Goal: Task Accomplishment & Management: Use online tool/utility

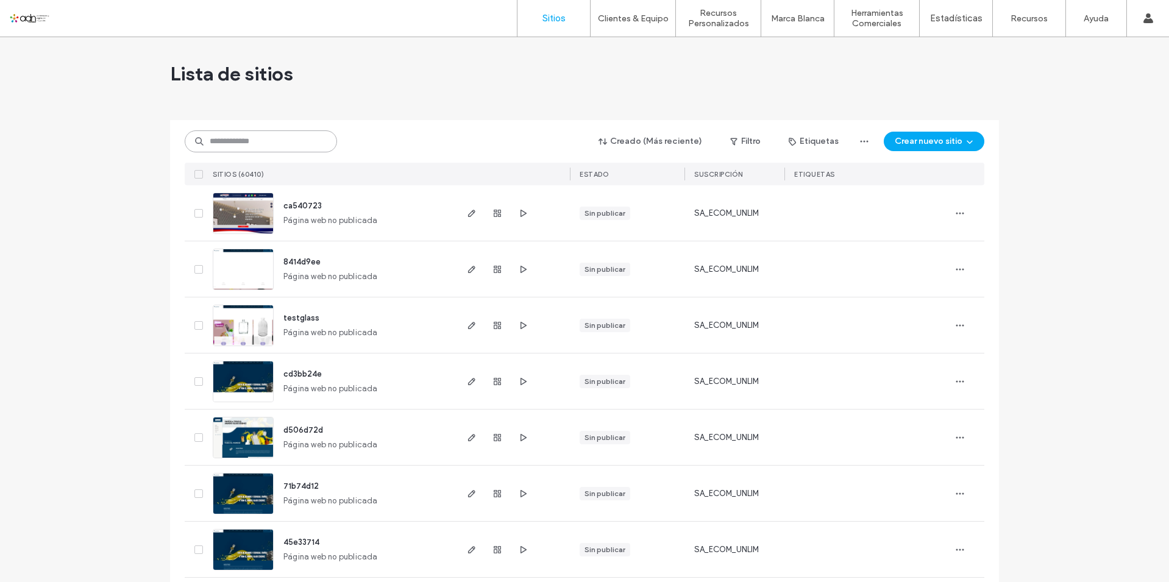
click at [229, 146] on input at bounding box center [261, 141] width 152 height 22
paste input "**********"
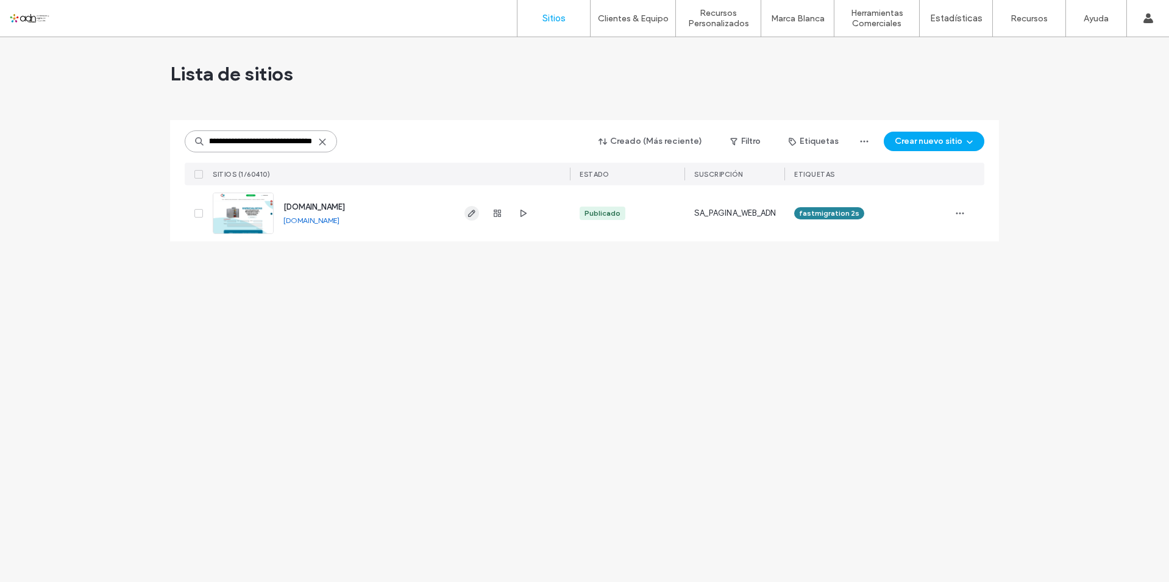
type input "**********"
click at [474, 217] on icon "button" at bounding box center [472, 213] width 10 height 10
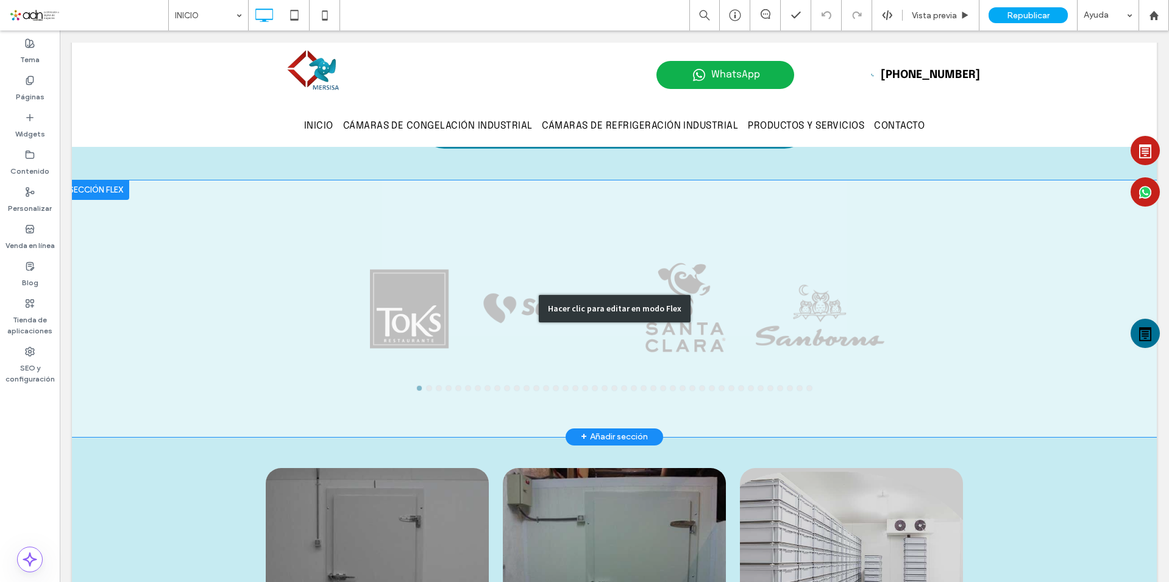
scroll to position [914, 0]
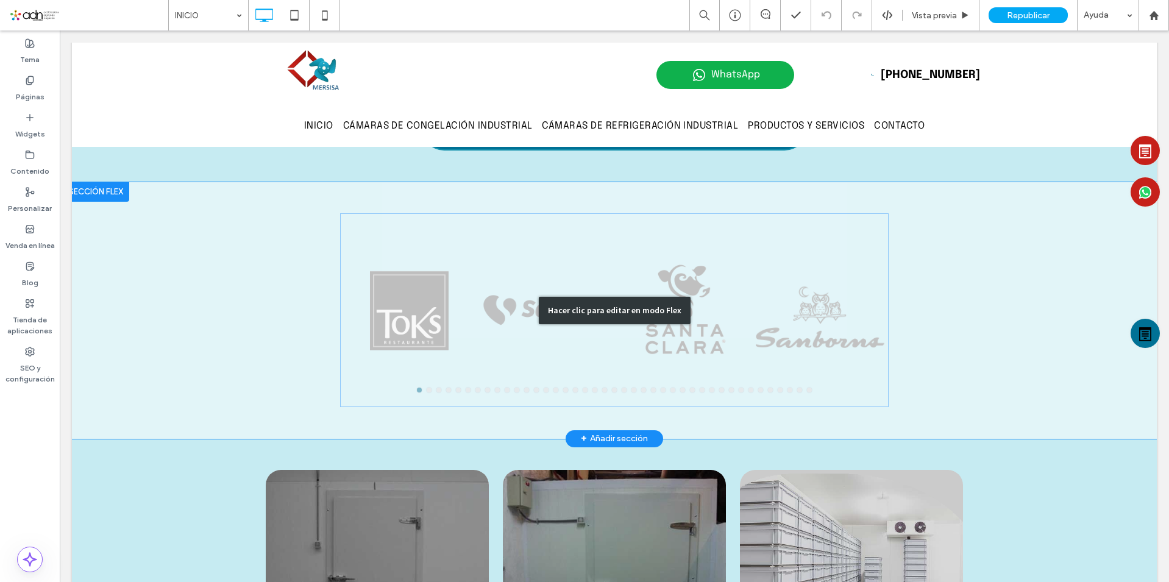
click at [547, 294] on div "Hacer clic para editar en modo Flex" at bounding box center [614, 310] width 1085 height 257
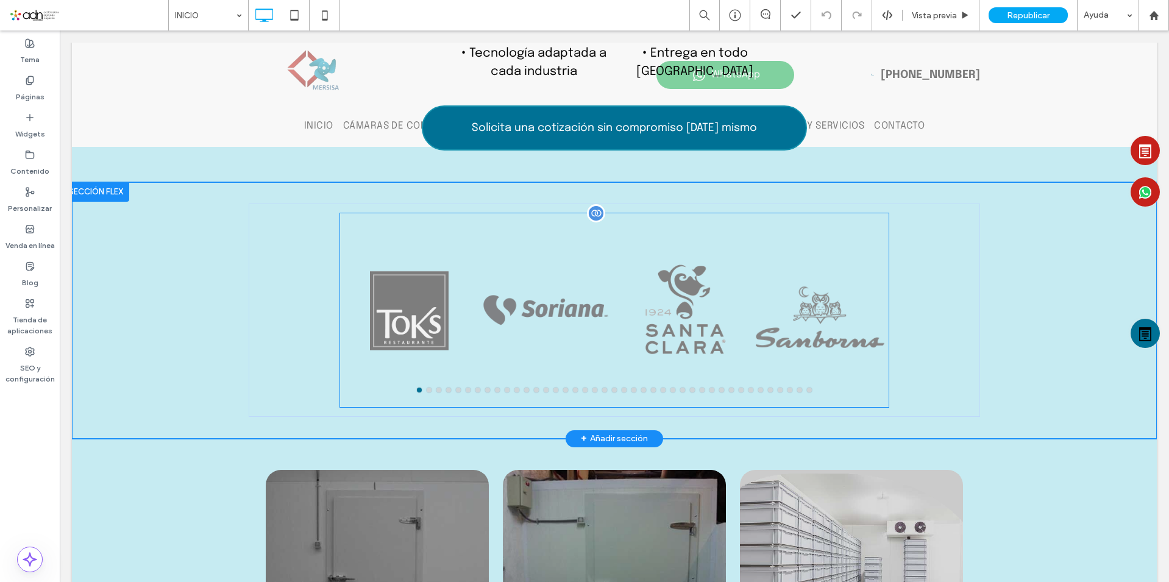
click at [505, 297] on div at bounding box center [545, 318] width 129 height 136
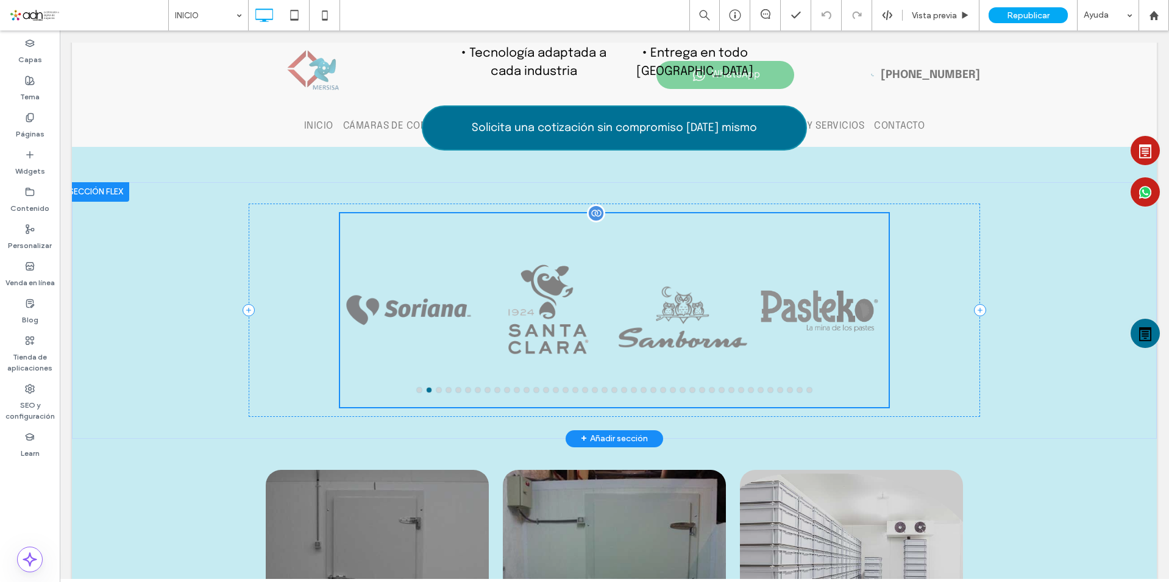
click at [474, 297] on div at bounding box center [408, 310] width 129 height 194
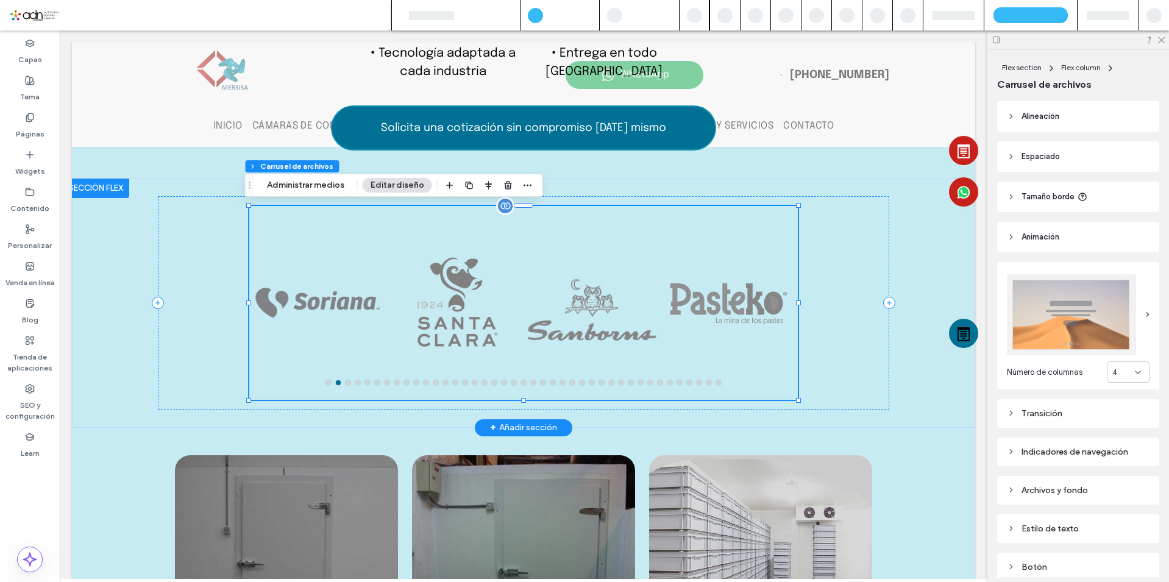
scroll to position [826, 0]
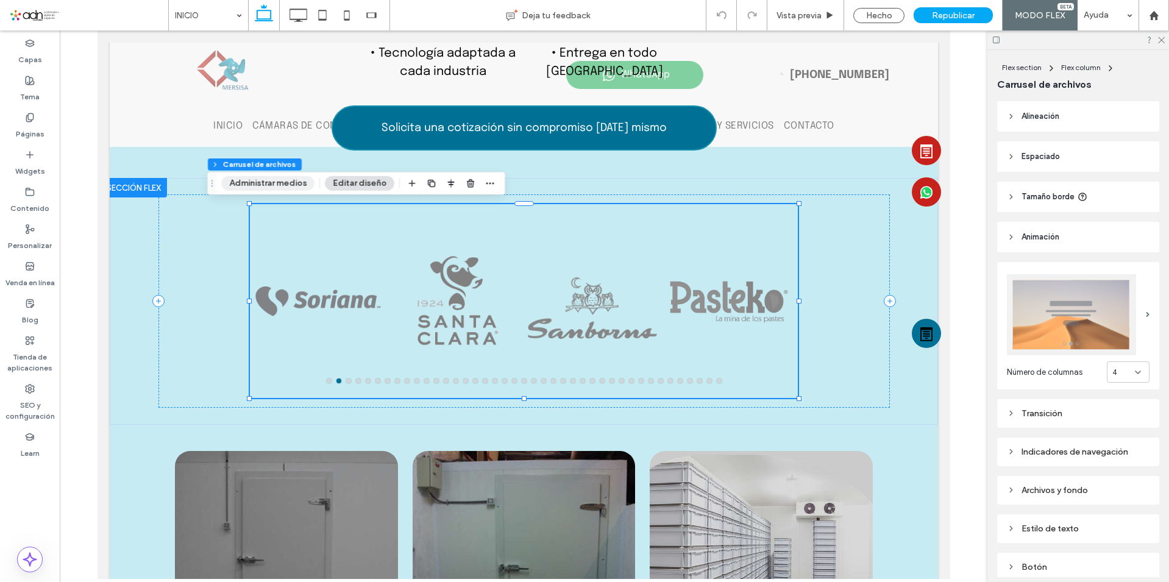
click at [303, 185] on button "Administrar medios" at bounding box center [267, 183] width 93 height 15
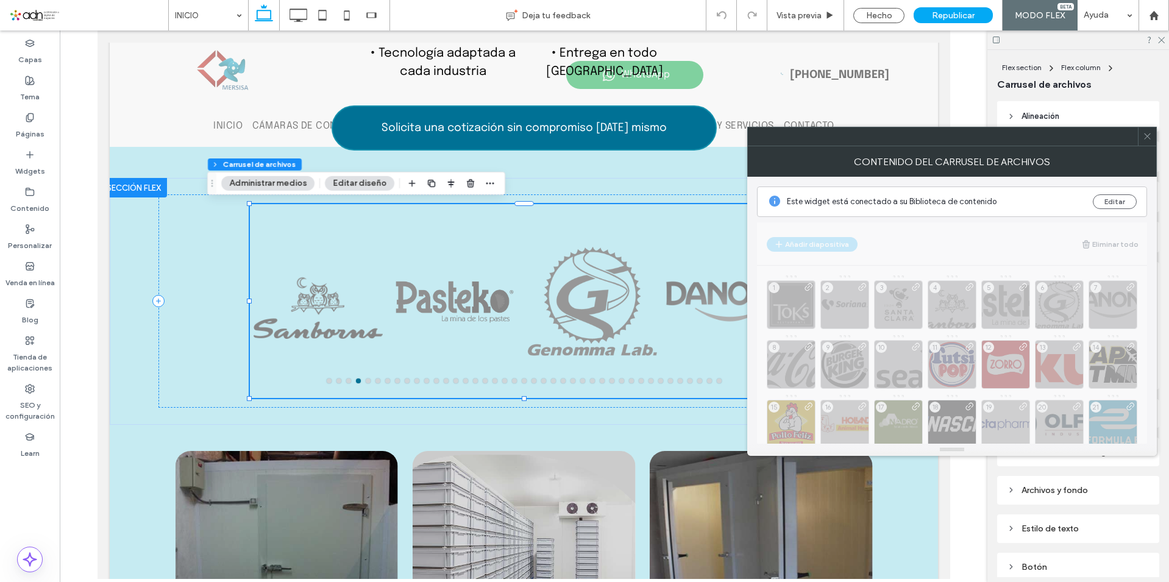
scroll to position [87, 0]
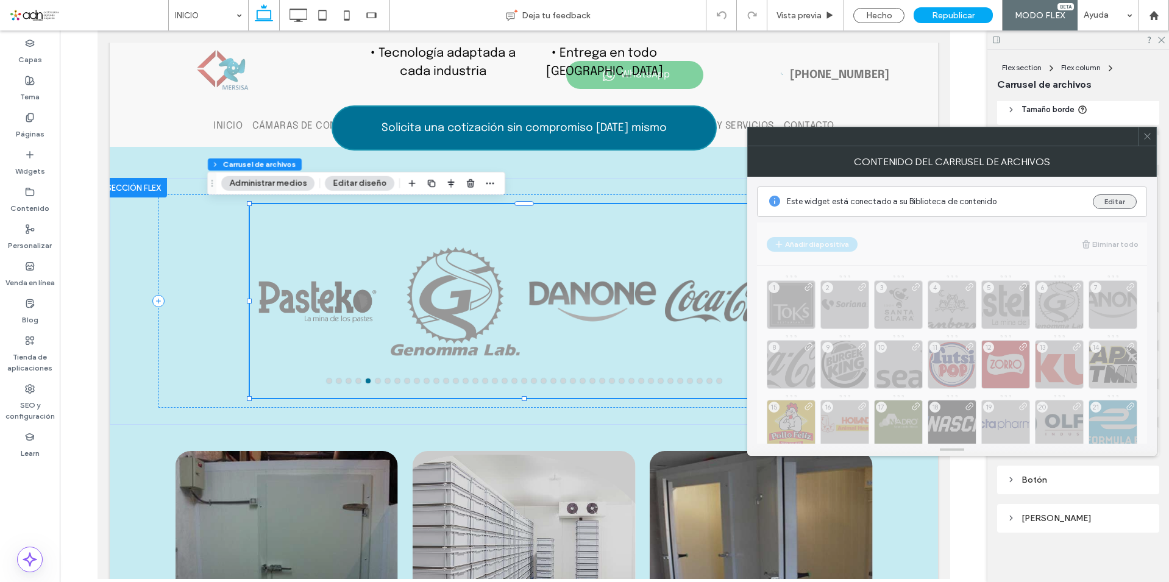
click at [1106, 194] on button "Editar" at bounding box center [1115, 201] width 44 height 15
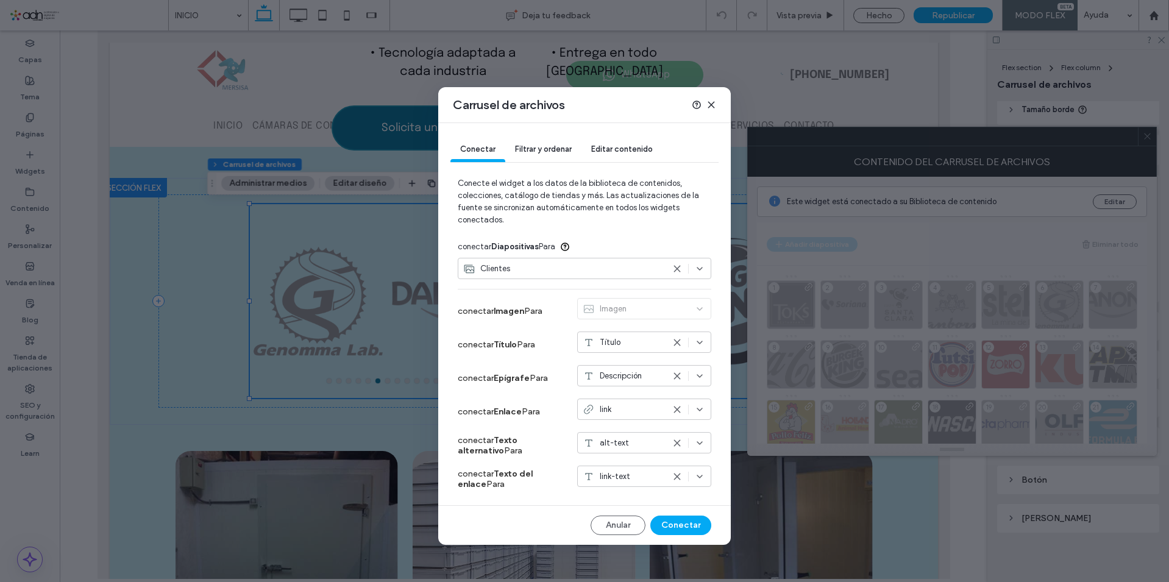
click at [608, 142] on div "Editar contenido" at bounding box center [621, 150] width 81 height 24
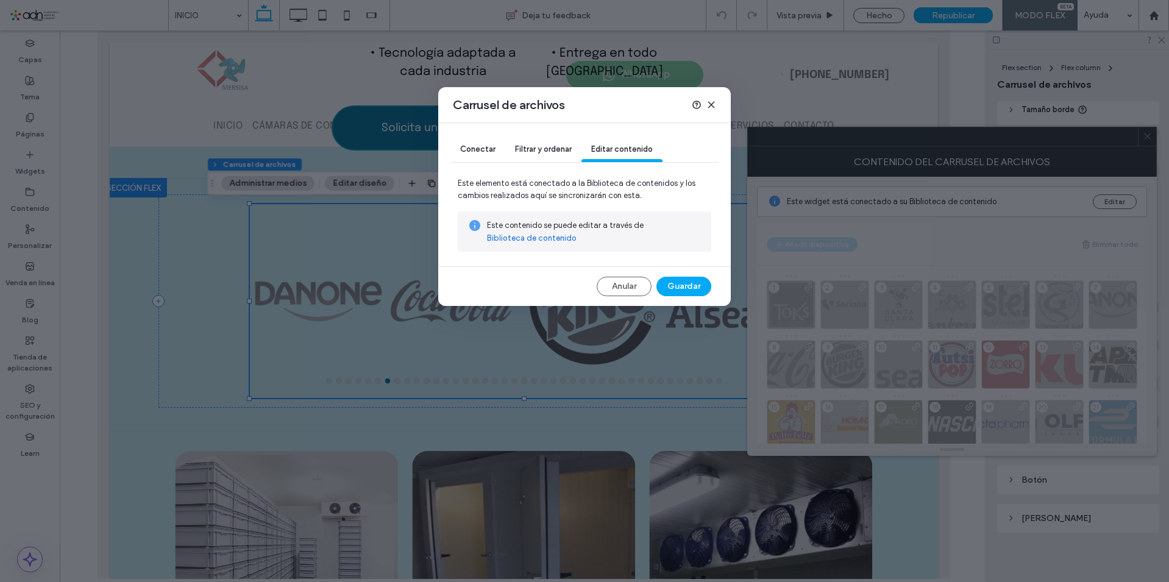
click at [528, 238] on link "Biblioteca de contenido" at bounding box center [532, 238] width 90 height 12
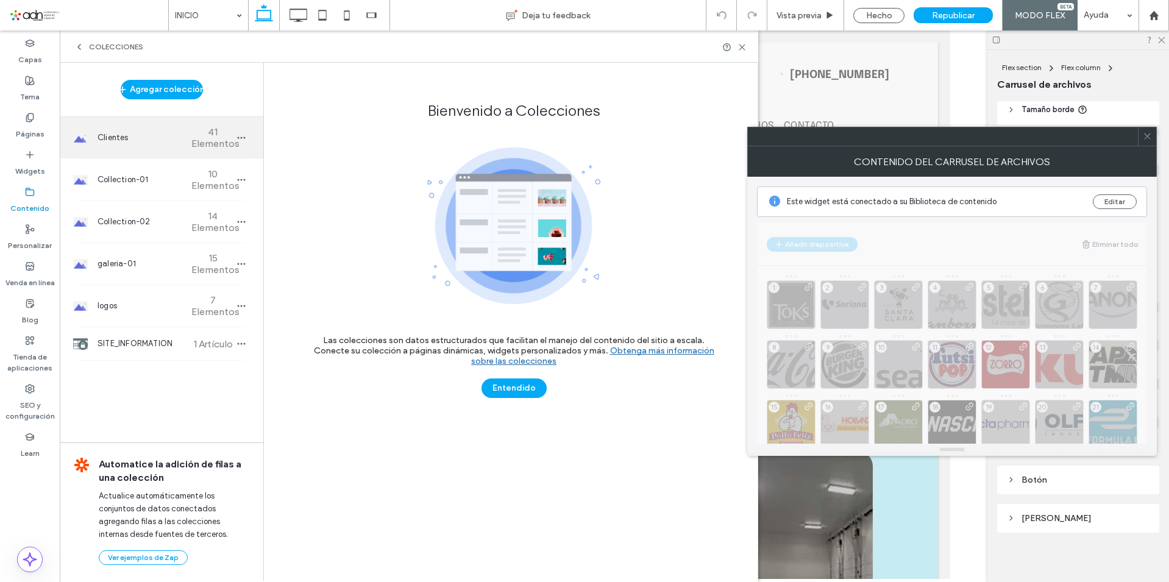
click at [188, 142] on div "Clientes 41 Elementos" at bounding box center [162, 137] width 204 height 41
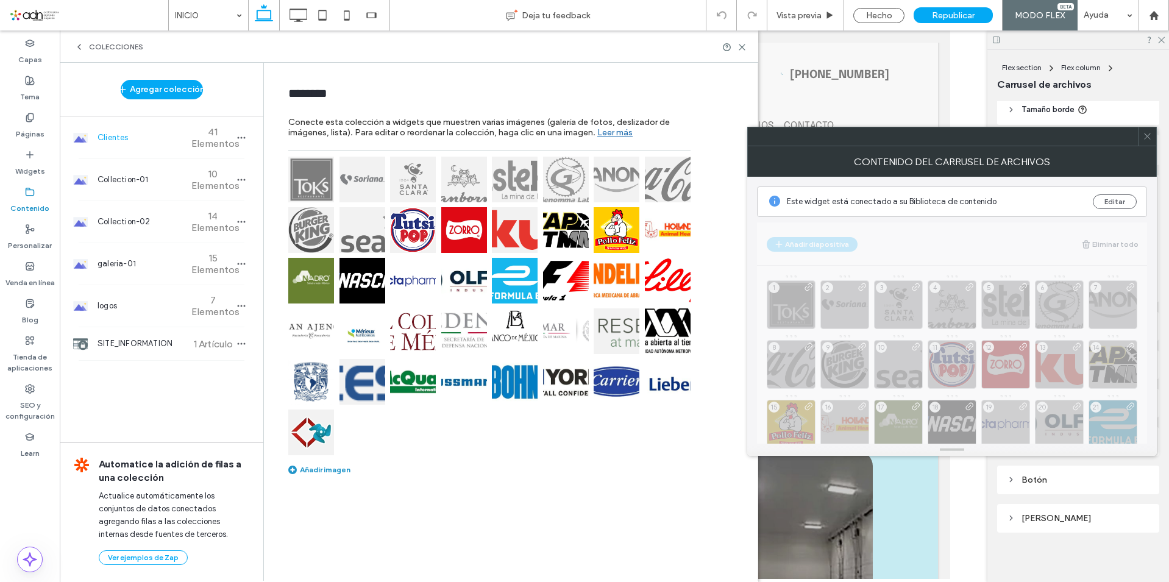
click at [397, 230] on img at bounding box center [413, 230] width 46 height 46
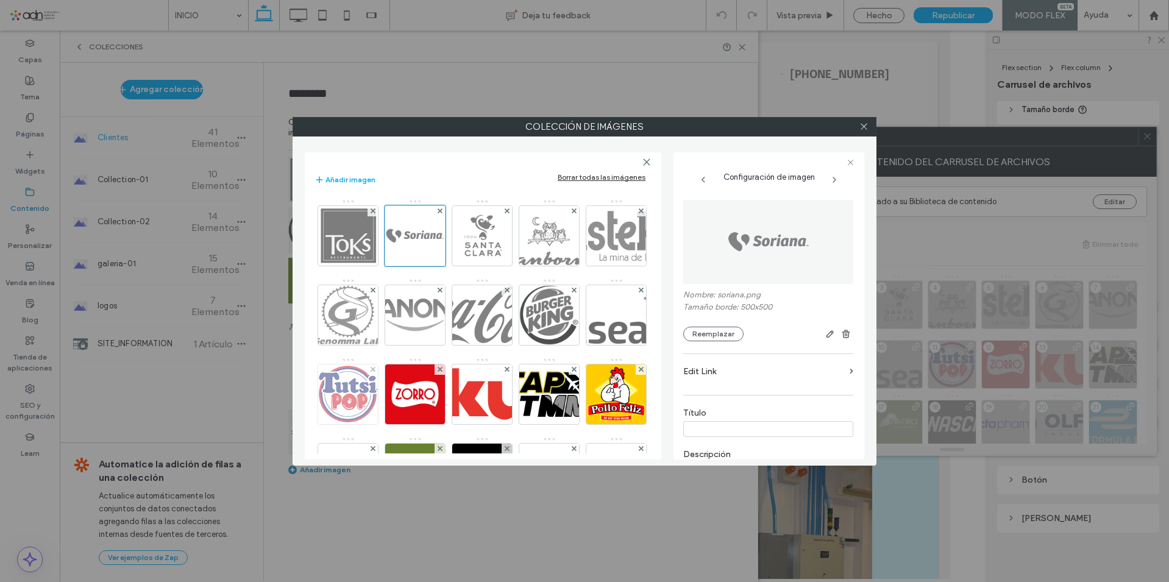
click at [386, 394] on img at bounding box center [347, 394] width 77 height 60
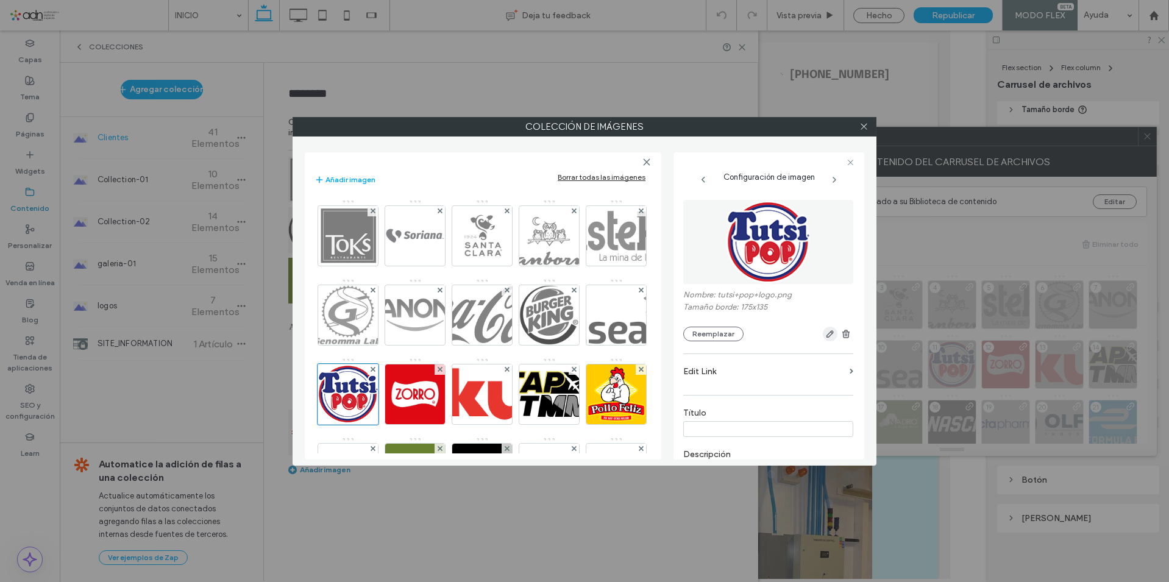
click at [825, 336] on icon "button" at bounding box center [830, 334] width 10 height 10
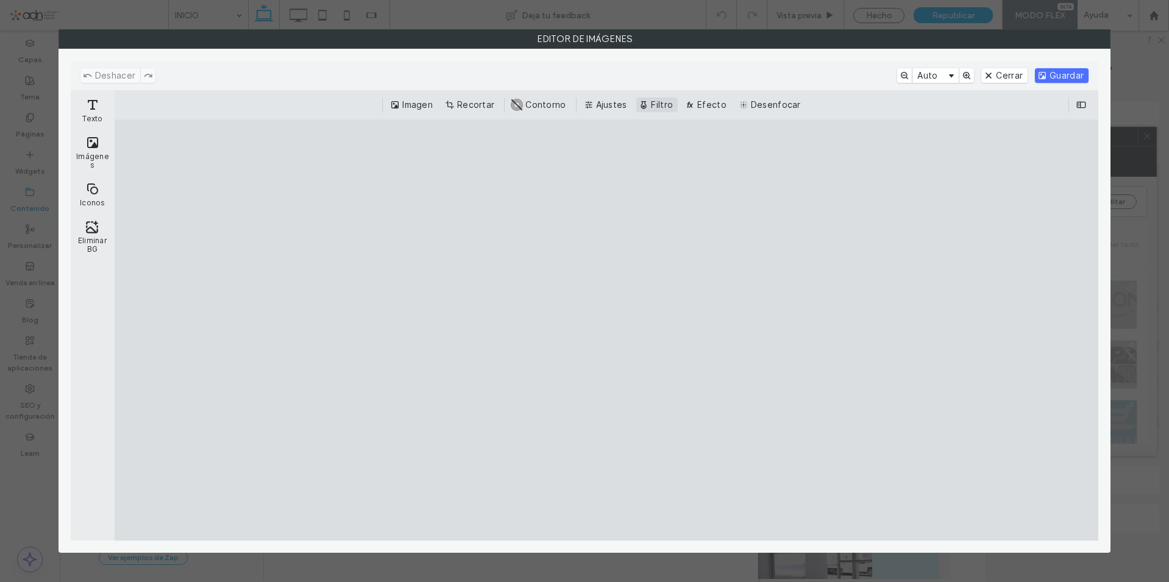
click at [661, 107] on button "Filtro" at bounding box center [656, 105] width 41 height 15
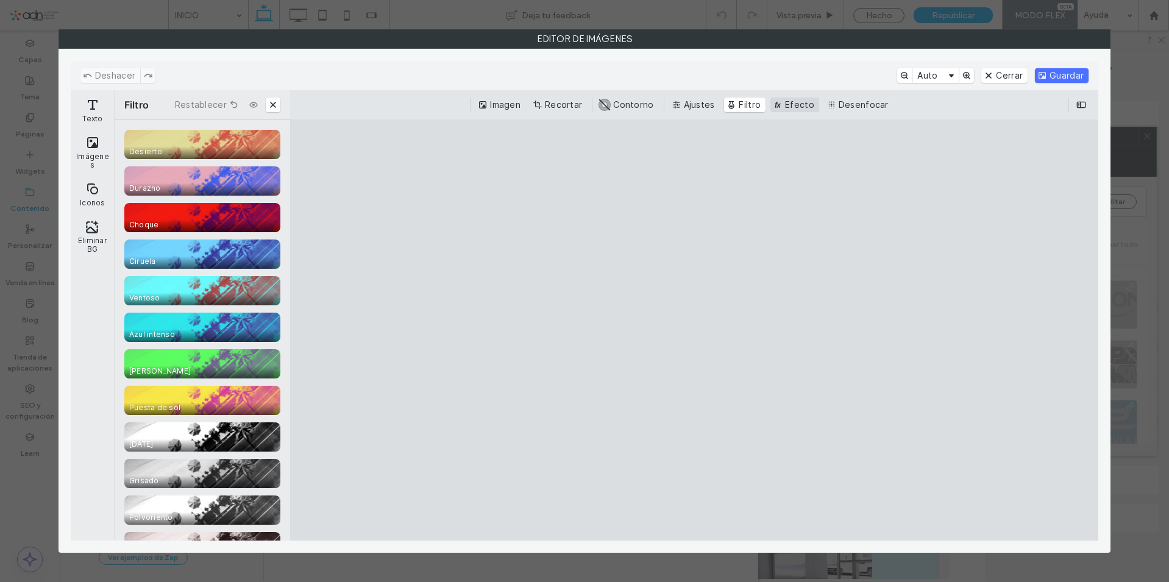
click at [792, 101] on button "Efecto" at bounding box center [794, 105] width 49 height 15
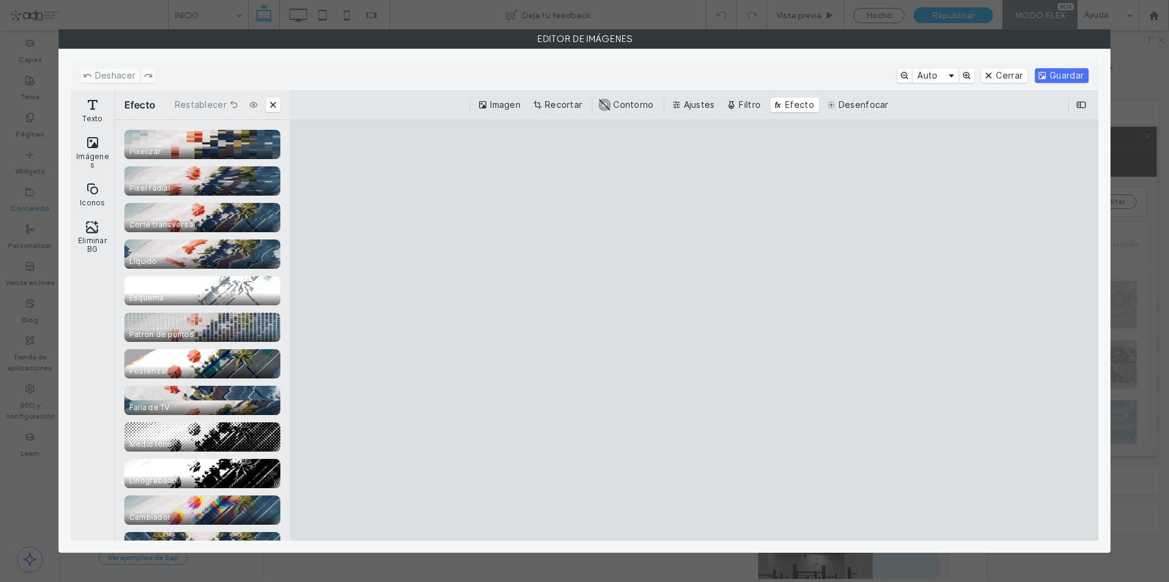
scroll to position [283, 0]
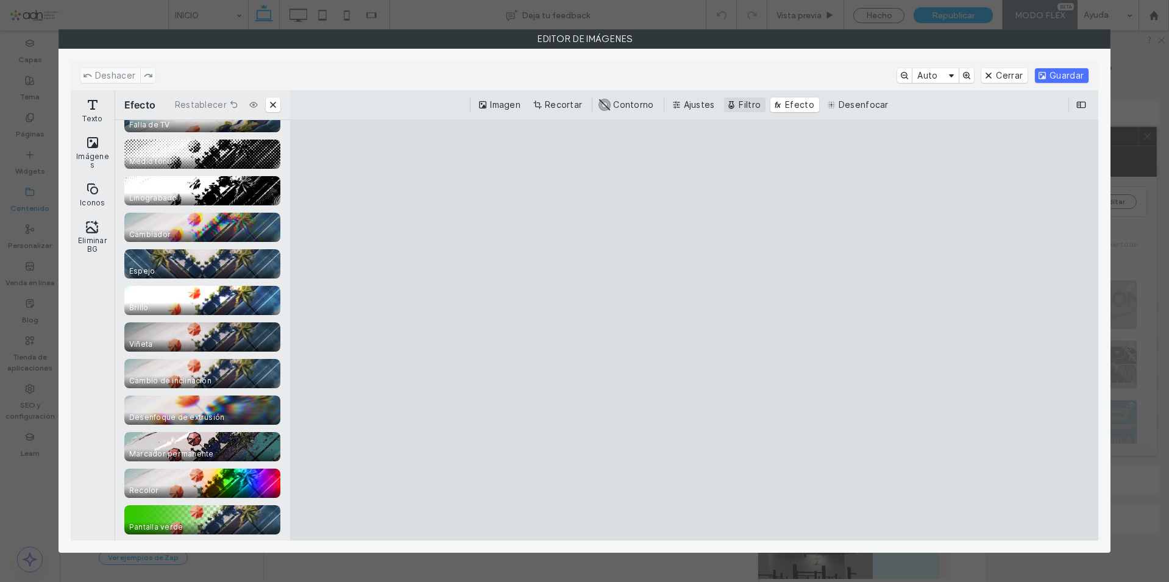
click at [735, 103] on button "Filtro" at bounding box center [744, 105] width 41 height 15
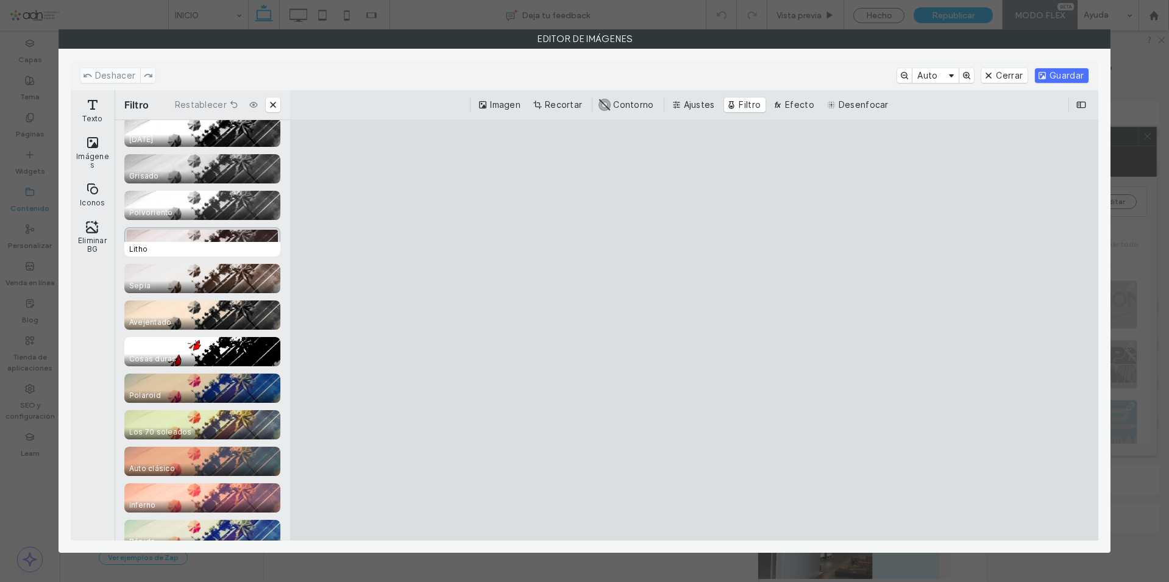
scroll to position [122, 0]
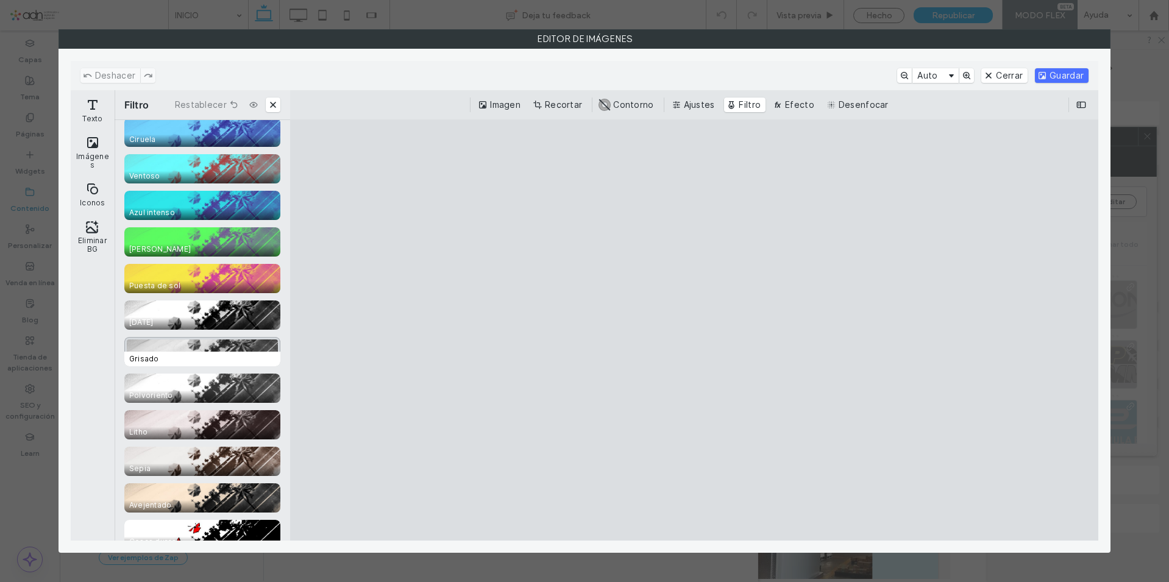
click at [231, 363] on span "Grisado" at bounding box center [204, 359] width 161 height 15
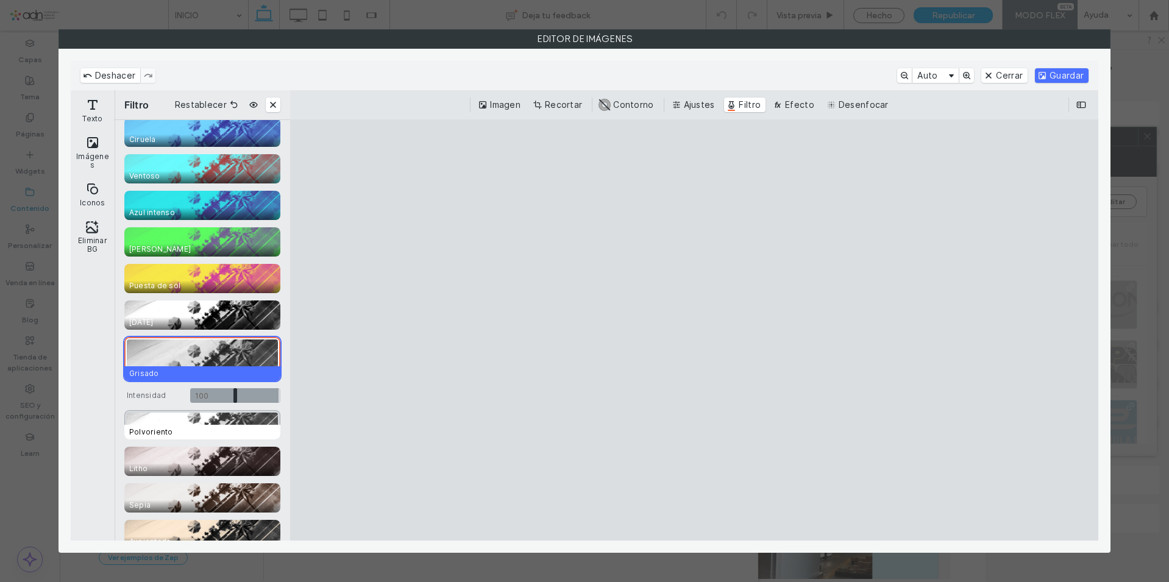
click at [228, 417] on div "CE.SDK" at bounding box center [202, 424] width 156 height 29
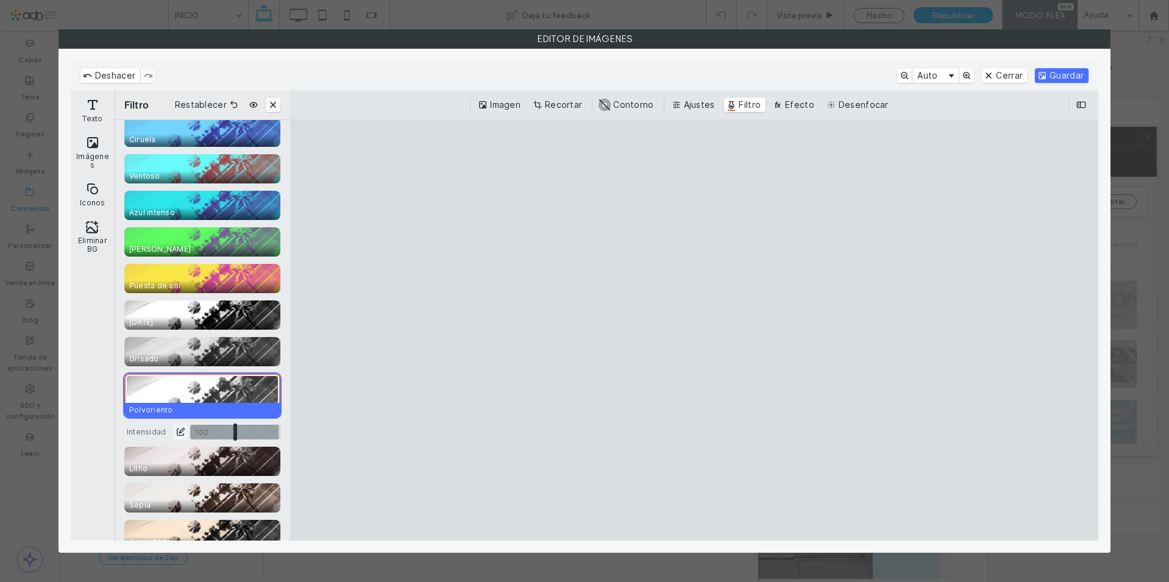
click at [225, 430] on input "CE.SDK" at bounding box center [235, 432] width 90 height 15
drag, startPoint x: 238, startPoint y: 431, endPoint x: 290, endPoint y: 436, distance: 52.0
type input "*"
click at [280, 436] on input "CE.SDK" at bounding box center [235, 432] width 90 height 15
click at [252, 344] on div "CE.SDK" at bounding box center [202, 351] width 156 height 29
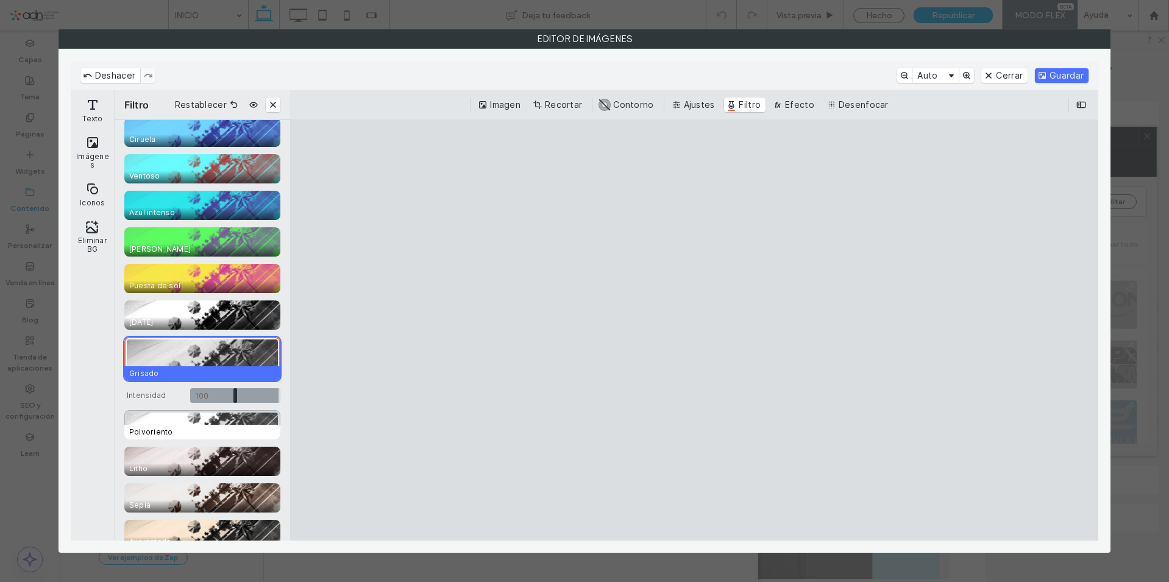
click at [238, 425] on span "Polvoriento" at bounding box center [204, 432] width 161 height 15
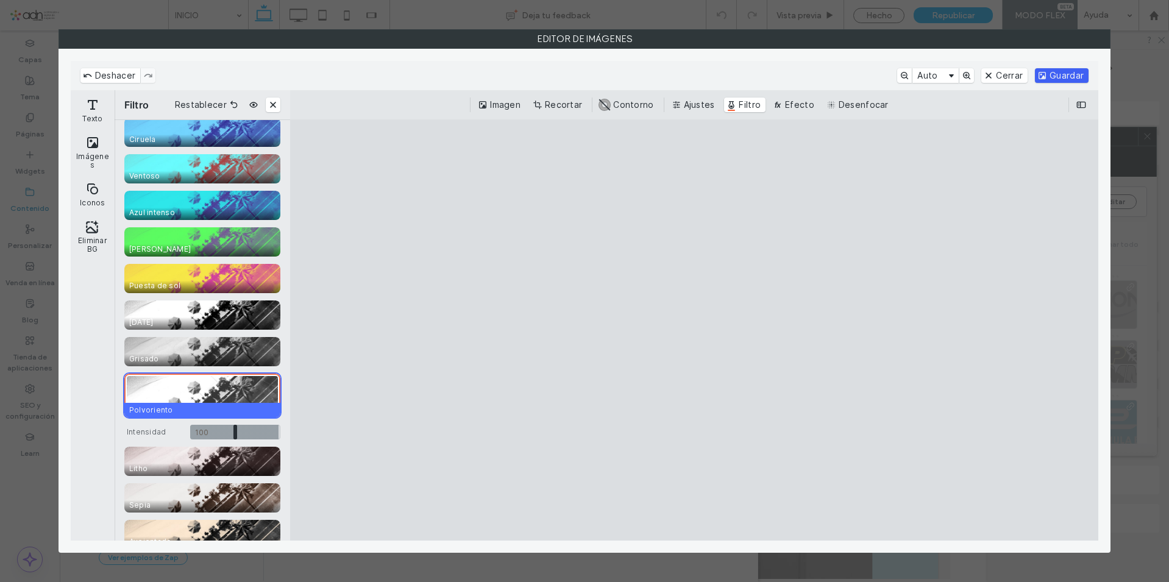
click at [1049, 73] on button "Guardar" at bounding box center [1062, 75] width 54 height 15
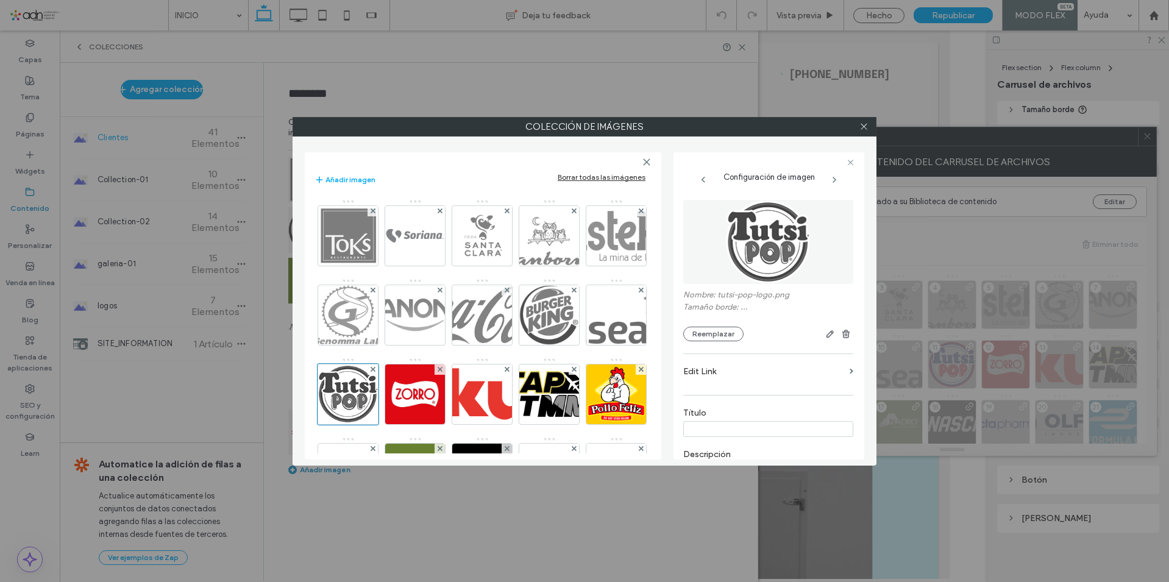
click at [723, 336] on button "Reemplazar" at bounding box center [713, 334] width 60 height 15
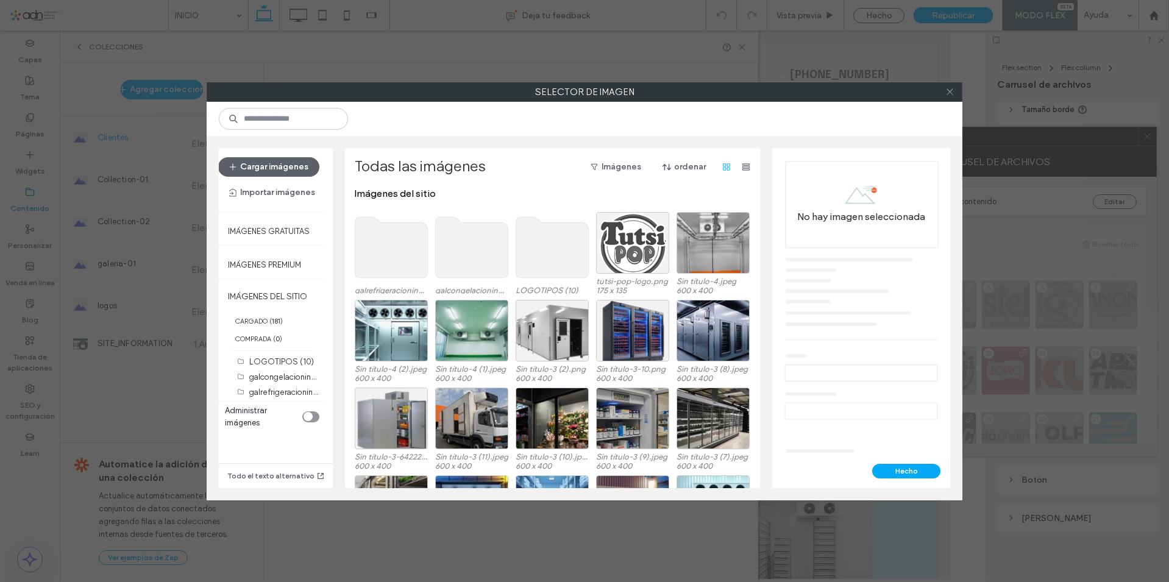
click at [950, 93] on icon at bounding box center [949, 91] width 9 height 9
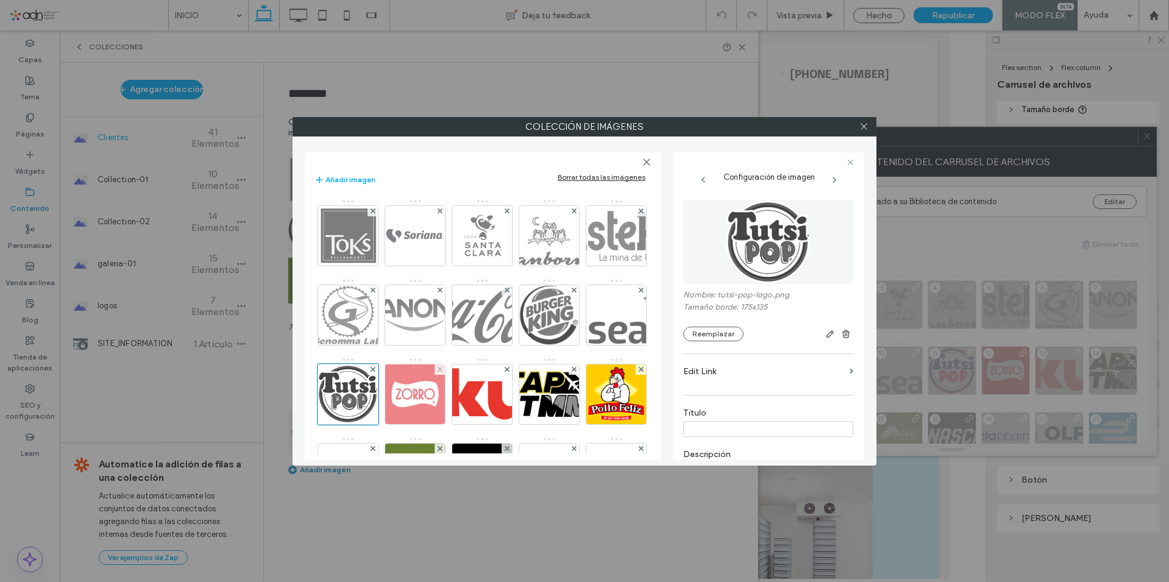
click at [445, 382] on img at bounding box center [415, 394] width 60 height 60
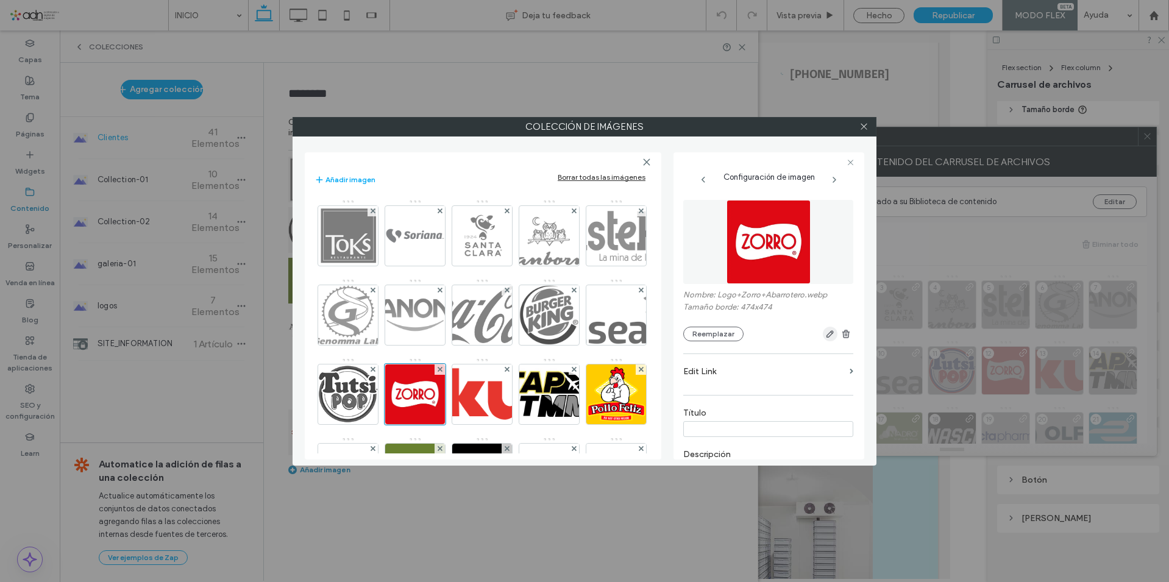
click at [825, 333] on icon "button" at bounding box center [830, 334] width 10 height 10
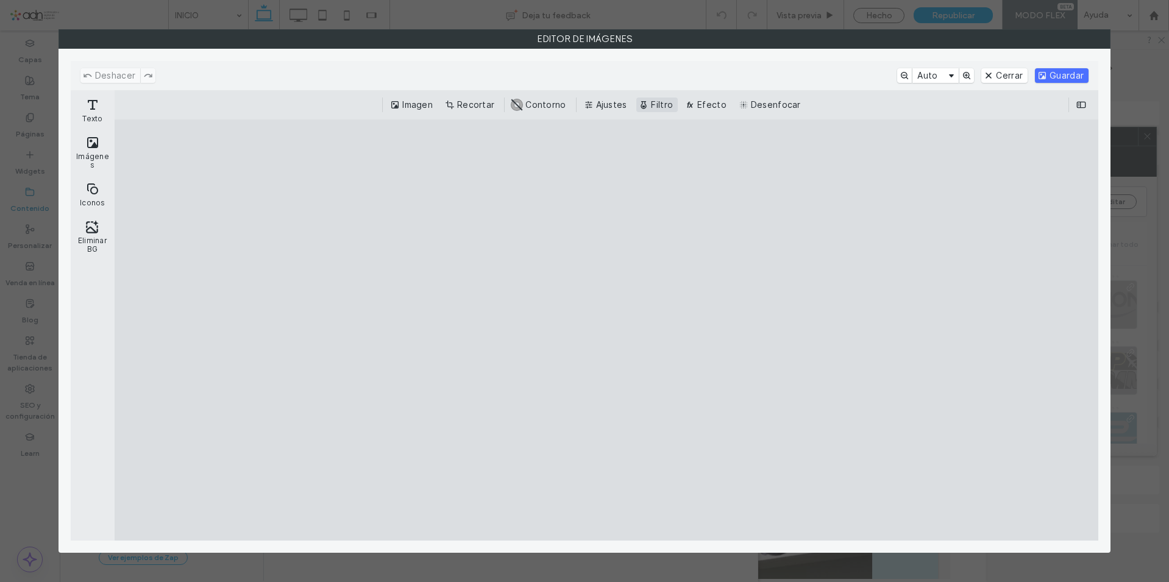
click at [644, 107] on button "Filtro" at bounding box center [656, 105] width 41 height 15
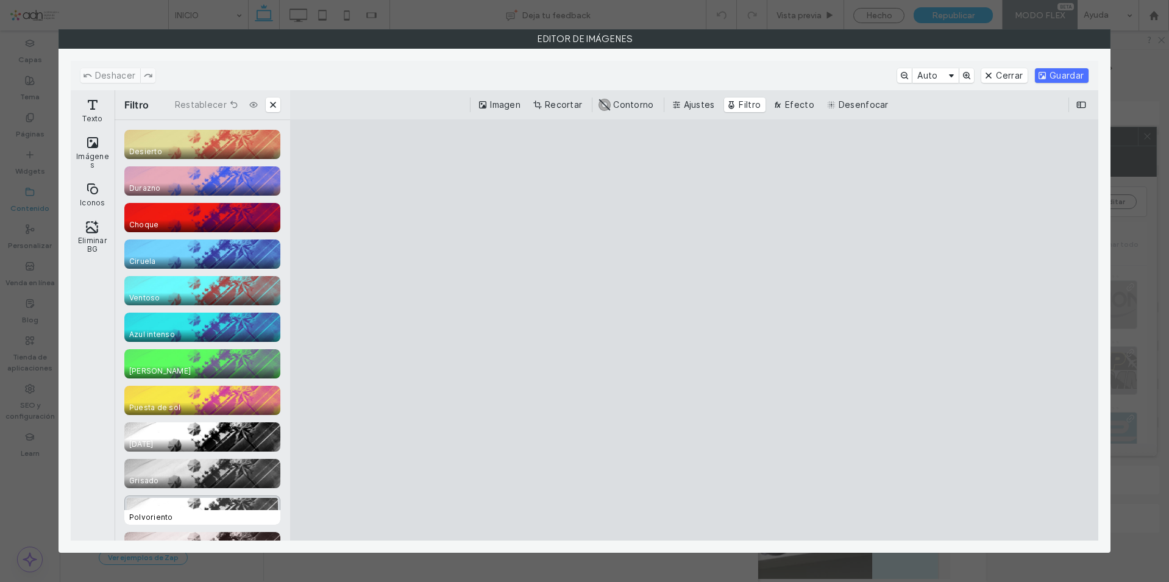
click at [192, 502] on div "CE.SDK" at bounding box center [202, 510] width 156 height 29
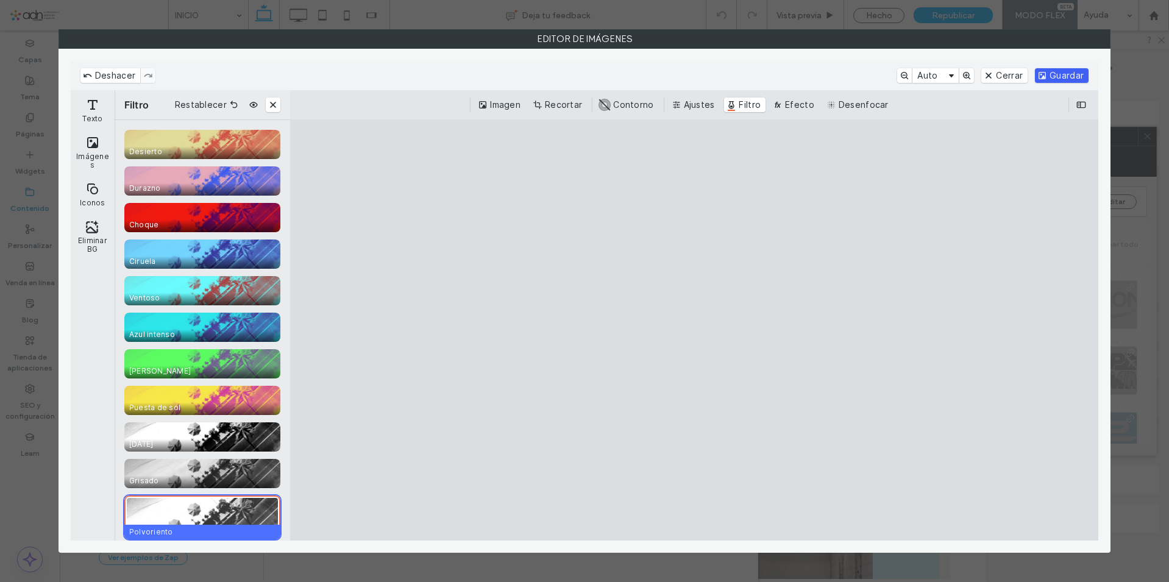
click at [1048, 76] on button "Guardar" at bounding box center [1062, 75] width 54 height 15
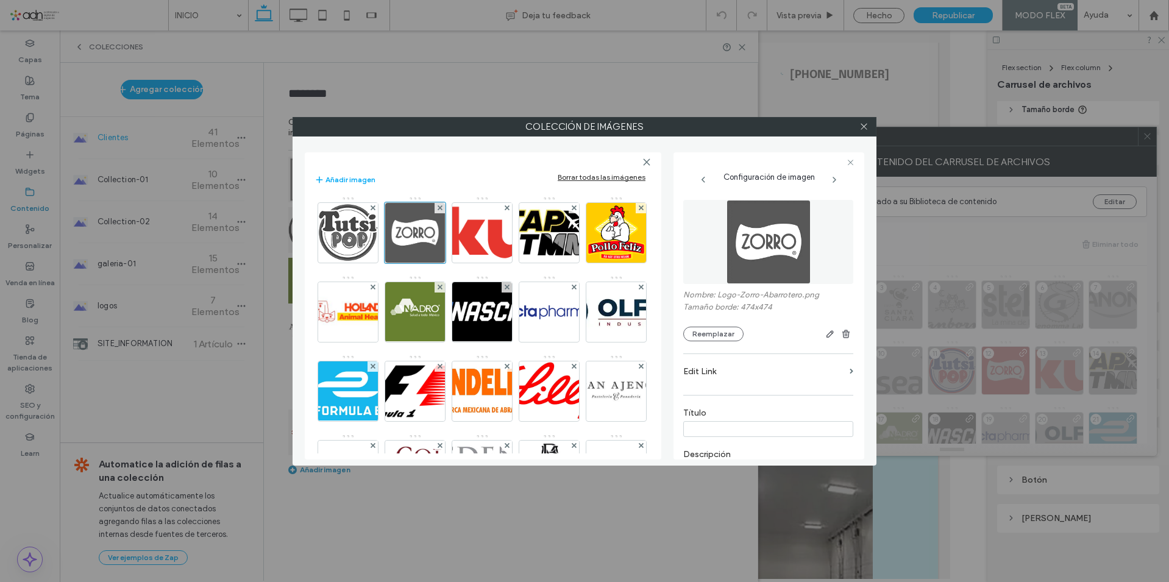
scroll to position [183, 0]
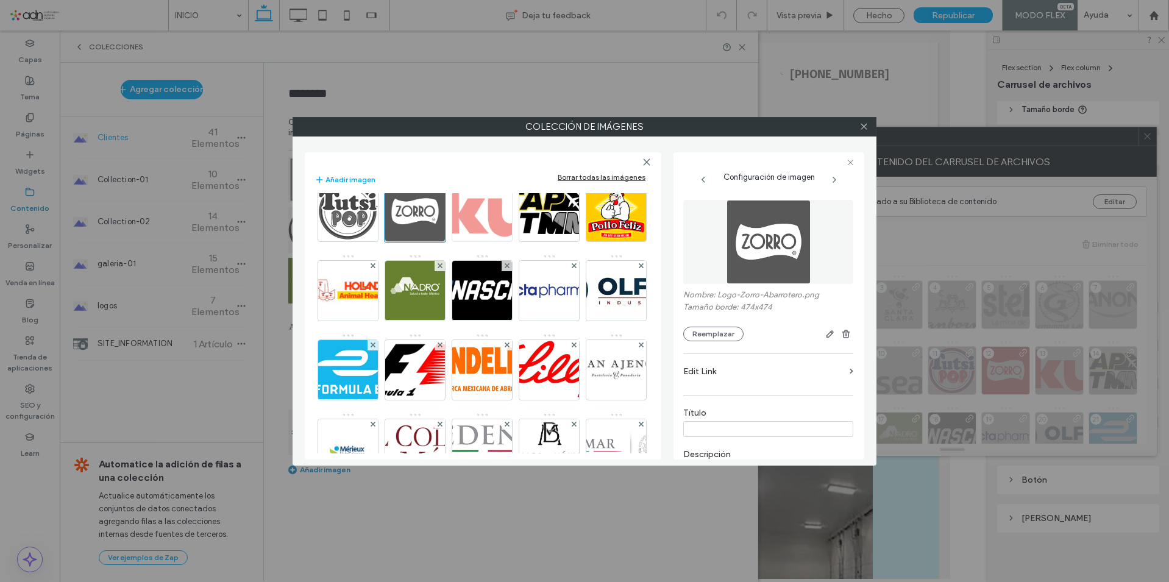
click at [358, 241] on img at bounding box center [482, 212] width 289 height 60
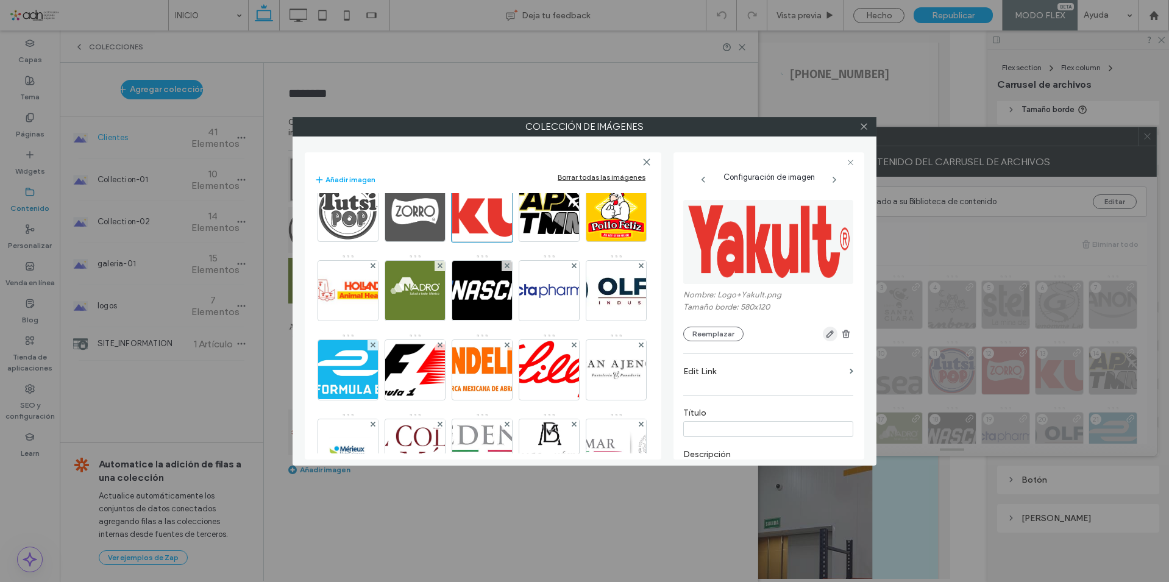
click at [826, 336] on use "button" at bounding box center [829, 334] width 7 height 7
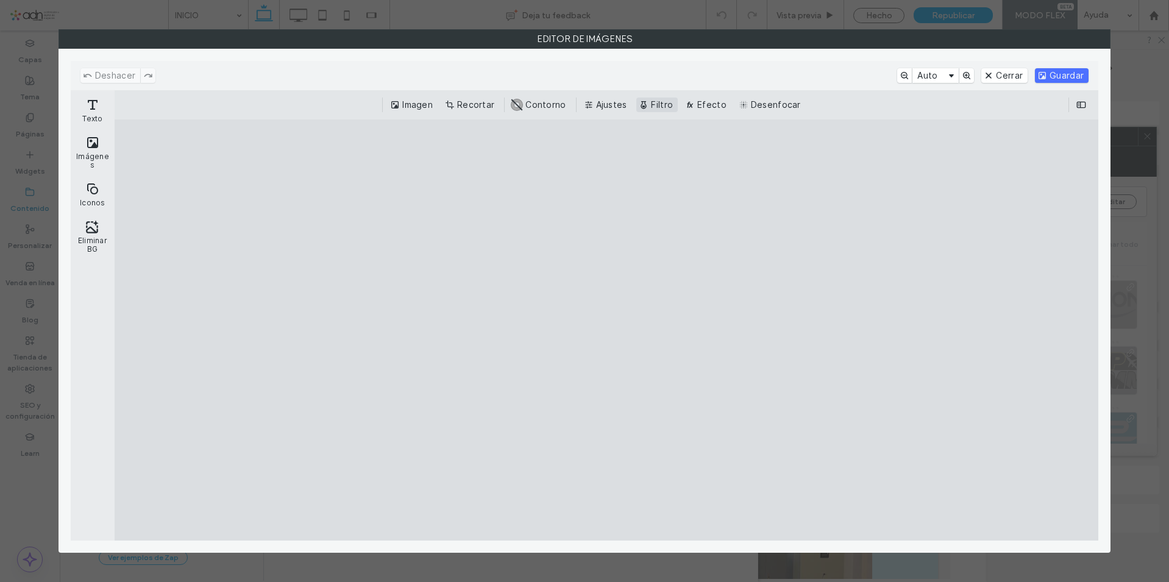
click at [651, 104] on button "Filtro" at bounding box center [656, 105] width 41 height 15
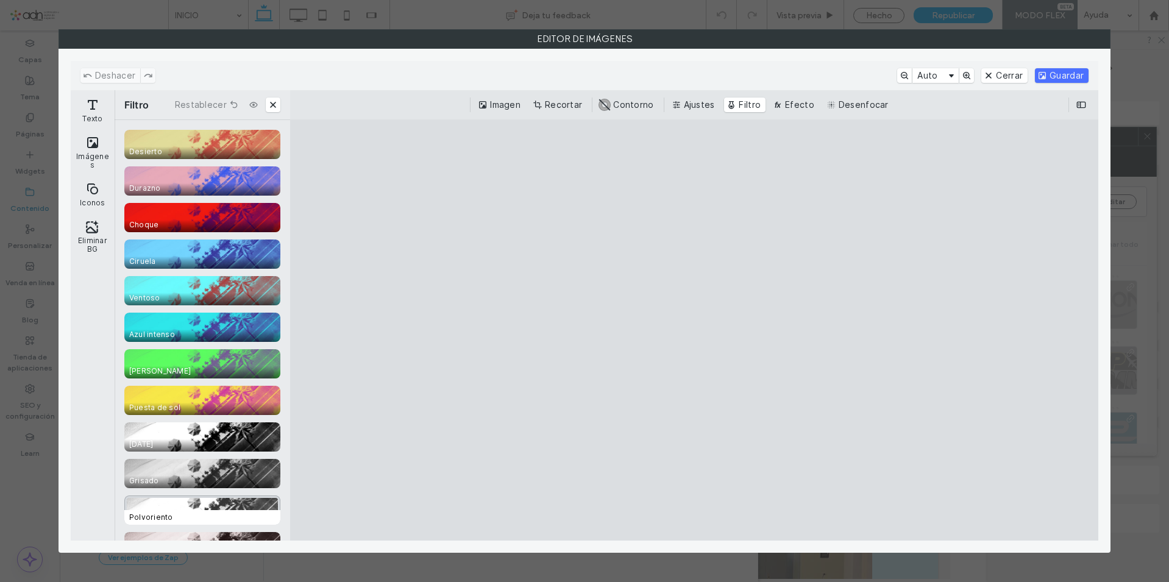
click at [230, 507] on div "CE.SDK" at bounding box center [202, 510] width 156 height 29
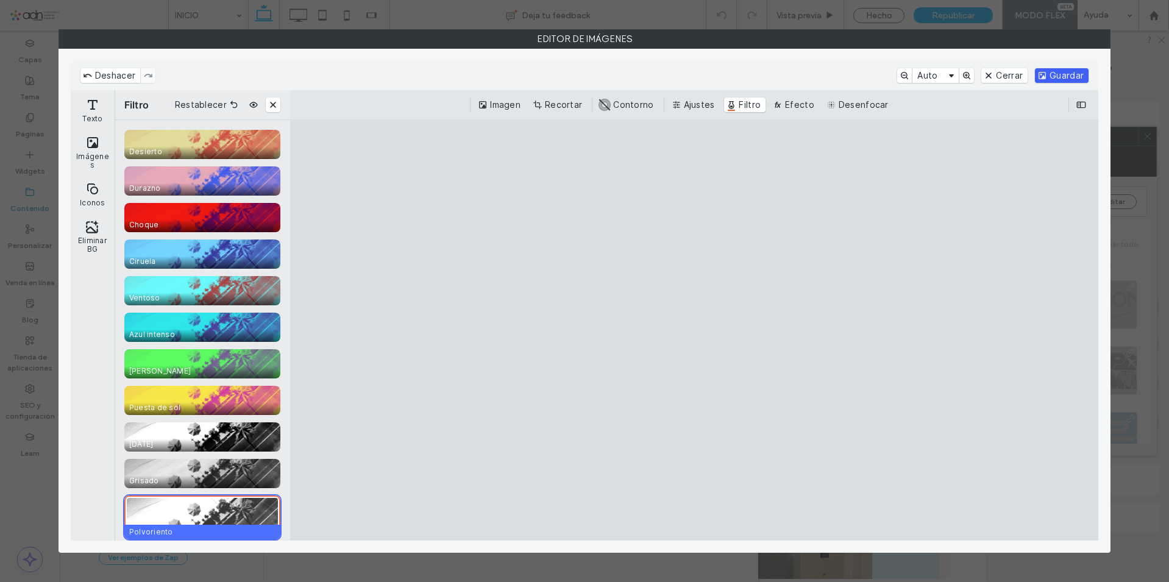
click at [1054, 76] on button "Guardar" at bounding box center [1062, 75] width 54 height 15
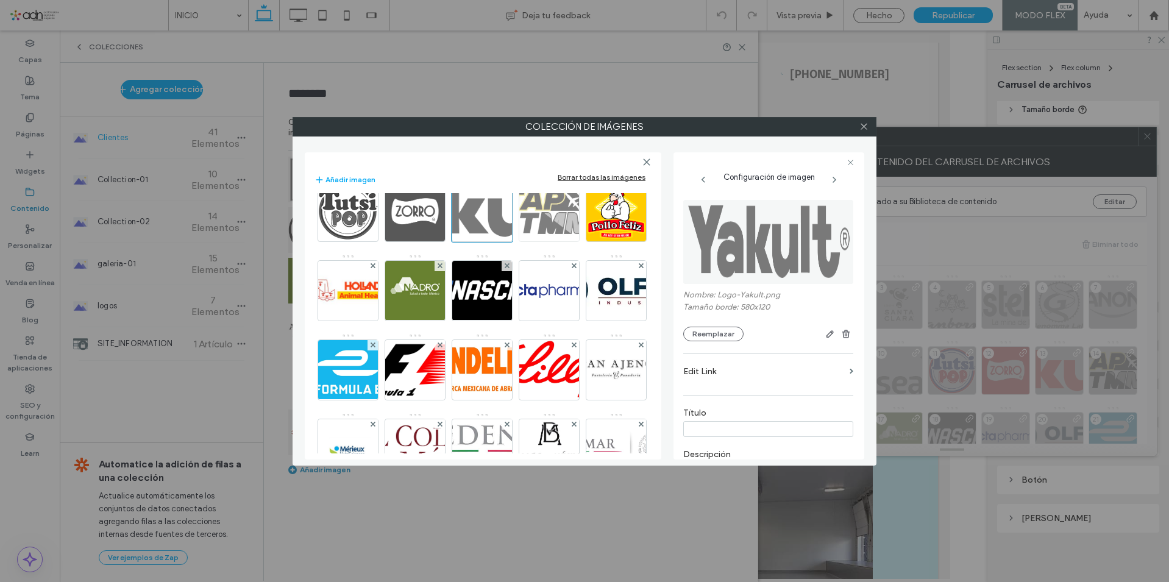
click at [496, 241] on img at bounding box center [550, 212] width 108 height 60
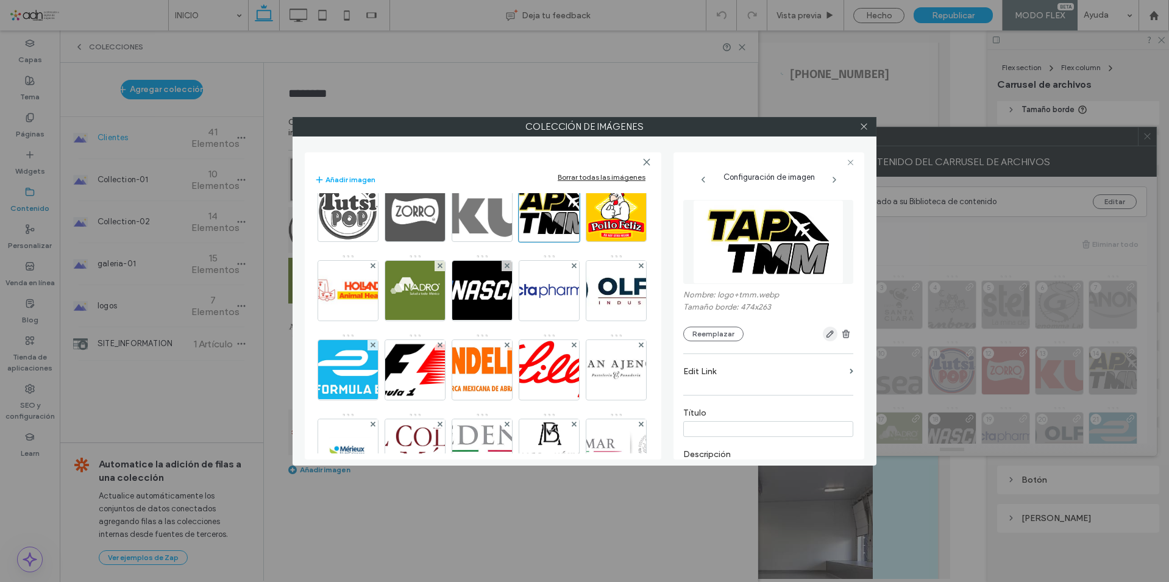
click at [825, 335] on icon "button" at bounding box center [830, 334] width 10 height 10
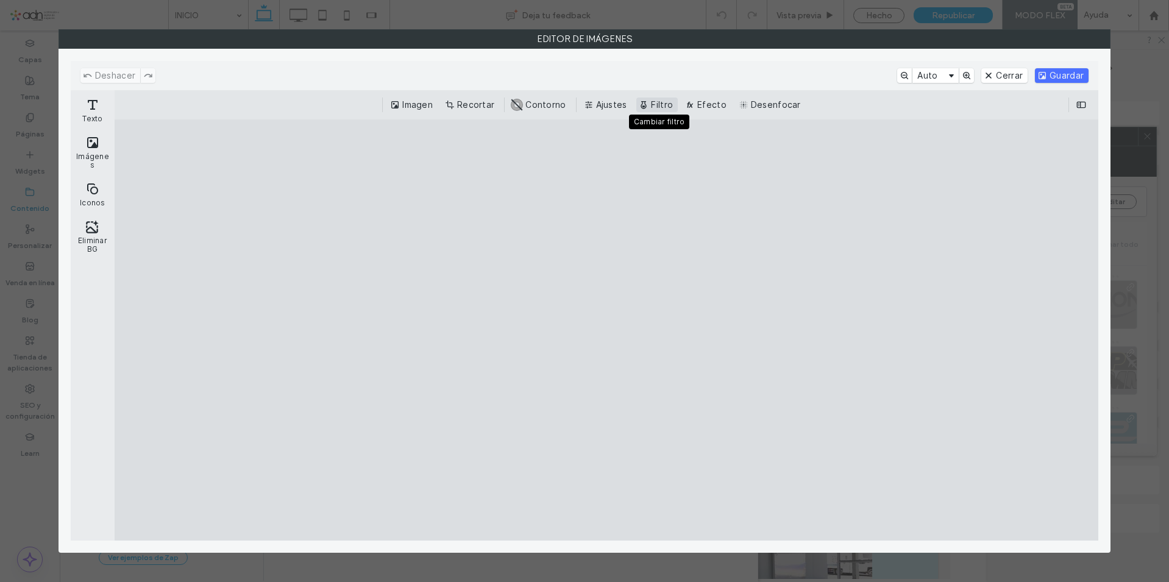
click at [647, 108] on button "Filtro" at bounding box center [656, 105] width 41 height 15
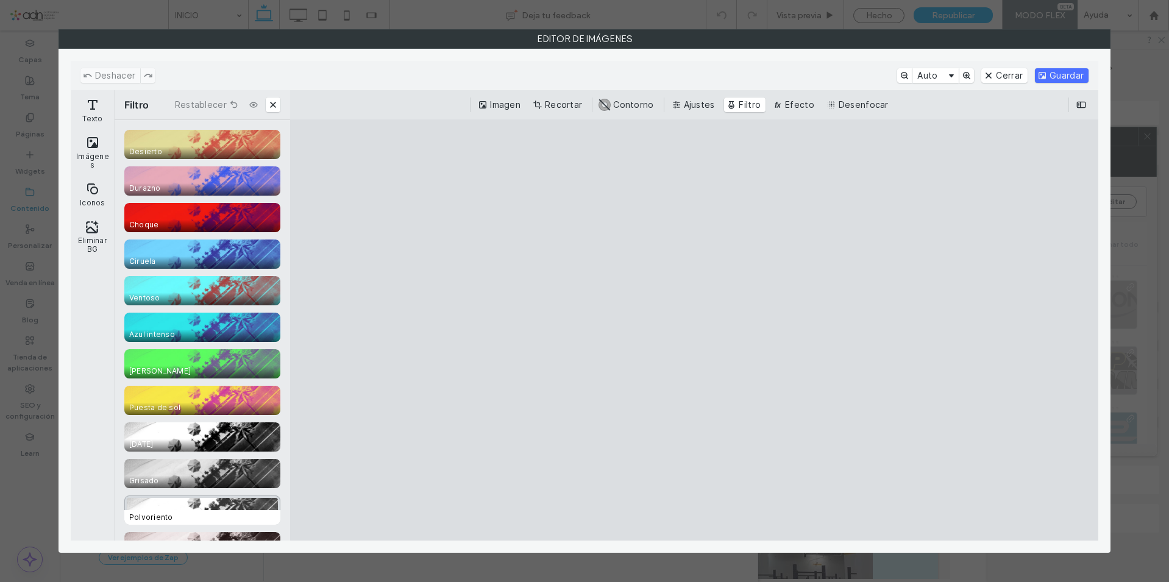
click at [219, 506] on div "CE.SDK" at bounding box center [202, 510] width 156 height 29
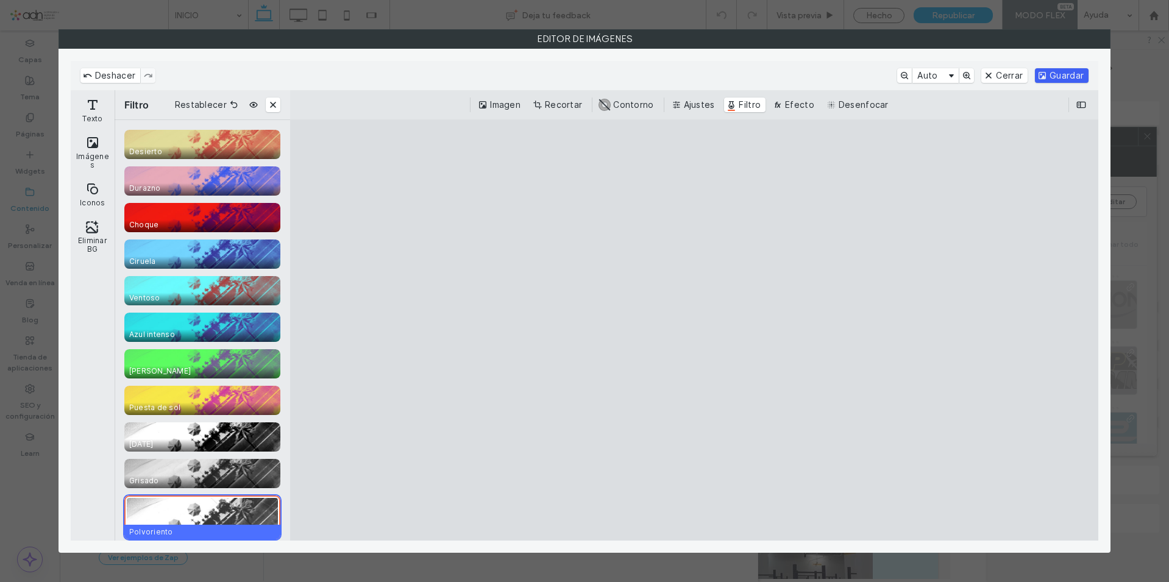
click at [1053, 76] on button "Guardar" at bounding box center [1062, 75] width 54 height 15
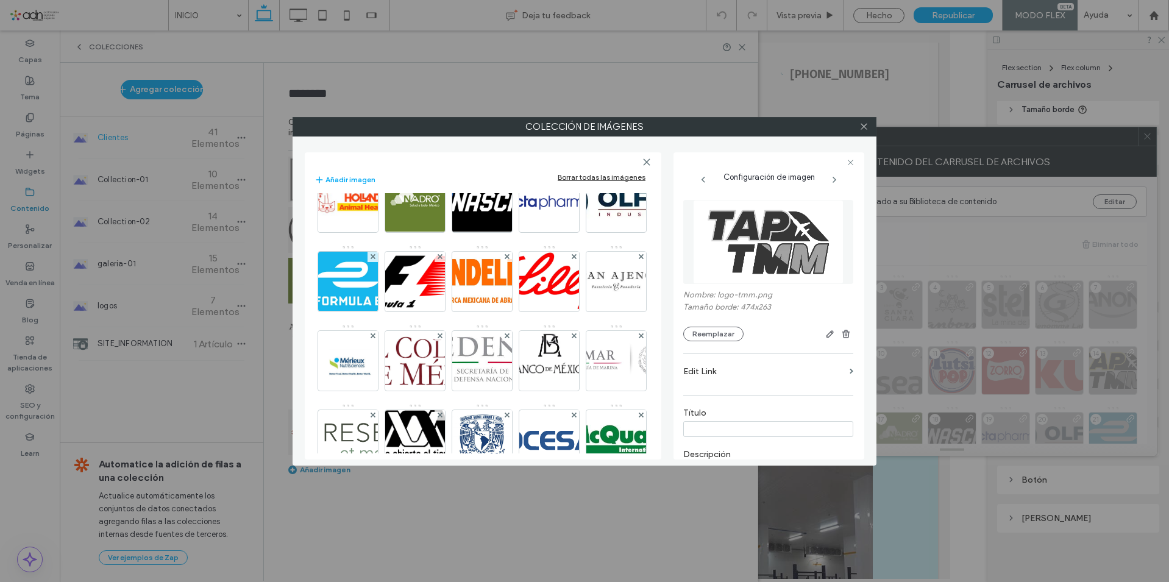
scroll to position [244, 0]
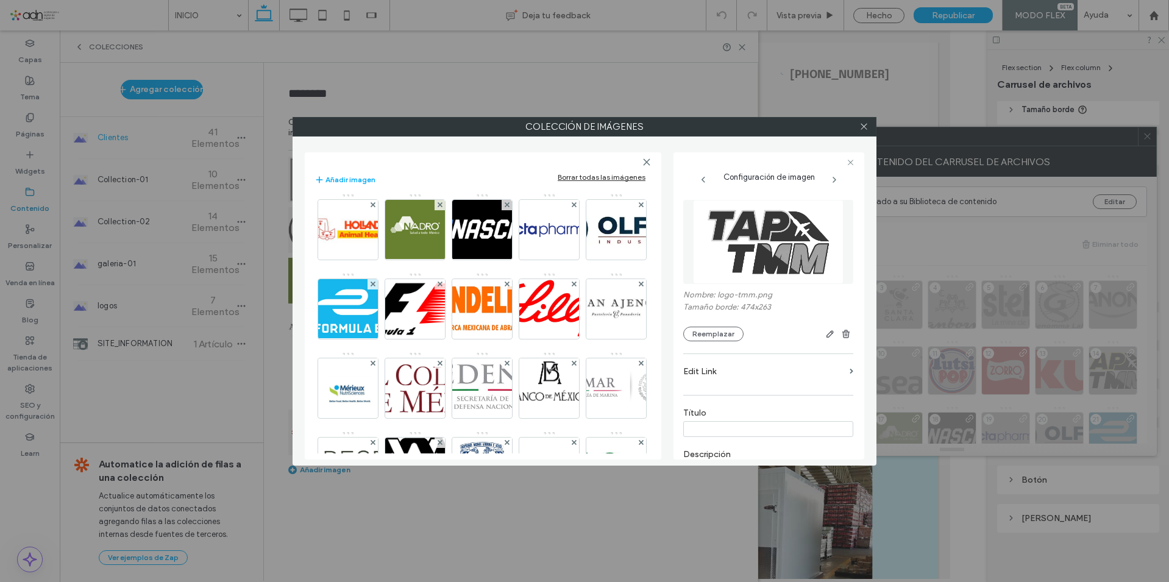
click at [586, 180] on img at bounding box center [616, 151] width 60 height 60
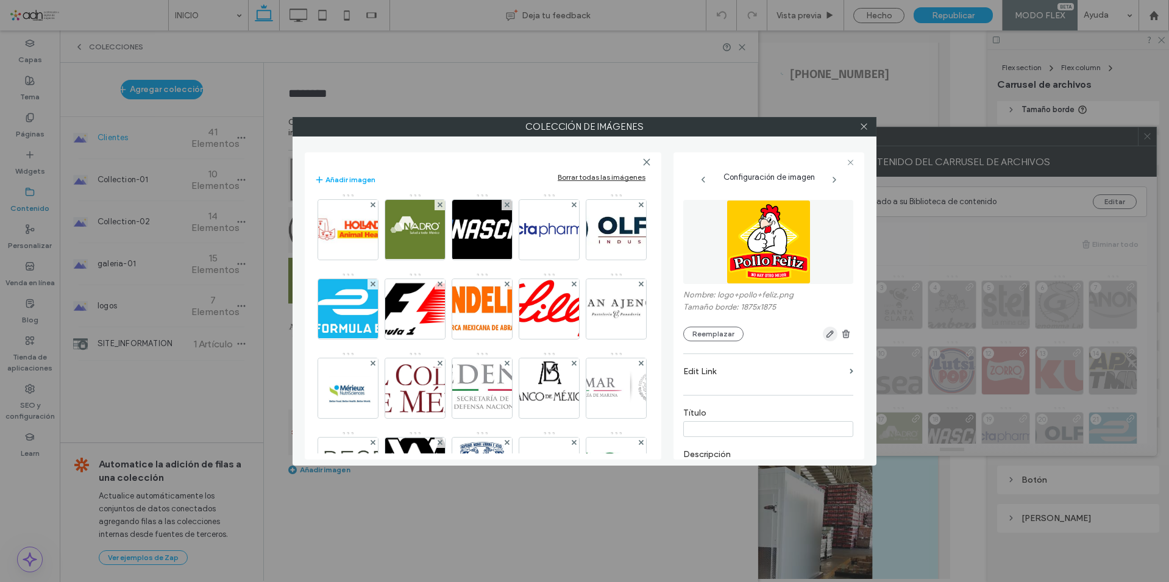
click at [827, 336] on icon "button" at bounding box center [830, 334] width 10 height 10
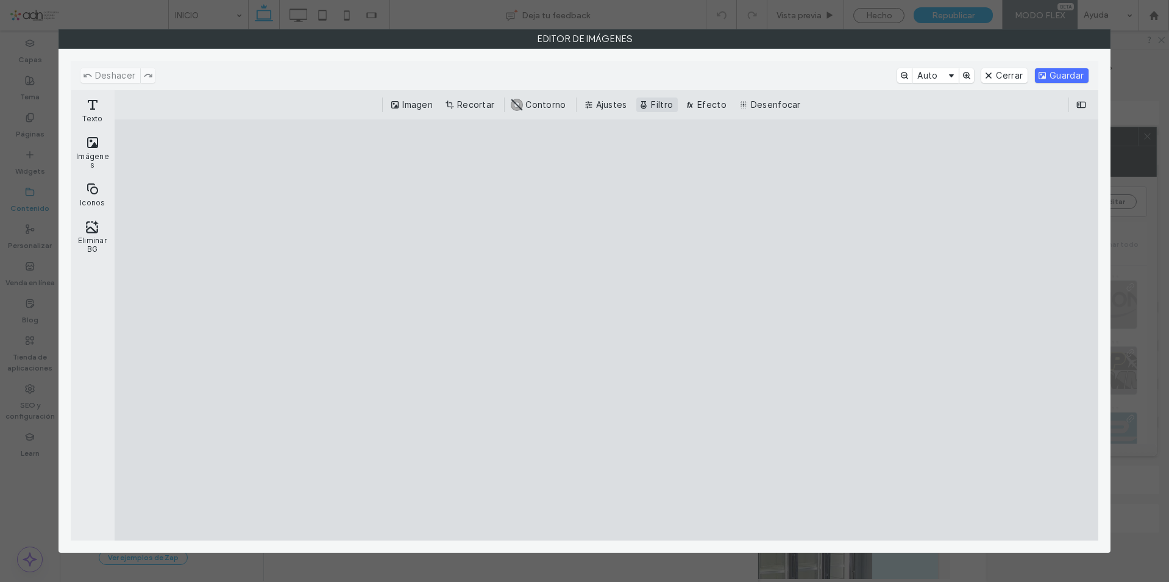
click at [652, 102] on button "Filtro" at bounding box center [656, 105] width 41 height 15
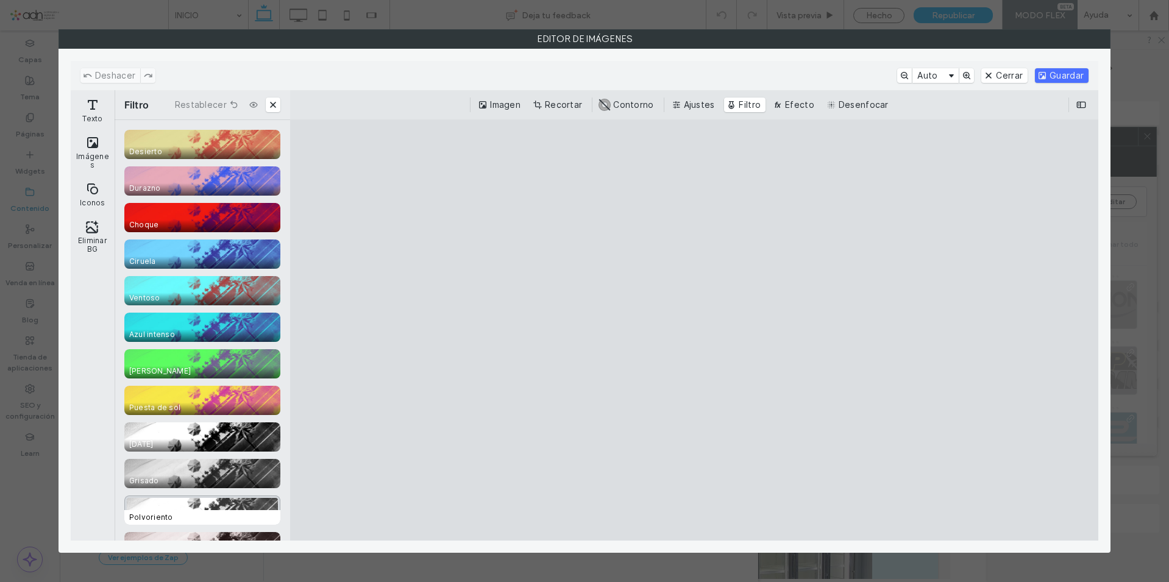
click at [197, 506] on div "CE.SDK" at bounding box center [202, 510] width 156 height 29
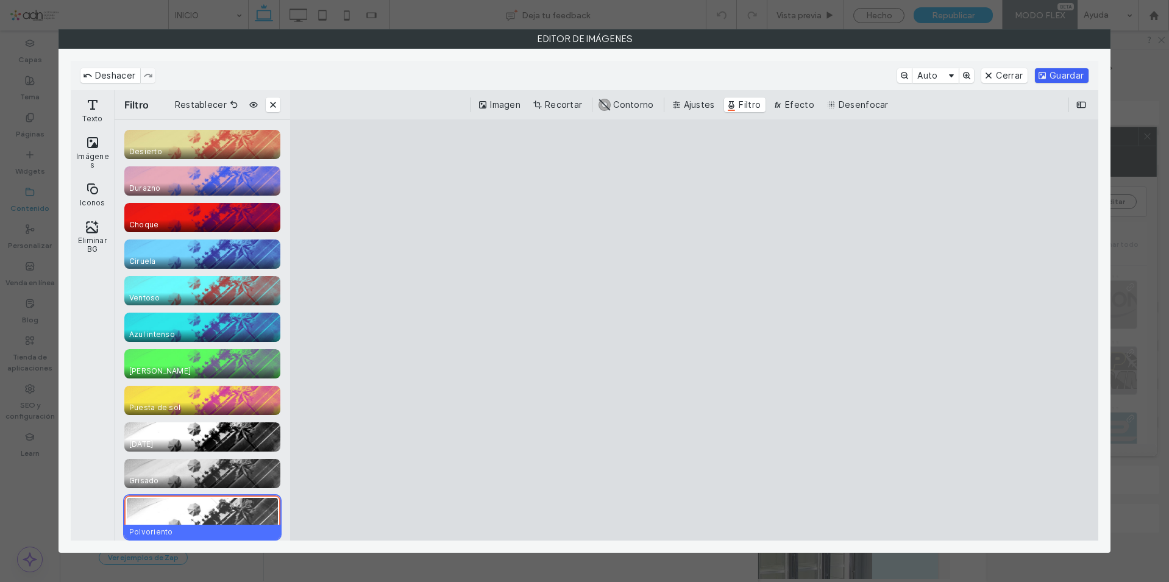
click at [1055, 80] on button "Guardar" at bounding box center [1062, 75] width 54 height 15
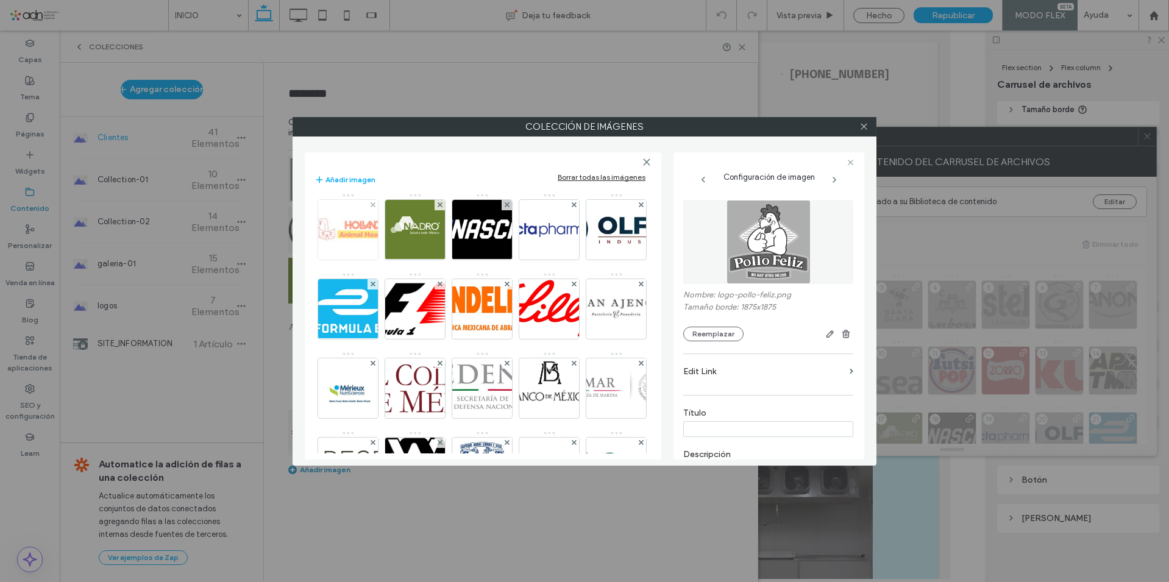
click at [393, 218] on img at bounding box center [349, 230] width 90 height 60
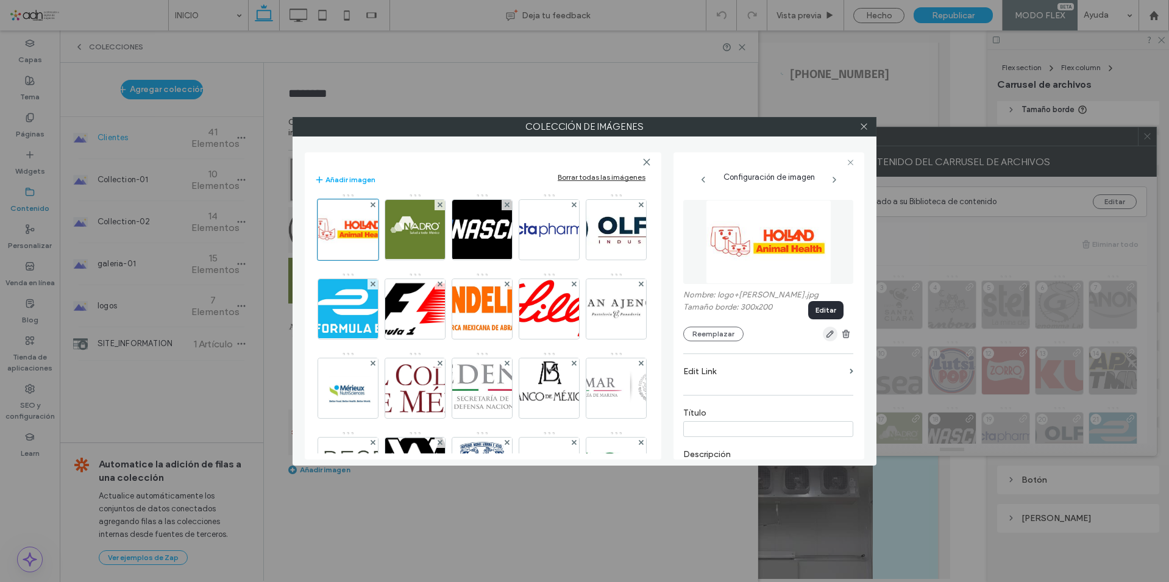
click at [830, 340] on span "button" at bounding box center [830, 334] width 15 height 15
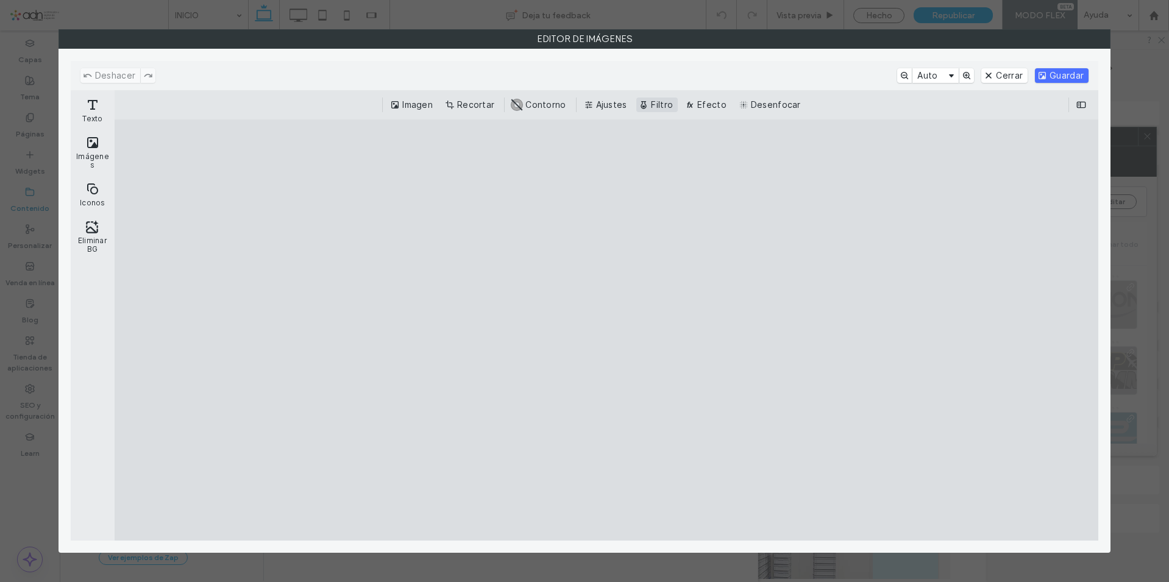
click at [639, 104] on button "Filtro" at bounding box center [656, 105] width 41 height 15
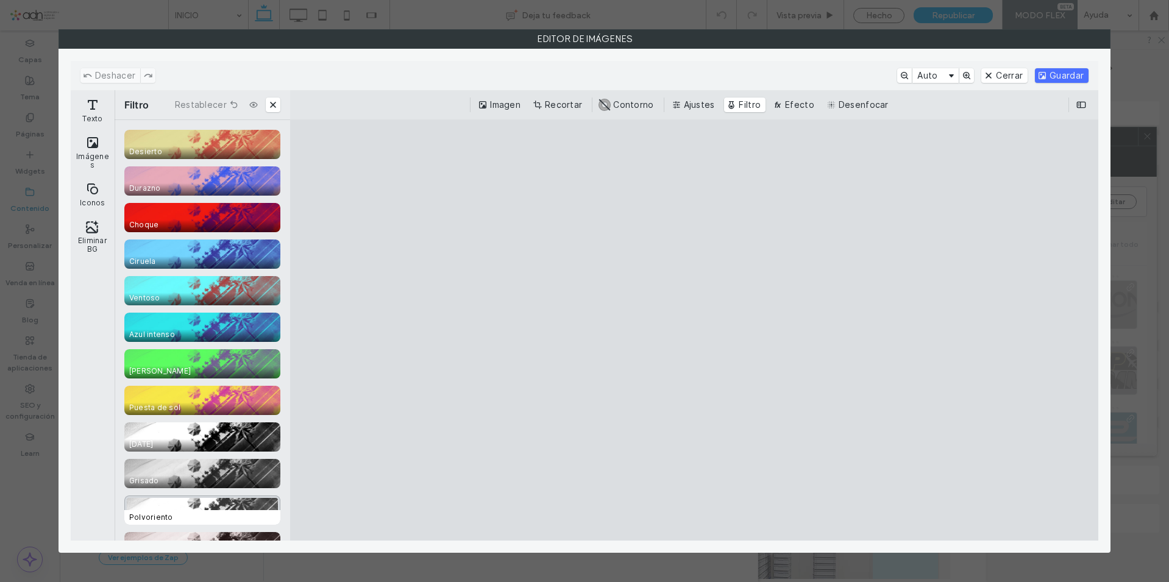
click at [170, 509] on div "CE.SDK" at bounding box center [202, 510] width 156 height 29
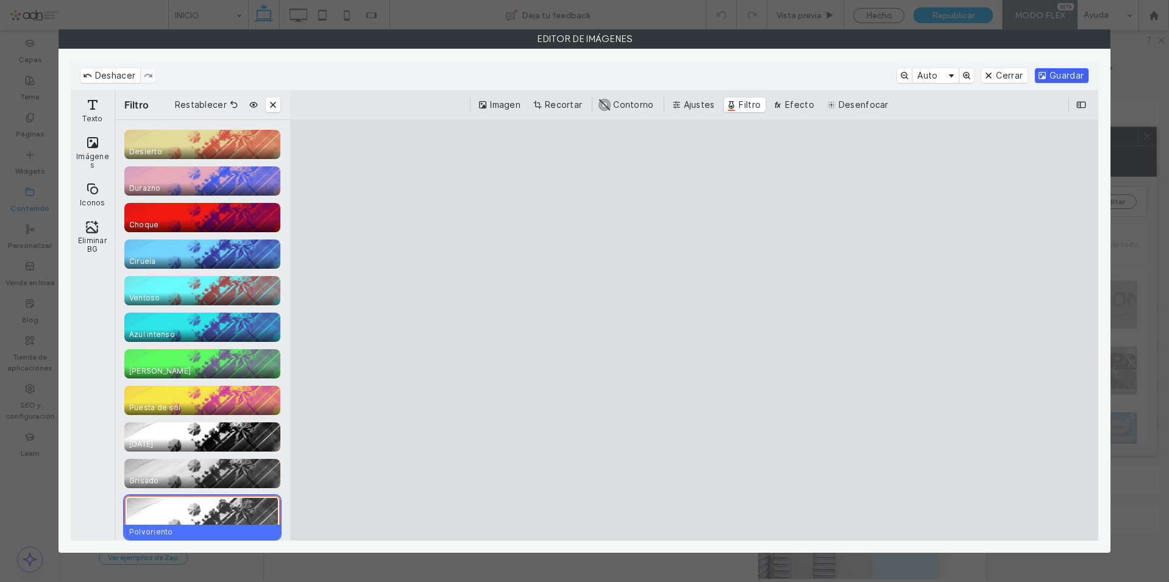
click at [1062, 70] on button "Guardar" at bounding box center [1062, 75] width 54 height 15
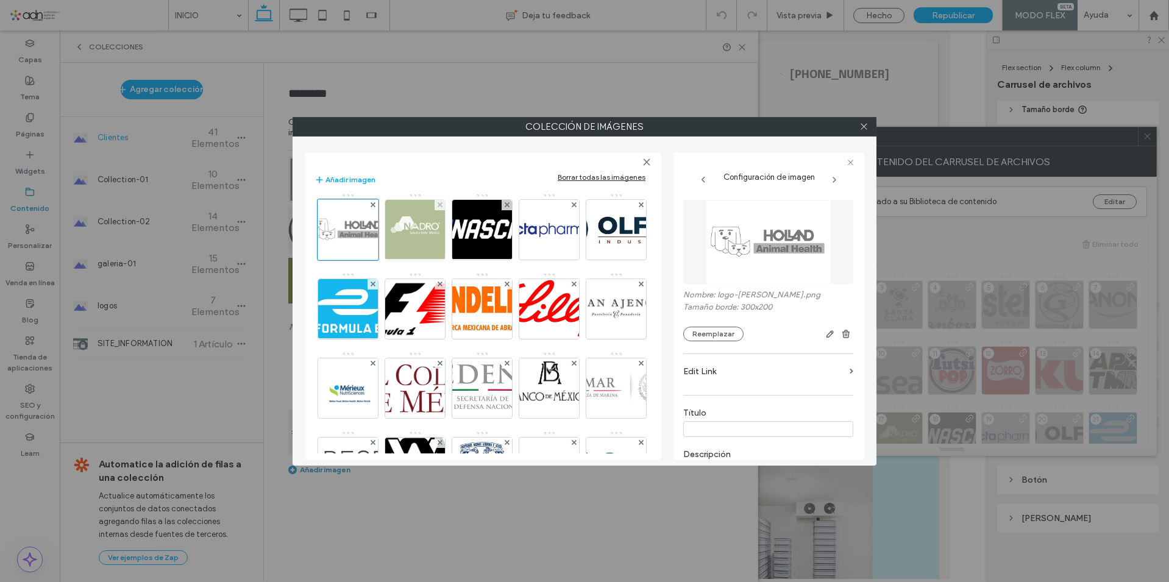
click at [377, 260] on img at bounding box center [415, 230] width 76 height 60
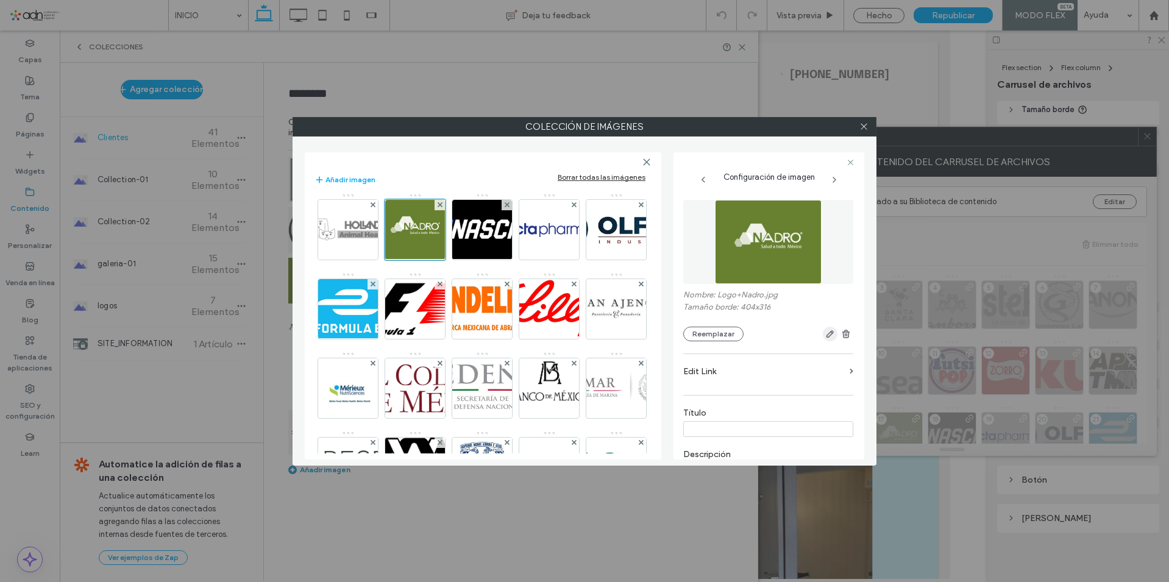
click at [825, 330] on icon "button" at bounding box center [830, 334] width 10 height 10
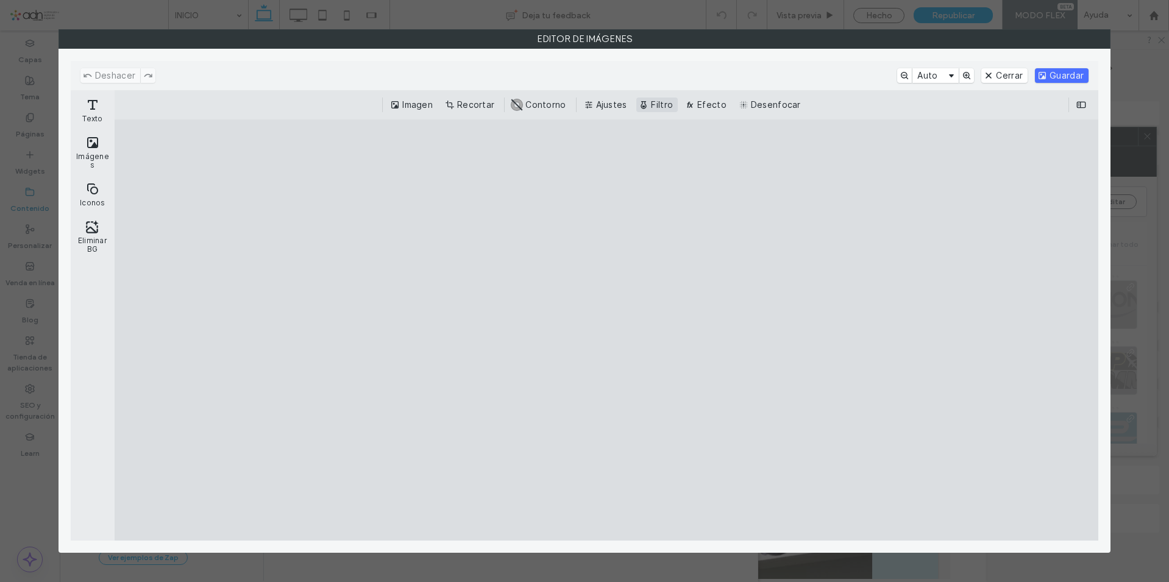
click at [673, 108] on button "Filtro" at bounding box center [656, 105] width 41 height 15
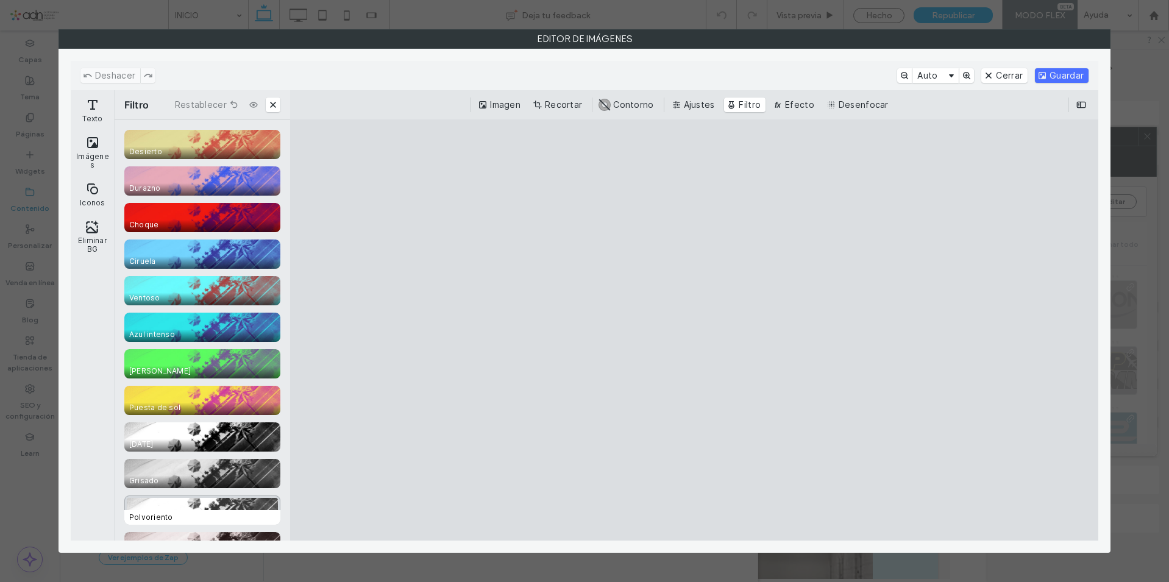
click at [161, 499] on div "CE.SDK" at bounding box center [202, 510] width 156 height 29
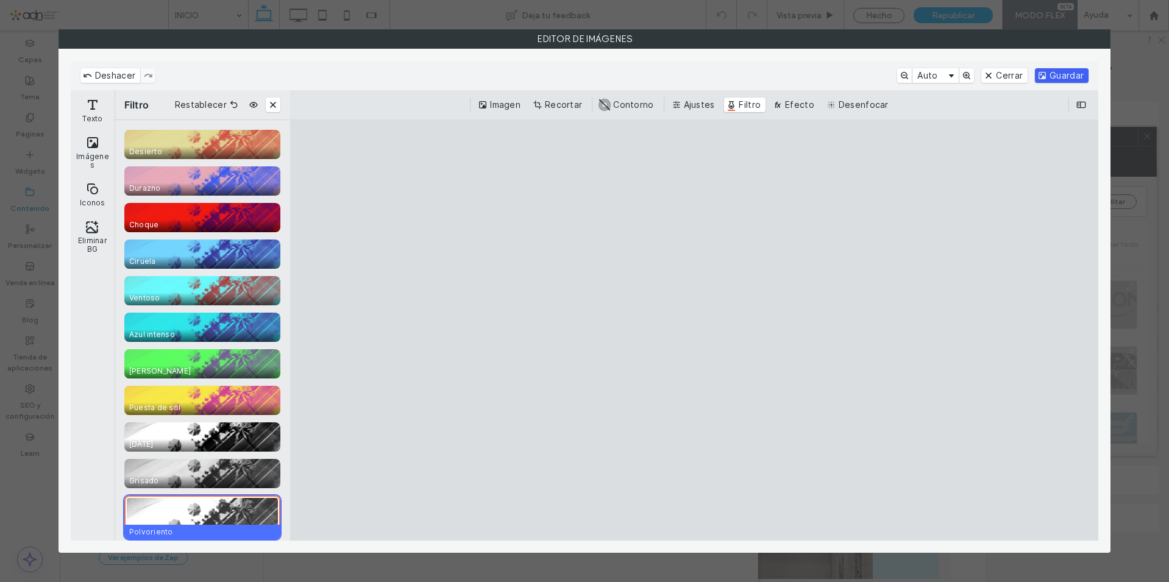
click at [1062, 77] on button "Guardar" at bounding box center [1062, 75] width 54 height 15
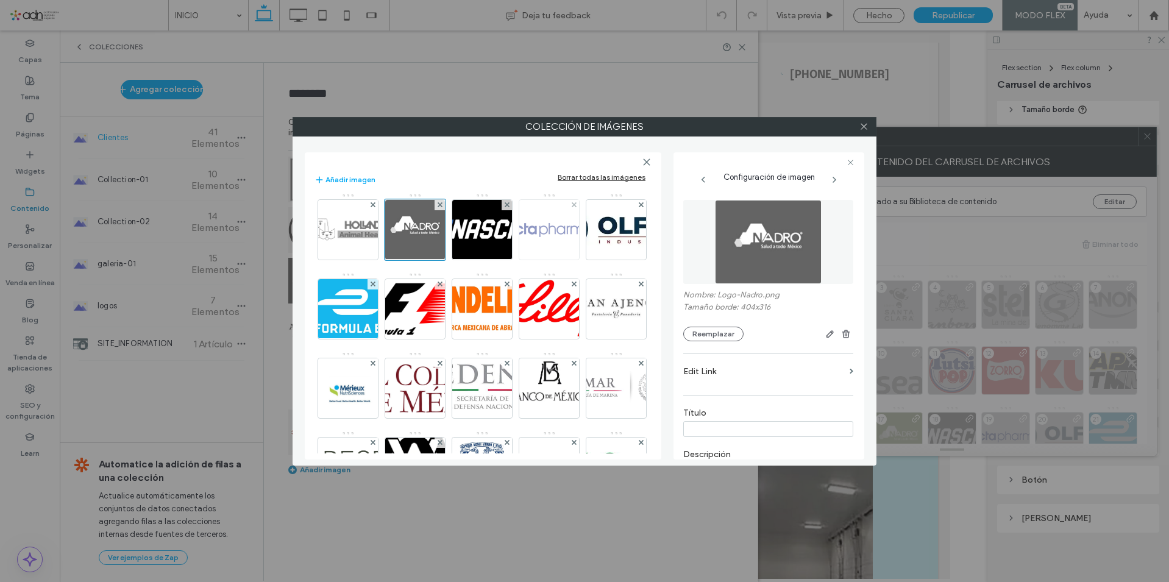
click at [500, 260] on img at bounding box center [549, 230] width 107 height 60
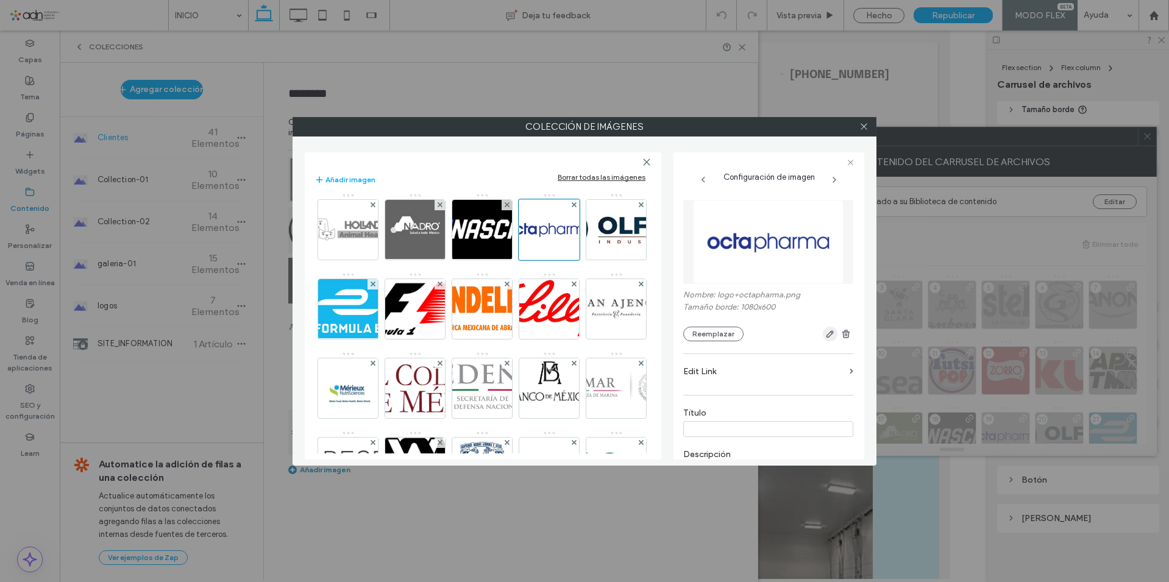
click at [823, 330] on span "button" at bounding box center [830, 334] width 15 height 15
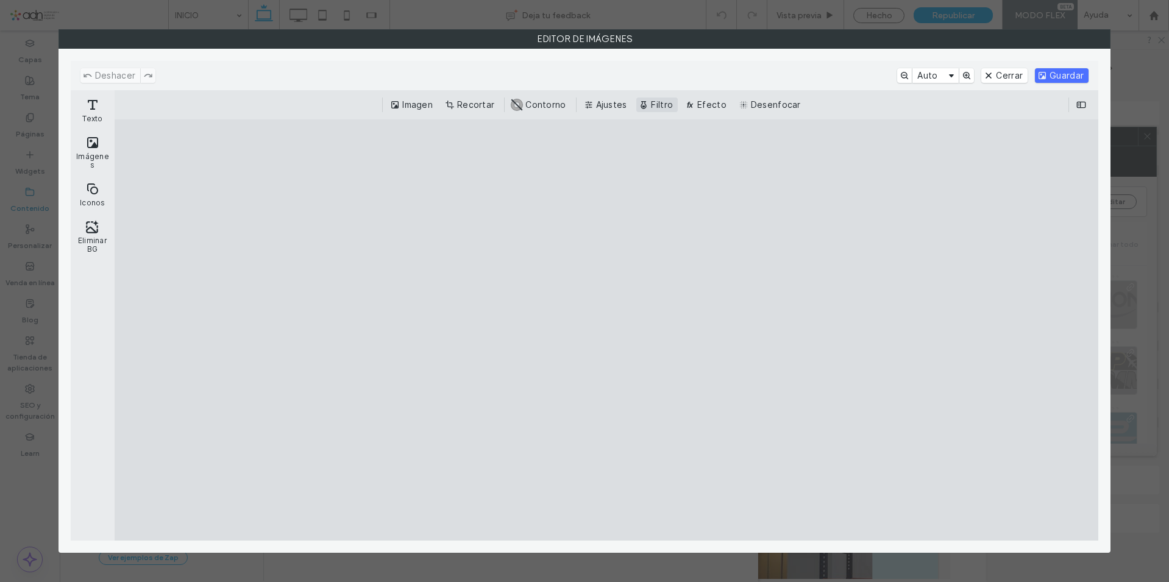
click at [652, 106] on button "Filtro" at bounding box center [656, 105] width 41 height 15
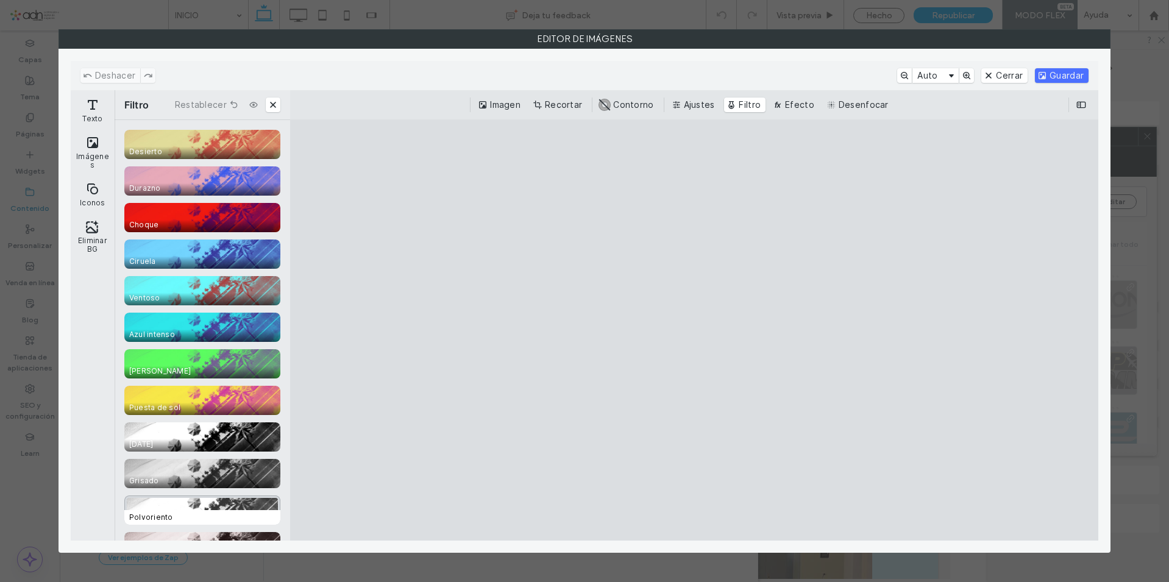
click at [180, 508] on div "CE.SDK" at bounding box center [202, 510] width 156 height 29
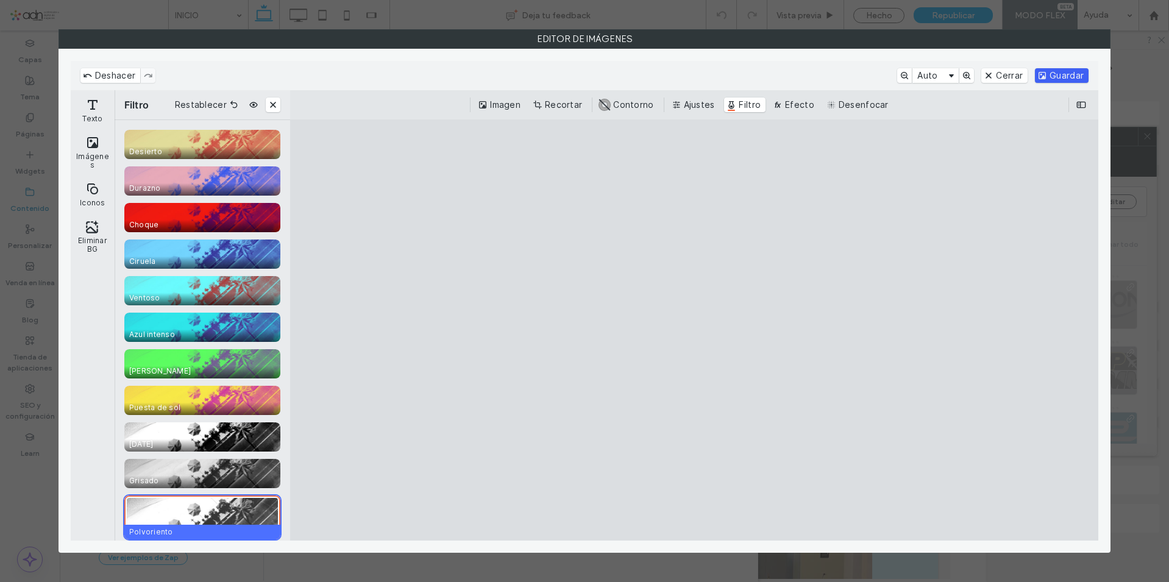
click at [1055, 77] on button "Guardar" at bounding box center [1062, 75] width 54 height 15
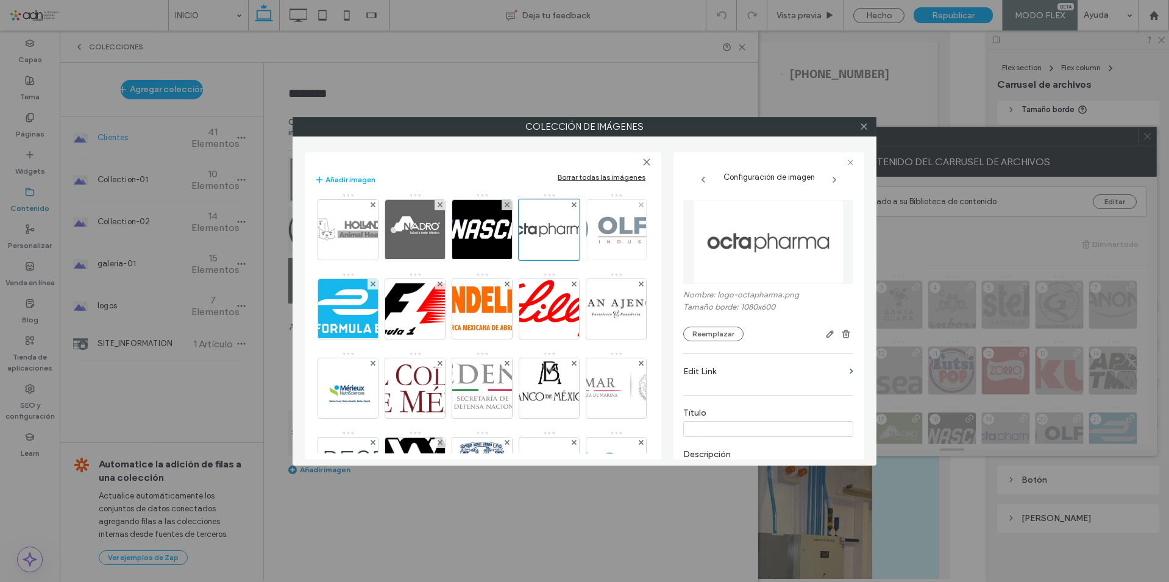
click at [541, 260] on img at bounding box center [617, 230] width 168 height 60
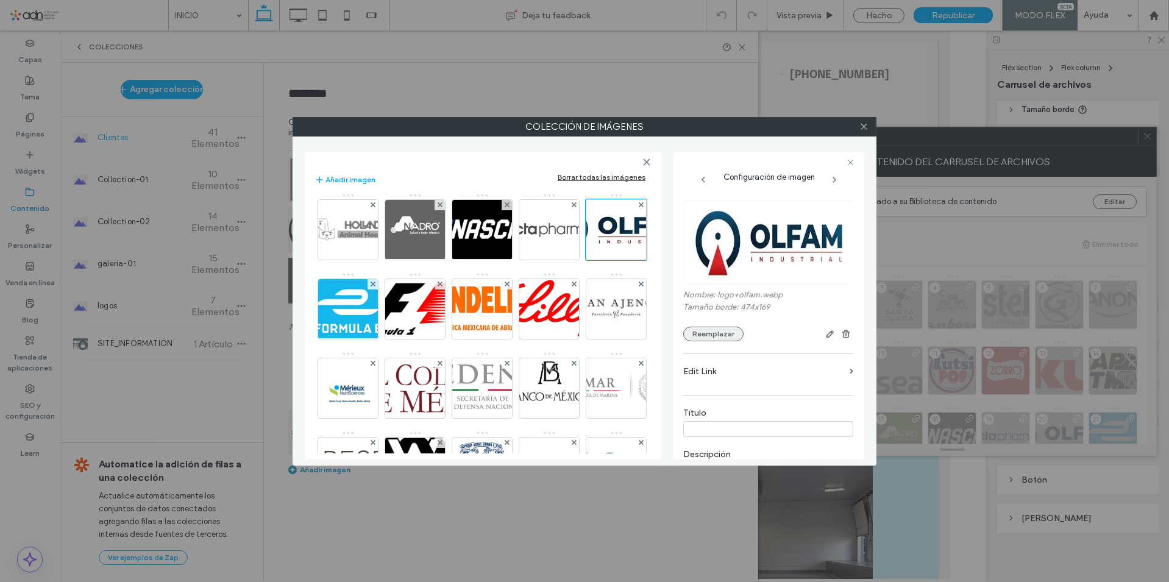
click at [736, 332] on button "Reemplazar" at bounding box center [713, 334] width 60 height 15
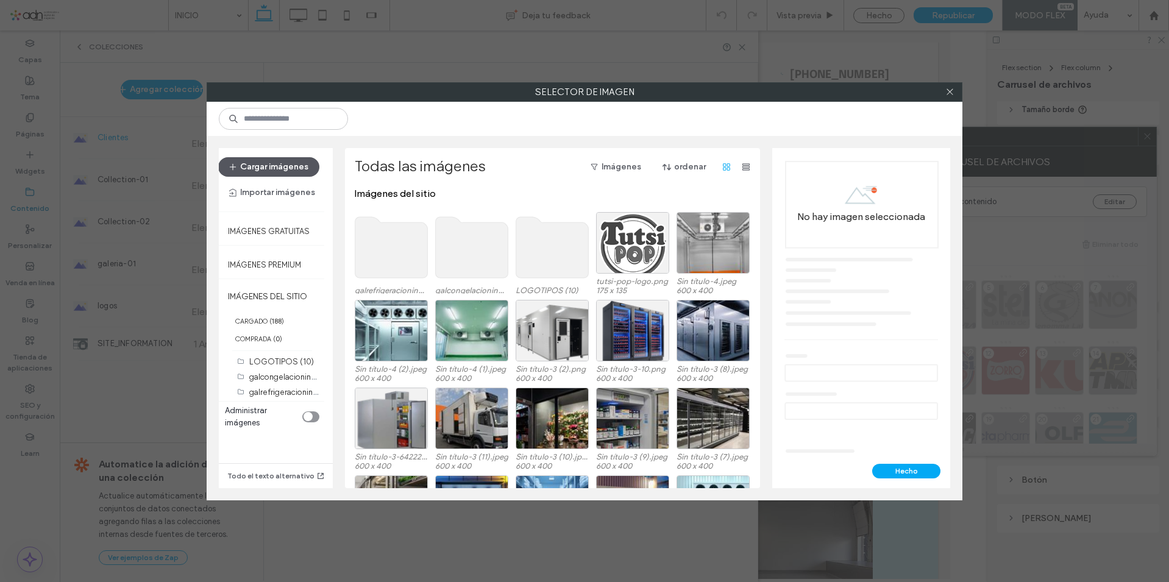
click at [283, 169] on button "Cargar imágenes" at bounding box center [268, 167] width 101 height 20
click at [950, 94] on icon at bounding box center [949, 91] width 9 height 9
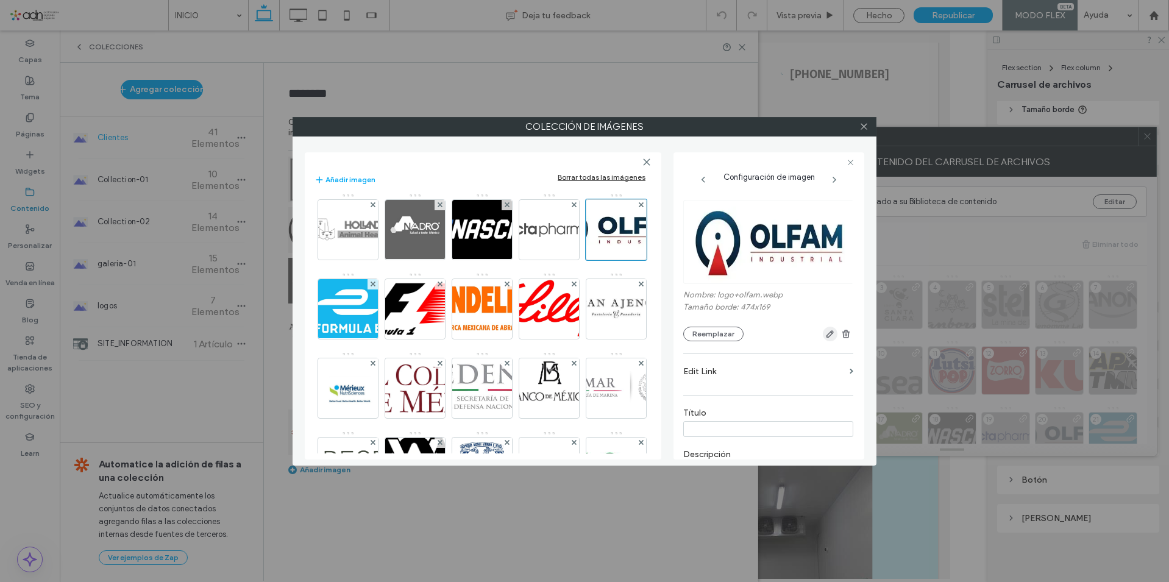
click at [825, 333] on icon "button" at bounding box center [830, 334] width 10 height 10
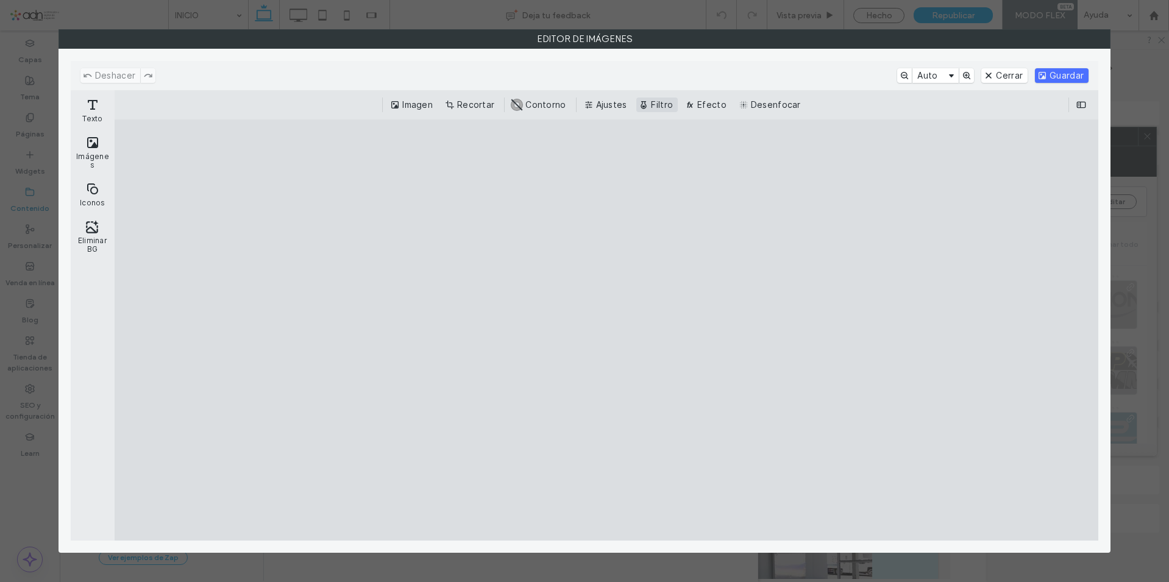
click at [659, 104] on button "Filtro" at bounding box center [656, 105] width 41 height 15
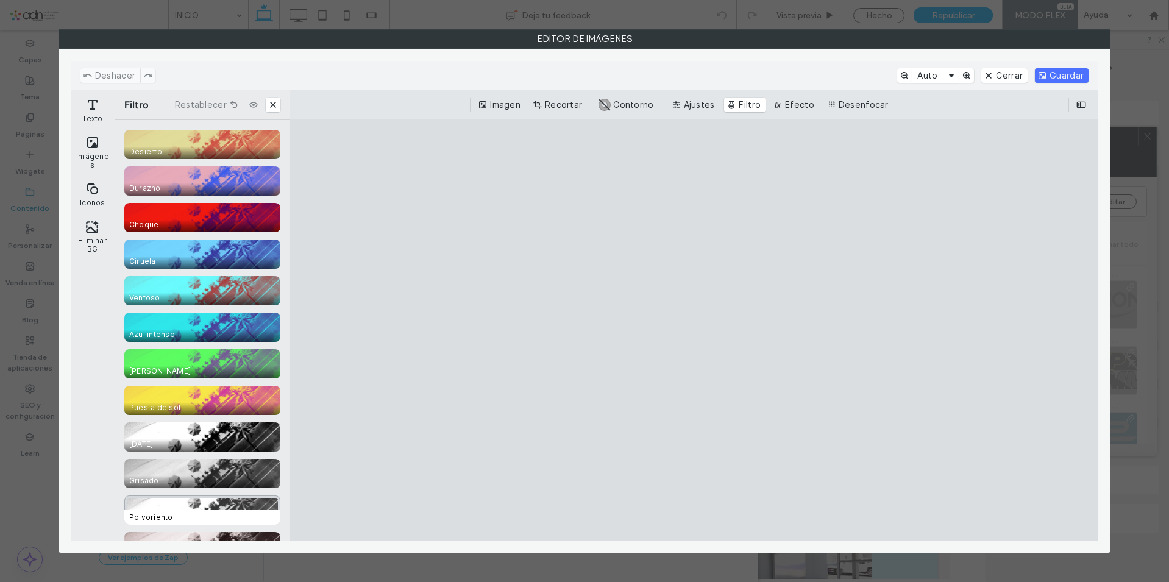
click at [166, 503] on div "CE.SDK" at bounding box center [202, 510] width 156 height 29
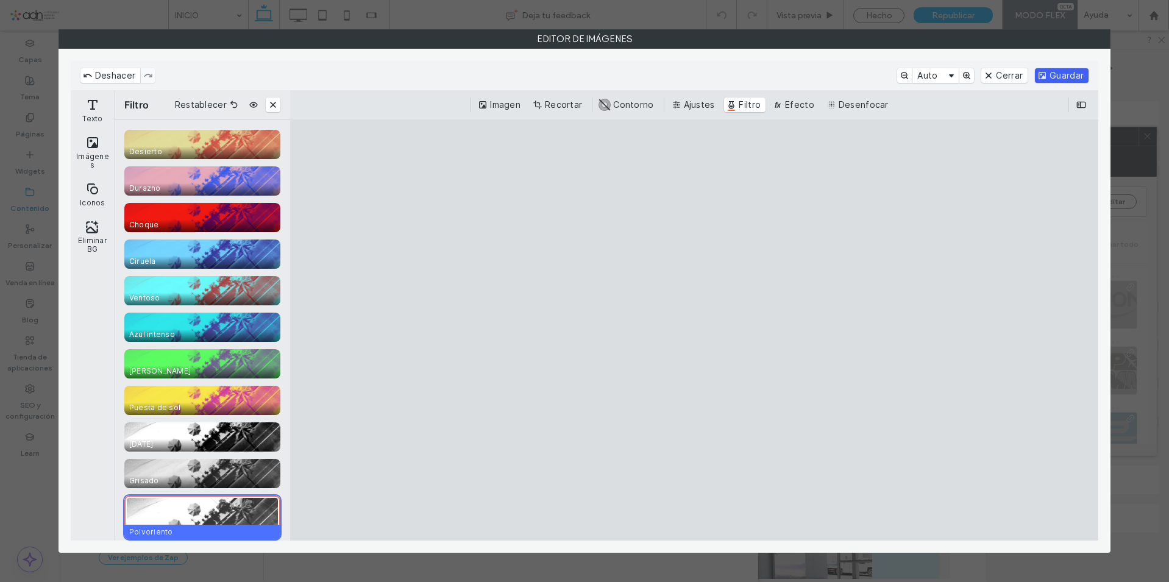
click at [1067, 74] on button "Guardar" at bounding box center [1062, 75] width 54 height 15
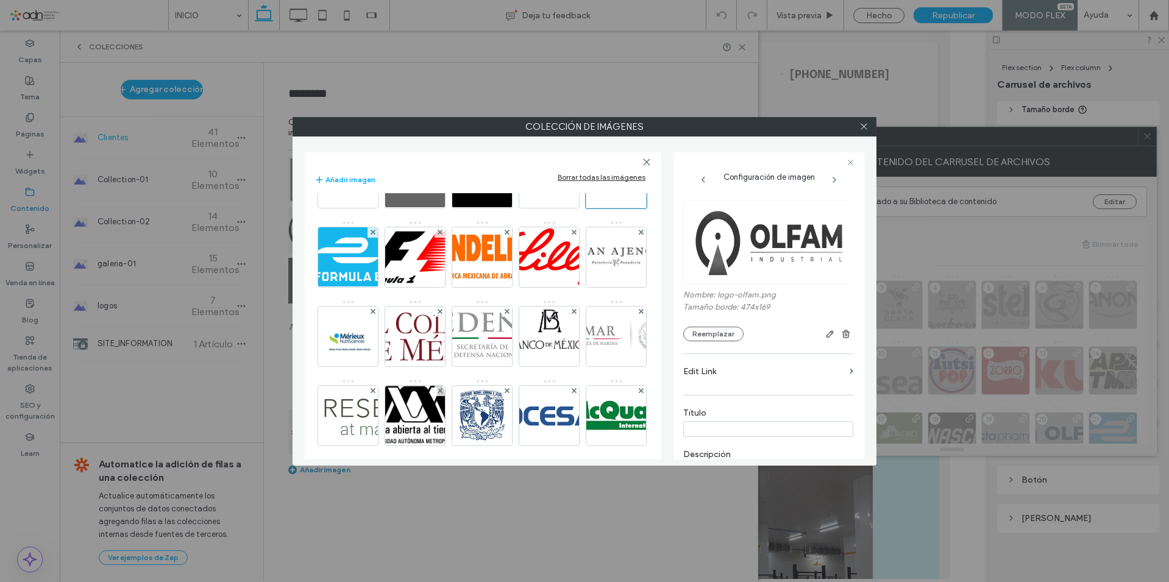
scroll to position [366, 0]
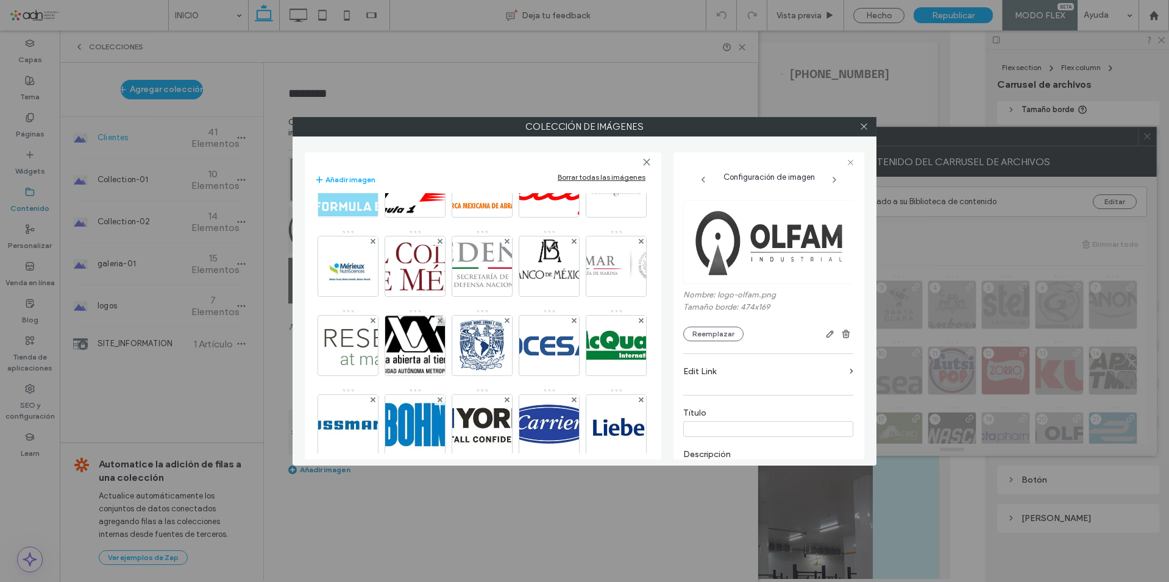
click at [359, 217] on img at bounding box center [349, 187] width 140 height 60
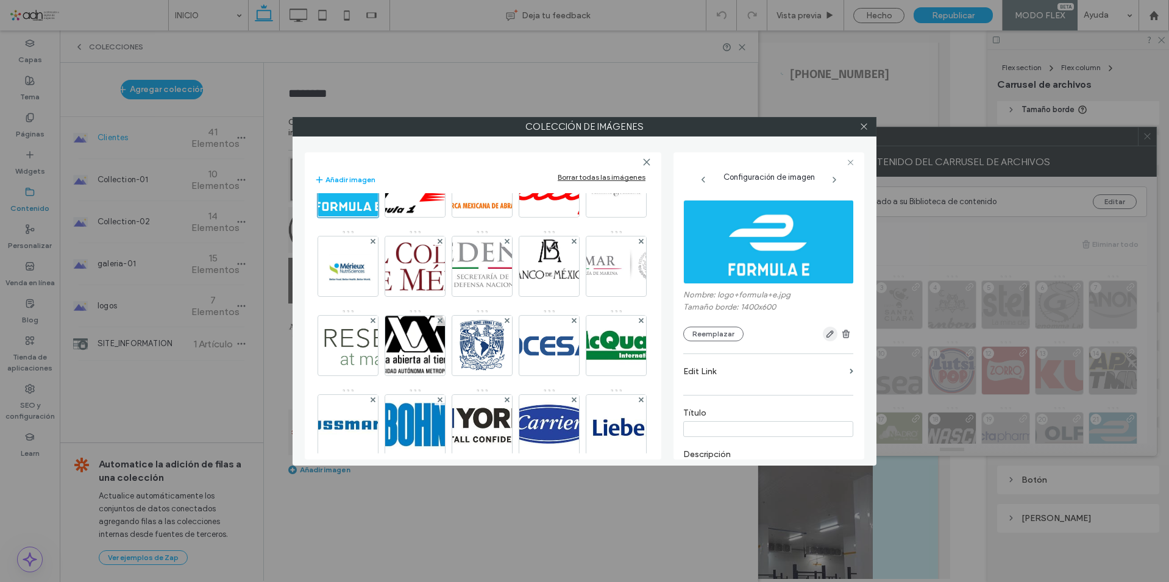
click at [823, 329] on span "button" at bounding box center [830, 334] width 15 height 15
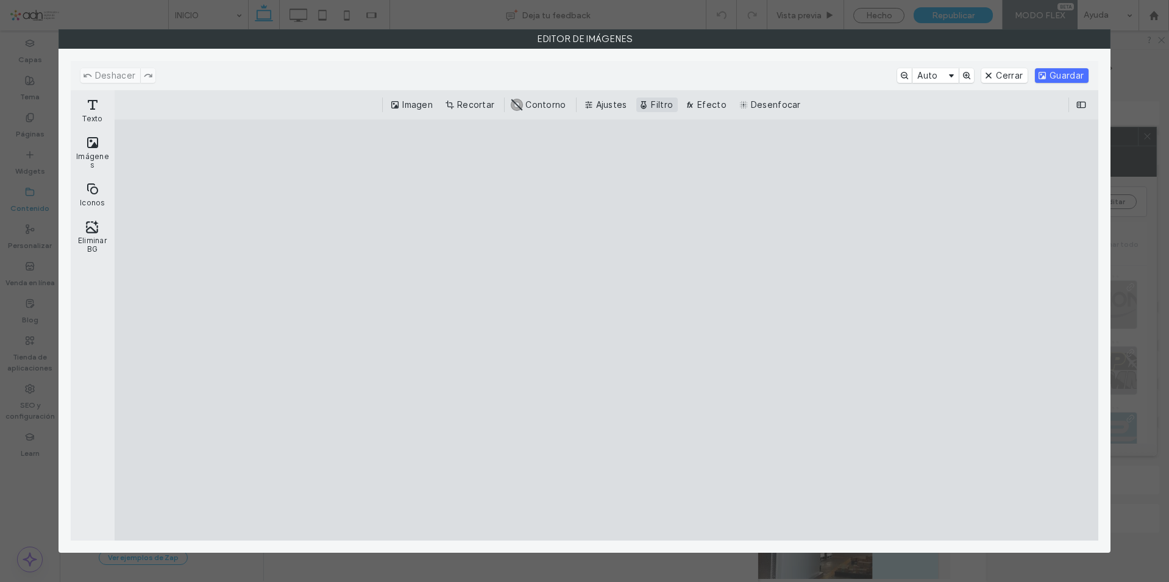
click at [667, 109] on button "Filtro" at bounding box center [656, 105] width 41 height 15
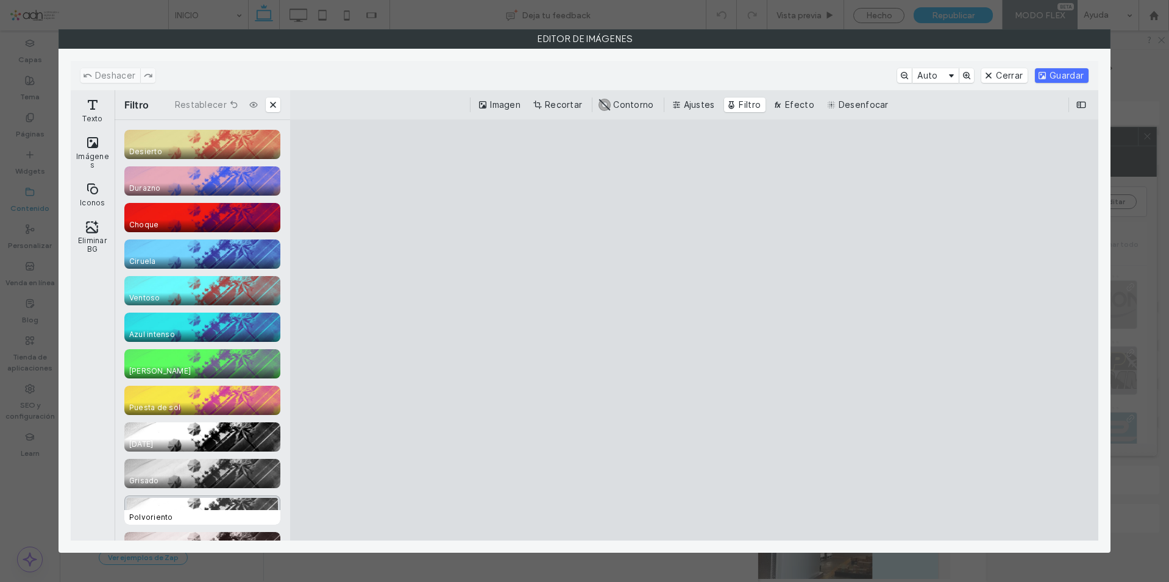
click at [226, 502] on div "CE.SDK" at bounding box center [202, 510] width 156 height 29
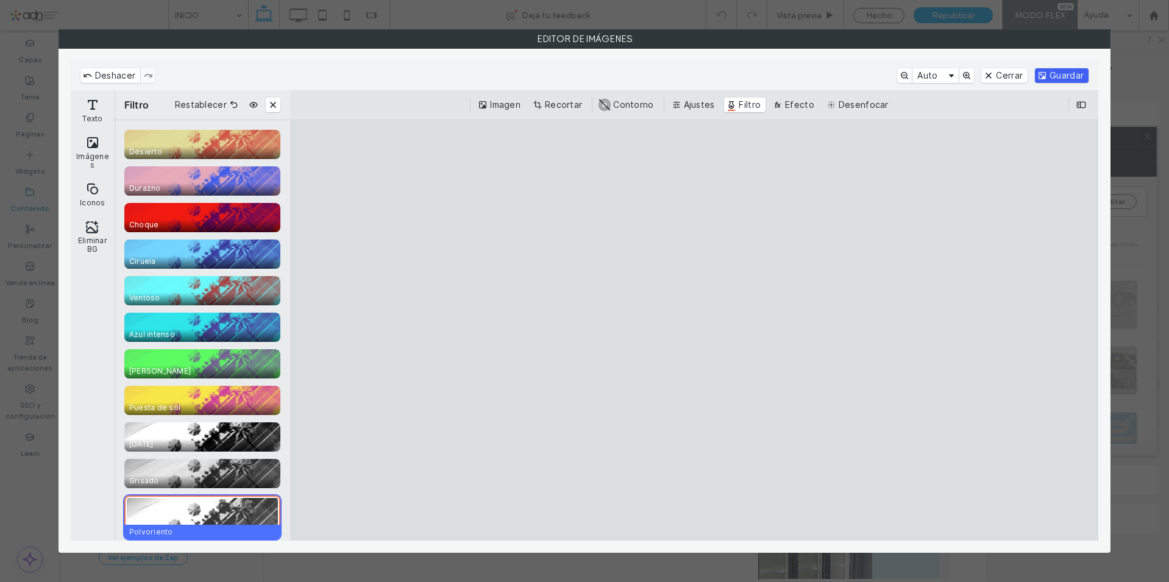
click at [1077, 74] on button "Guardar" at bounding box center [1062, 75] width 54 height 15
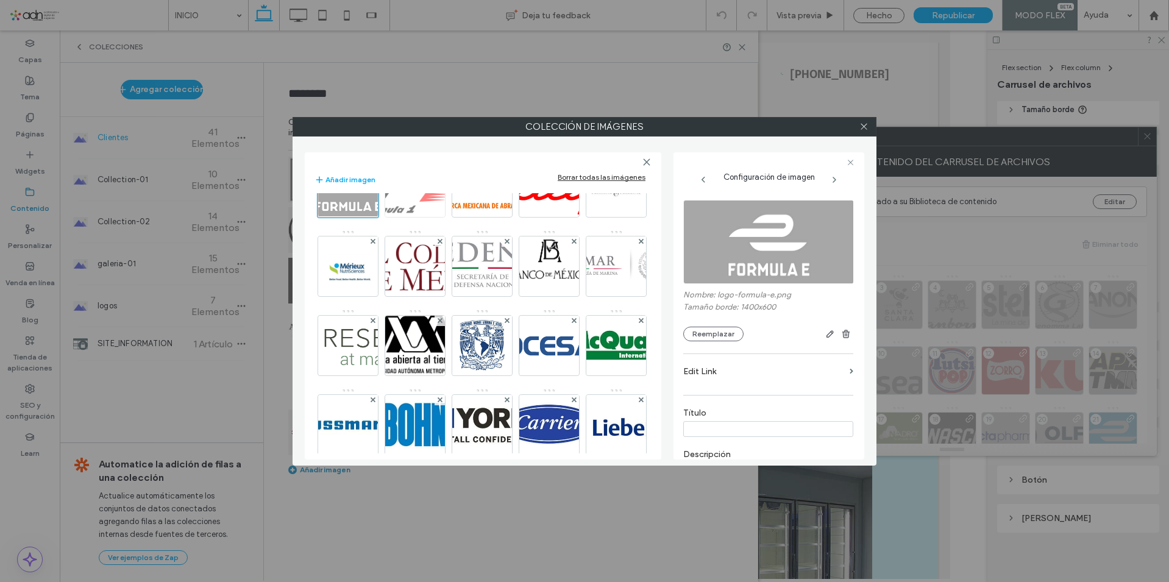
click at [419, 217] on img at bounding box center [414, 187] width 119 height 60
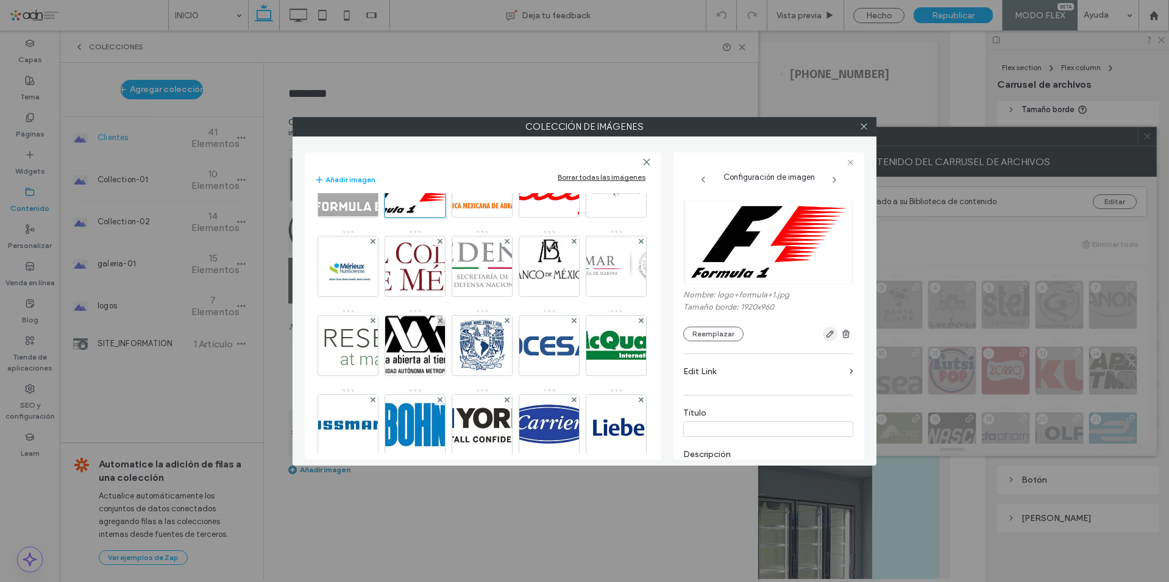
click at [825, 332] on icon "button" at bounding box center [830, 334] width 10 height 10
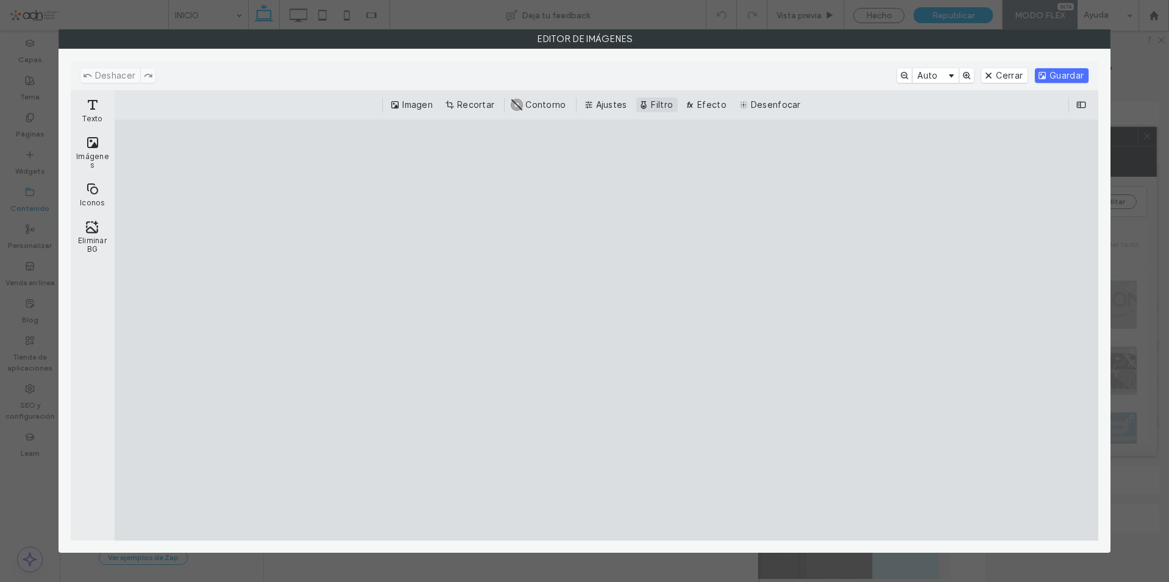
click at [664, 106] on button "Filtro" at bounding box center [656, 105] width 41 height 15
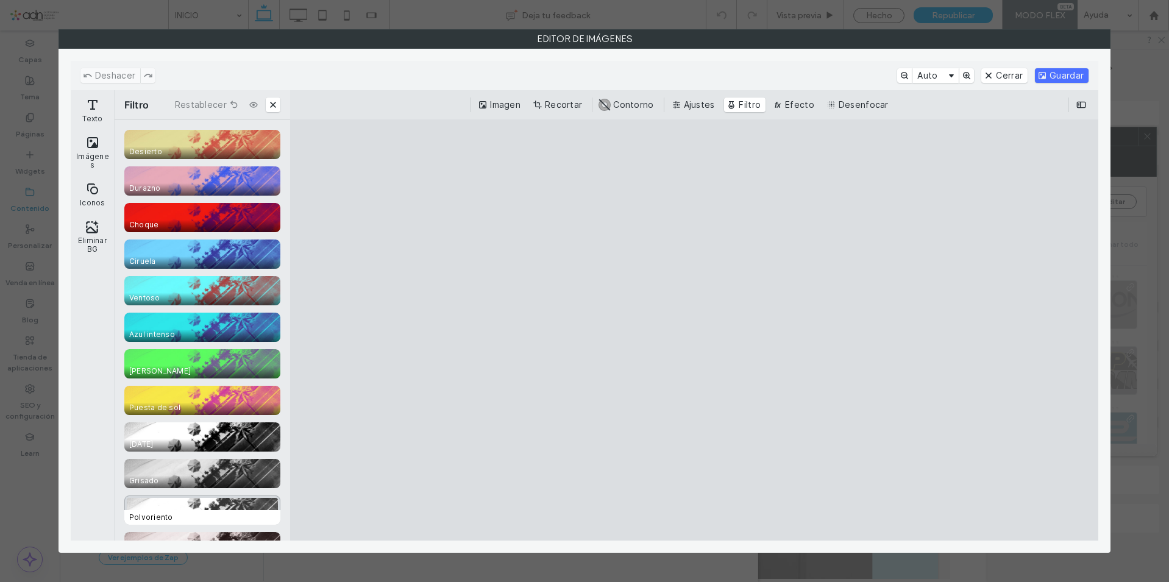
click at [184, 511] on span "Polvoriento" at bounding box center [204, 517] width 161 height 15
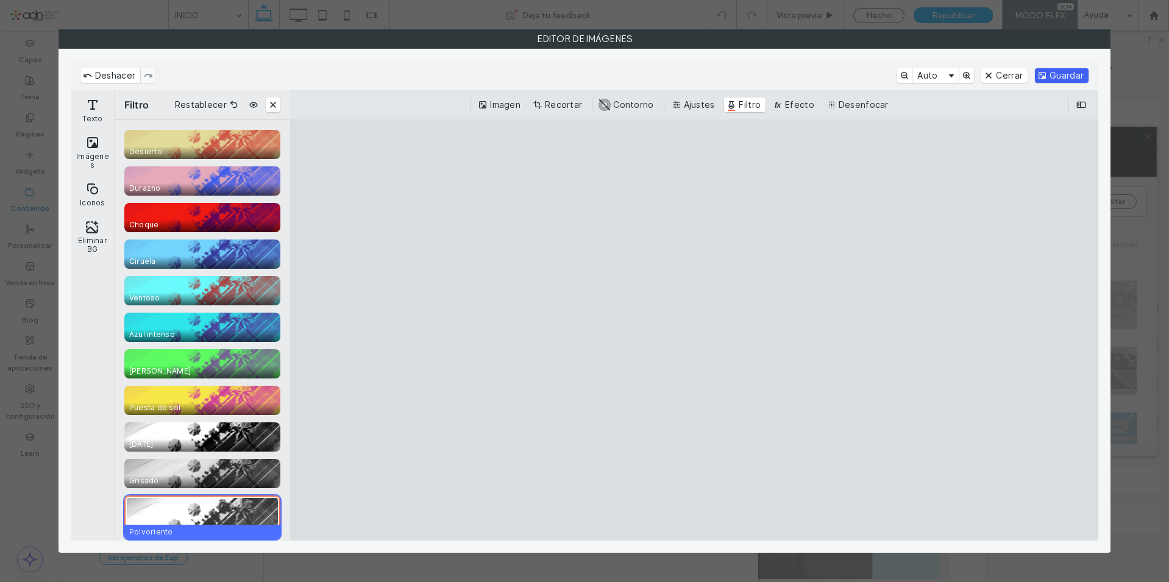
click at [1079, 76] on button "Guardar" at bounding box center [1062, 75] width 54 height 15
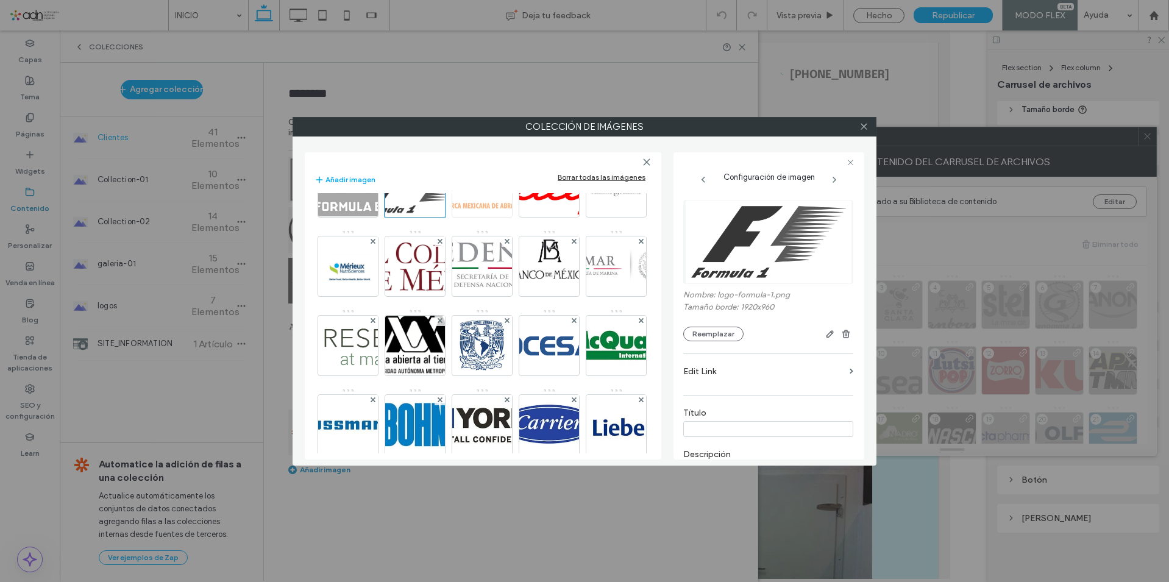
click at [494, 217] on img at bounding box center [482, 187] width 137 height 60
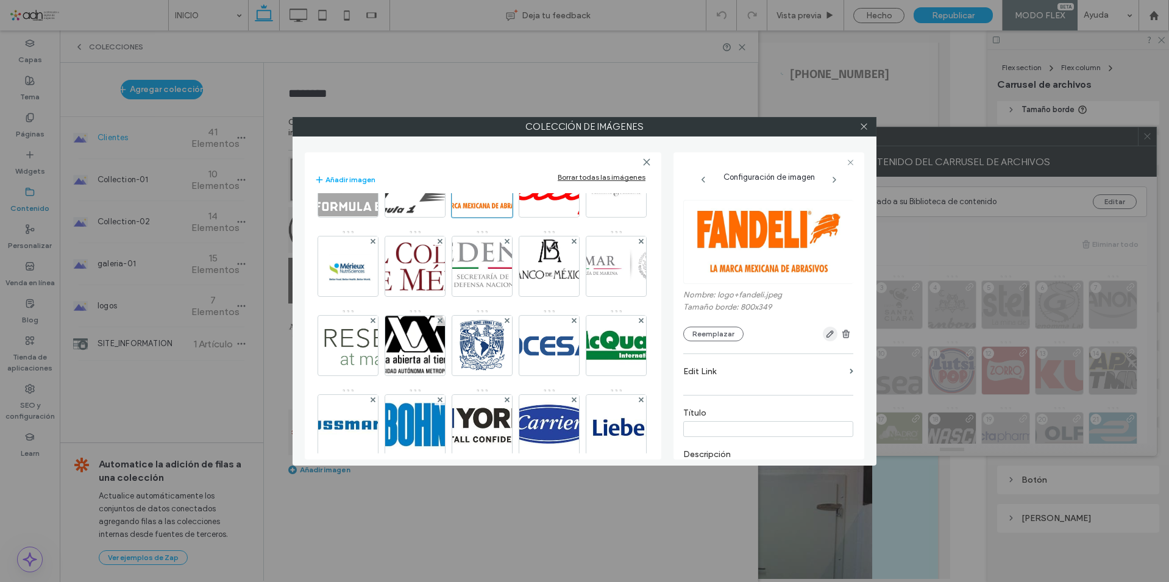
click at [825, 333] on icon "button" at bounding box center [830, 334] width 10 height 10
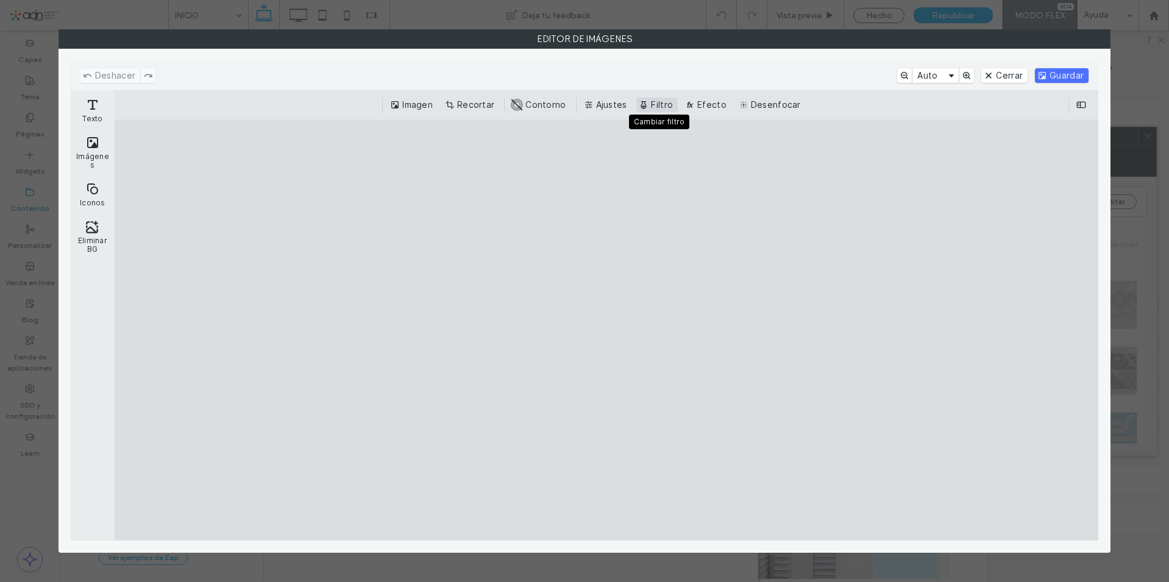
click at [663, 107] on button "Filtro" at bounding box center [656, 105] width 41 height 15
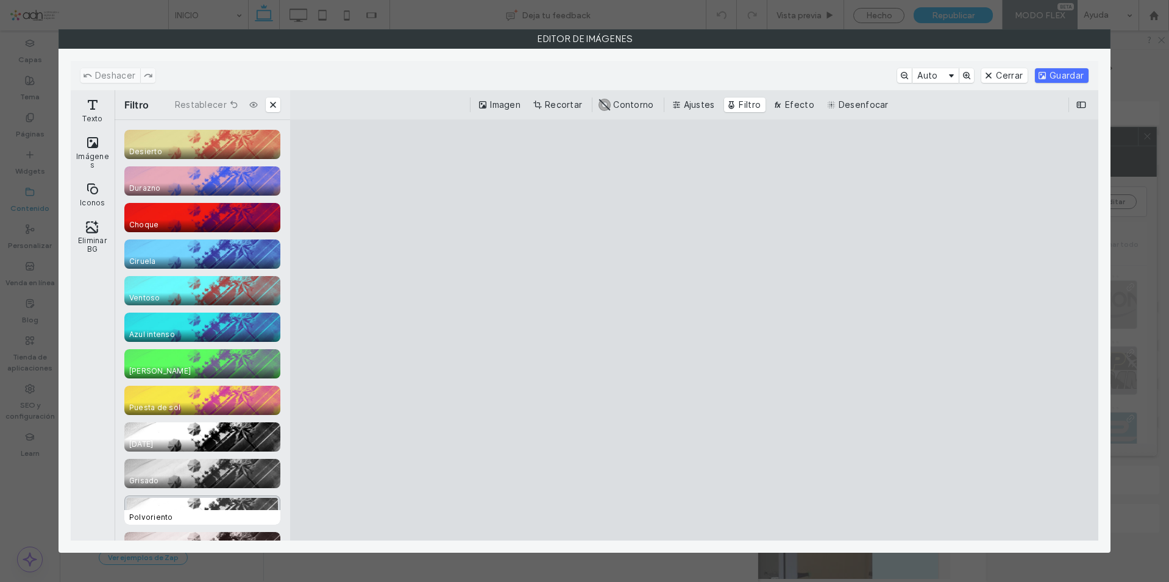
click at [174, 505] on div "CE.SDK" at bounding box center [202, 510] width 156 height 29
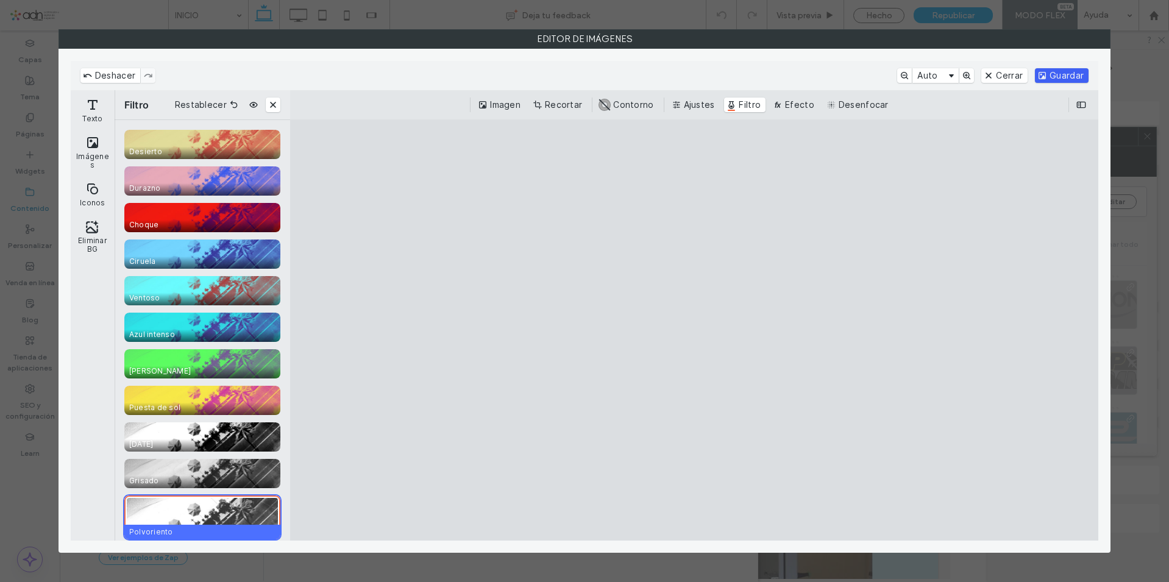
click at [1053, 78] on button "Guardar" at bounding box center [1062, 75] width 54 height 15
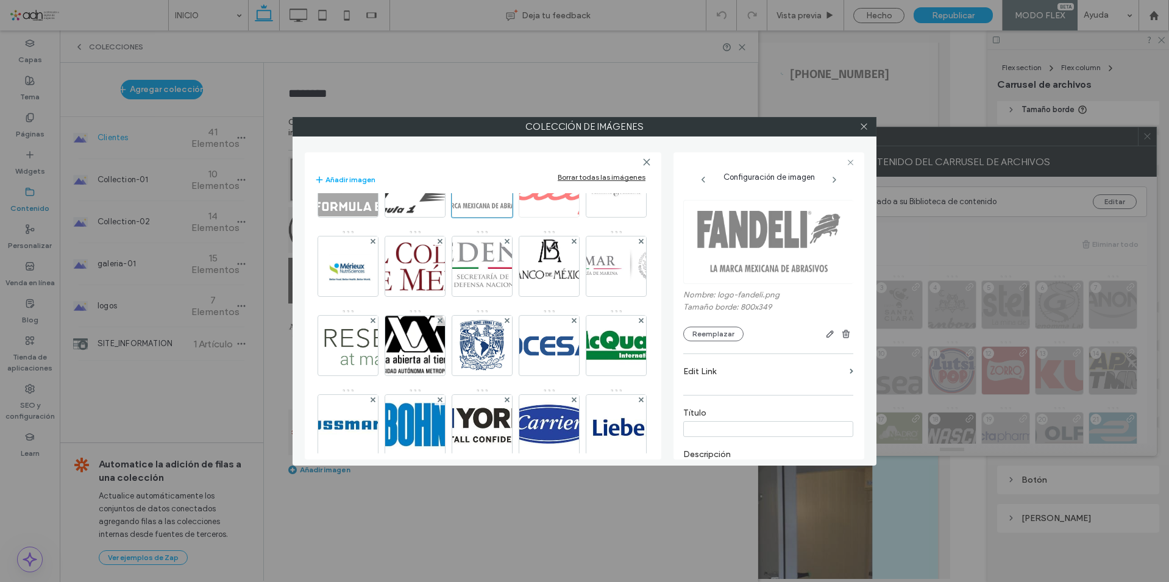
click at [558, 217] on img at bounding box center [549, 187] width 109 height 60
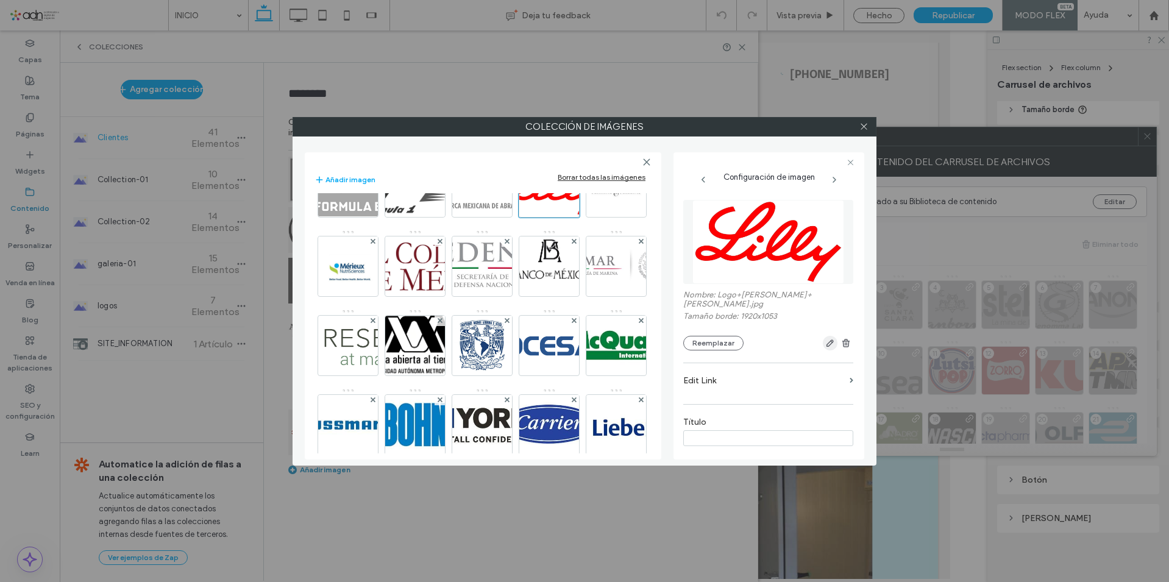
click at [831, 336] on span "button" at bounding box center [830, 343] width 15 height 15
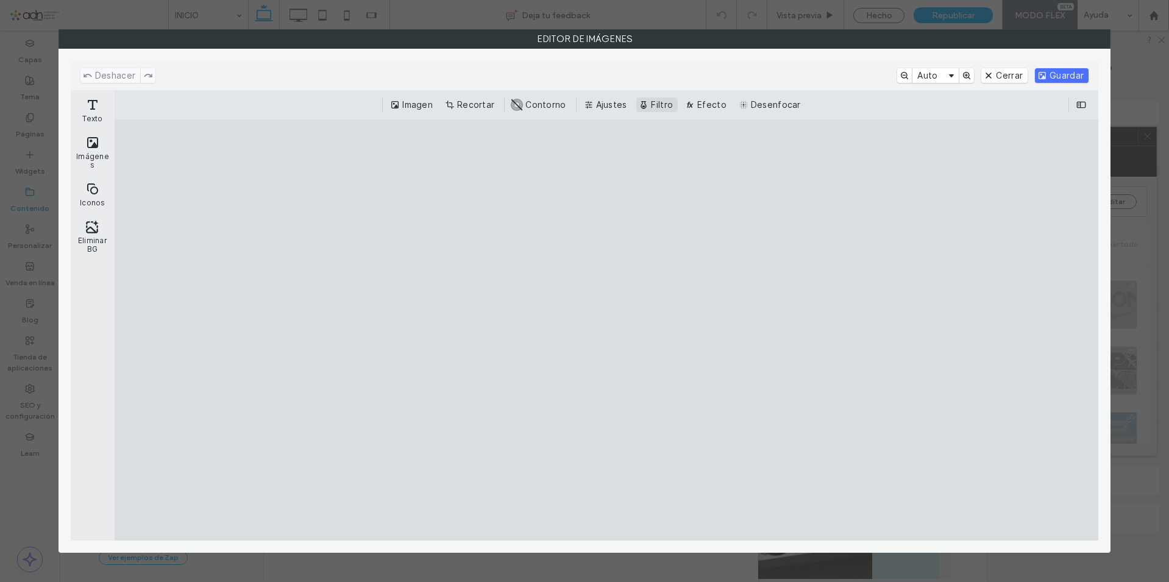
click at [658, 105] on button "Filtro" at bounding box center [656, 105] width 41 height 15
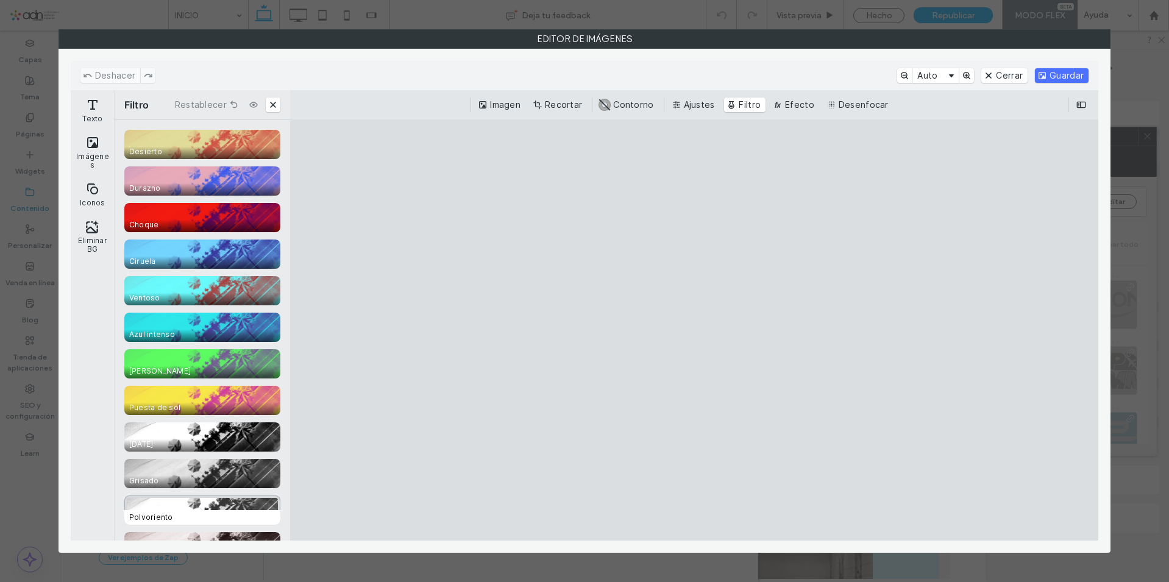
click at [173, 501] on div "CE.SDK" at bounding box center [202, 510] width 156 height 29
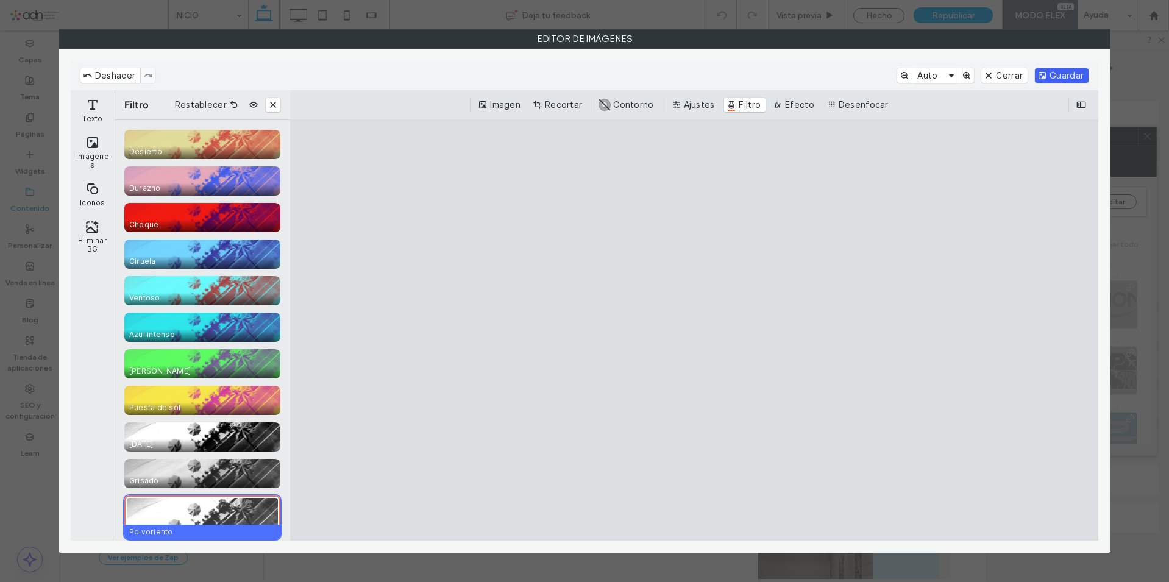
click at [1048, 74] on button "Guardar" at bounding box center [1062, 75] width 54 height 15
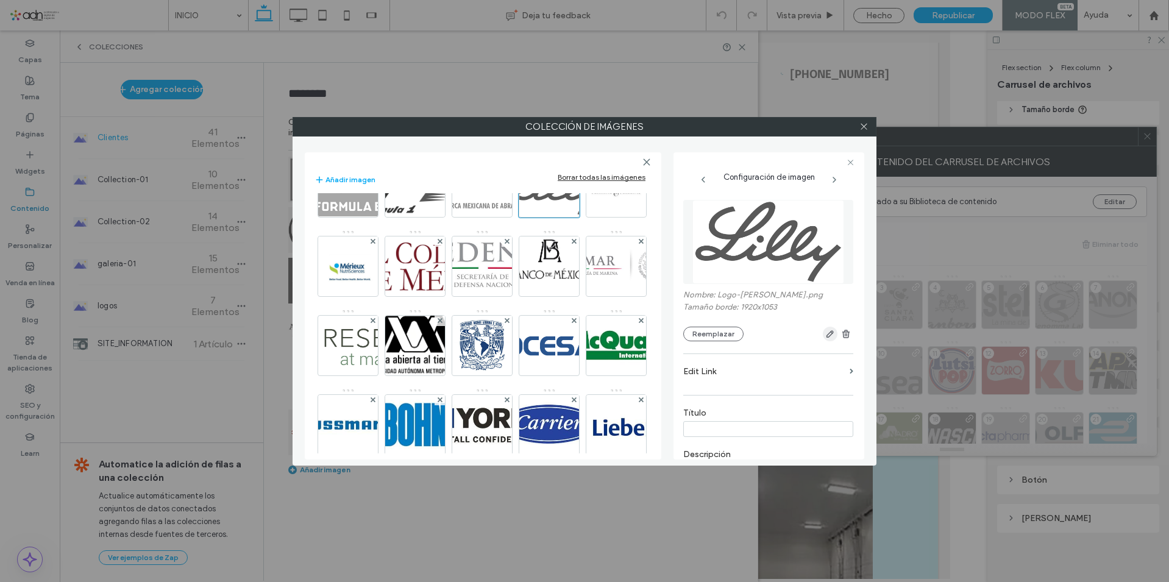
click at [825, 331] on icon "button" at bounding box center [830, 334] width 10 height 10
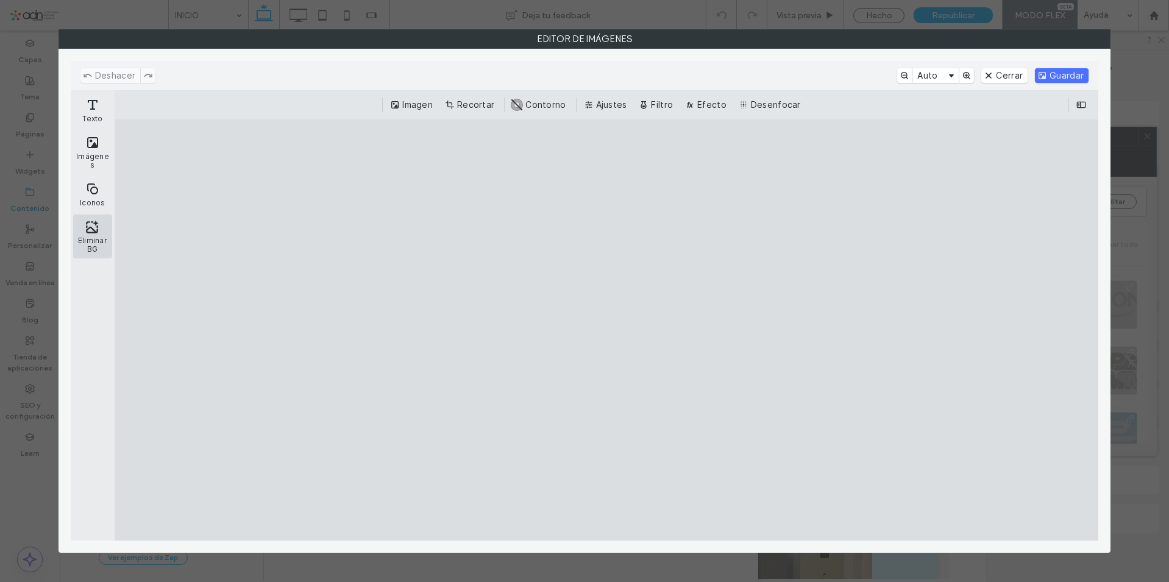
click at [96, 238] on button "Eliminar BG" at bounding box center [92, 237] width 39 height 44
click at [1057, 76] on button "Guardar" at bounding box center [1062, 75] width 54 height 15
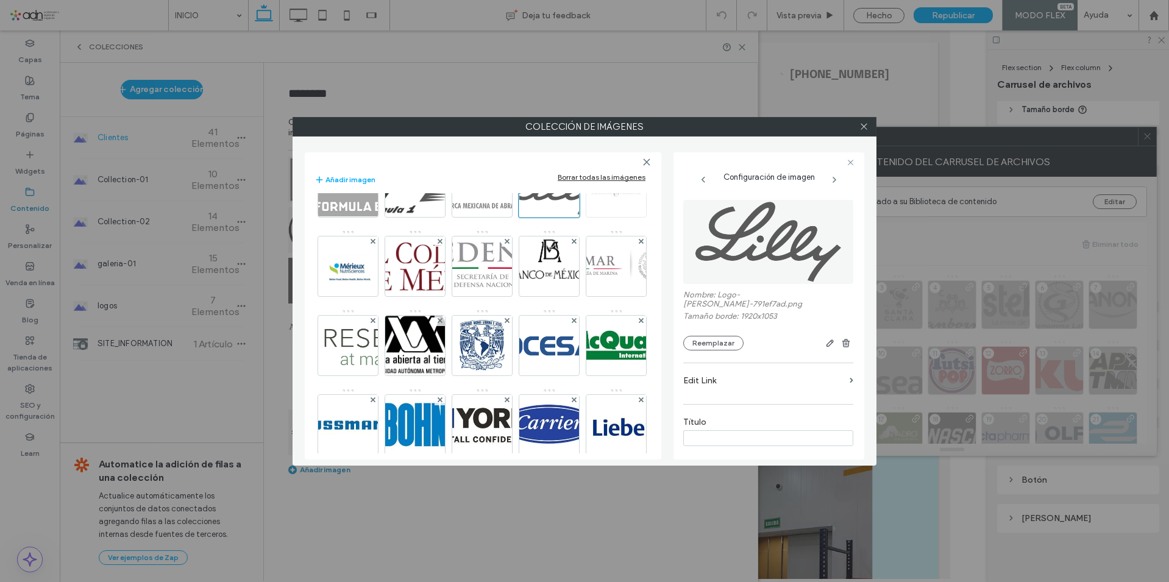
click at [565, 217] on img at bounding box center [616, 187] width 103 height 60
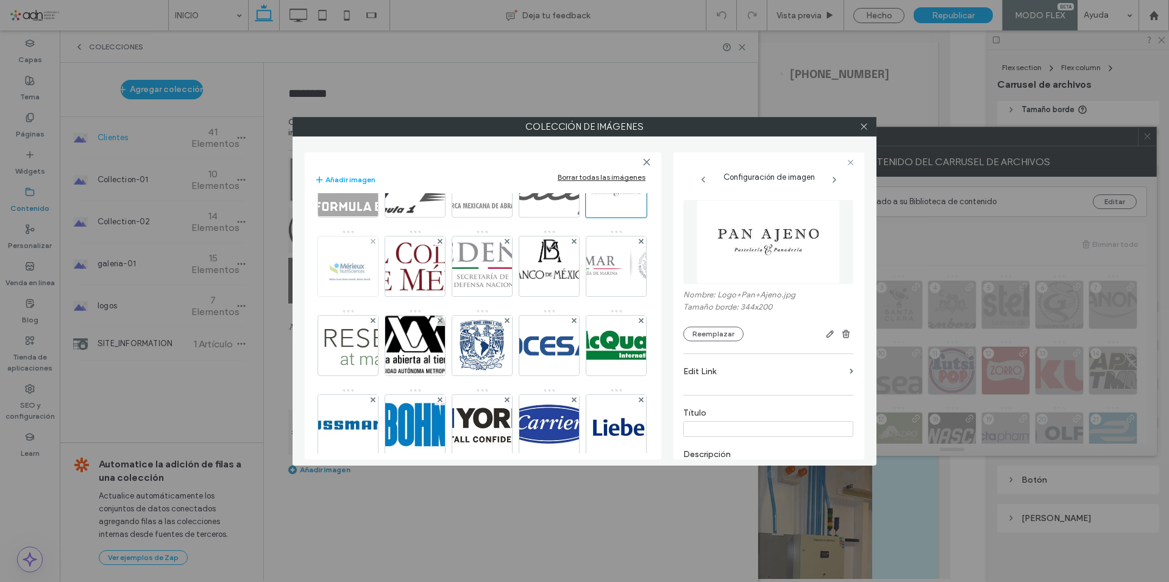
click at [401, 296] on img at bounding box center [348, 266] width 108 height 60
click at [826, 333] on icon "button" at bounding box center [830, 334] width 10 height 10
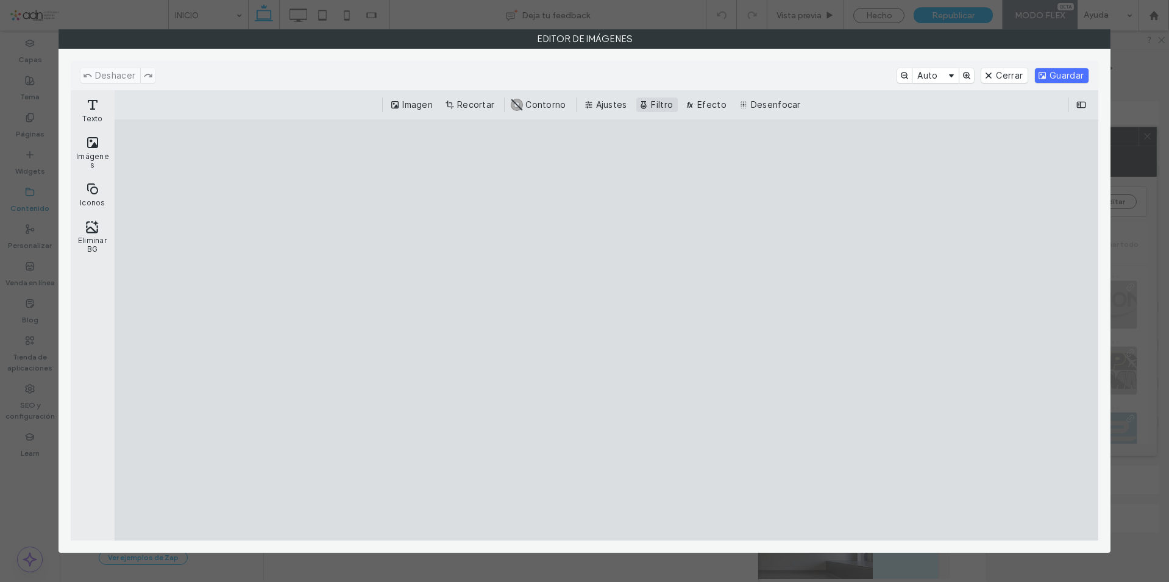
click at [652, 104] on button "Filtro" at bounding box center [656, 105] width 41 height 15
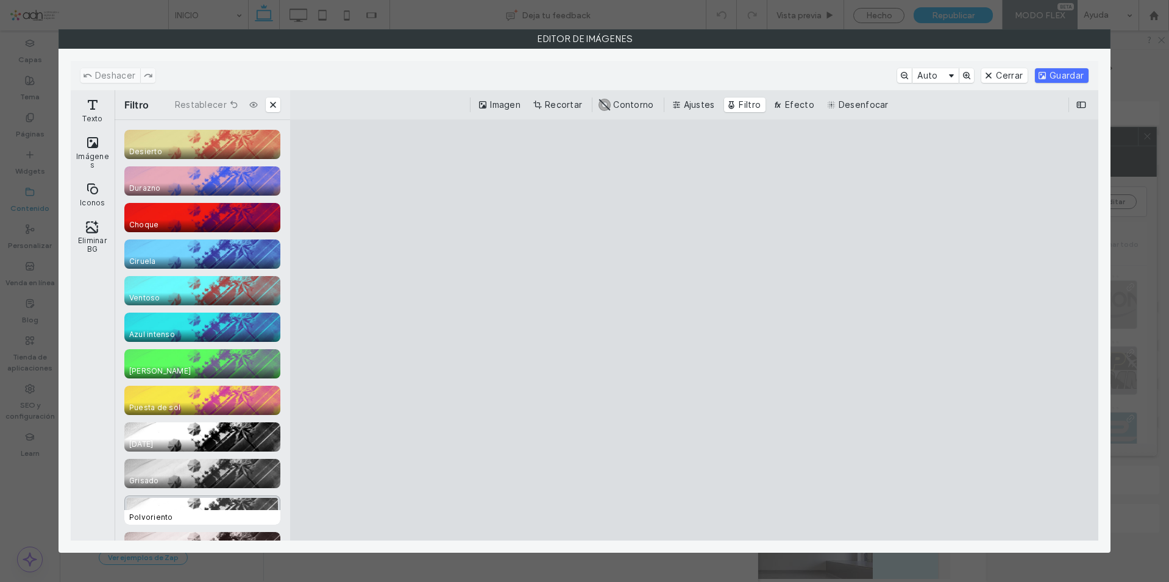
click at [224, 506] on div "CE.SDK" at bounding box center [202, 510] width 156 height 29
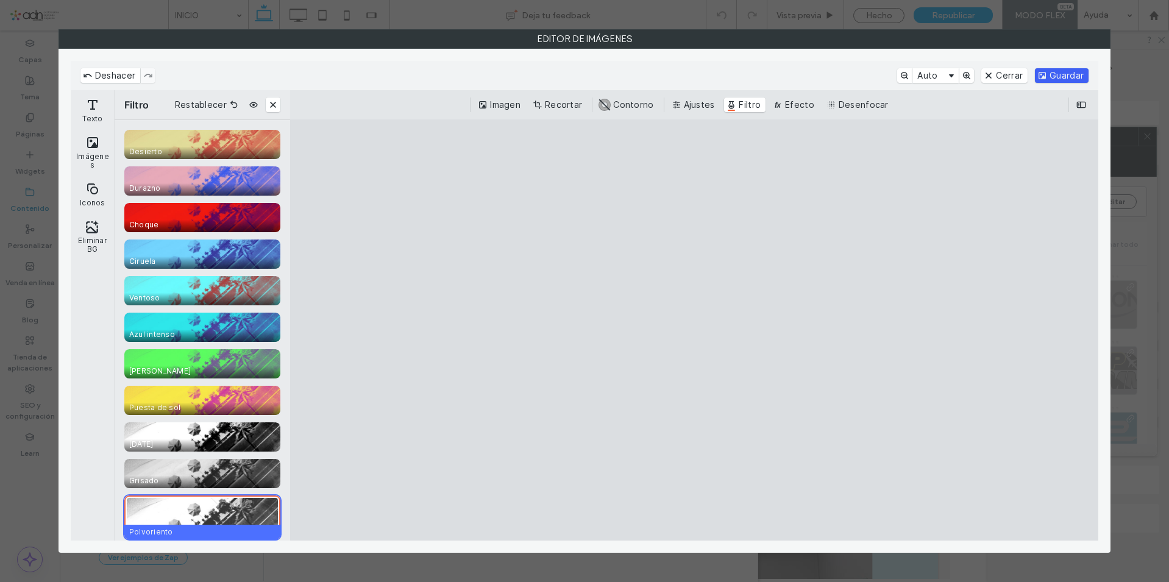
click at [1075, 77] on button "Guardar" at bounding box center [1062, 75] width 54 height 15
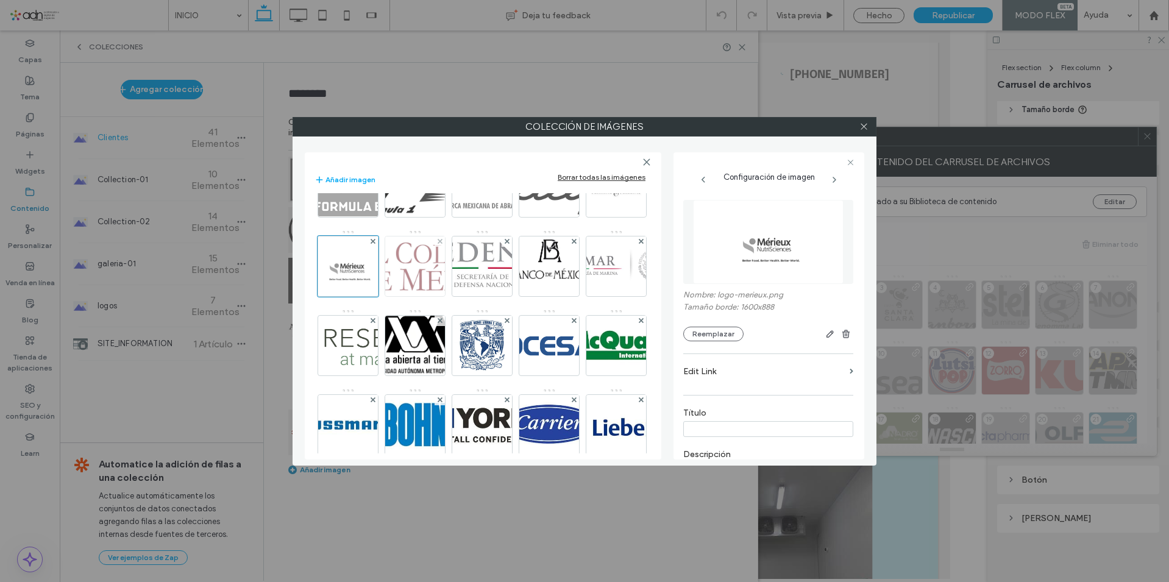
click at [471, 296] on img at bounding box center [415, 266] width 194 height 60
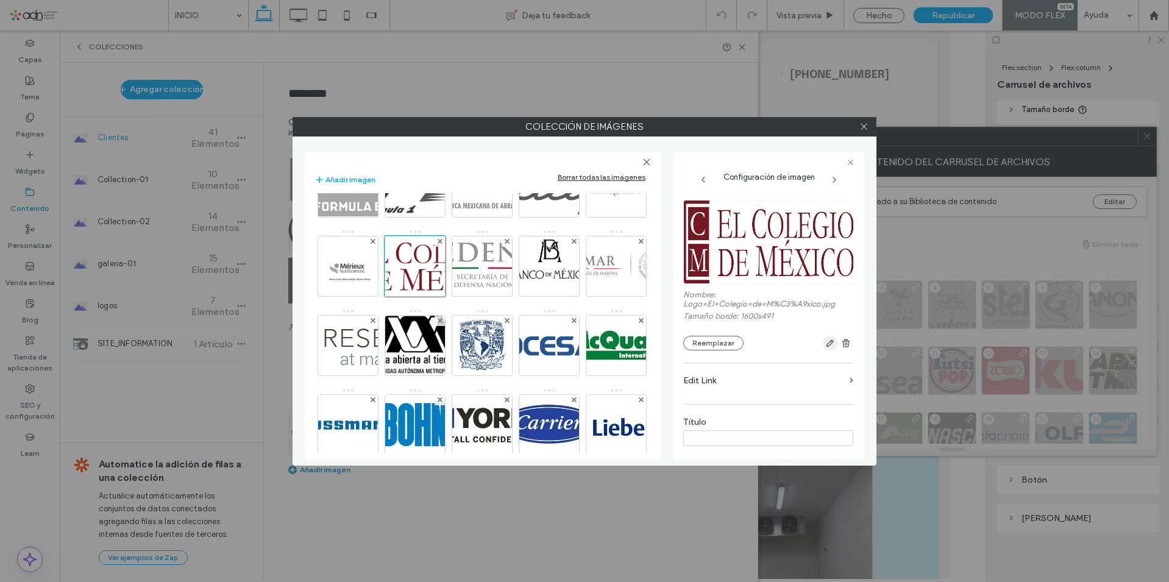
click at [825, 340] on icon "button" at bounding box center [830, 343] width 10 height 10
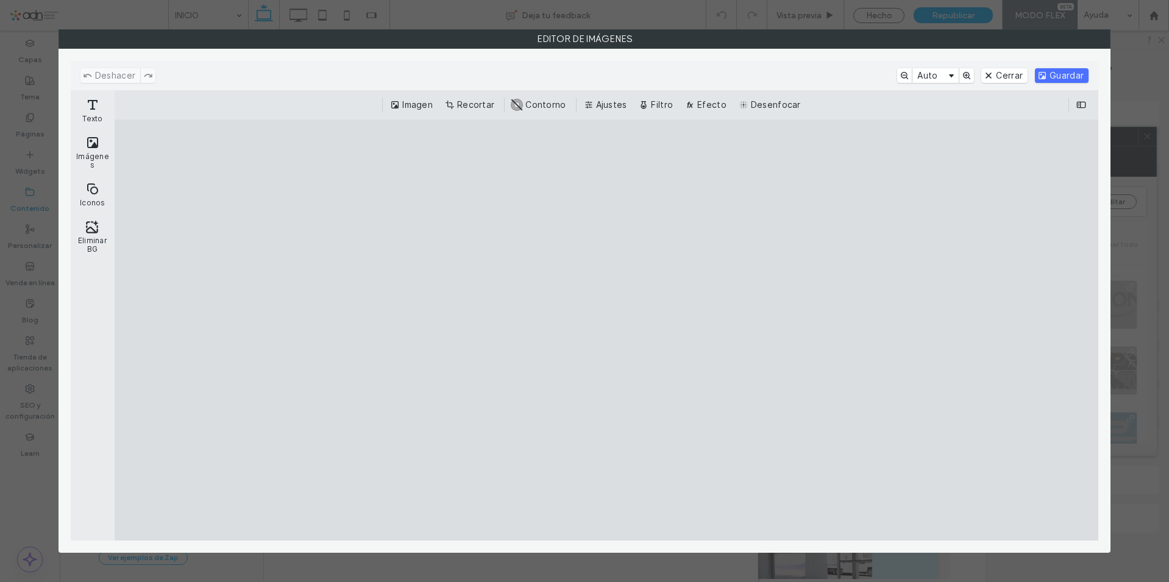
click at [656, 112] on div "Imagen Recortar #ABABAB Contorno Ajustes Filtro Efecto Desenfocar" at bounding box center [607, 104] width 984 height 29
click at [656, 106] on button "Filtro" at bounding box center [656, 105] width 41 height 15
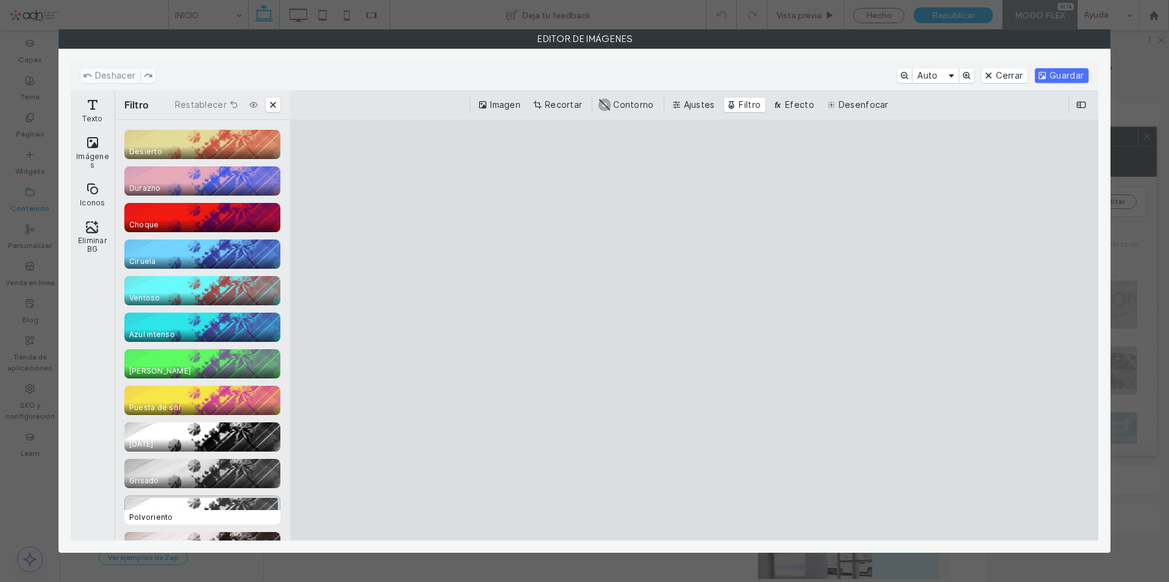
click at [212, 506] on div "CE.SDK" at bounding box center [202, 510] width 156 height 29
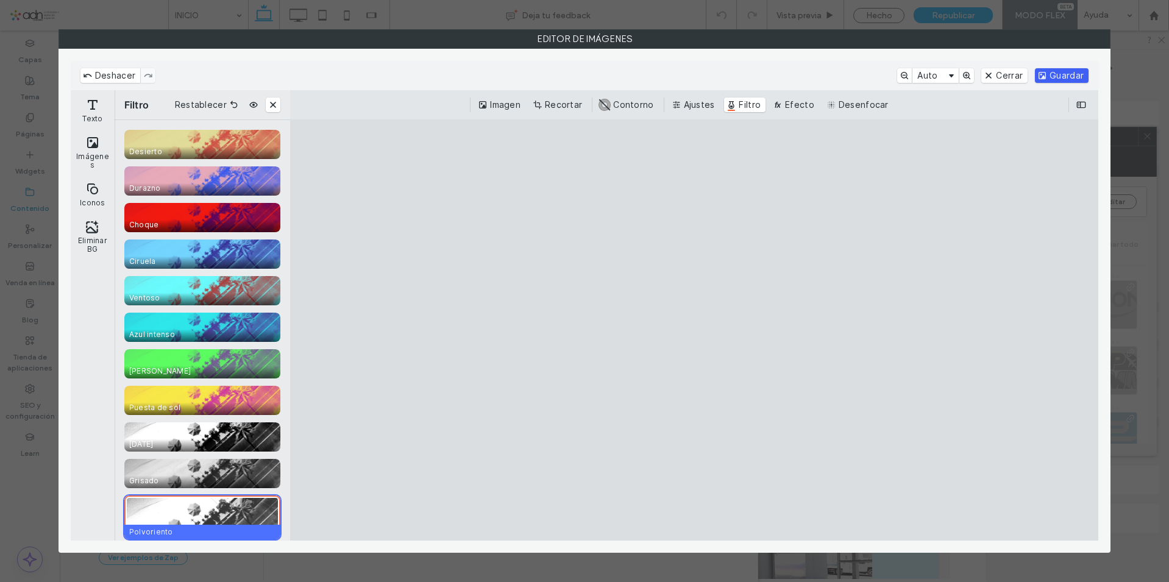
click at [1057, 77] on button "Guardar" at bounding box center [1062, 75] width 54 height 15
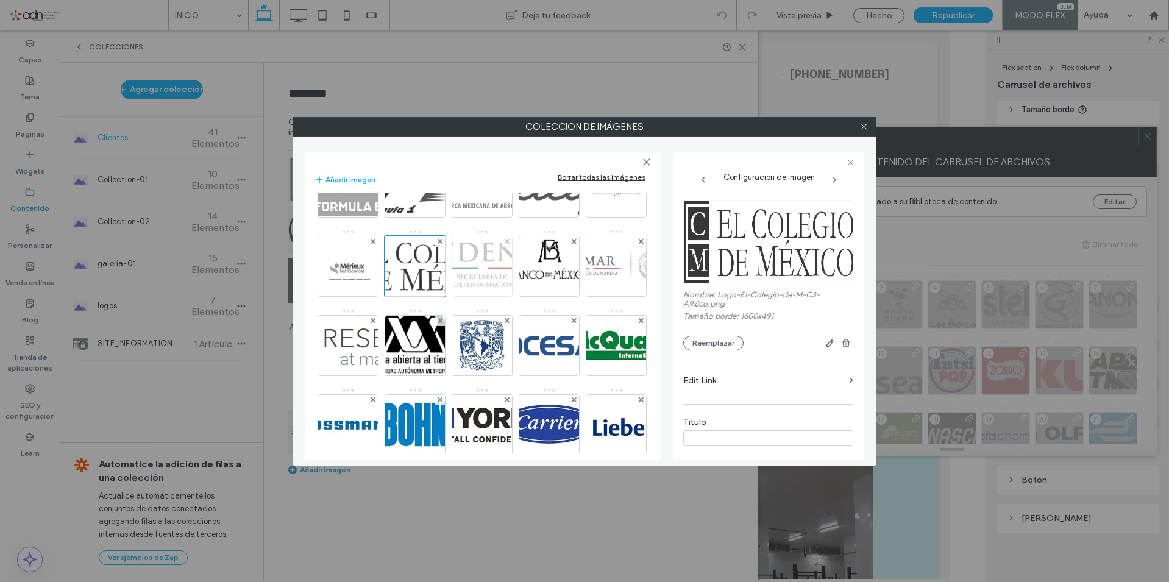
click at [544, 296] on img at bounding box center [482, 266] width 123 height 60
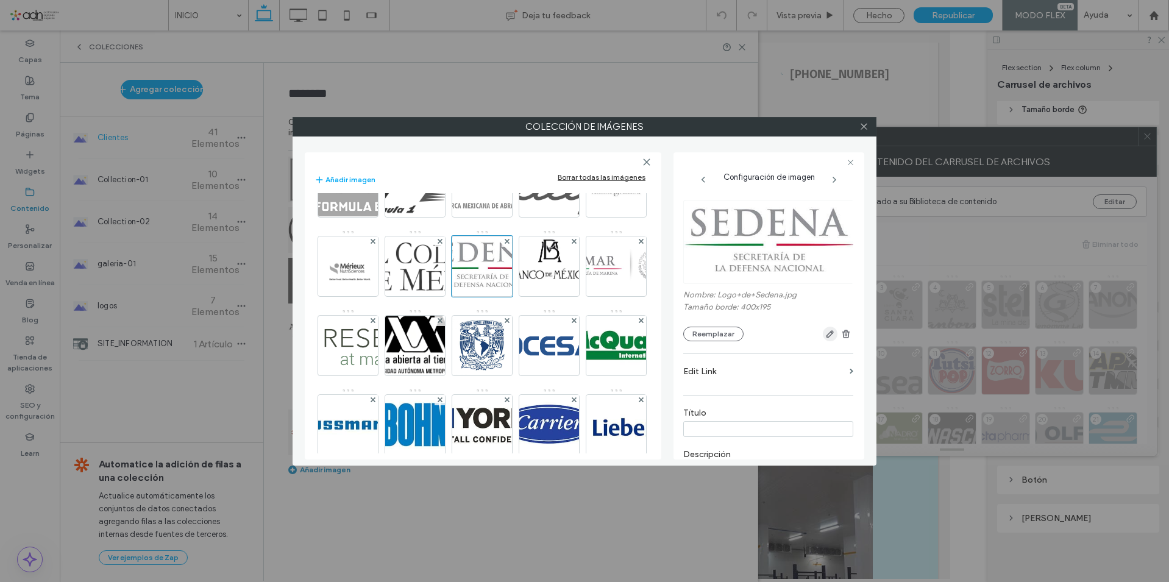
click at [825, 332] on icon "button" at bounding box center [830, 334] width 10 height 10
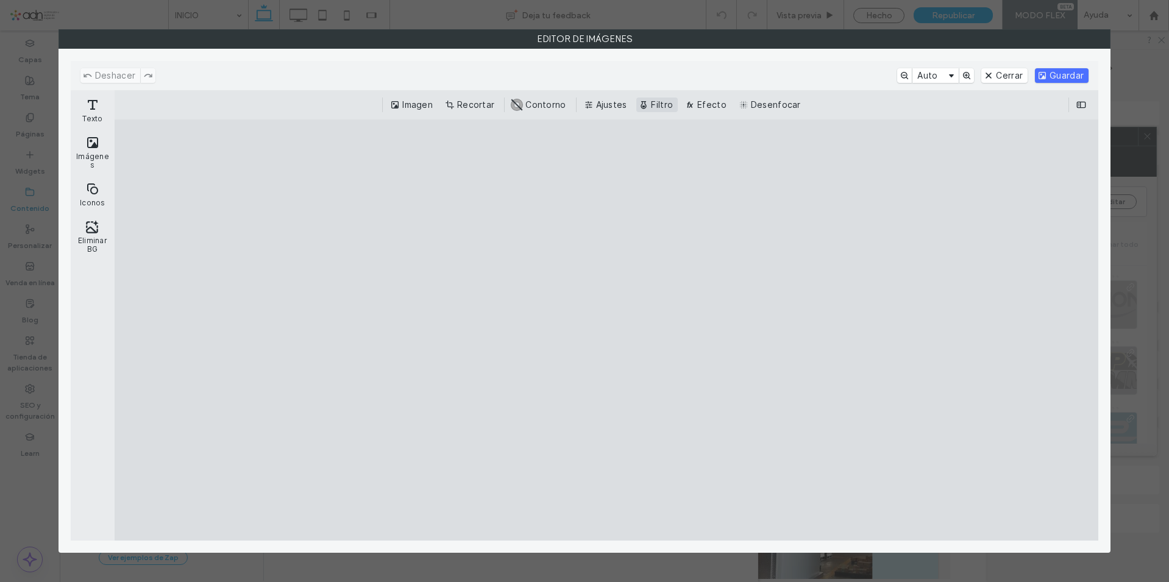
click at [647, 105] on button "Filtro" at bounding box center [656, 105] width 41 height 15
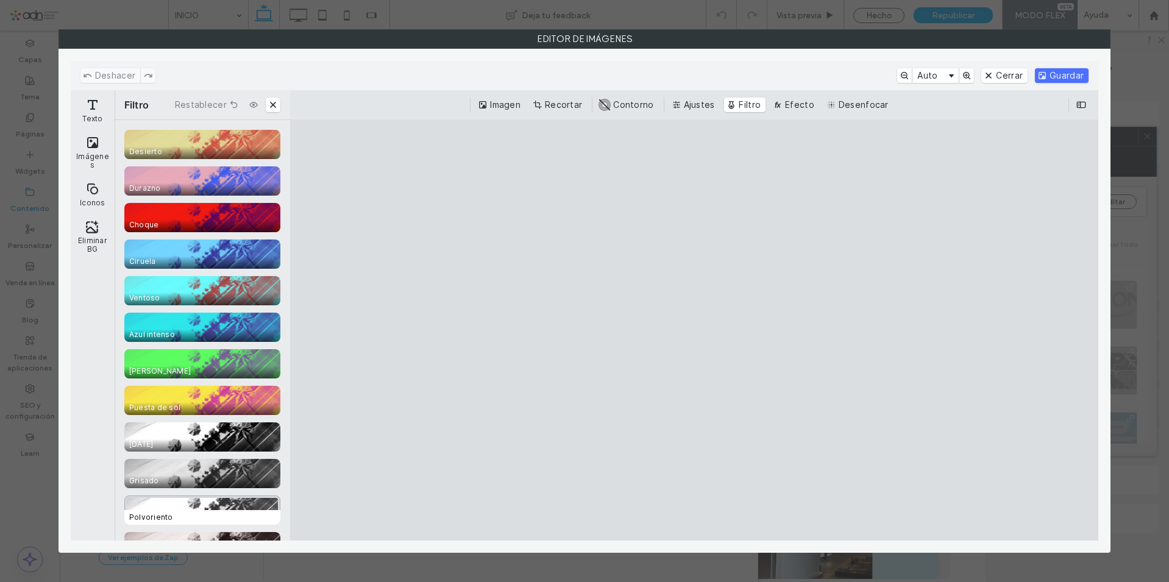
click at [213, 510] on span "Polvoriento" at bounding box center [204, 517] width 161 height 15
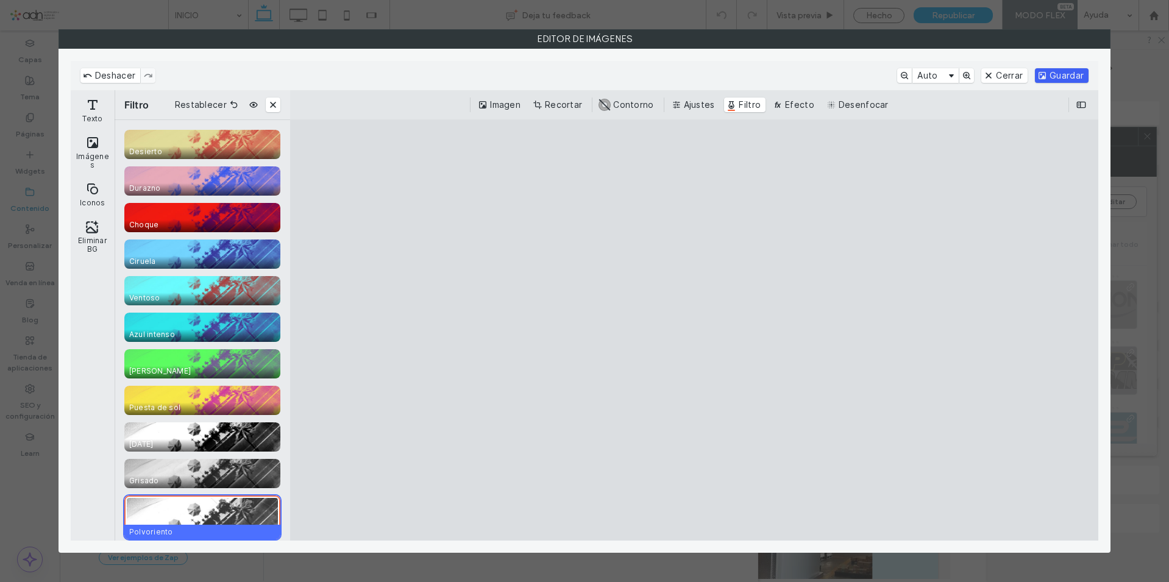
click at [1064, 69] on button "Guardar" at bounding box center [1062, 75] width 54 height 15
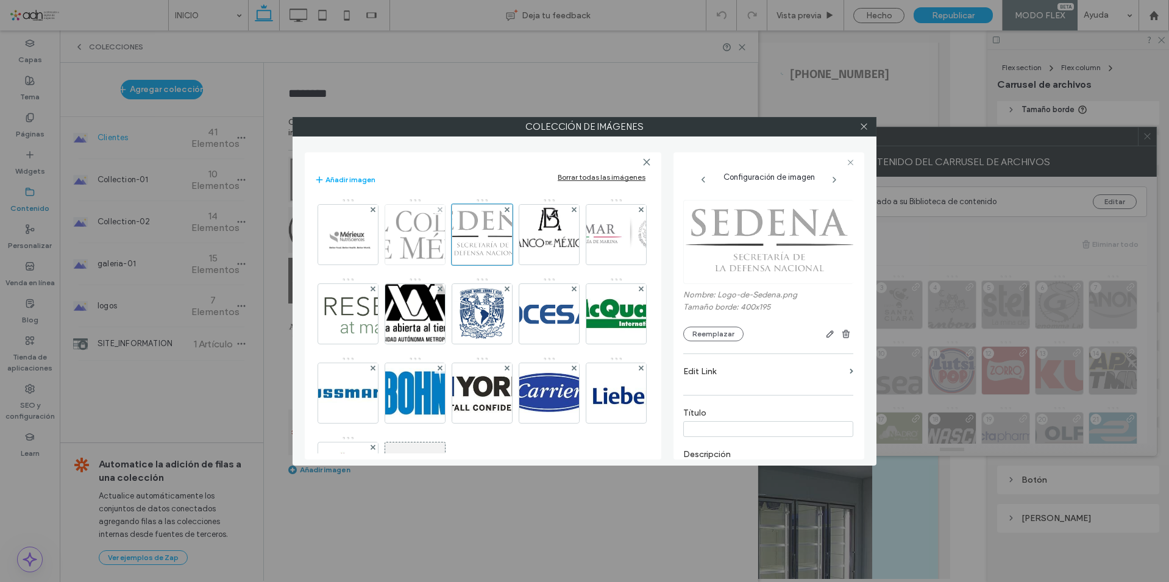
scroll to position [488, 0]
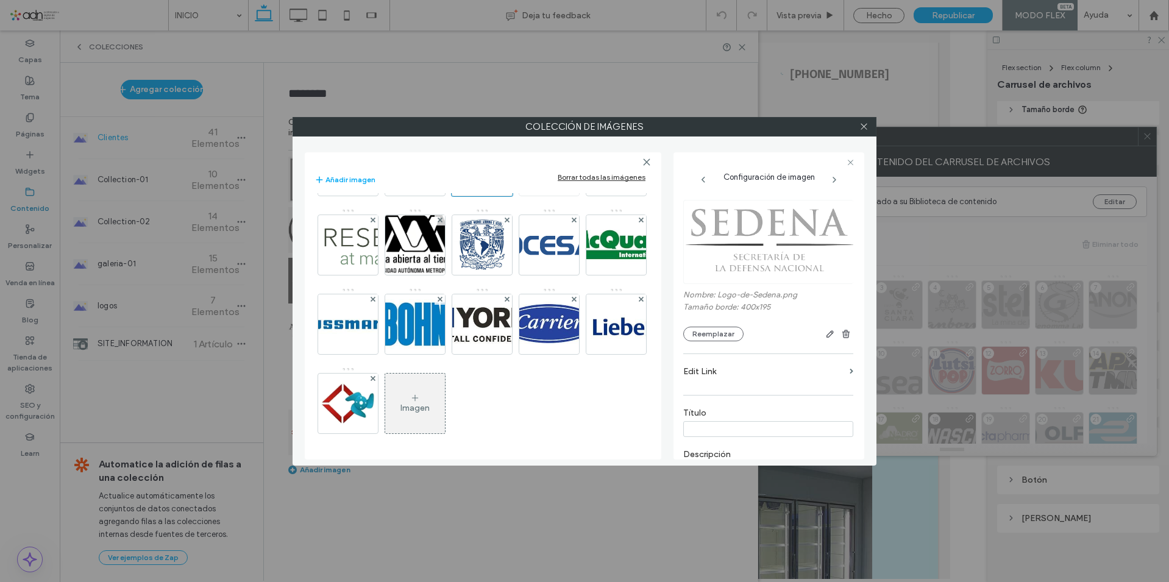
click at [505, 196] on img at bounding box center [550, 166] width 90 height 60
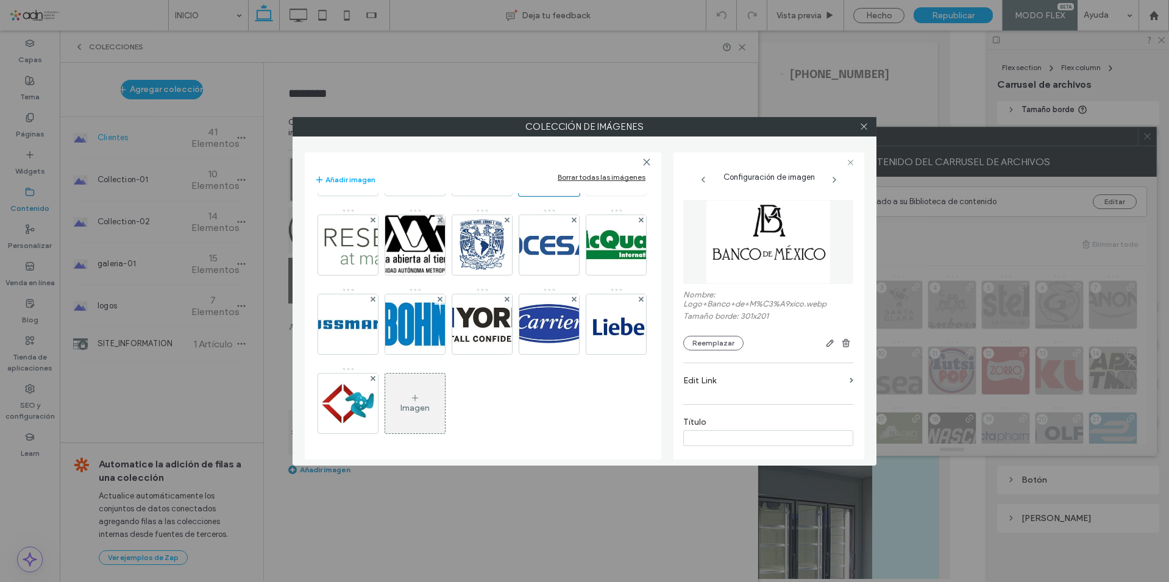
click at [559, 196] on img at bounding box center [616, 166] width 115 height 60
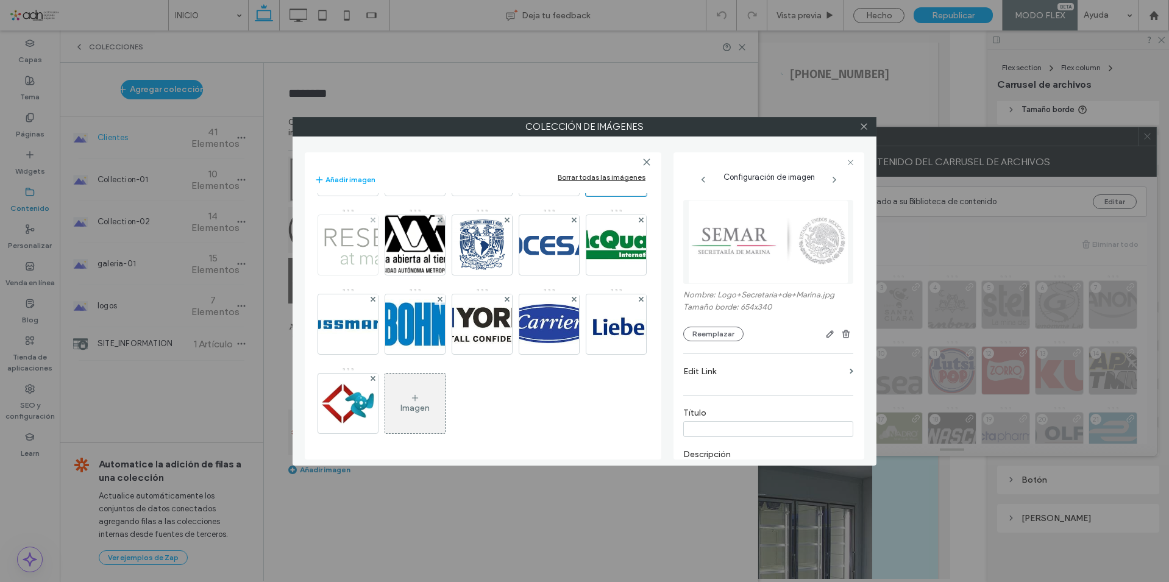
click at [442, 275] on img at bounding box center [348, 245] width 188 height 60
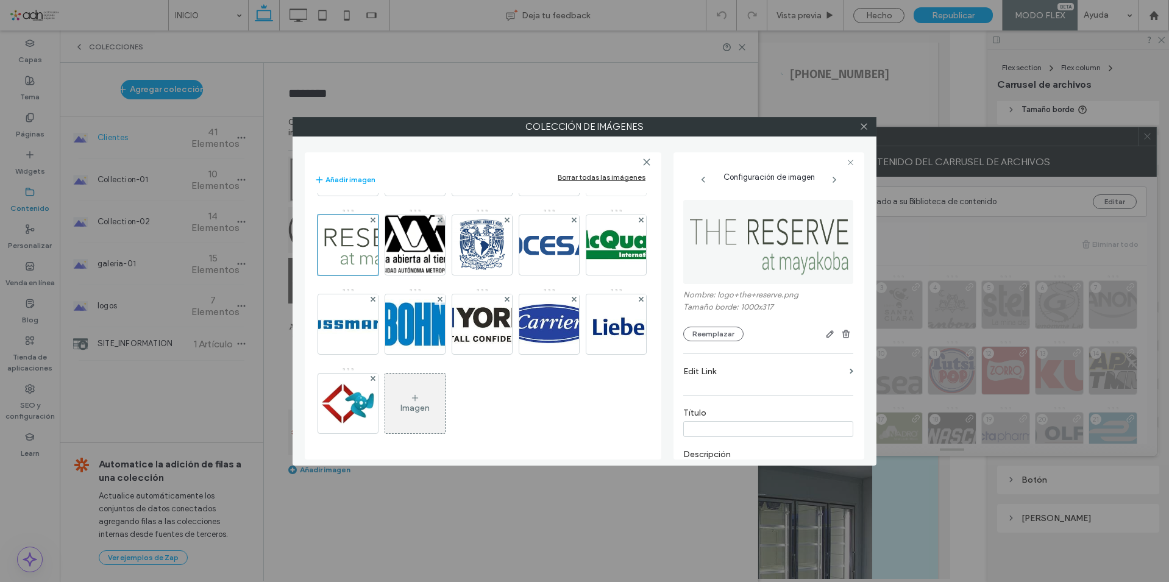
click at [559, 196] on img at bounding box center [616, 166] width 115 height 60
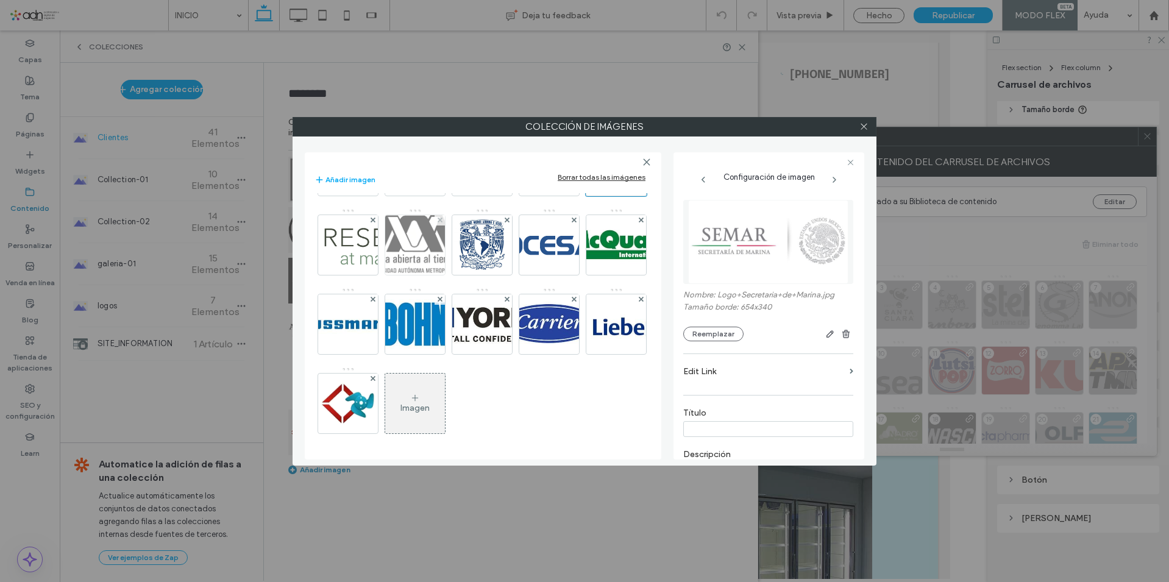
click at [464, 275] on img at bounding box center [415, 245] width 98 height 60
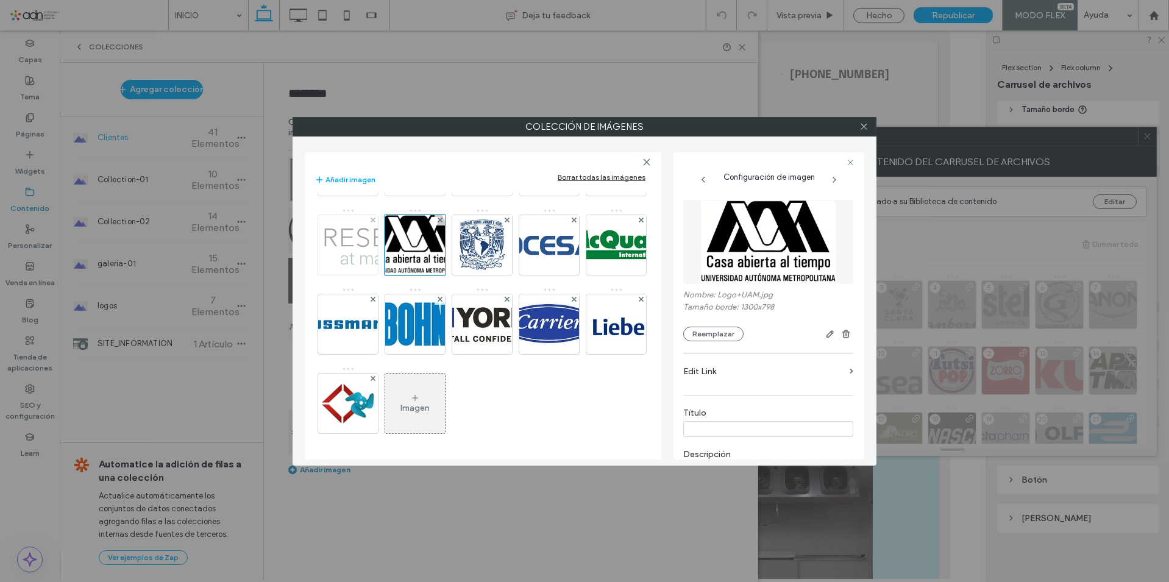
click at [442, 275] on img at bounding box center [348, 245] width 188 height 60
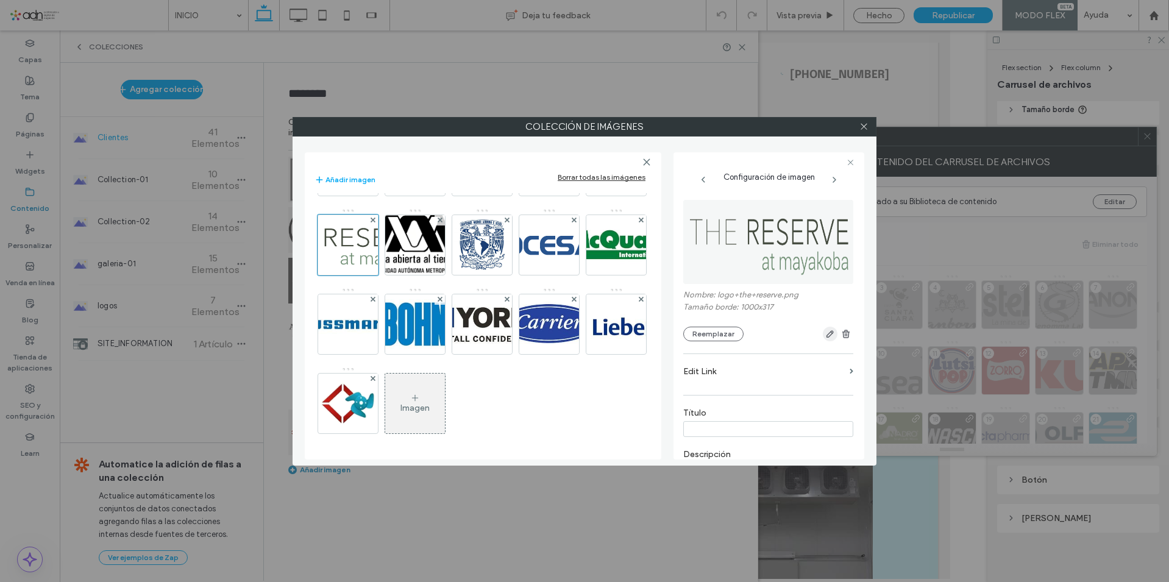
click at [825, 333] on icon "button" at bounding box center [830, 334] width 10 height 10
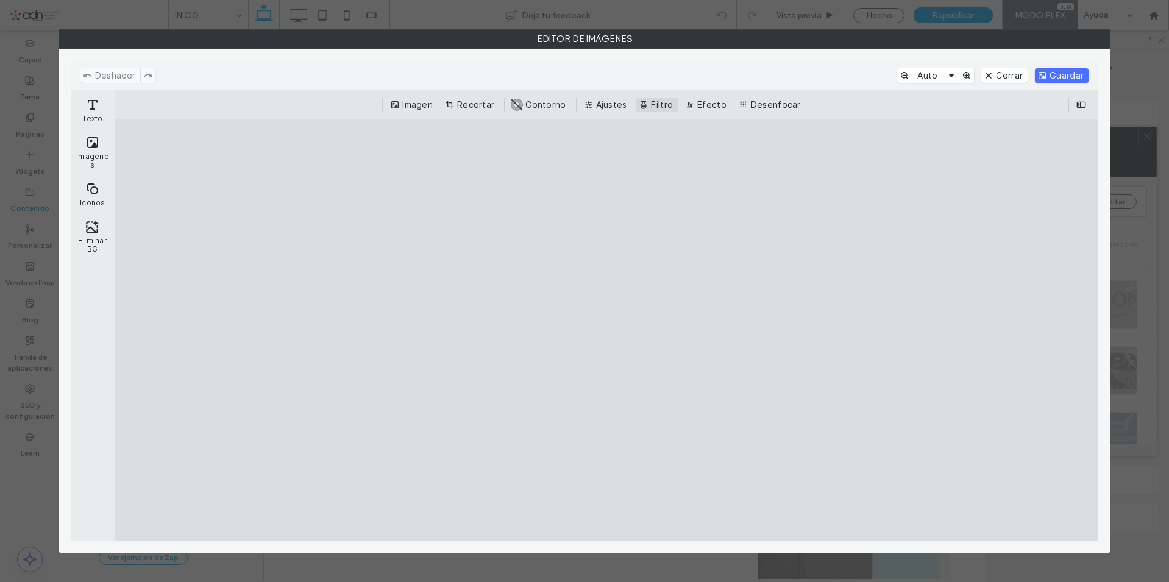
click at [649, 108] on button "Filtro" at bounding box center [656, 105] width 41 height 15
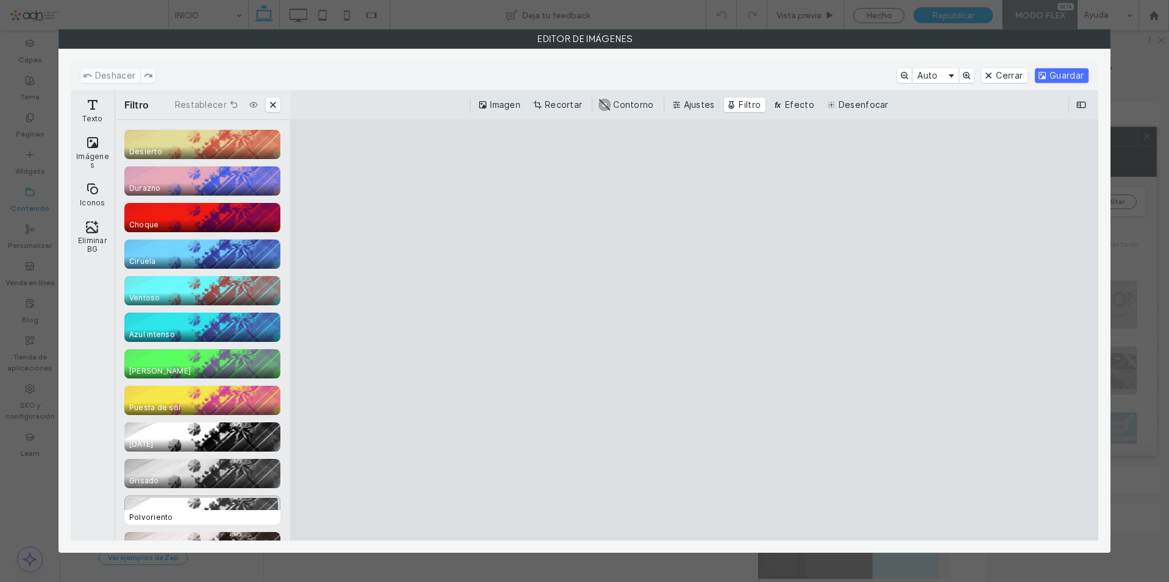
click at [189, 505] on div "CE.SDK" at bounding box center [202, 510] width 156 height 29
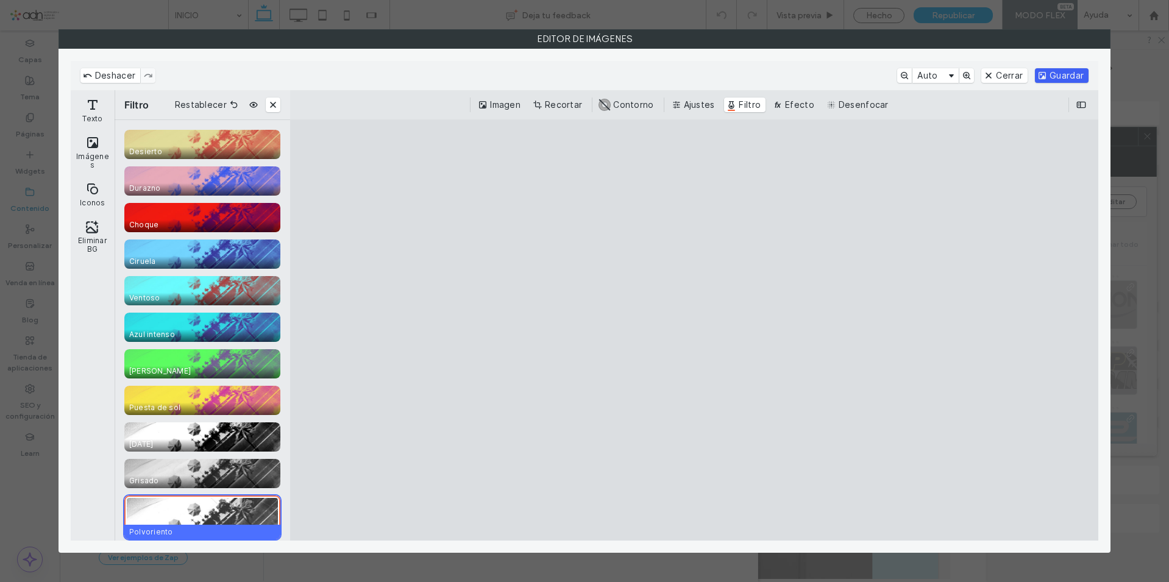
click at [1044, 70] on button "Guardar" at bounding box center [1062, 75] width 54 height 15
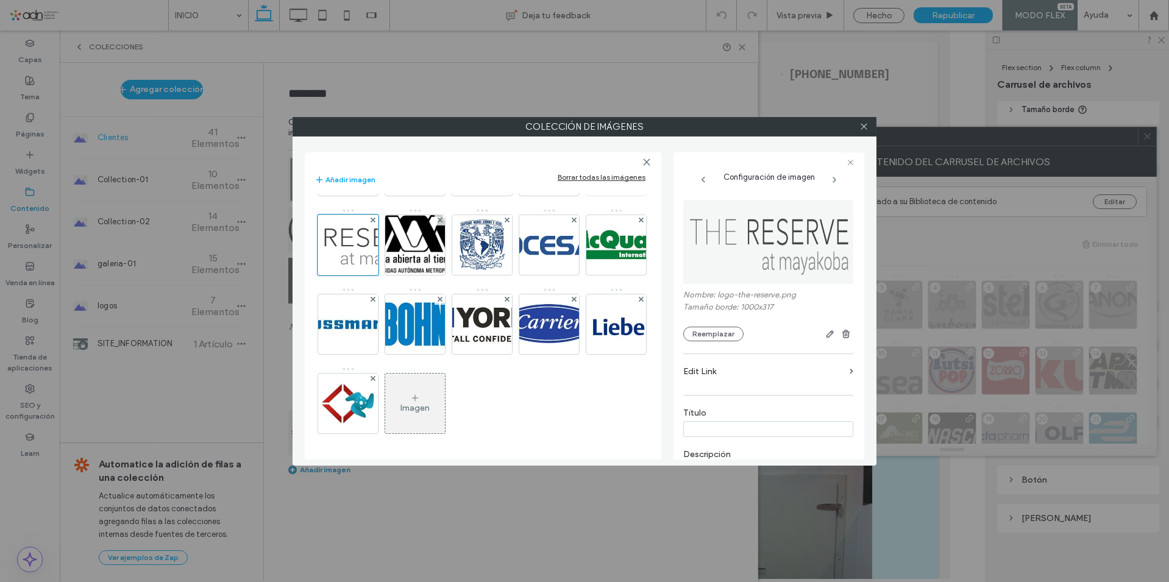
click at [559, 196] on img at bounding box center [616, 166] width 115 height 60
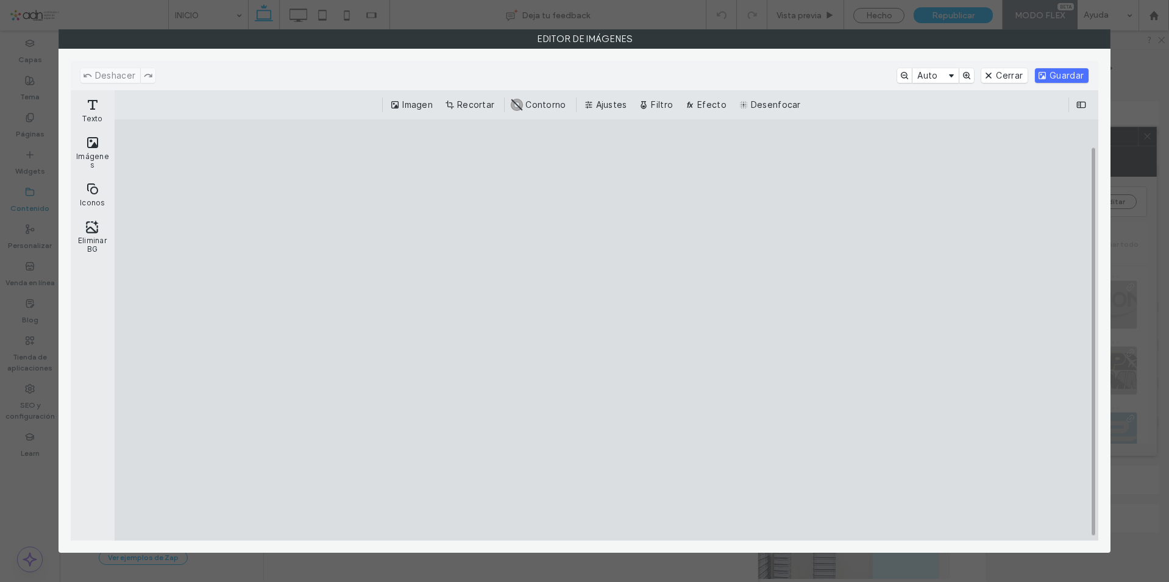
scroll to position [826, 0]
click at [661, 103] on button "Filtro" at bounding box center [656, 105] width 41 height 15
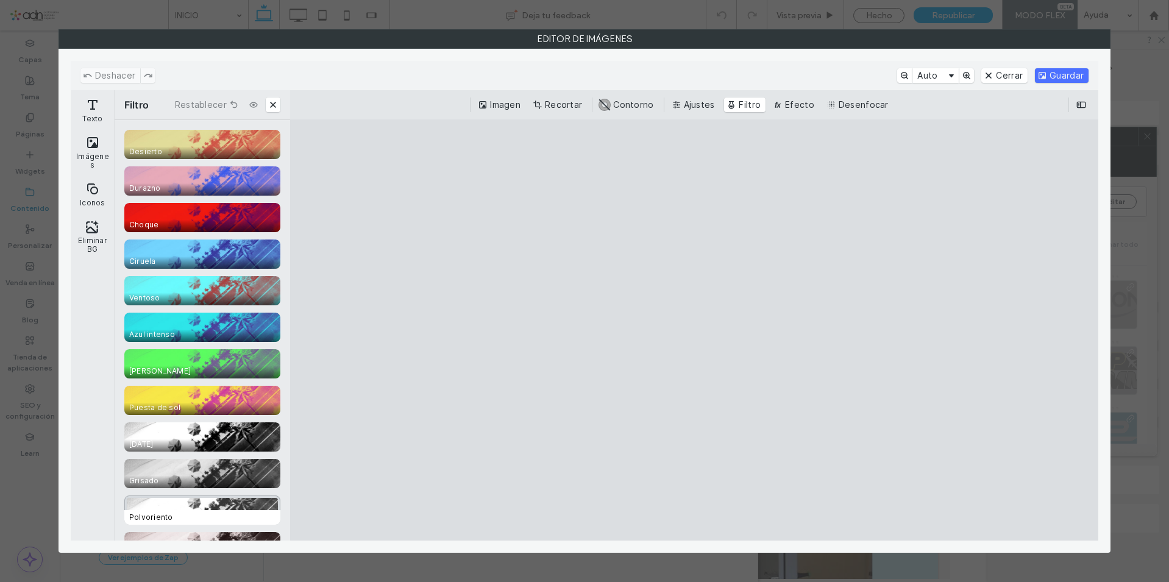
click at [202, 506] on div "CE.SDK" at bounding box center [202, 510] width 156 height 29
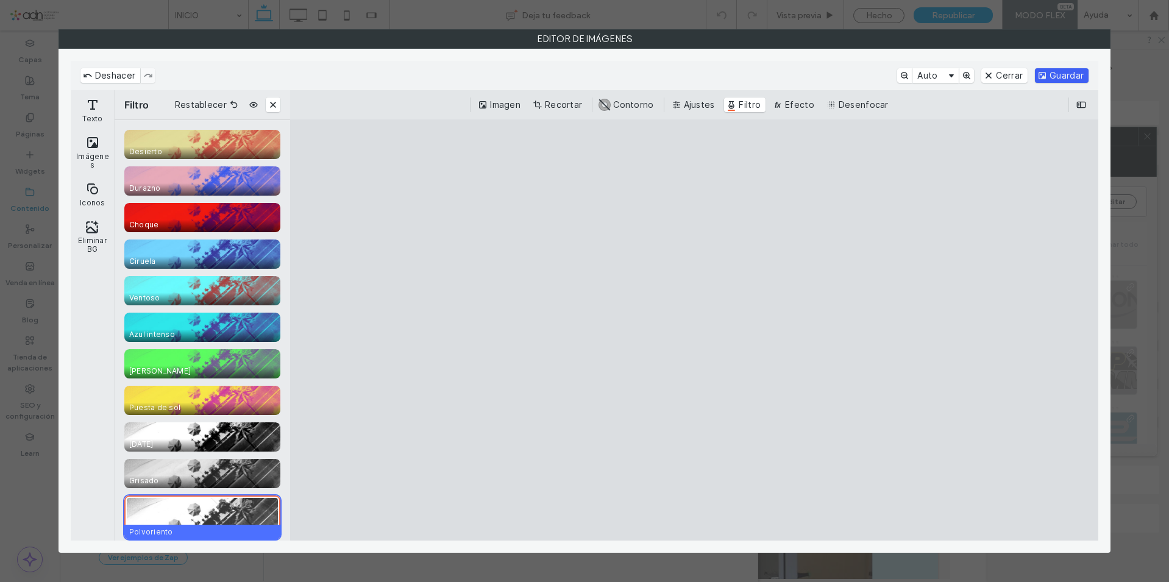
click at [1064, 77] on button "Guardar" at bounding box center [1062, 75] width 54 height 15
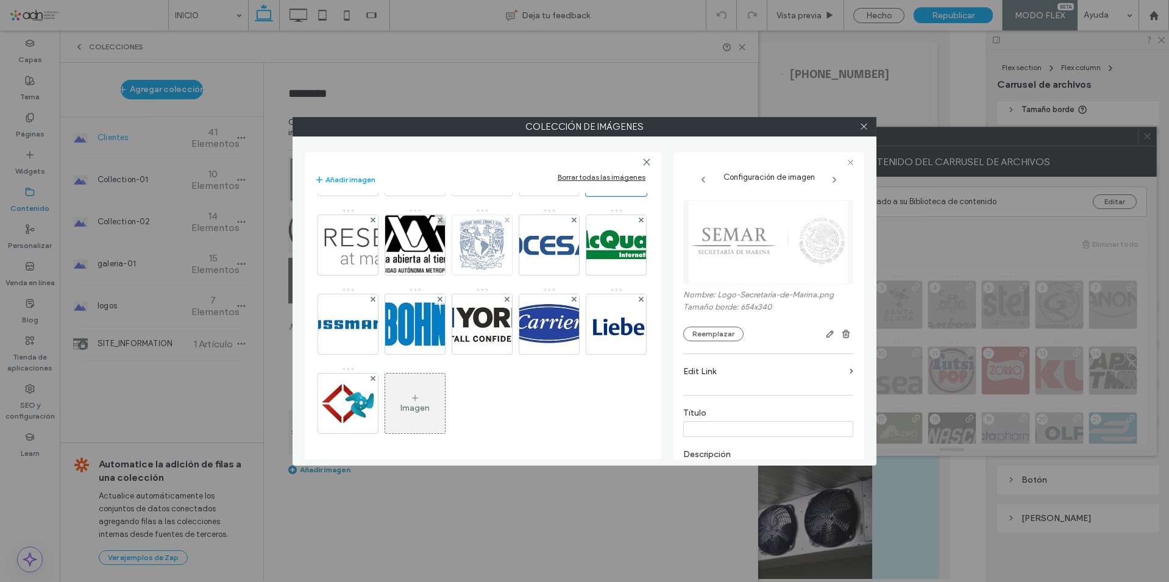
click at [442, 275] on img at bounding box center [482, 245] width 80 height 60
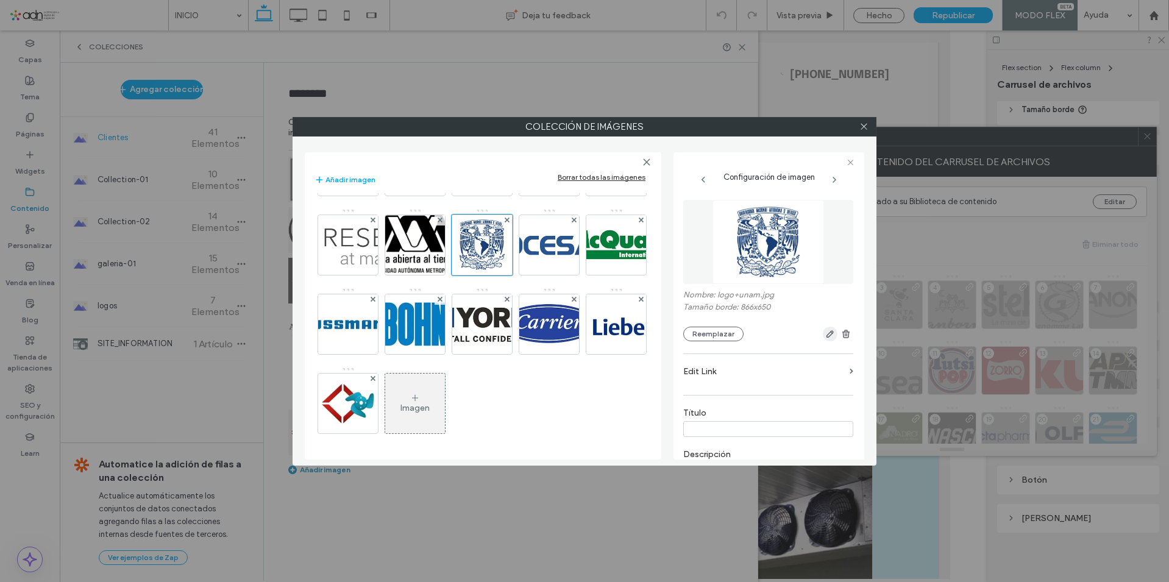
click at [825, 333] on icon "button" at bounding box center [830, 334] width 10 height 10
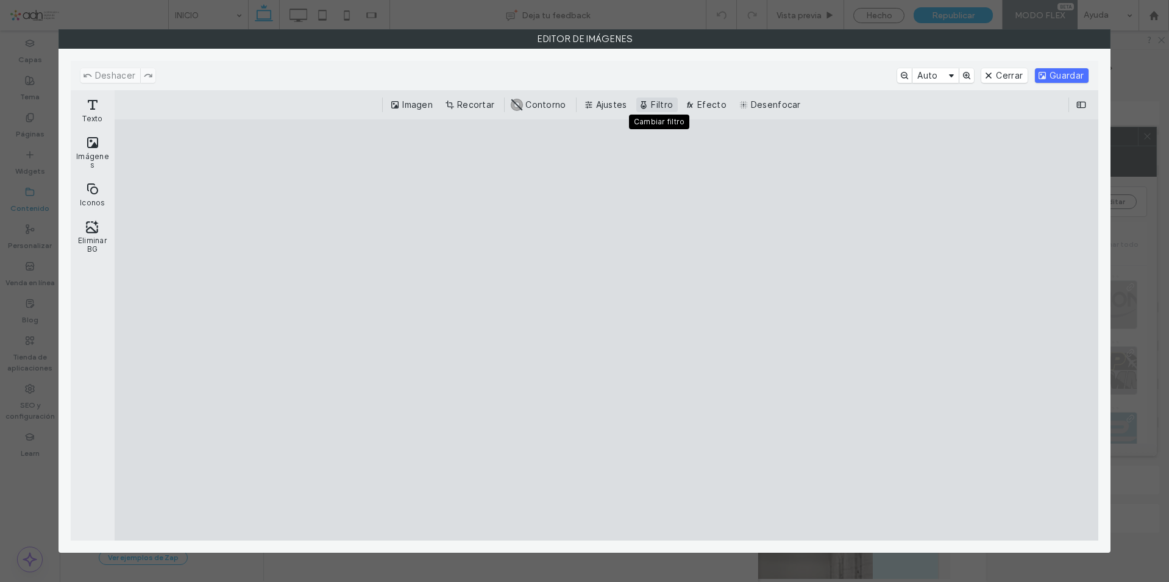
click at [655, 107] on button "Filtro" at bounding box center [656, 105] width 41 height 15
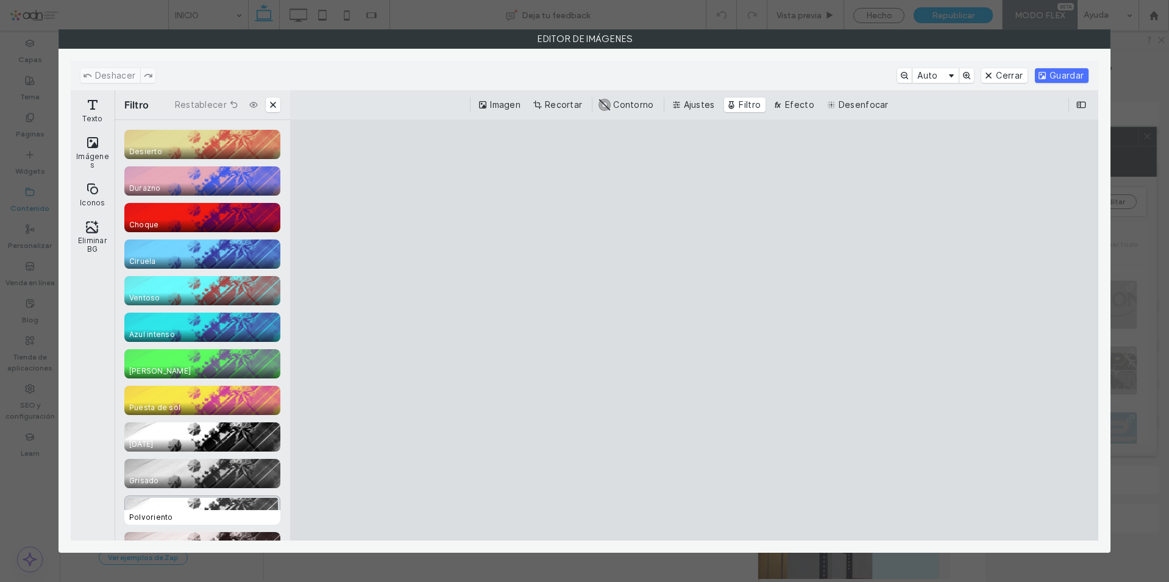
click at [221, 500] on div "CE.SDK" at bounding box center [202, 510] width 156 height 29
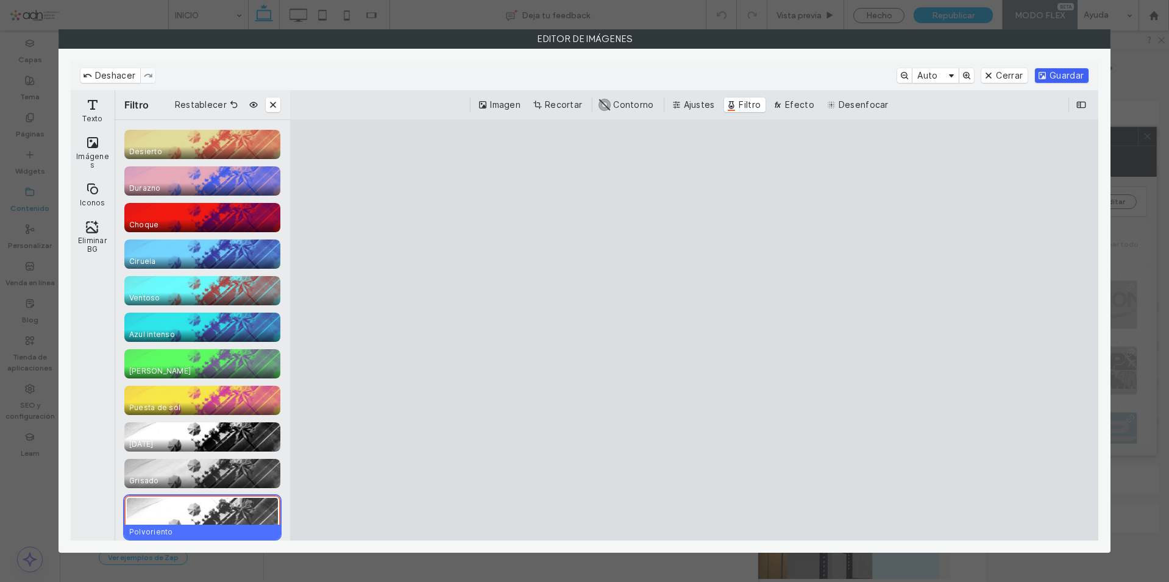
click at [1064, 80] on button "Guardar" at bounding box center [1062, 75] width 54 height 15
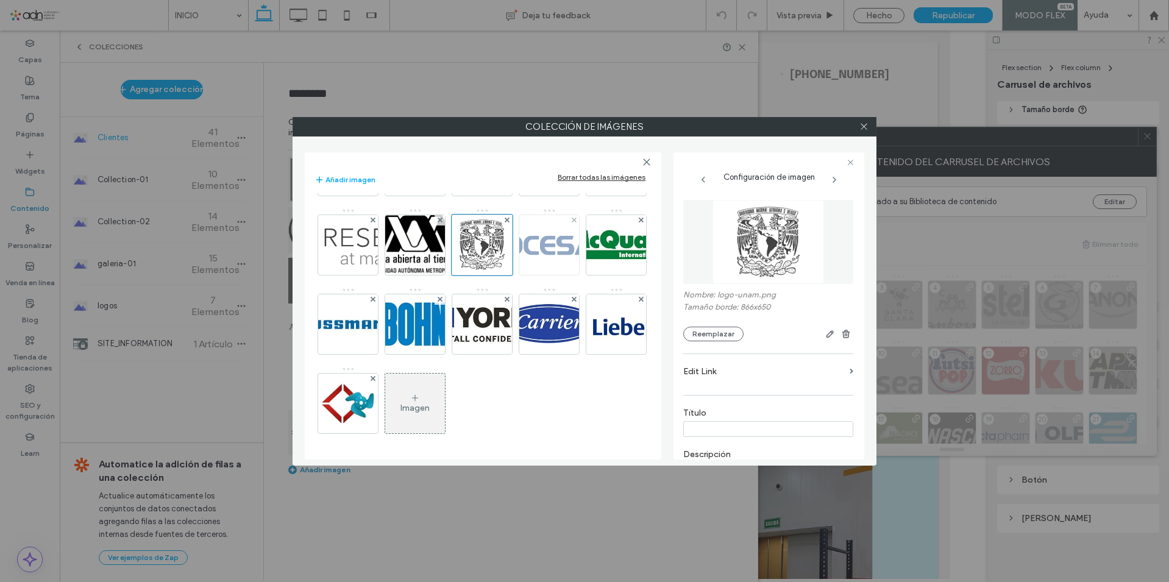
click at [502, 257] on img at bounding box center [549, 244] width 95 height 25
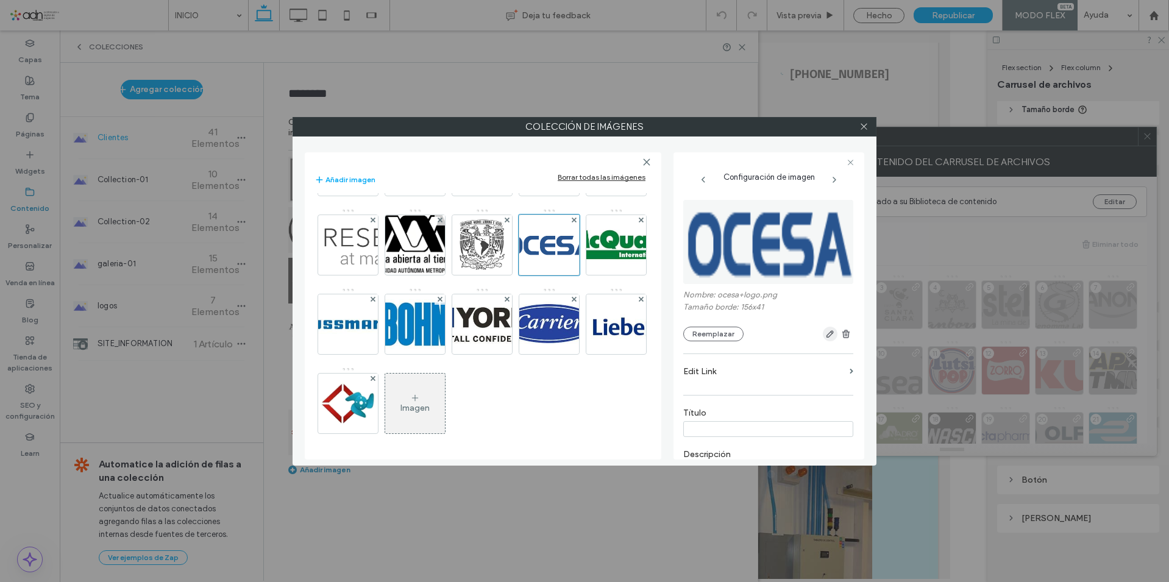
click at [823, 335] on span "button" at bounding box center [830, 334] width 15 height 15
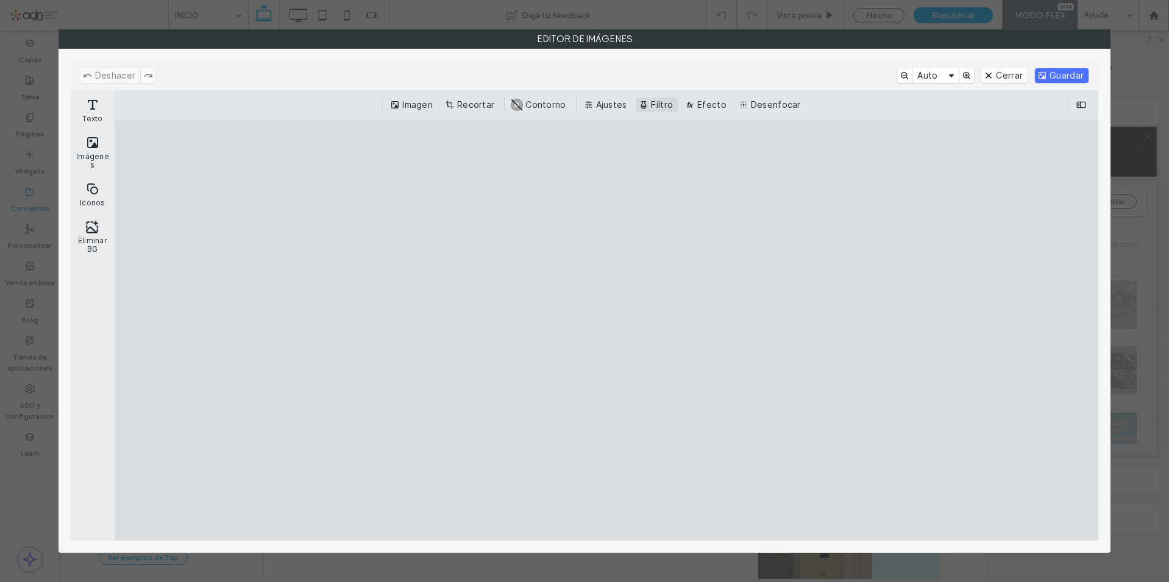
click at [661, 101] on button "Filtro" at bounding box center [656, 105] width 41 height 15
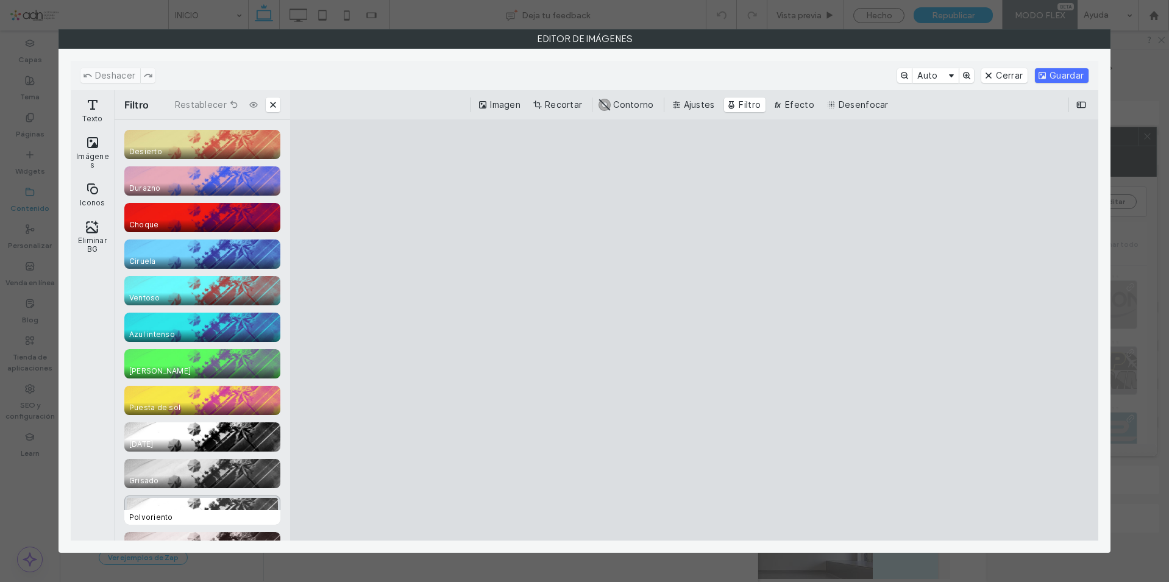
click at [213, 505] on div "CE.SDK" at bounding box center [202, 510] width 156 height 29
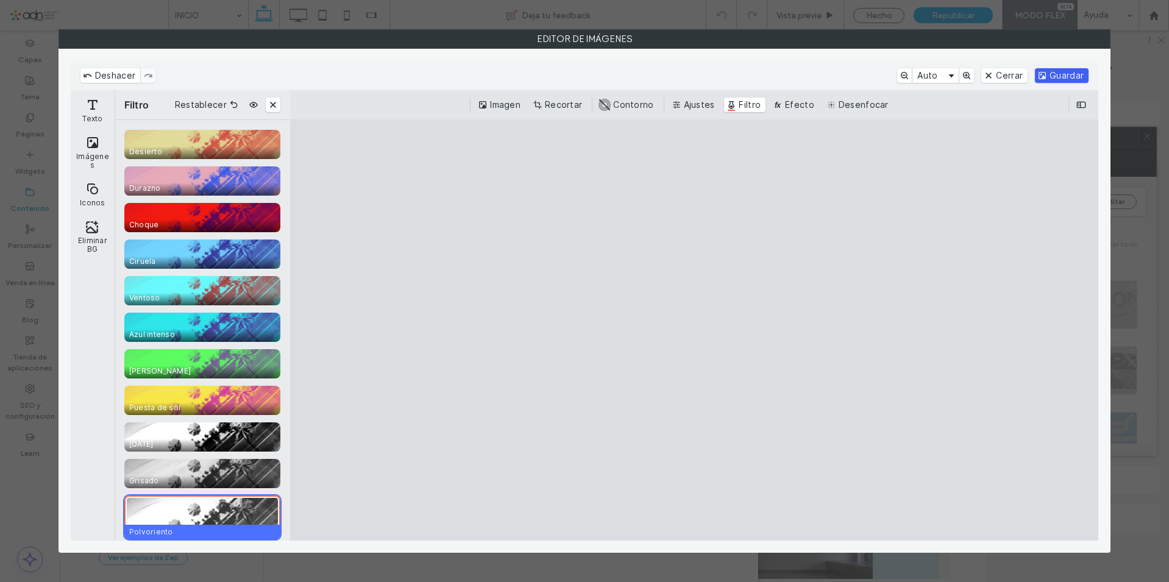
click at [1057, 78] on button "Guardar" at bounding box center [1062, 75] width 54 height 15
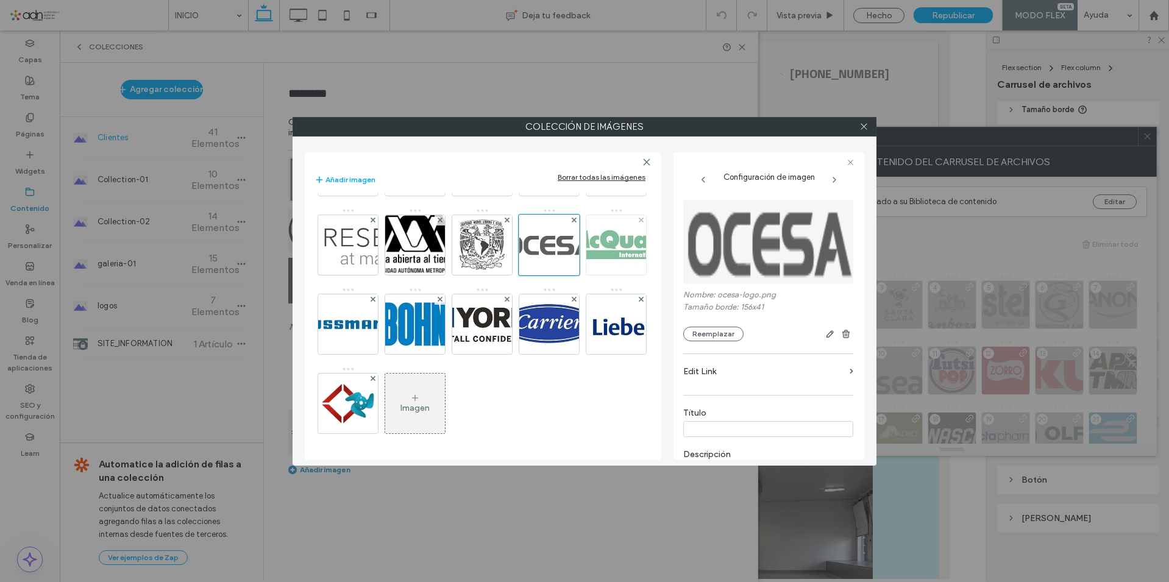
click at [561, 275] on img at bounding box center [617, 245] width 112 height 60
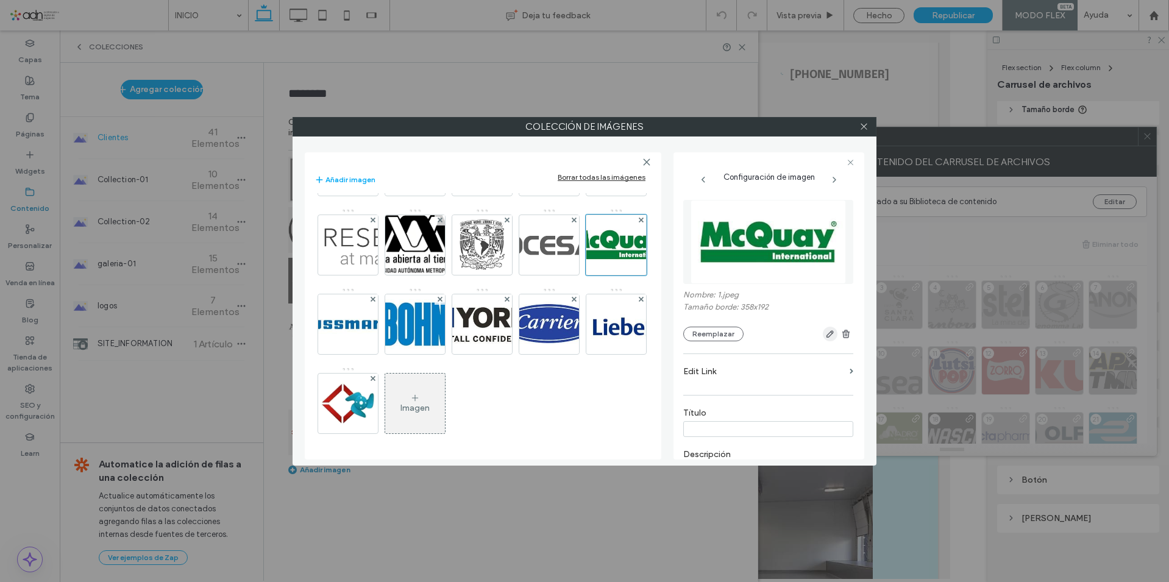
click at [829, 330] on icon "button" at bounding box center [830, 334] width 10 height 10
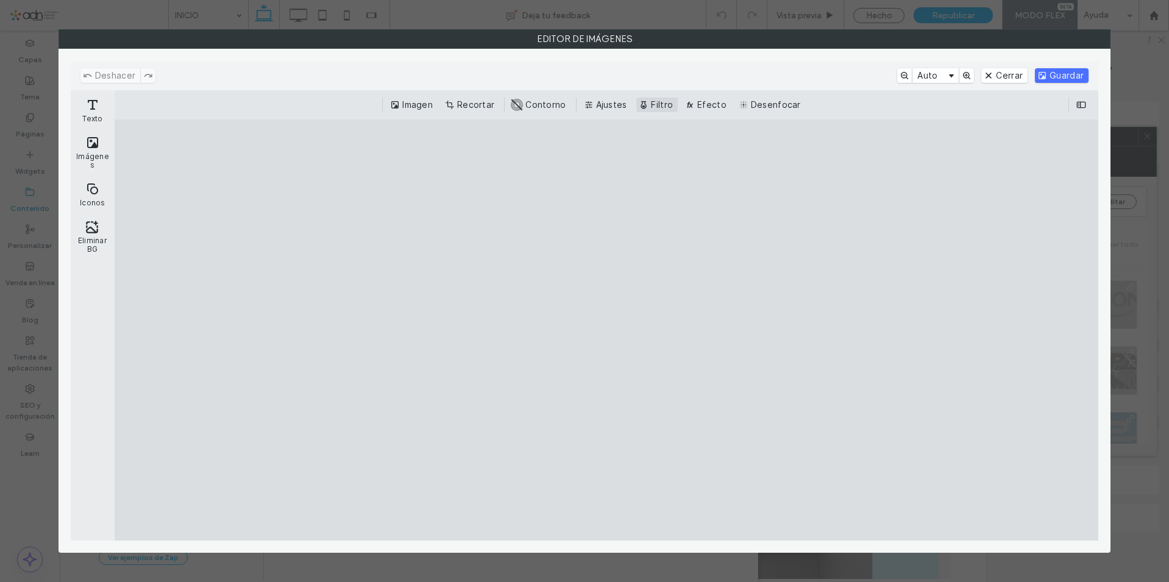
click at [659, 105] on button "Filtro" at bounding box center [656, 105] width 41 height 15
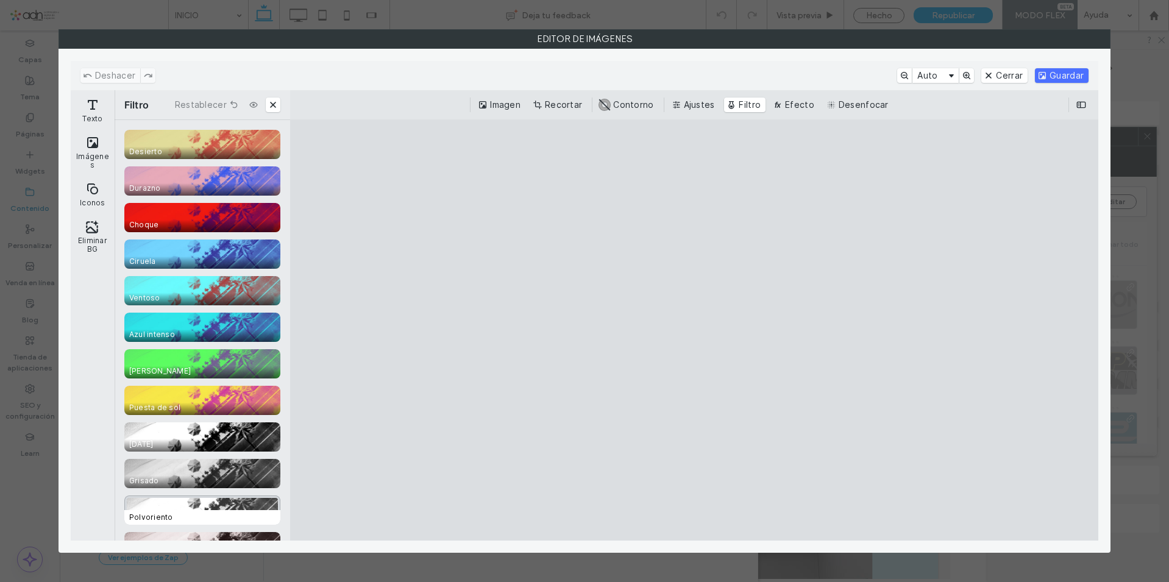
click at [236, 508] on div "CE.SDK" at bounding box center [202, 510] width 156 height 29
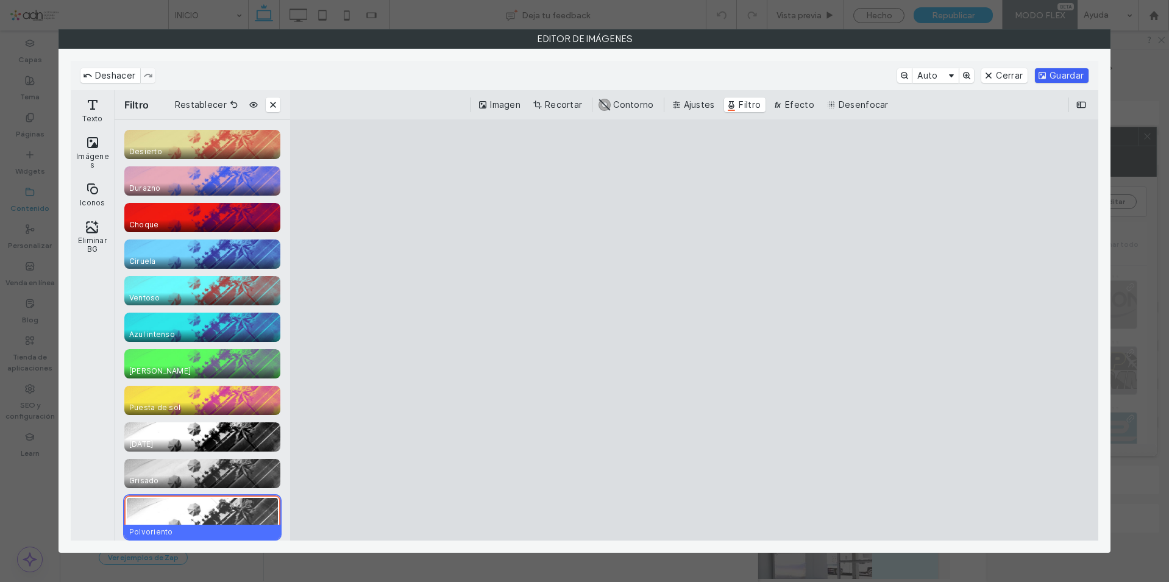
click at [1081, 73] on button "Guardar" at bounding box center [1062, 75] width 54 height 15
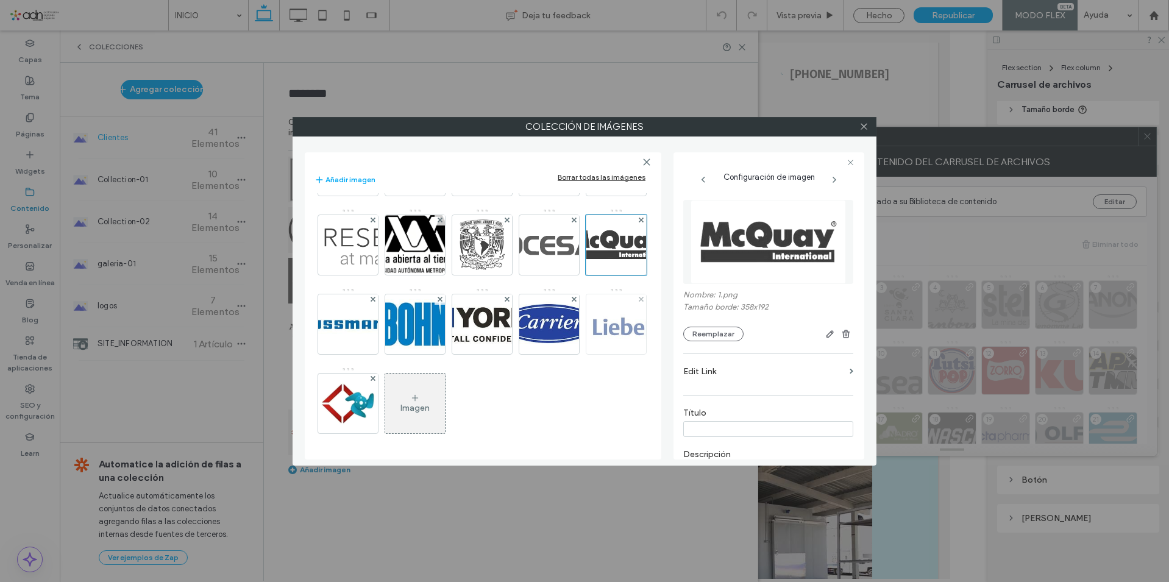
scroll to position [625, 0]
click at [404, 294] on img at bounding box center [349, 324] width 112 height 60
click at [825, 330] on icon "button" at bounding box center [830, 334] width 10 height 10
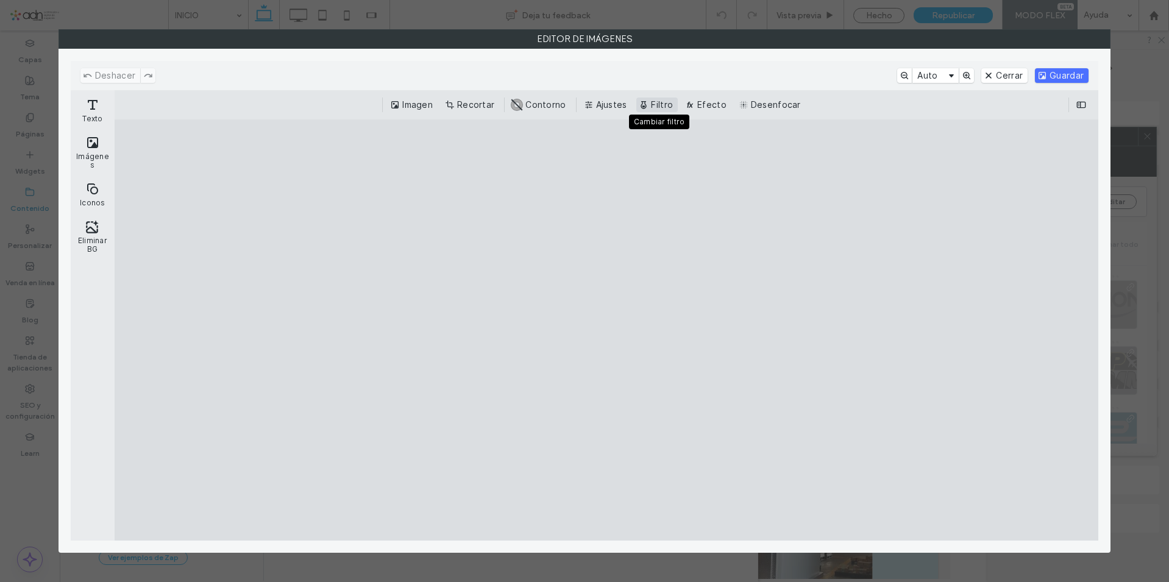
click at [650, 110] on button "Filtro" at bounding box center [656, 105] width 41 height 15
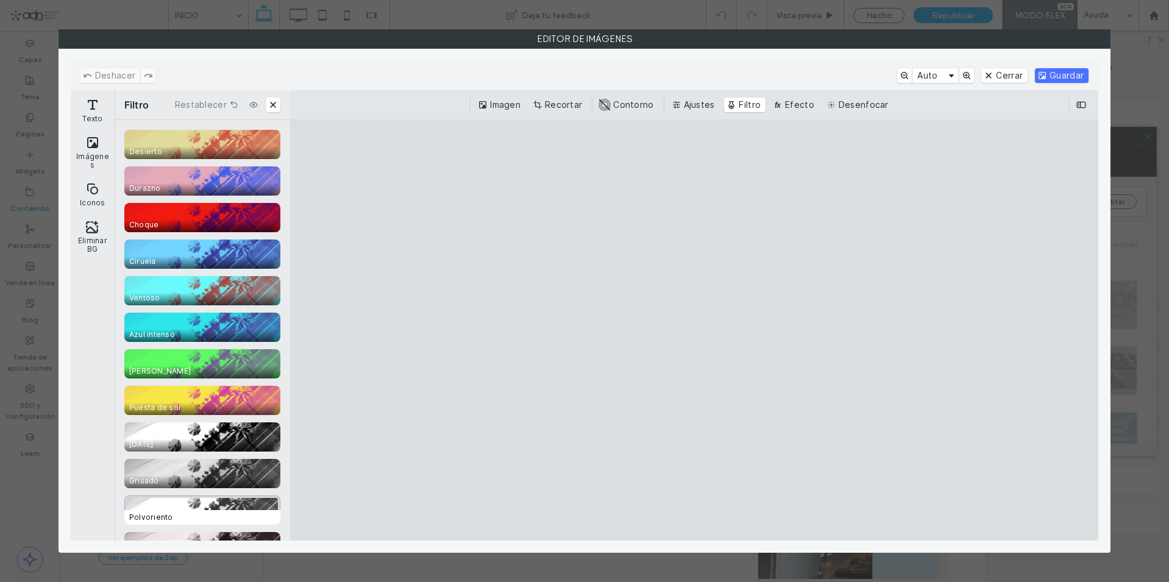
click at [222, 510] on span "Polvoriento" at bounding box center [204, 517] width 161 height 15
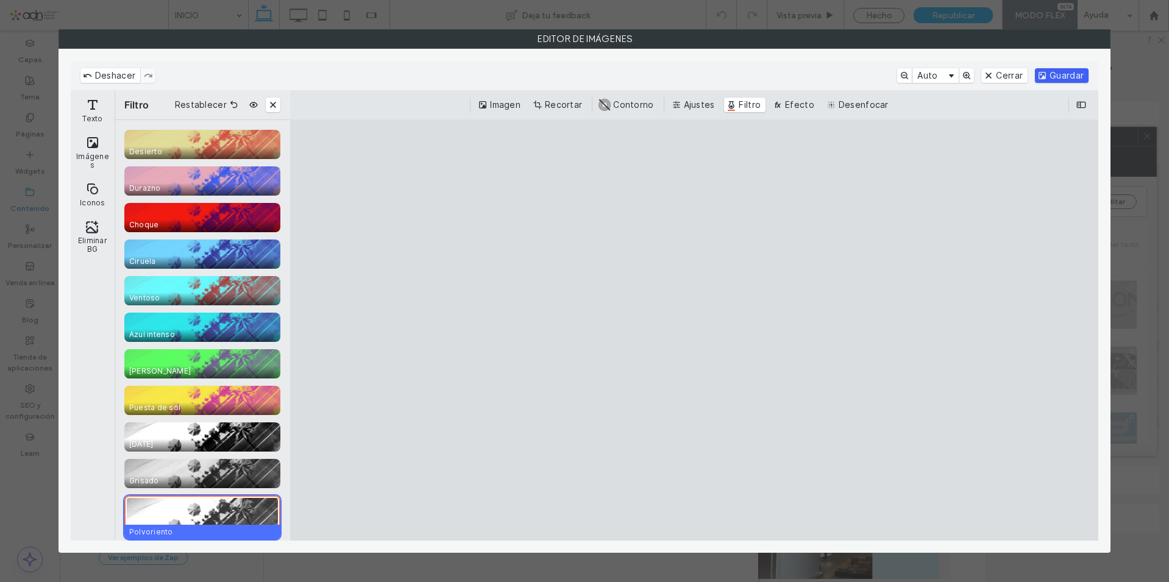
click at [1065, 69] on button "Guardar" at bounding box center [1062, 75] width 54 height 15
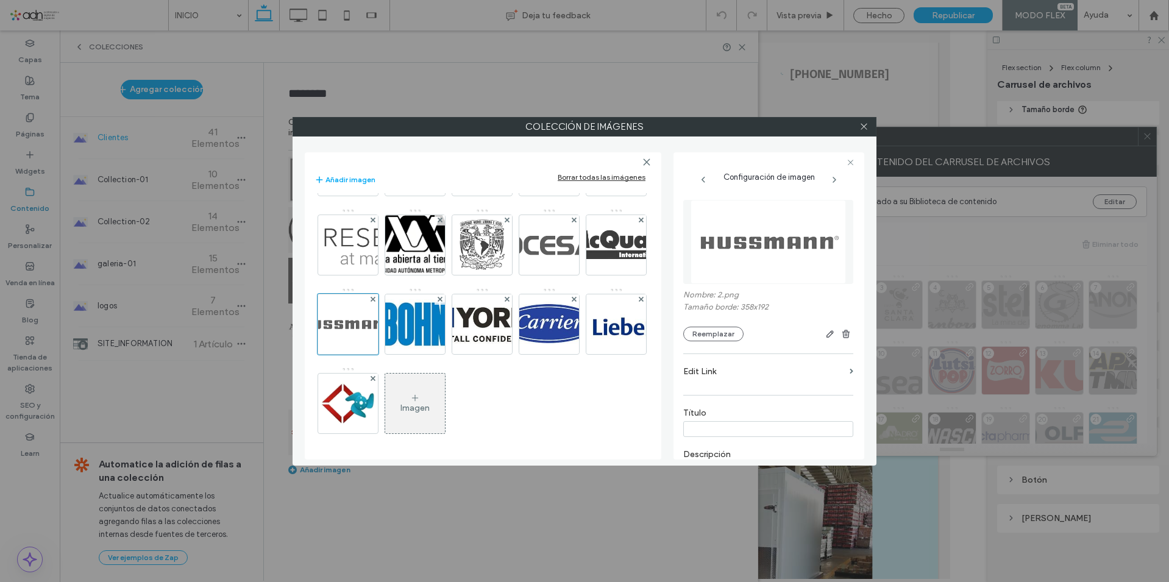
click at [317, 322] on div "Imagen" at bounding box center [482, 89] width 336 height 713
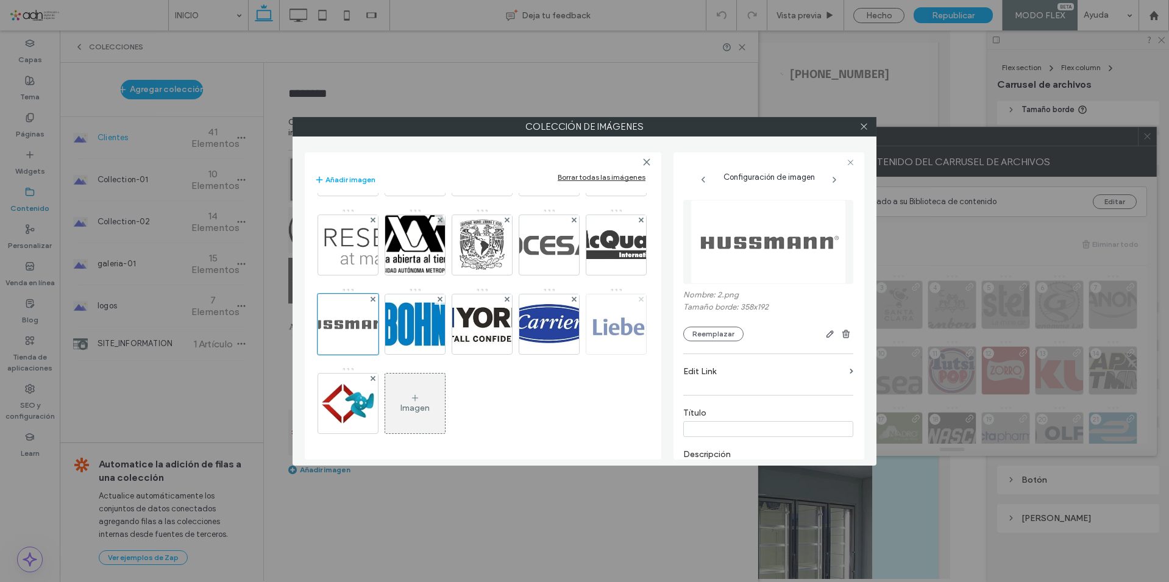
click at [363, 322] on img at bounding box center [416, 324] width 112 height 60
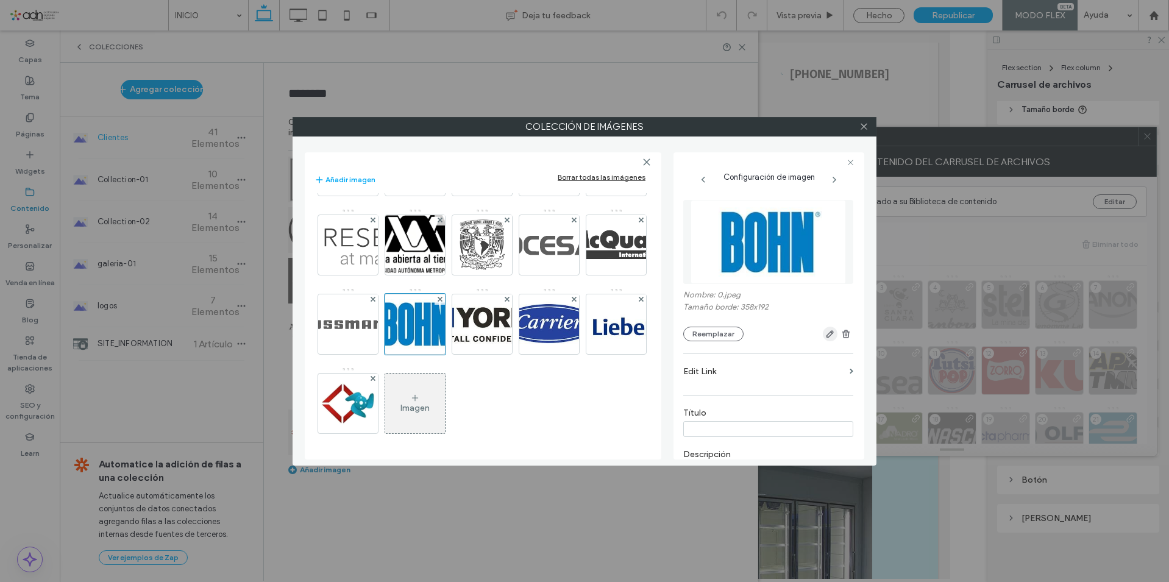
click at [823, 335] on span "button" at bounding box center [830, 334] width 15 height 15
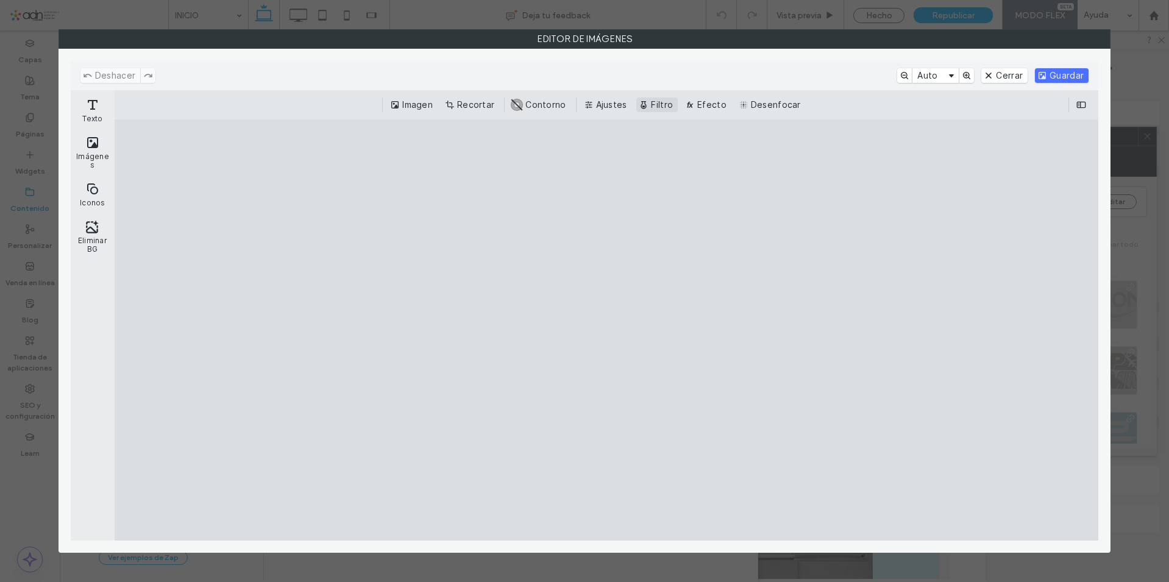
click at [647, 107] on button "Filtro" at bounding box center [656, 105] width 41 height 15
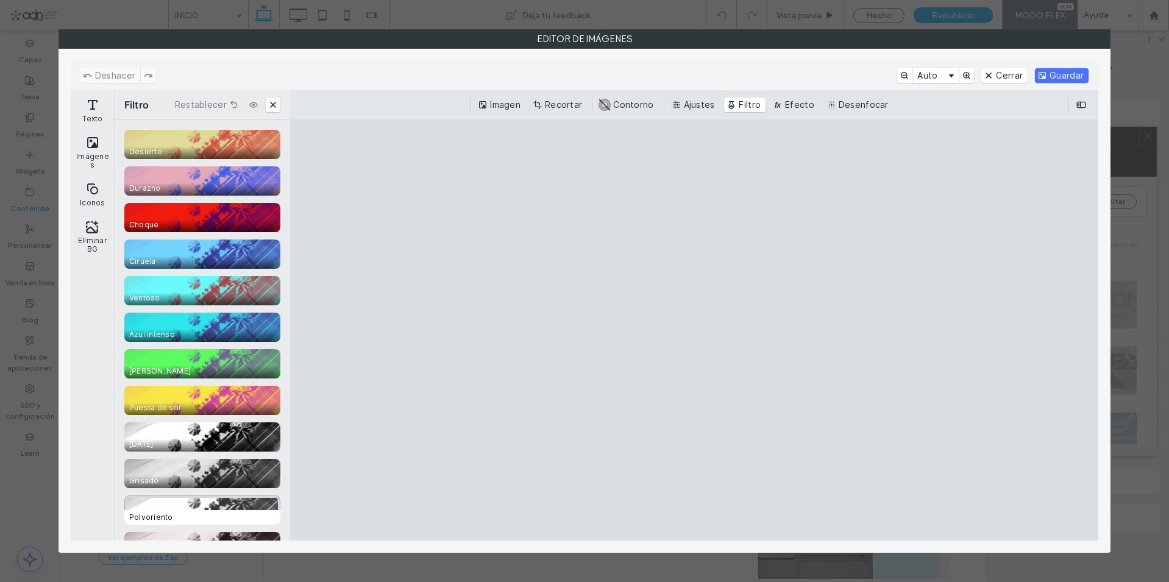
click at [226, 499] on div "CE.SDK" at bounding box center [202, 510] width 156 height 29
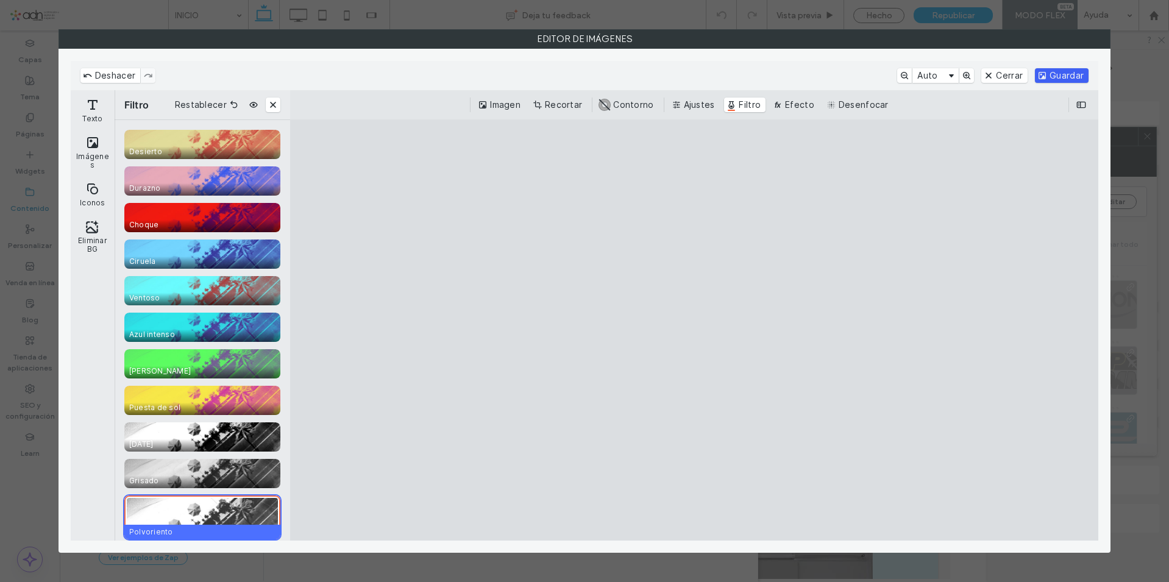
click at [1052, 76] on button "Guardar" at bounding box center [1062, 75] width 54 height 15
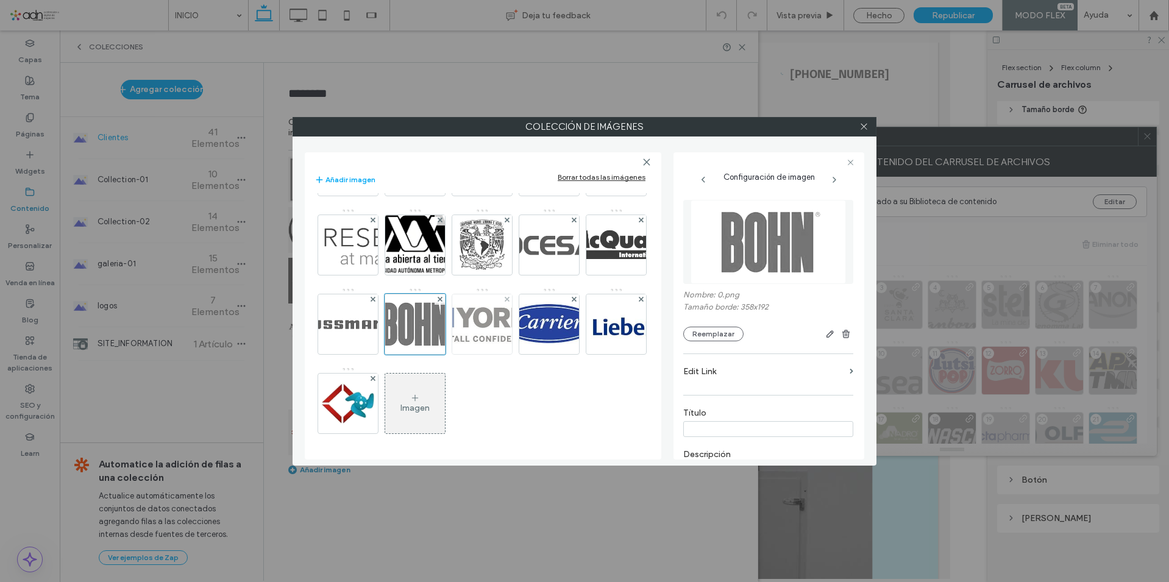
click at [427, 318] on img at bounding box center [483, 324] width 112 height 60
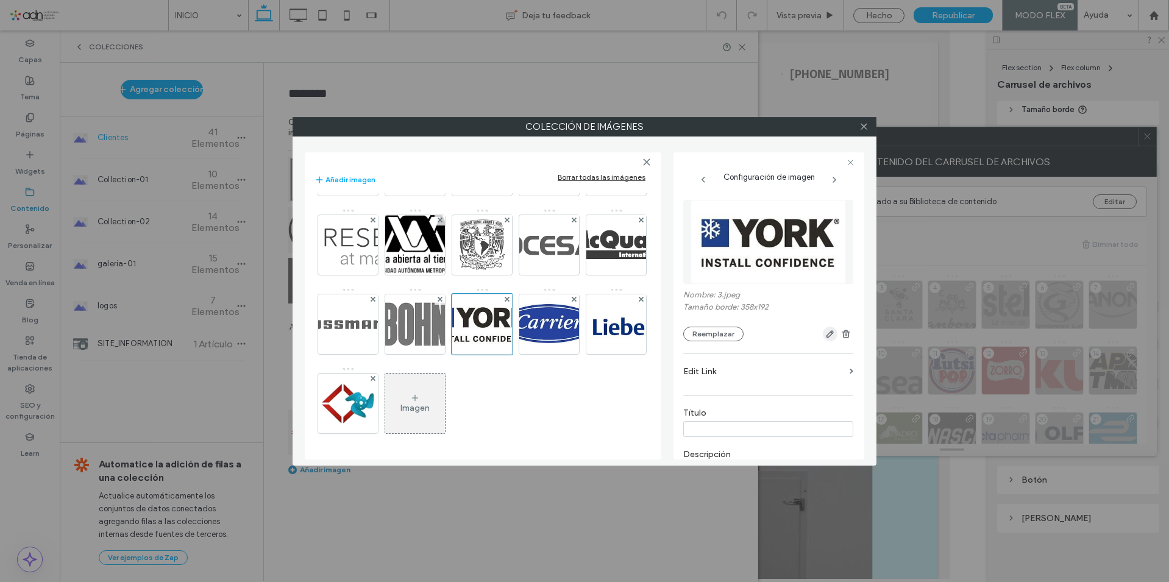
click at [823, 330] on span "button" at bounding box center [830, 334] width 15 height 15
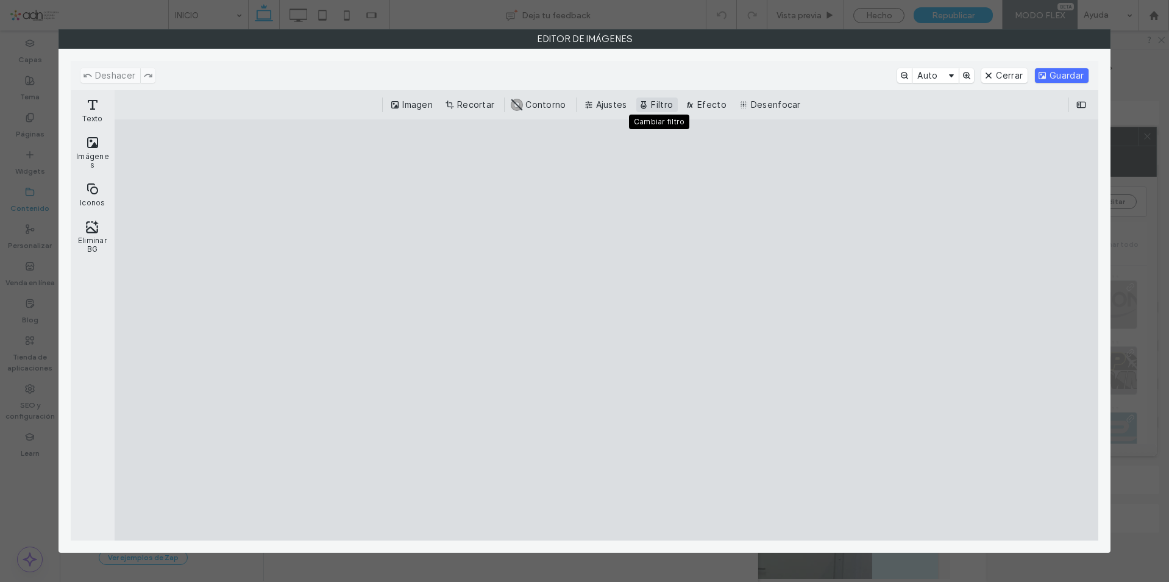
click at [653, 102] on button "Filtro" at bounding box center [656, 105] width 41 height 15
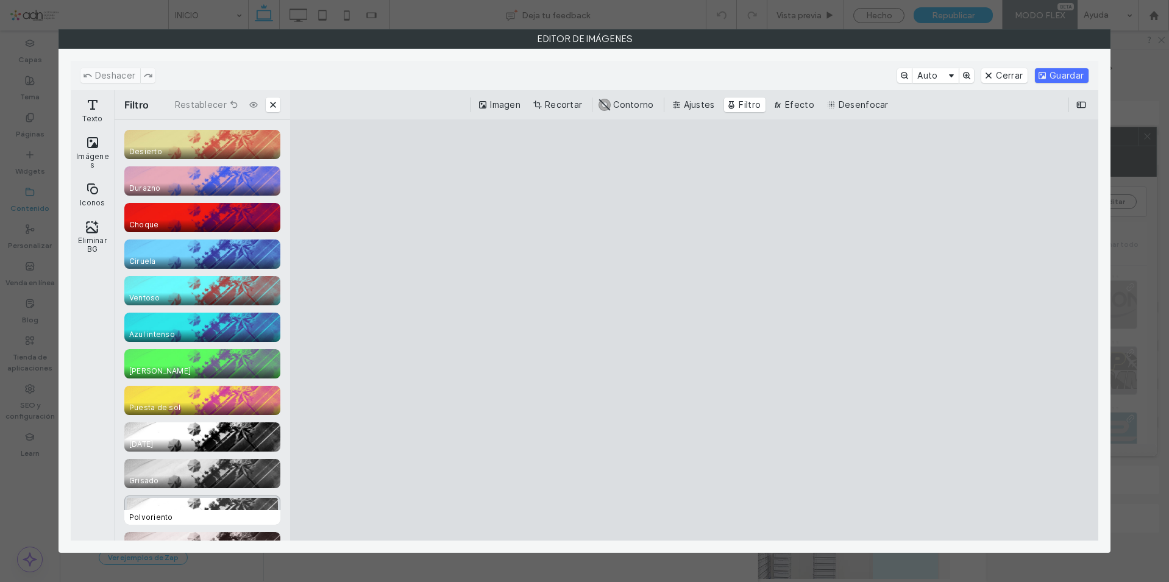
click at [174, 501] on div "CE.SDK" at bounding box center [202, 510] width 156 height 29
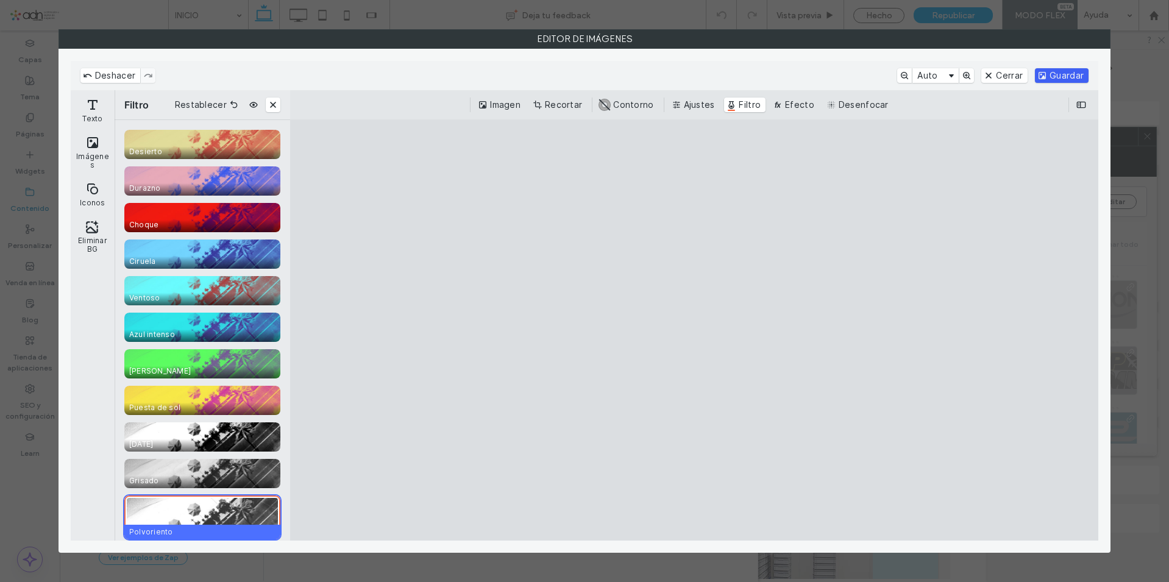
click at [1079, 72] on button "Guardar" at bounding box center [1062, 75] width 54 height 15
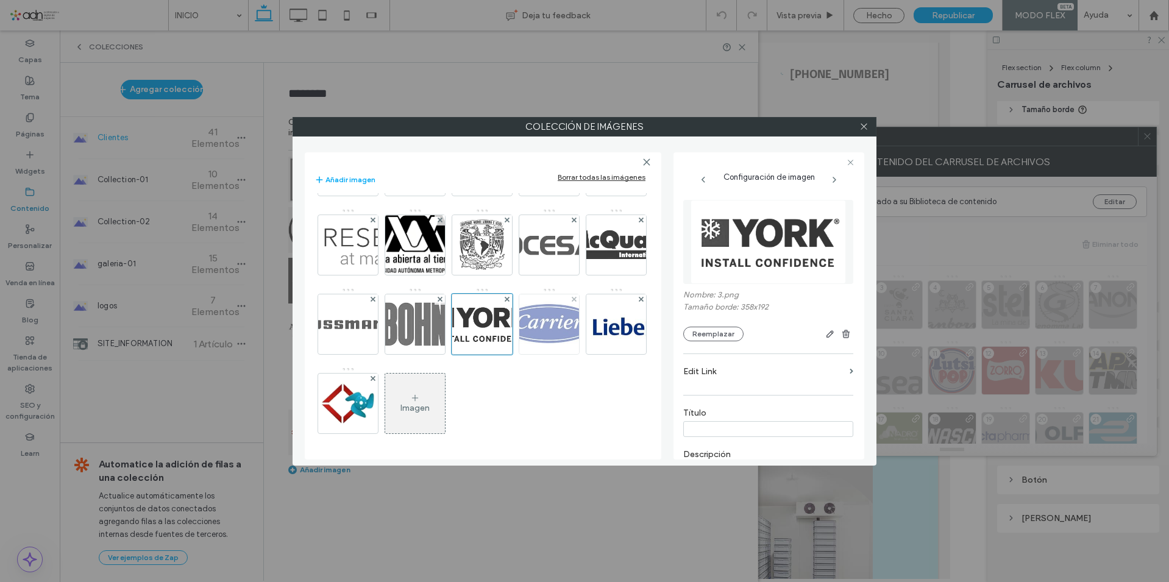
click at [494, 329] on img at bounding box center [550, 324] width 112 height 60
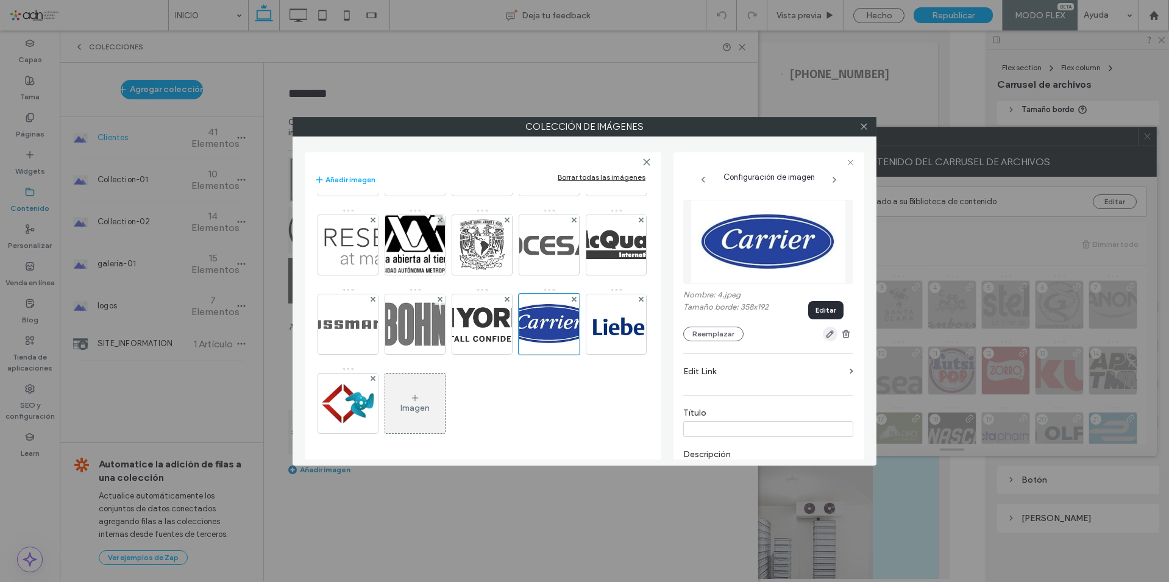
click at [825, 339] on icon "button" at bounding box center [830, 334] width 10 height 10
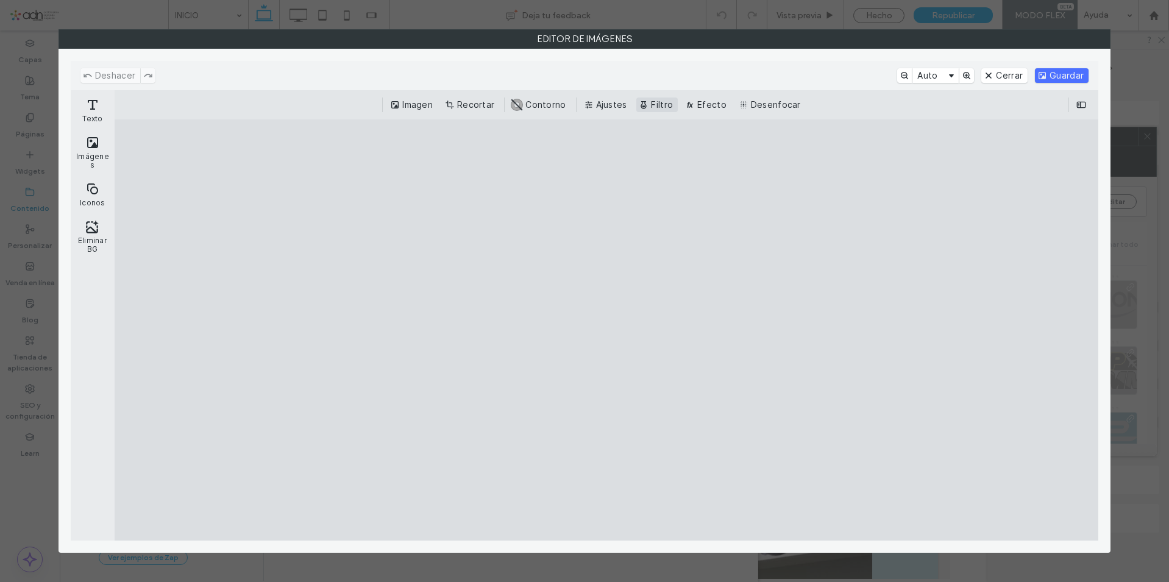
click at [650, 105] on button "Filtro" at bounding box center [656, 105] width 41 height 15
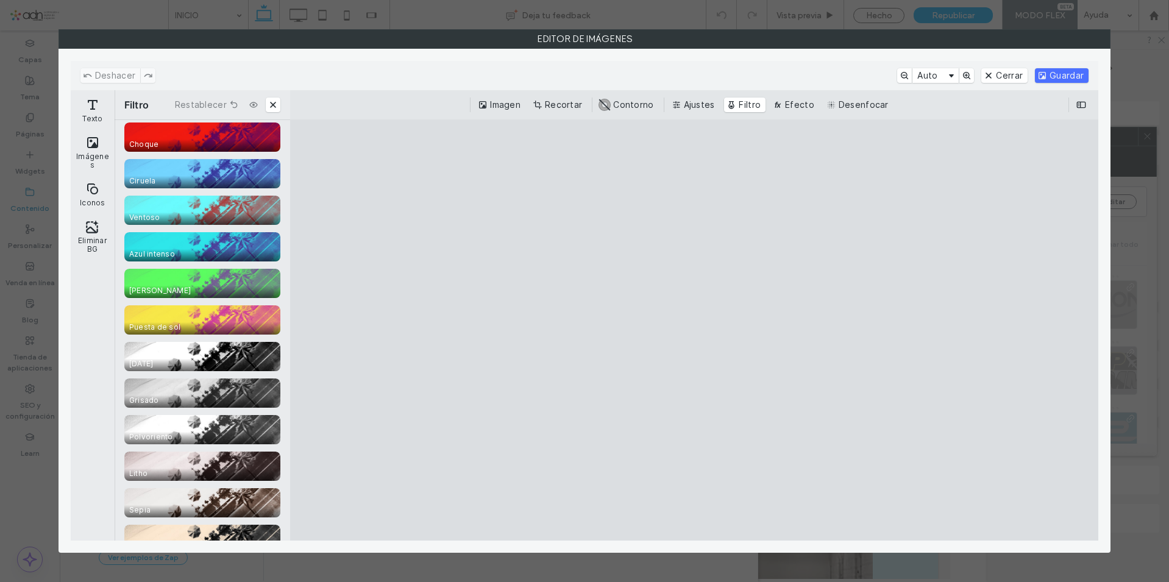
scroll to position [122, 0]
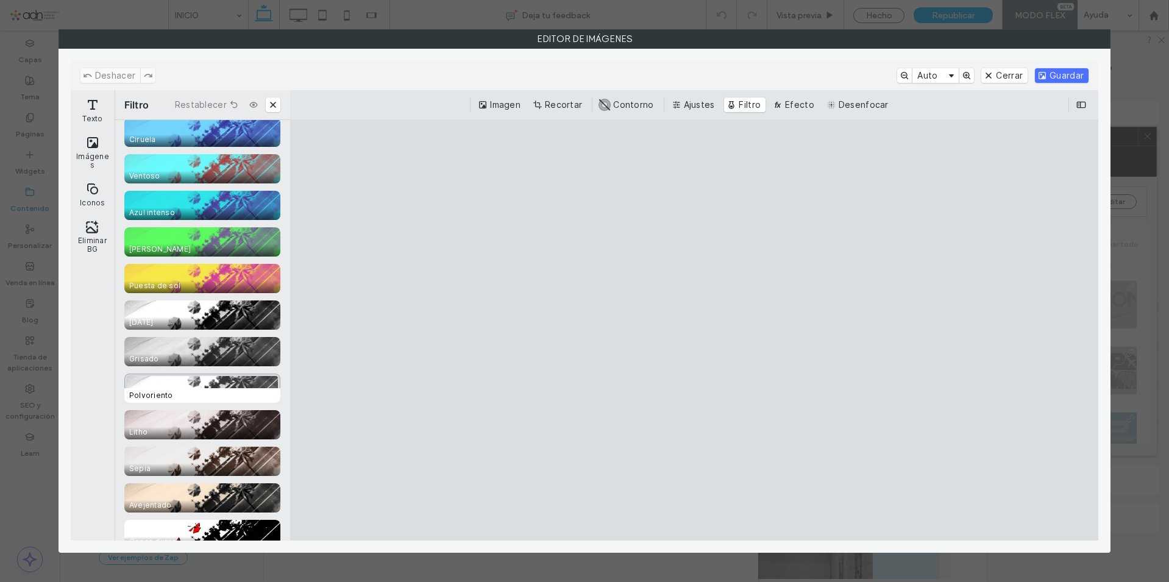
click at [219, 393] on span "Polvoriento" at bounding box center [204, 395] width 161 height 15
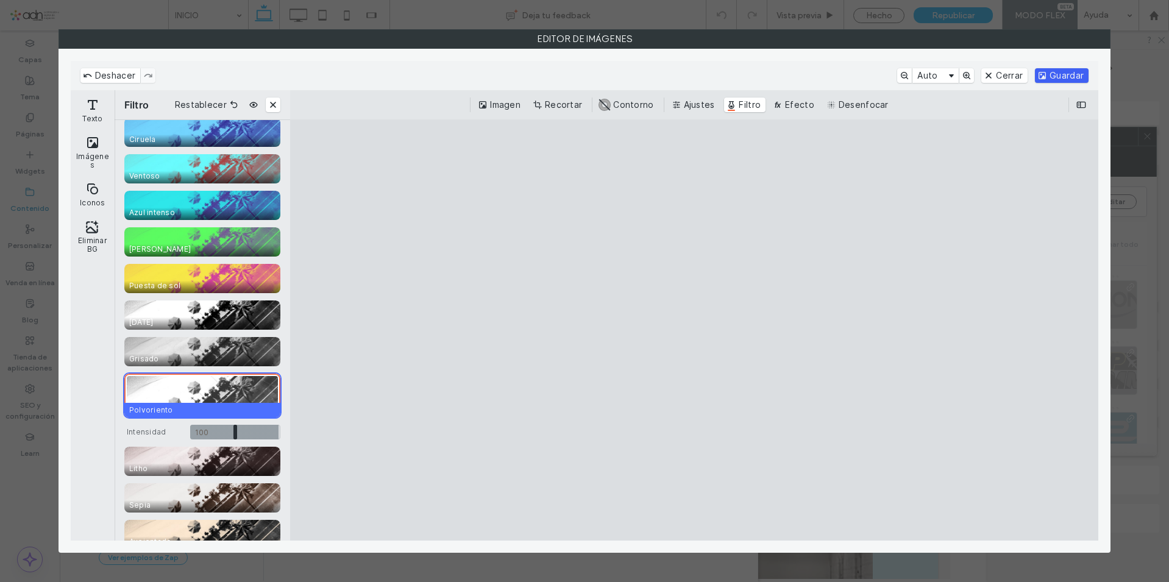
click at [1079, 74] on button "Guardar" at bounding box center [1062, 75] width 54 height 15
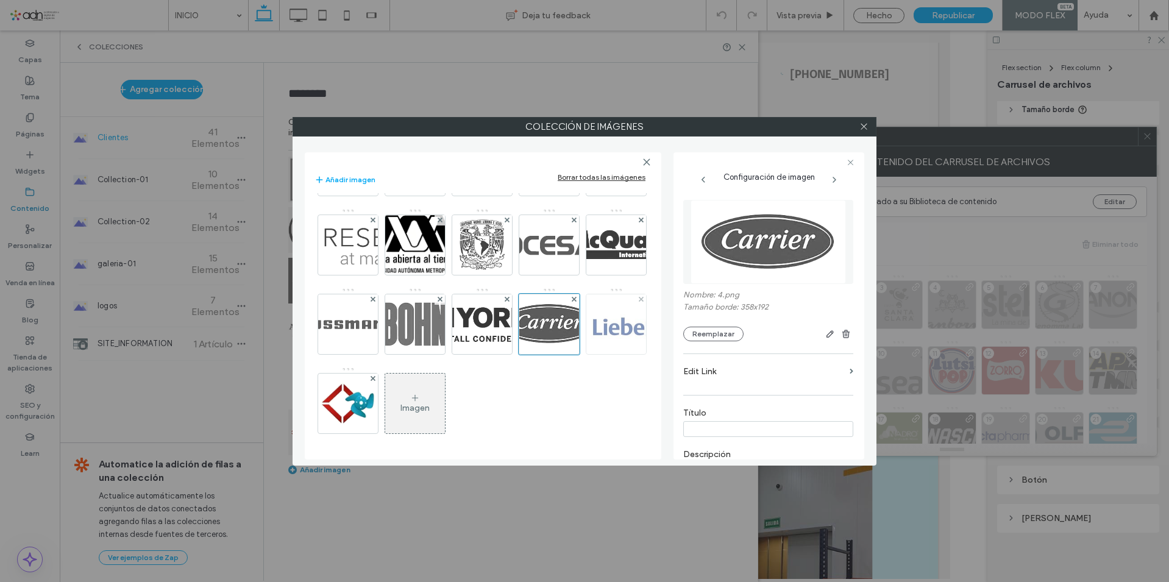
click at [561, 319] on img at bounding box center [617, 324] width 112 height 60
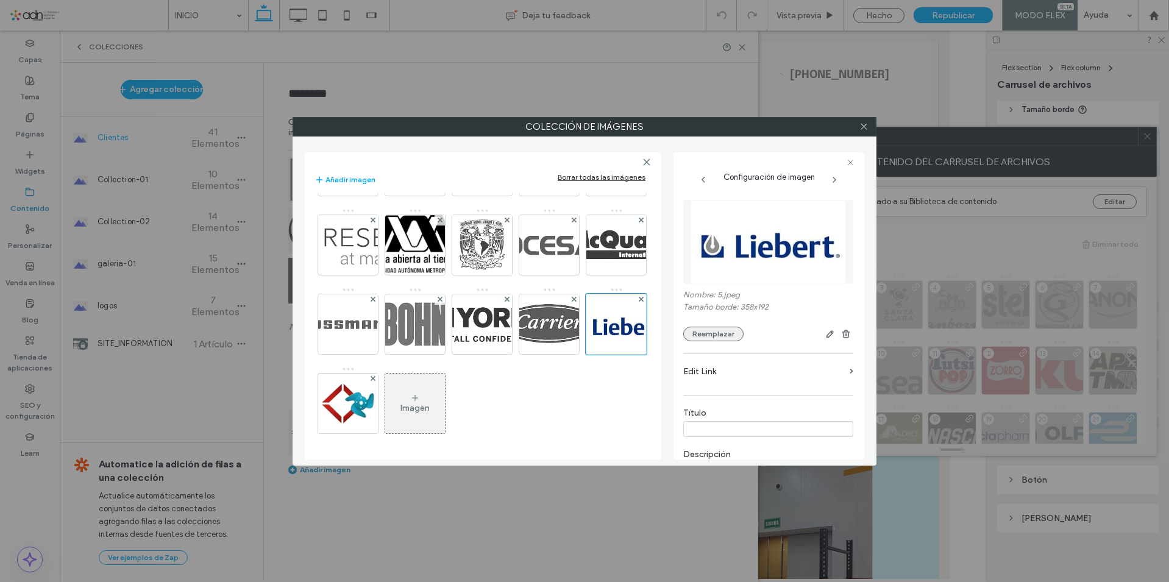
click at [721, 330] on button "Reemplazar" at bounding box center [713, 334] width 60 height 15
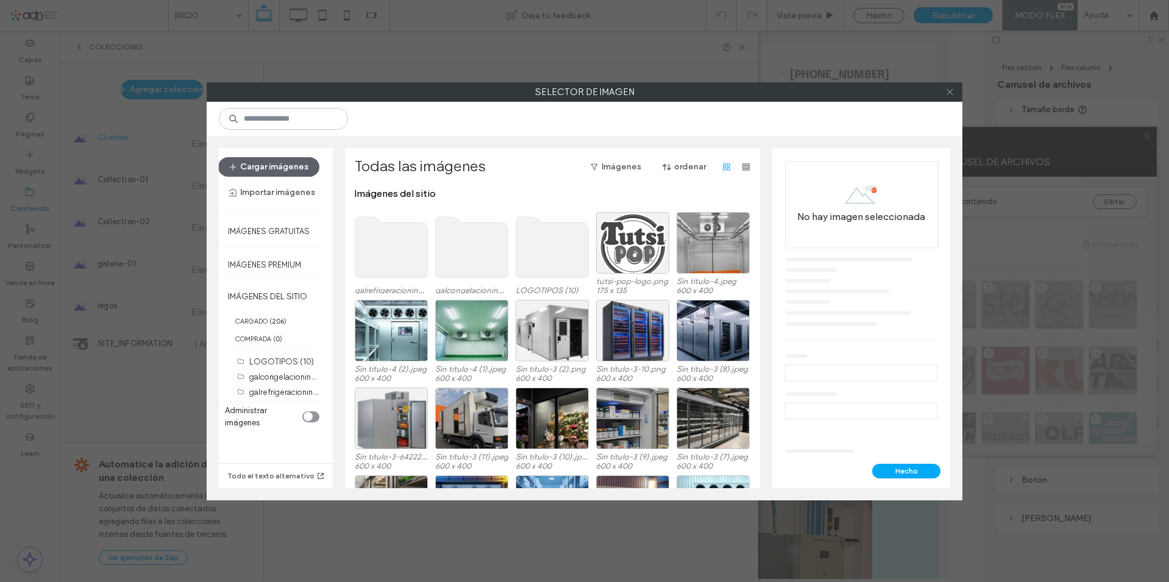
click at [953, 90] on icon at bounding box center [949, 91] width 9 height 9
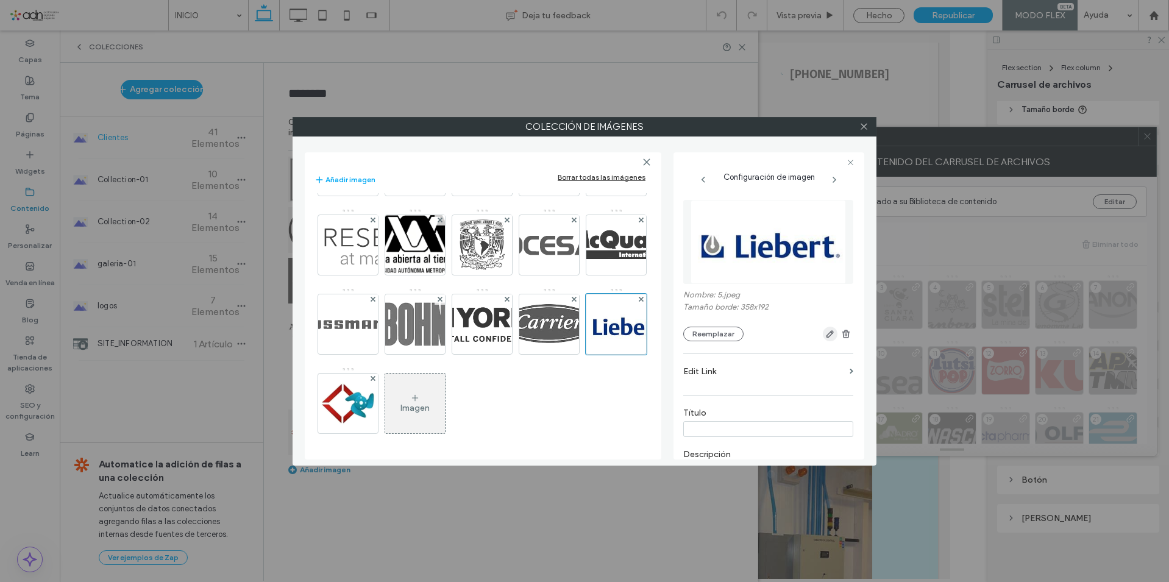
click at [826, 331] on icon "button" at bounding box center [830, 334] width 10 height 10
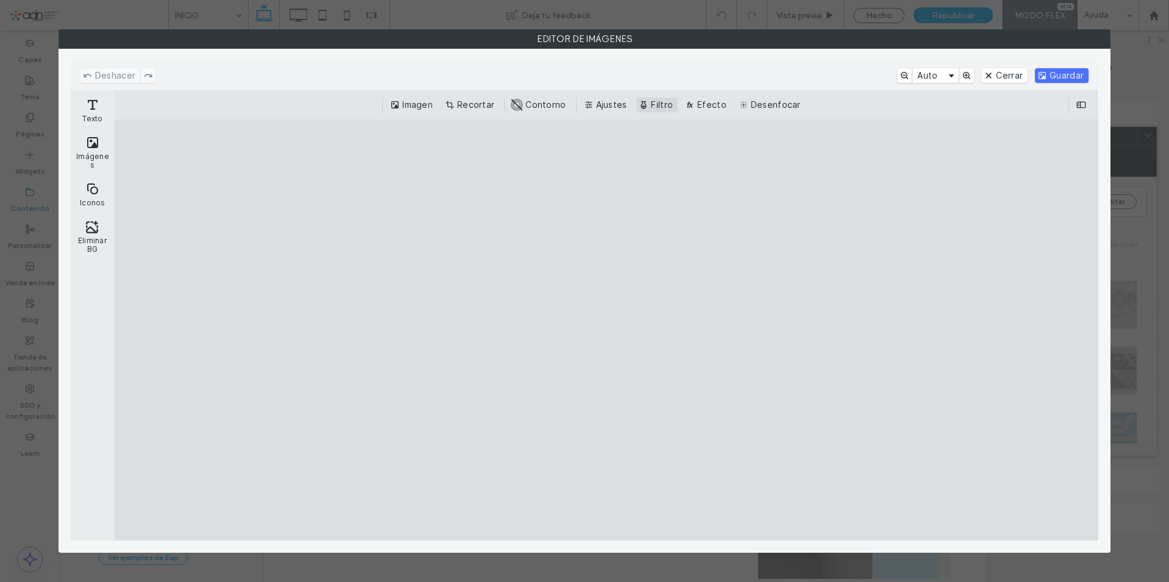
click at [658, 112] on button "Filtro" at bounding box center [656, 105] width 41 height 15
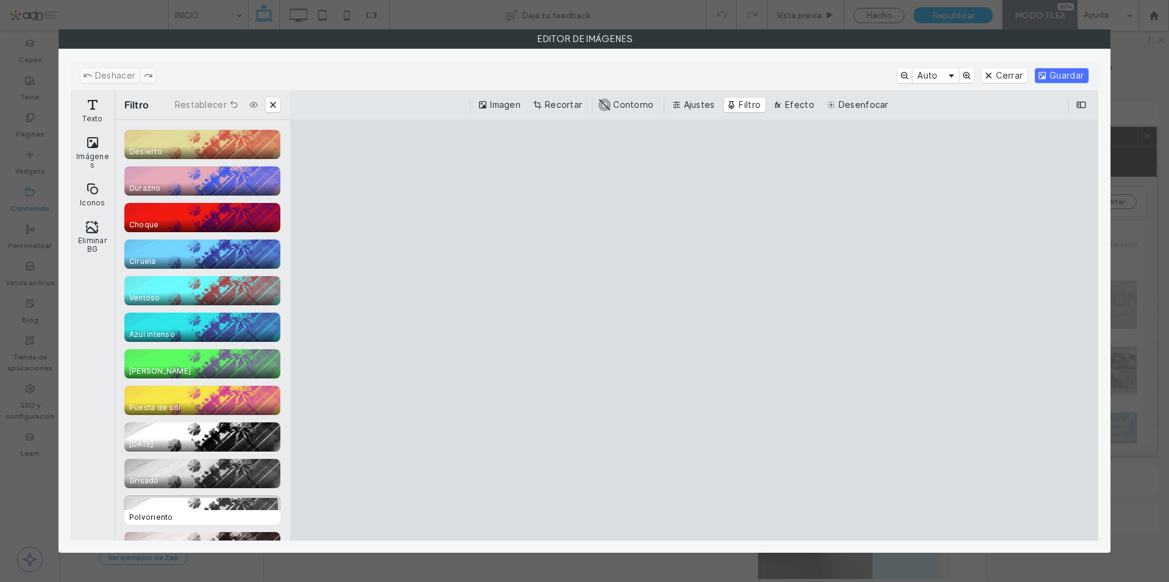
click at [202, 505] on div "CE.SDK" at bounding box center [202, 510] width 156 height 29
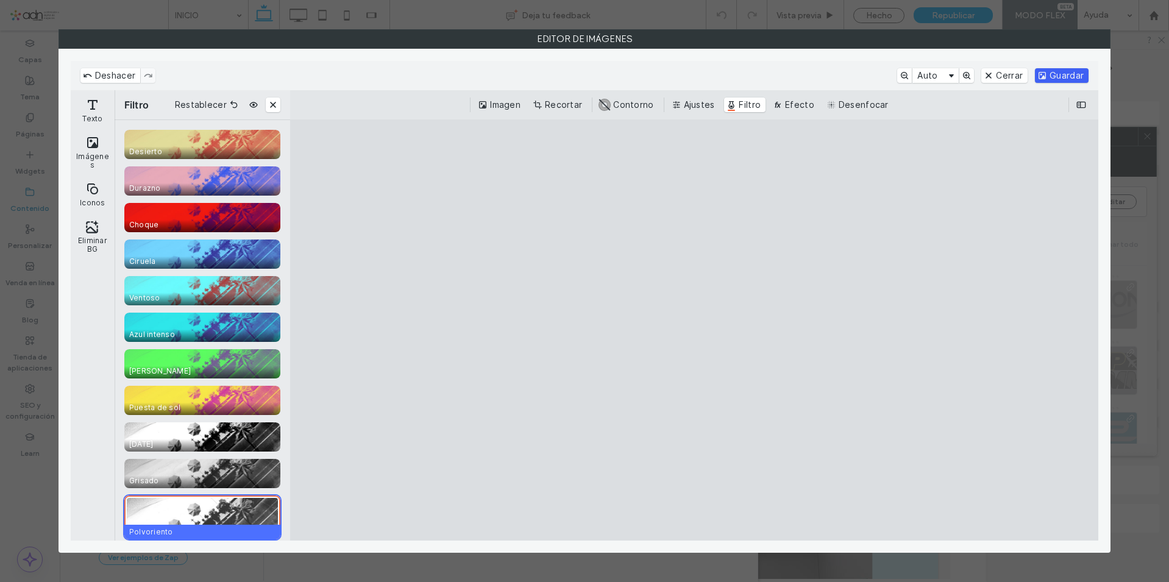
click at [1048, 76] on button "Guardar" at bounding box center [1062, 75] width 54 height 15
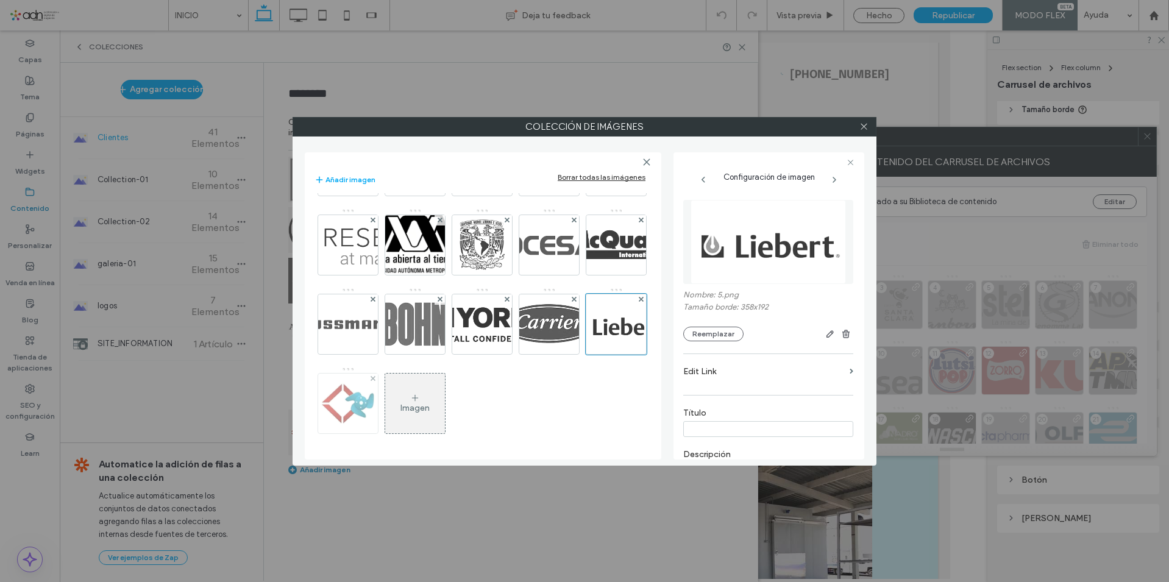
click at [351, 402] on img at bounding box center [348, 404] width 60 height 60
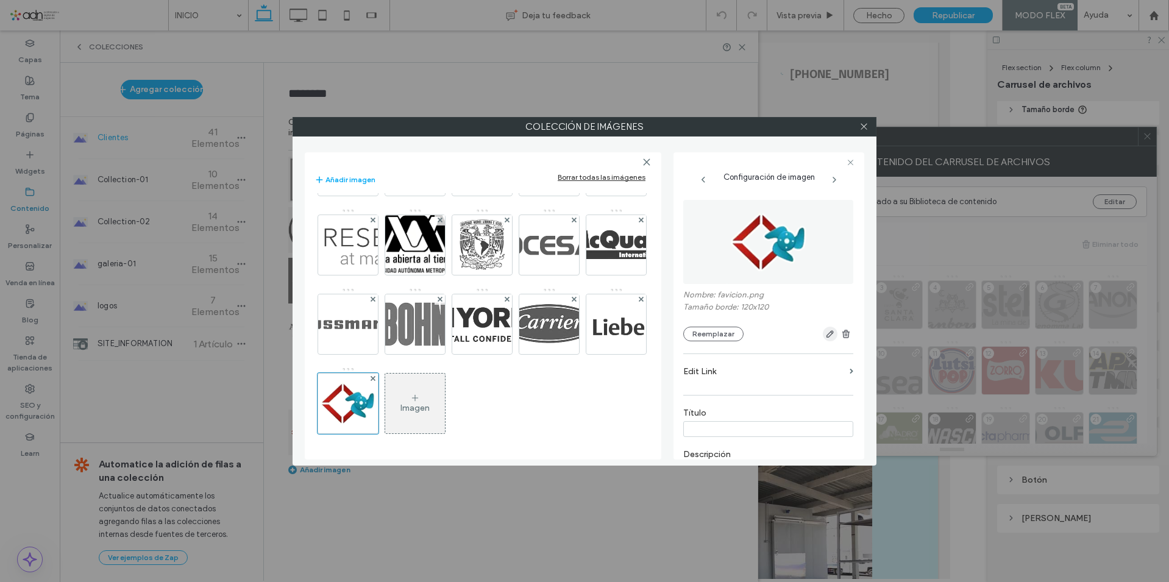
click at [830, 335] on icon "button" at bounding box center [830, 334] width 10 height 10
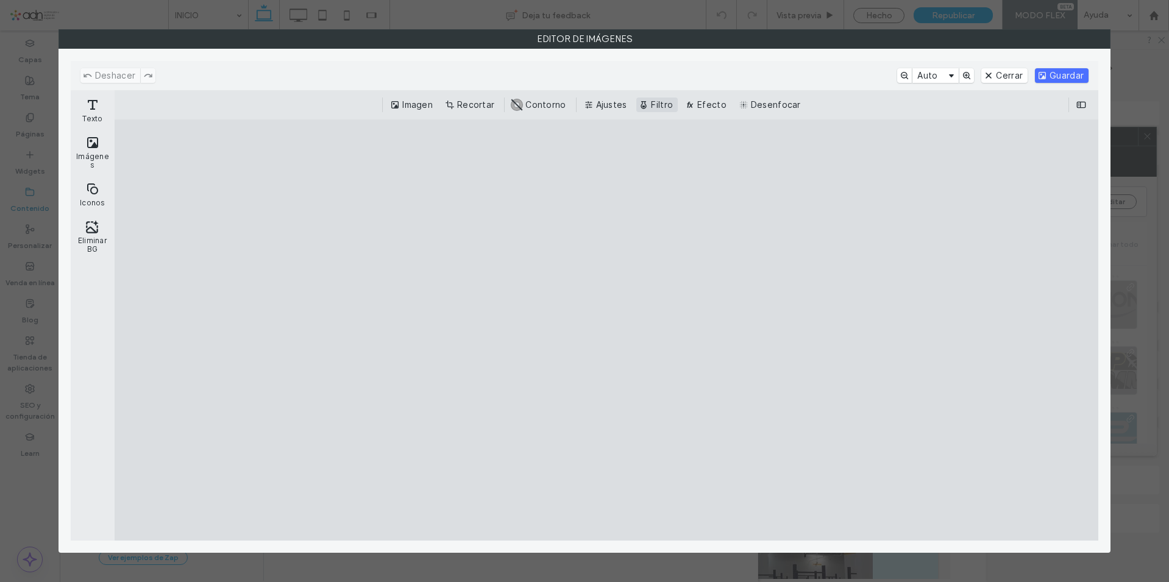
click at [667, 105] on button "Filtro" at bounding box center [656, 105] width 41 height 15
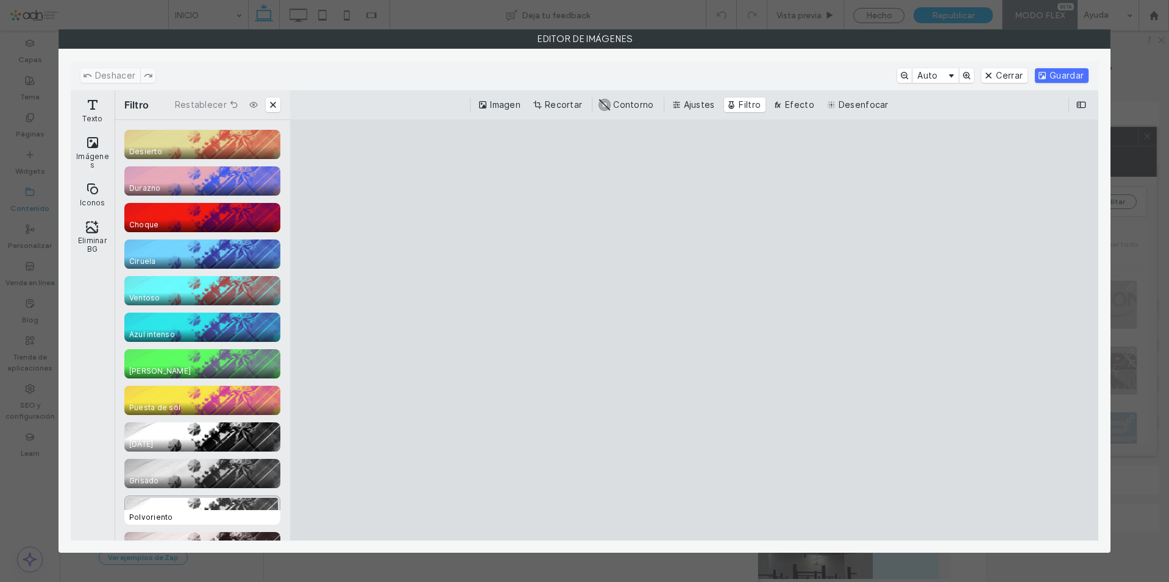
click at [250, 500] on div "CE.SDK" at bounding box center [202, 510] width 156 height 29
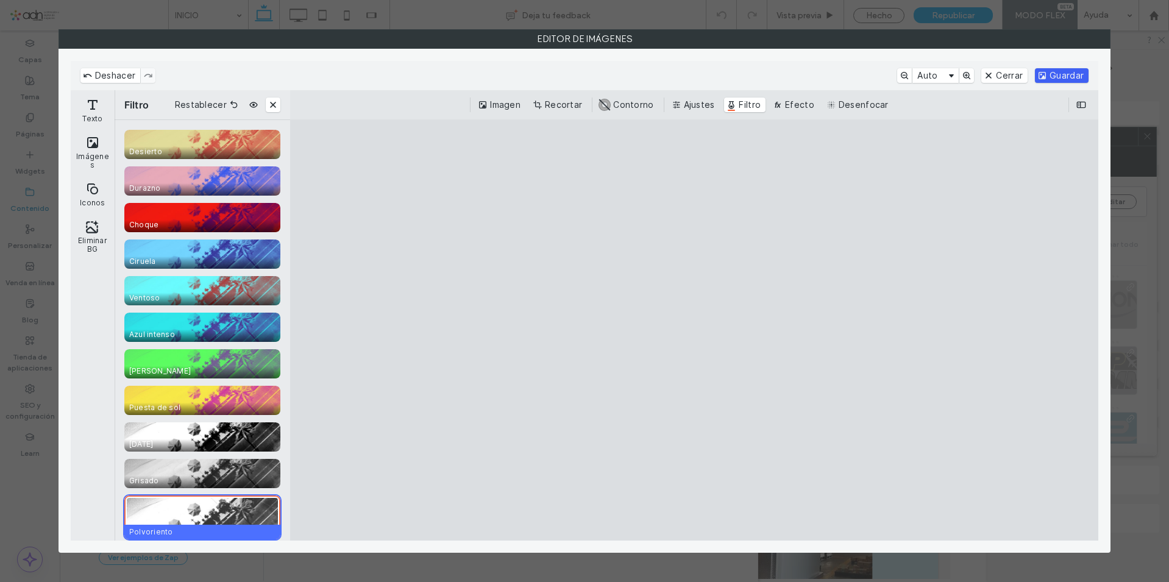
click at [1073, 74] on button "Guardar" at bounding box center [1062, 75] width 54 height 15
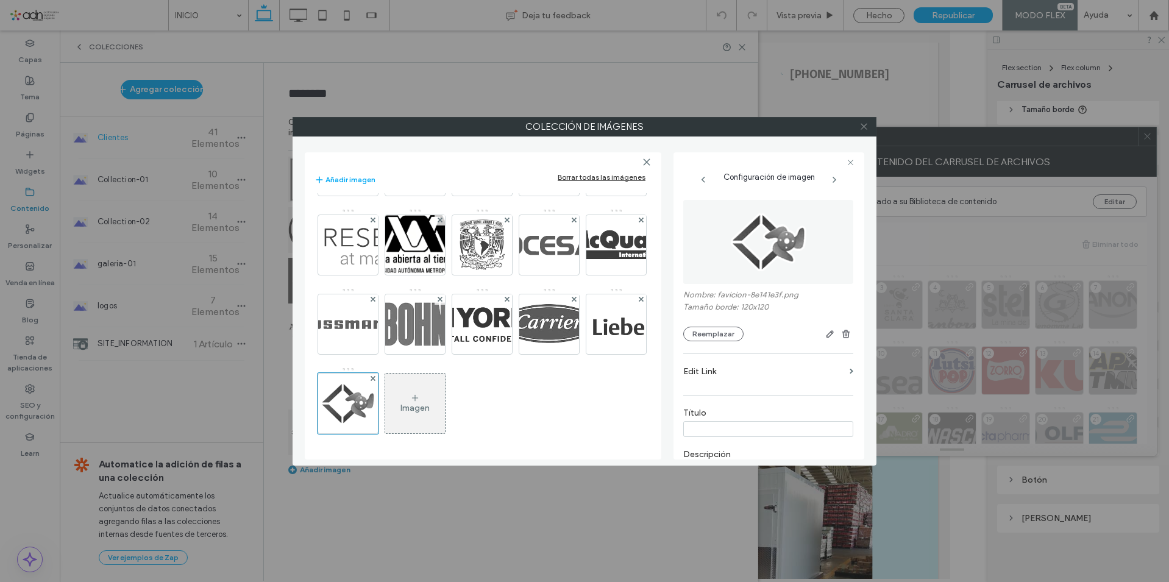
click at [866, 127] on icon at bounding box center [863, 126] width 9 height 9
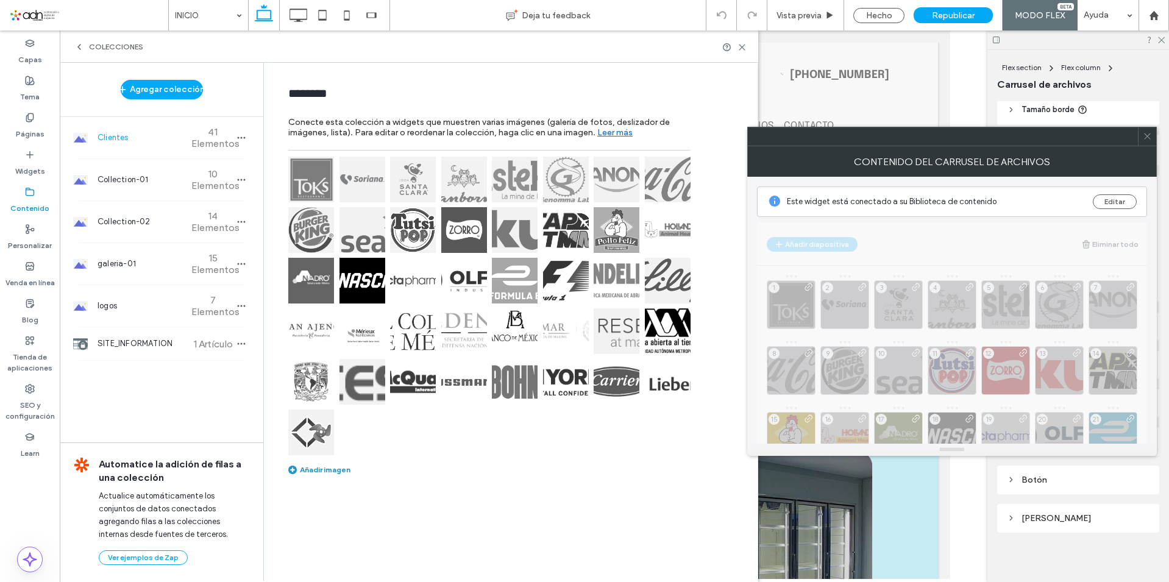
click at [1147, 136] on use at bounding box center [1147, 136] width 6 height 6
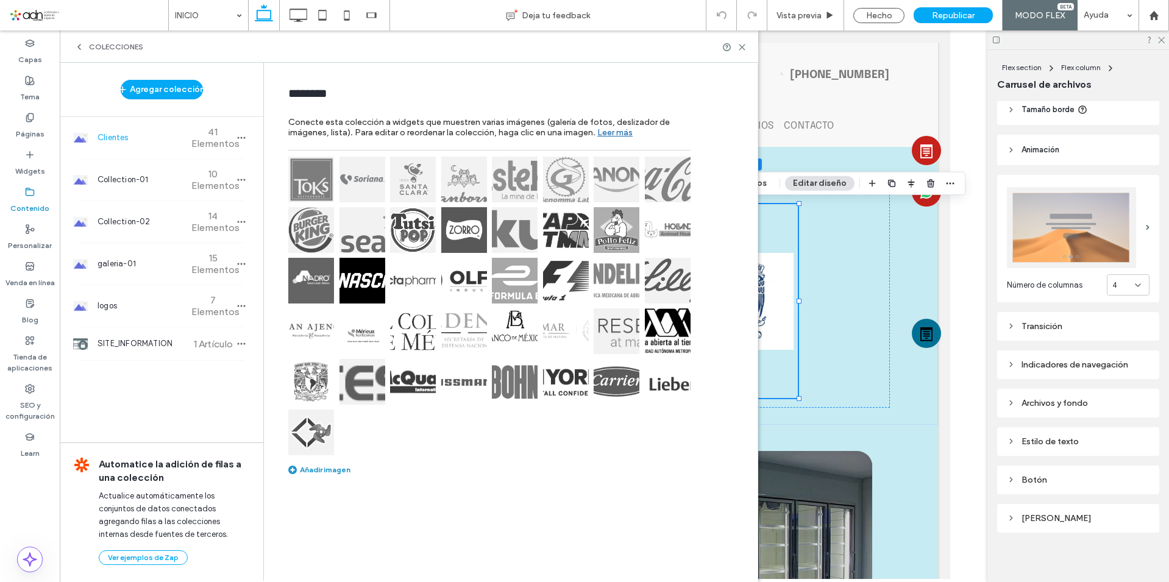
click at [524, 333] on img at bounding box center [515, 331] width 46 height 46
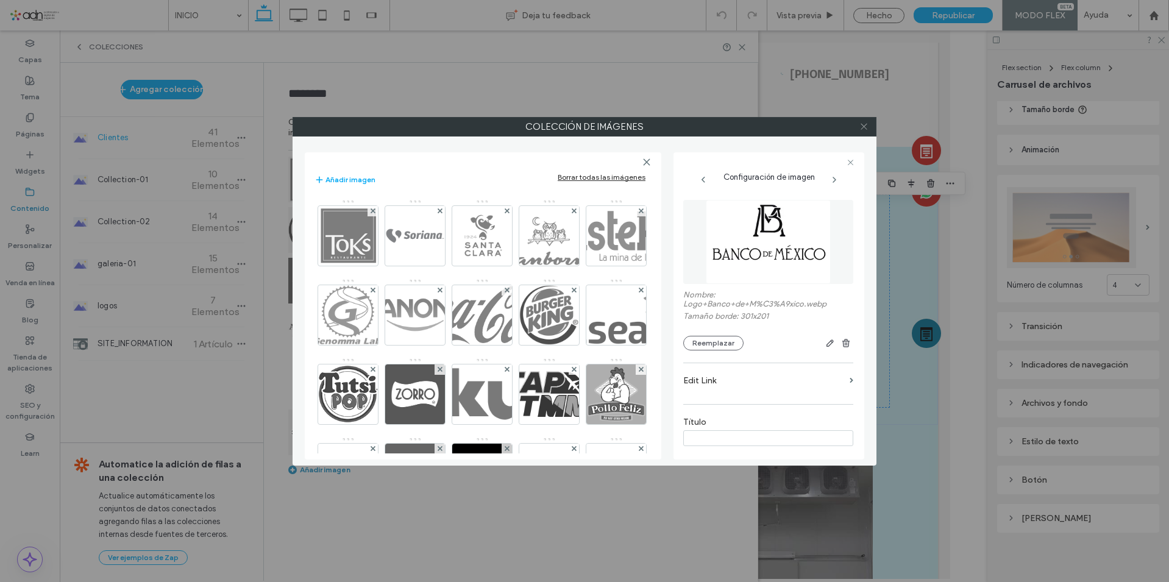
click at [860, 124] on icon at bounding box center [863, 126] width 9 height 9
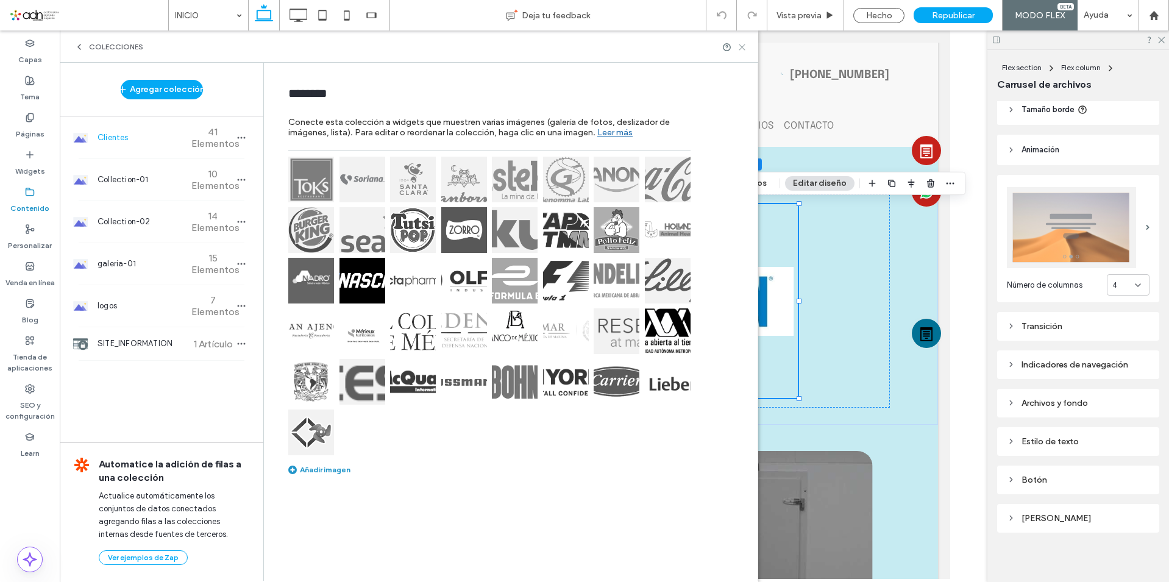
click at [739, 47] on icon at bounding box center [741, 47] width 9 height 9
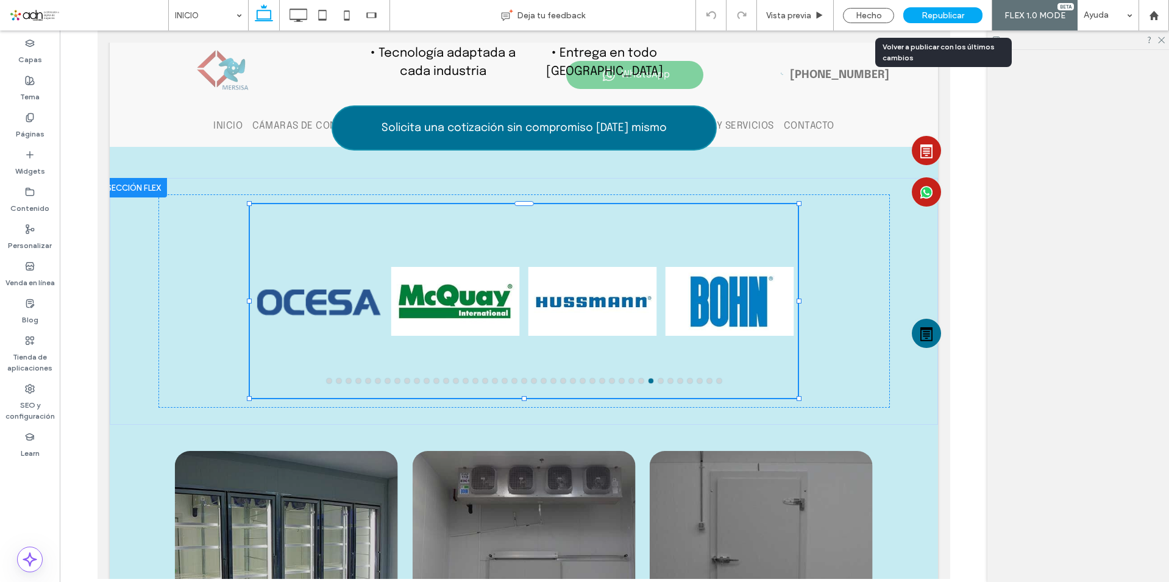
click at [950, 24] on div "Republicar" at bounding box center [942, 15] width 79 height 30
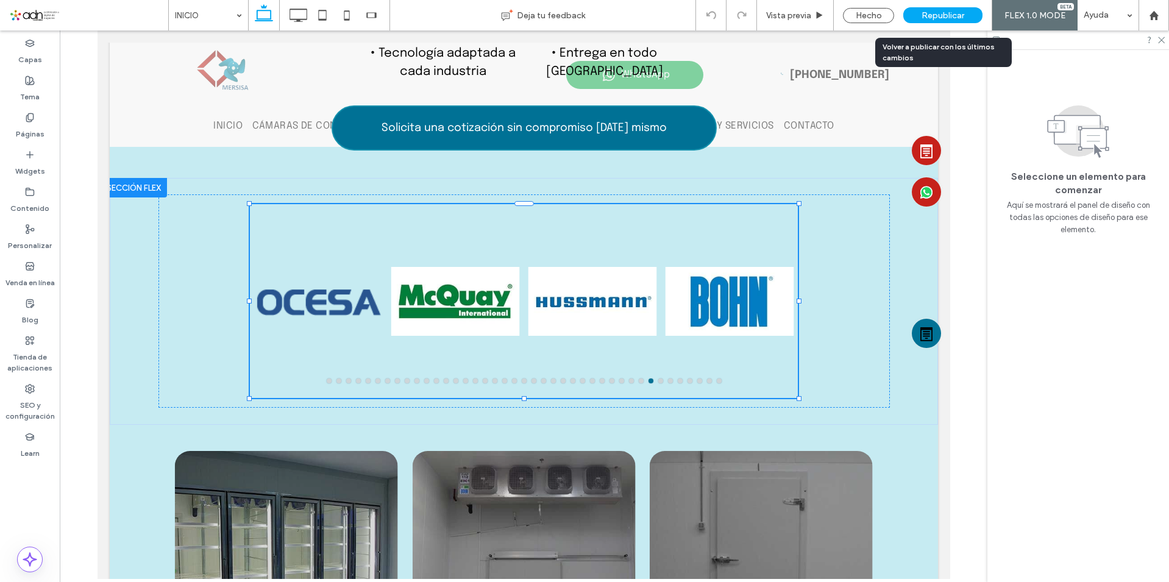
click at [944, 10] on span "Republicar" at bounding box center [943, 15] width 43 height 10
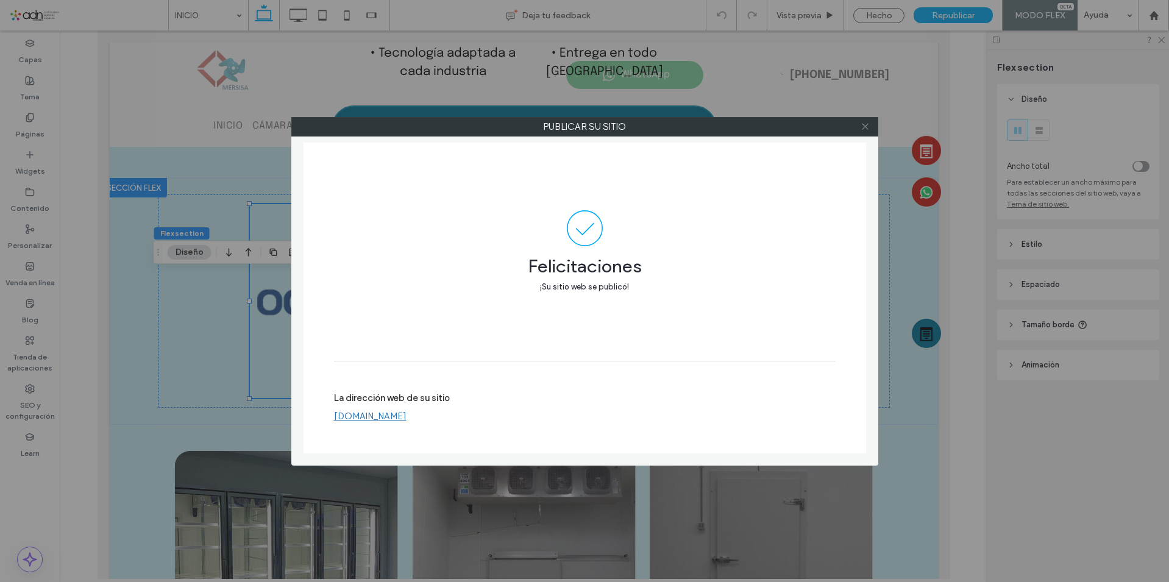
click at [864, 124] on icon at bounding box center [865, 126] width 9 height 9
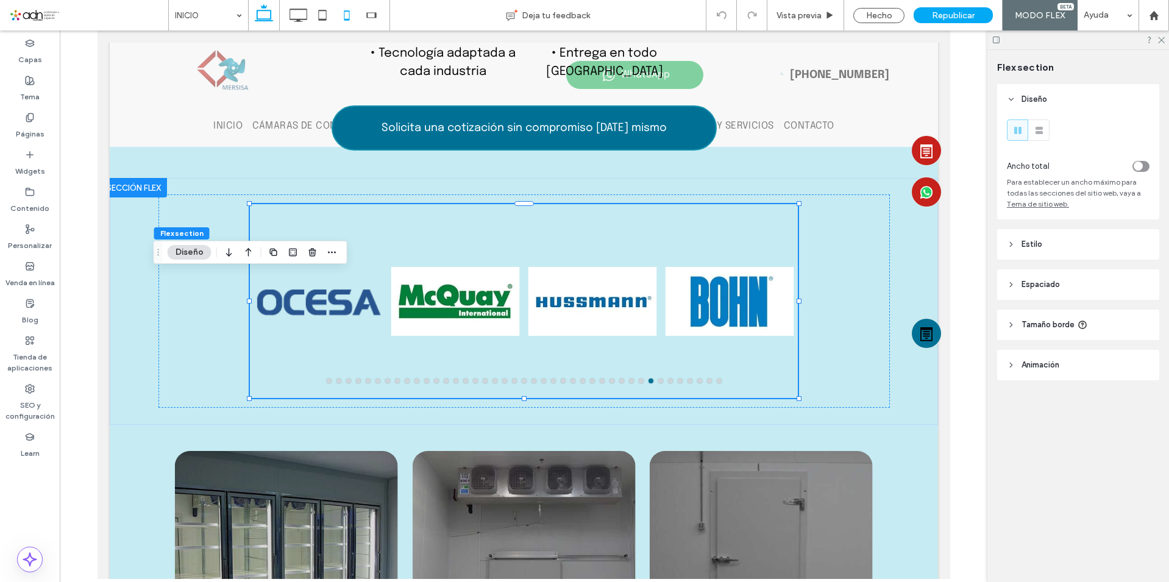
click at [349, 18] on use at bounding box center [346, 15] width 5 height 10
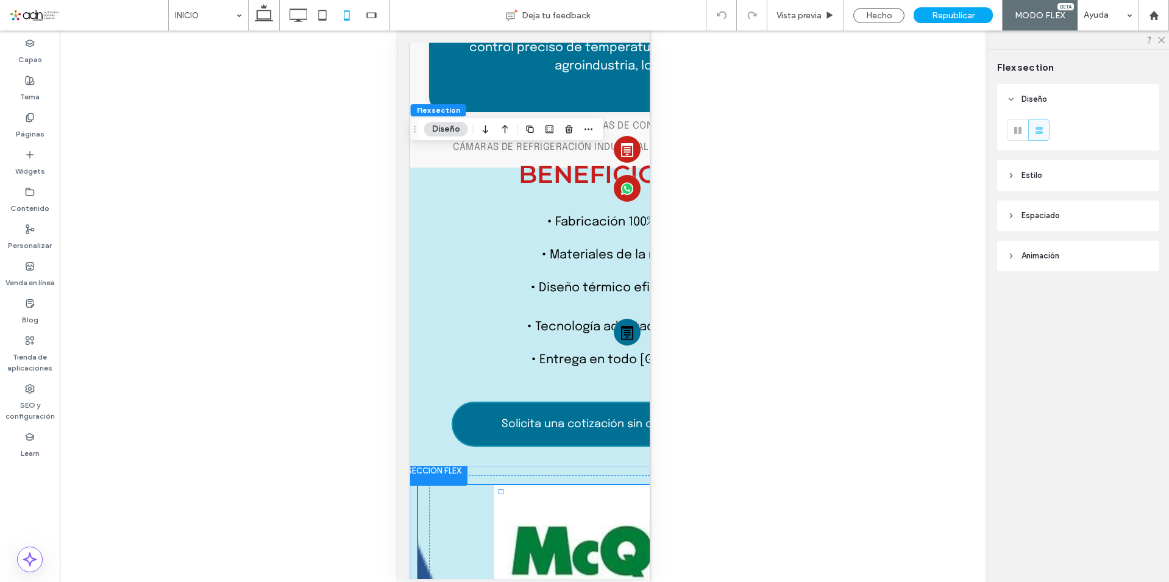
click at [285, 16] on div at bounding box center [334, 15] width 111 height 30
click at [287, 16] on icon at bounding box center [298, 15] width 24 height 24
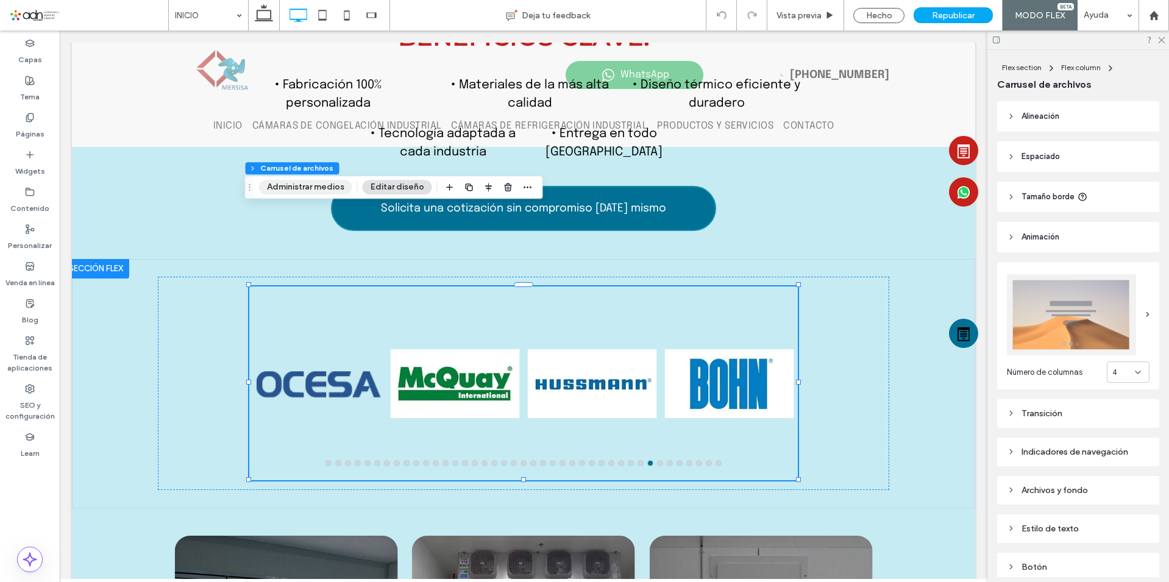
click at [305, 191] on button "Administrar medios" at bounding box center [305, 187] width 93 height 15
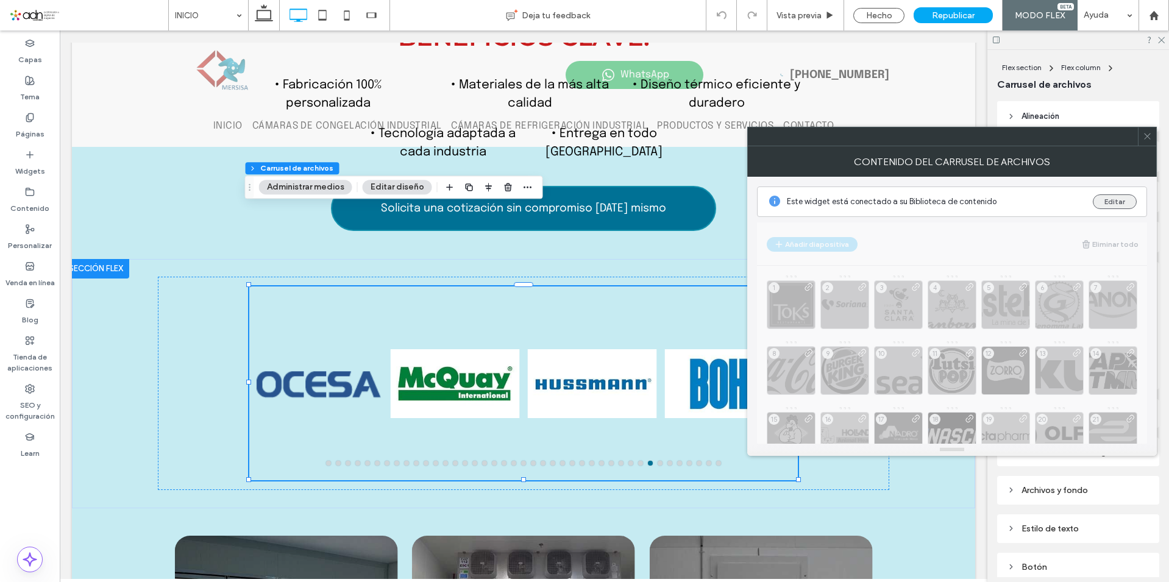
click at [1126, 197] on button "Editar" at bounding box center [1115, 201] width 44 height 15
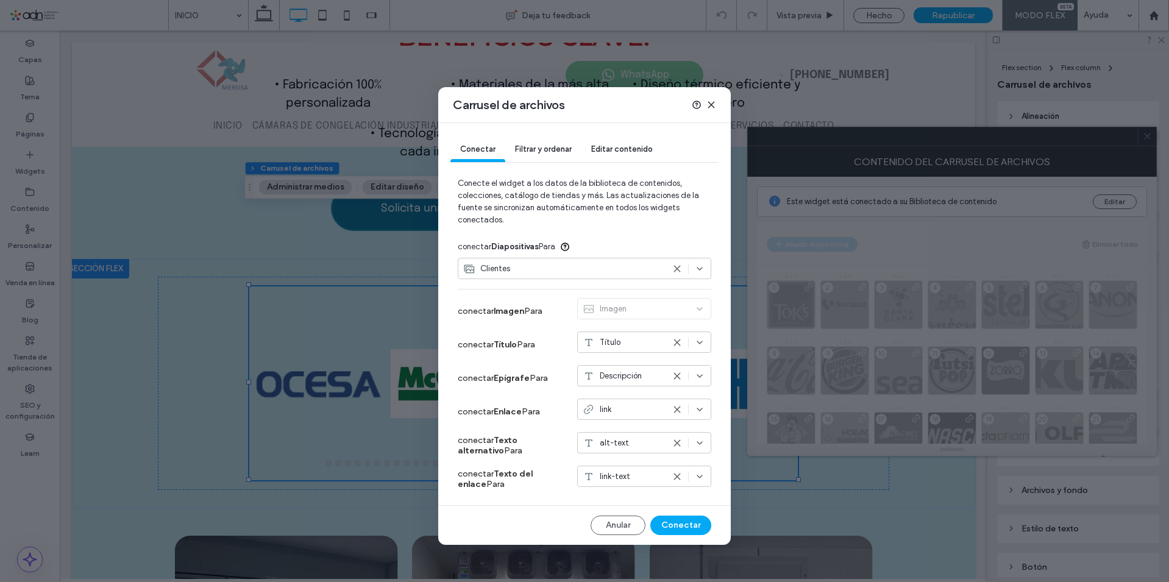
click at [603, 147] on span "Editar contenido" at bounding box center [622, 148] width 62 height 9
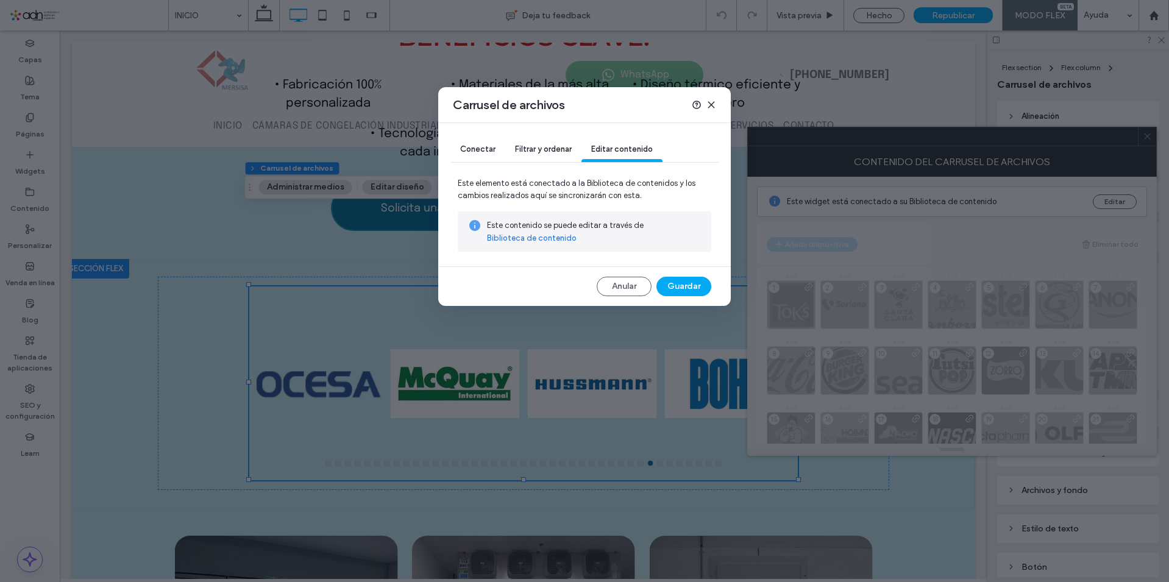
click at [562, 239] on link "Biblioteca de contenido" at bounding box center [532, 238] width 90 height 12
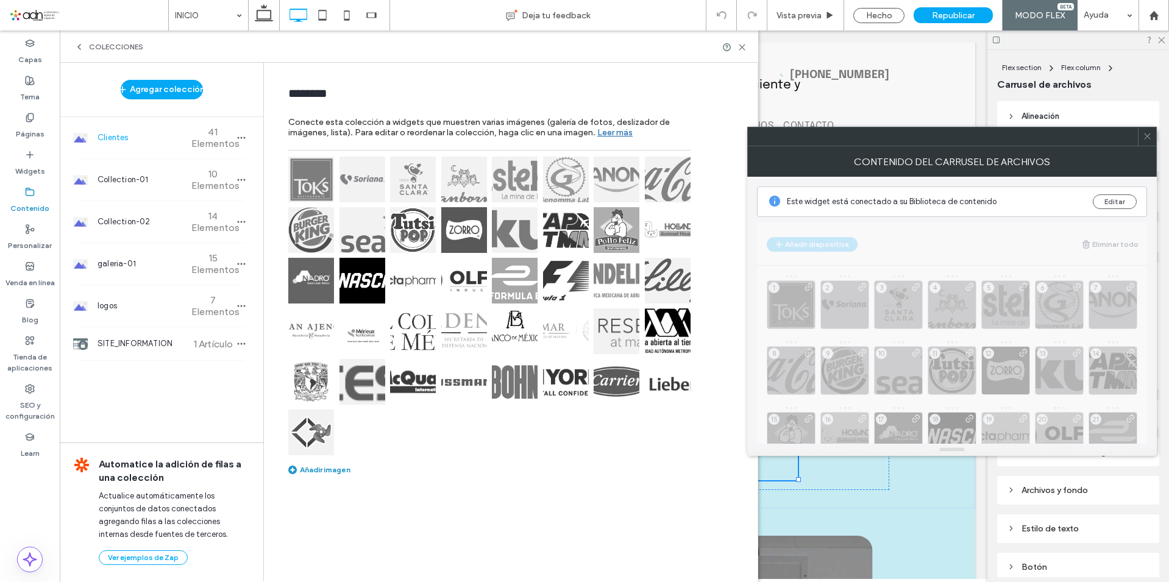
click at [359, 277] on img at bounding box center [362, 281] width 46 height 46
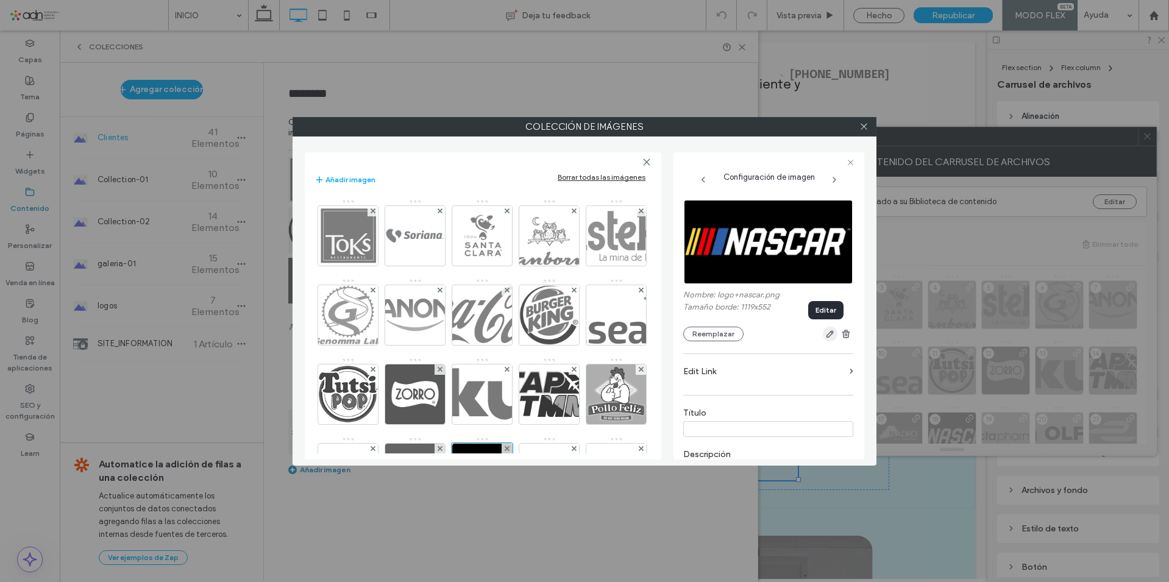
click at [829, 330] on icon "button" at bounding box center [830, 334] width 10 height 10
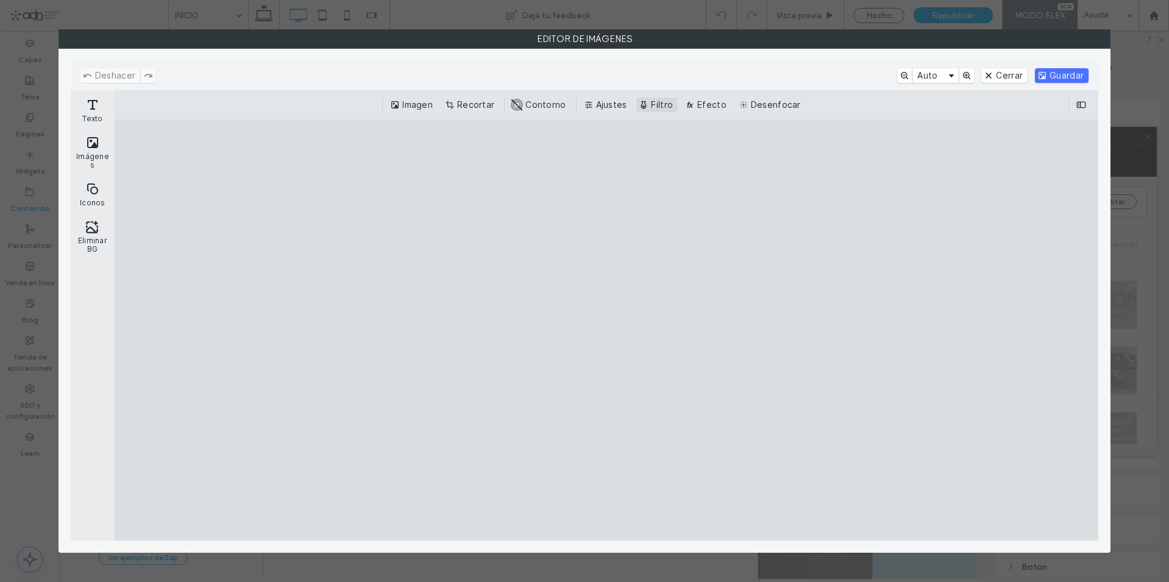
click at [646, 101] on button "Filtro" at bounding box center [656, 105] width 41 height 15
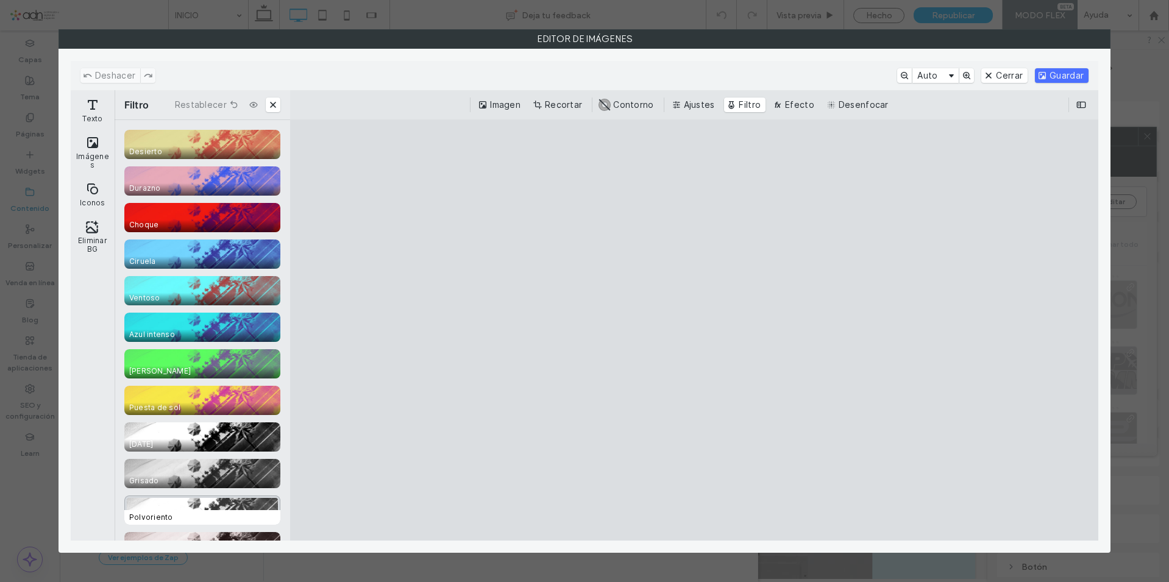
click at [196, 508] on div "CE.SDK" at bounding box center [202, 510] width 156 height 29
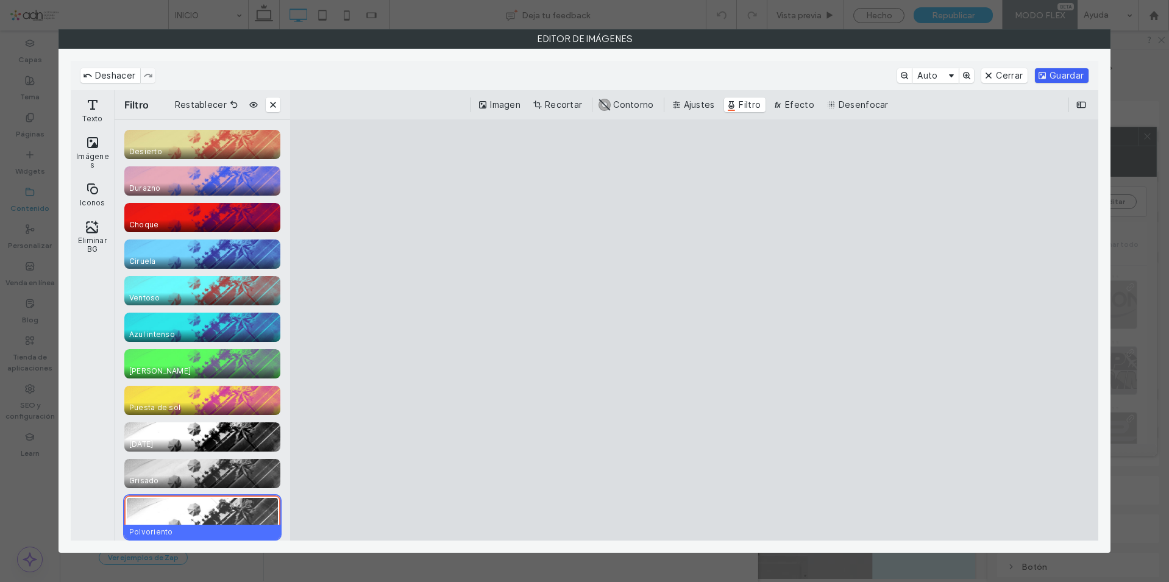
click at [1064, 76] on button "Guardar" at bounding box center [1062, 75] width 54 height 15
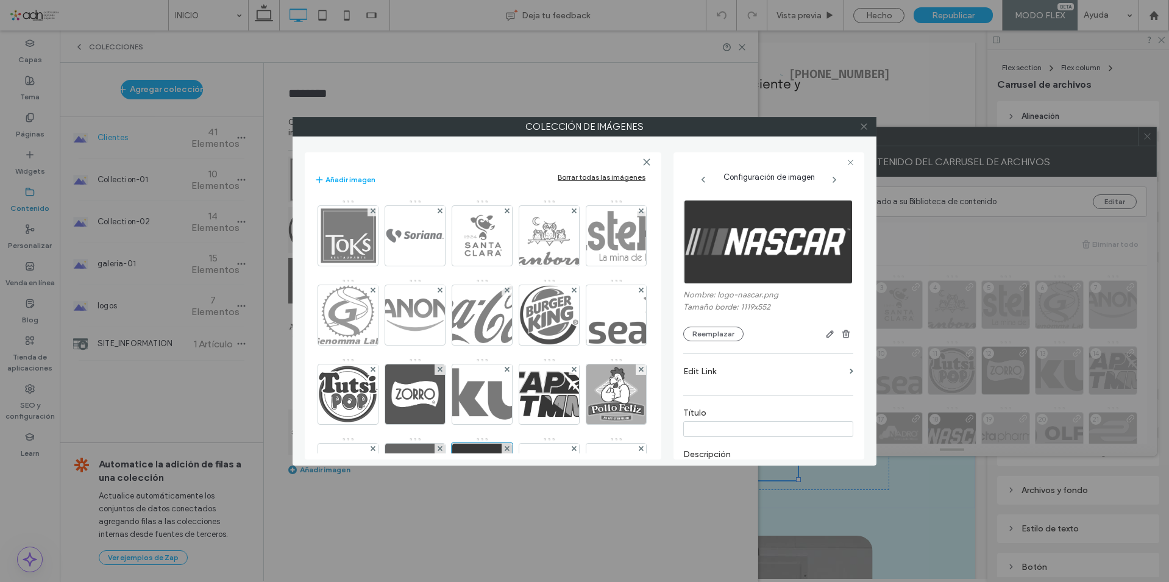
click at [863, 130] on icon at bounding box center [863, 126] width 9 height 9
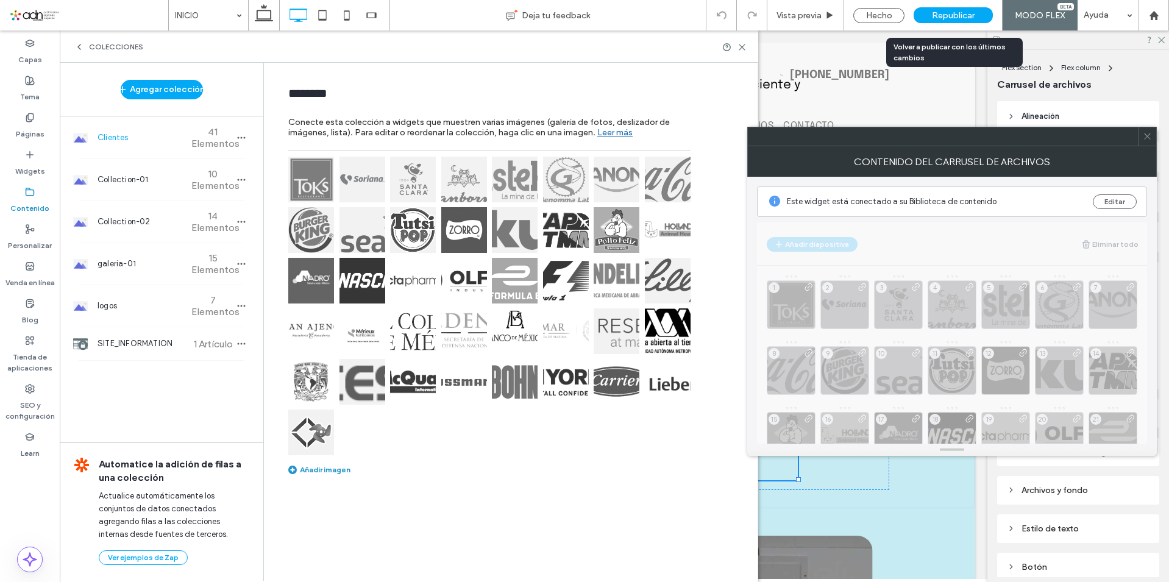
click at [943, 16] on span "Republicar" at bounding box center [953, 15] width 43 height 10
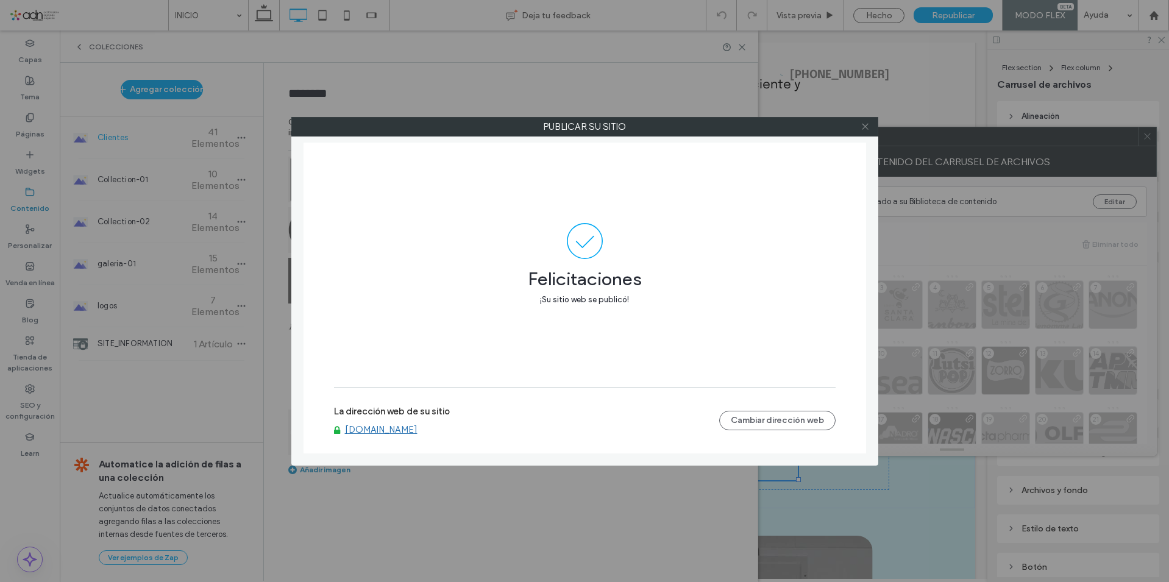
click at [865, 124] on icon at bounding box center [865, 126] width 9 height 9
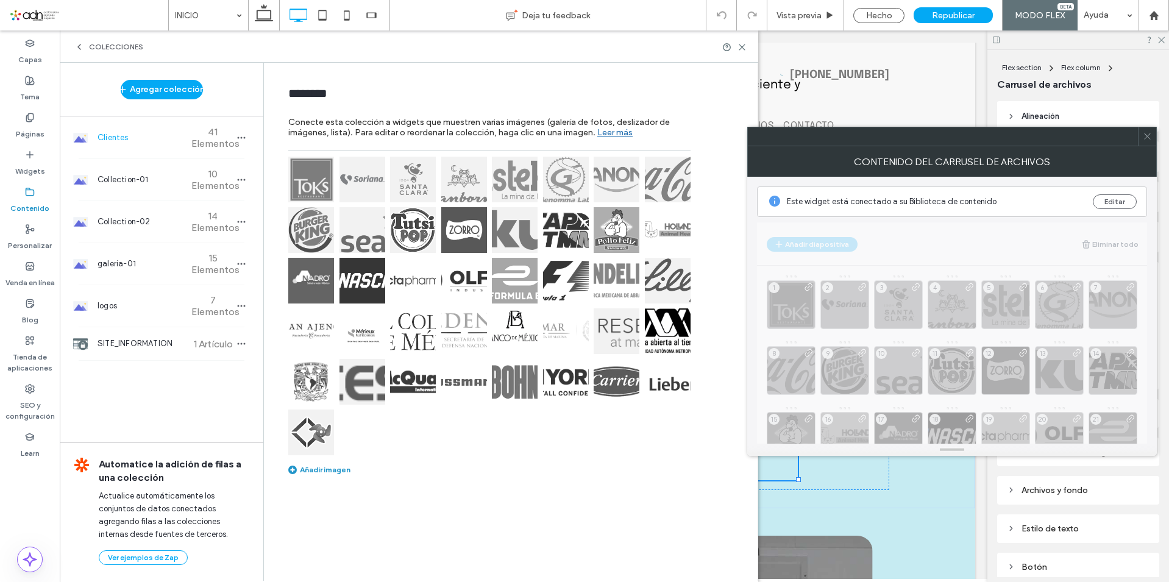
click at [30, 12] on span at bounding box center [88, 15] width 159 height 24
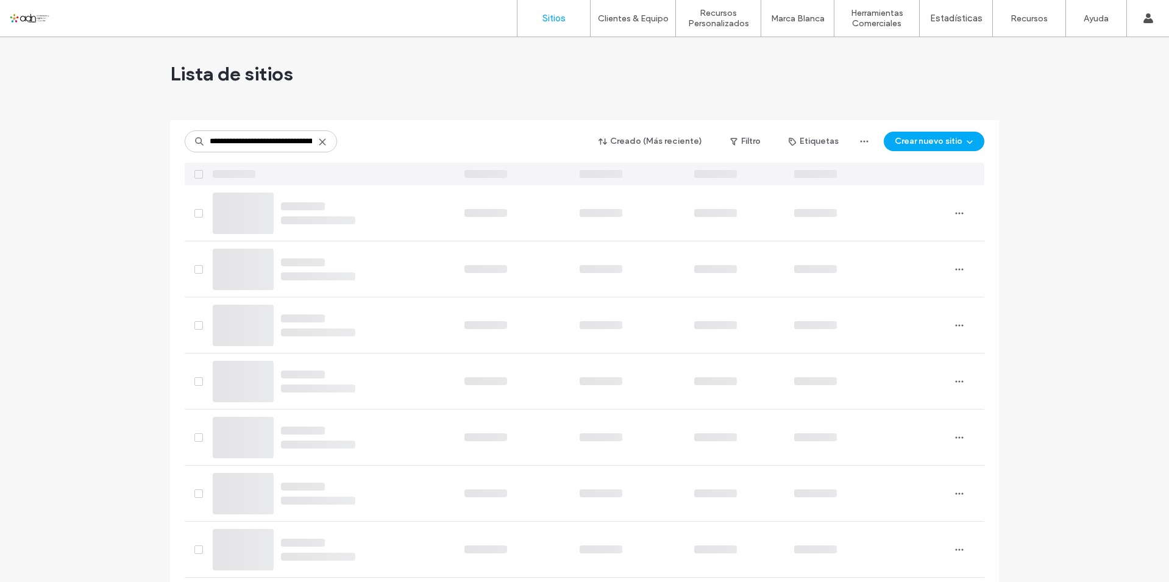
scroll to position [0, 73]
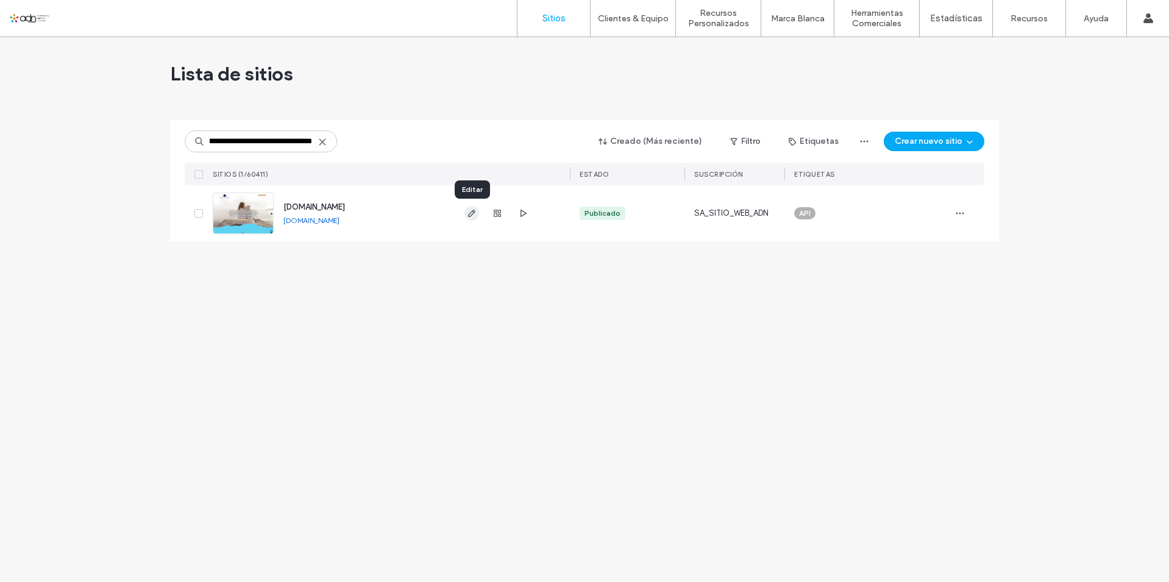
type input "**********"
click at [472, 215] on use "button" at bounding box center [471, 213] width 7 height 7
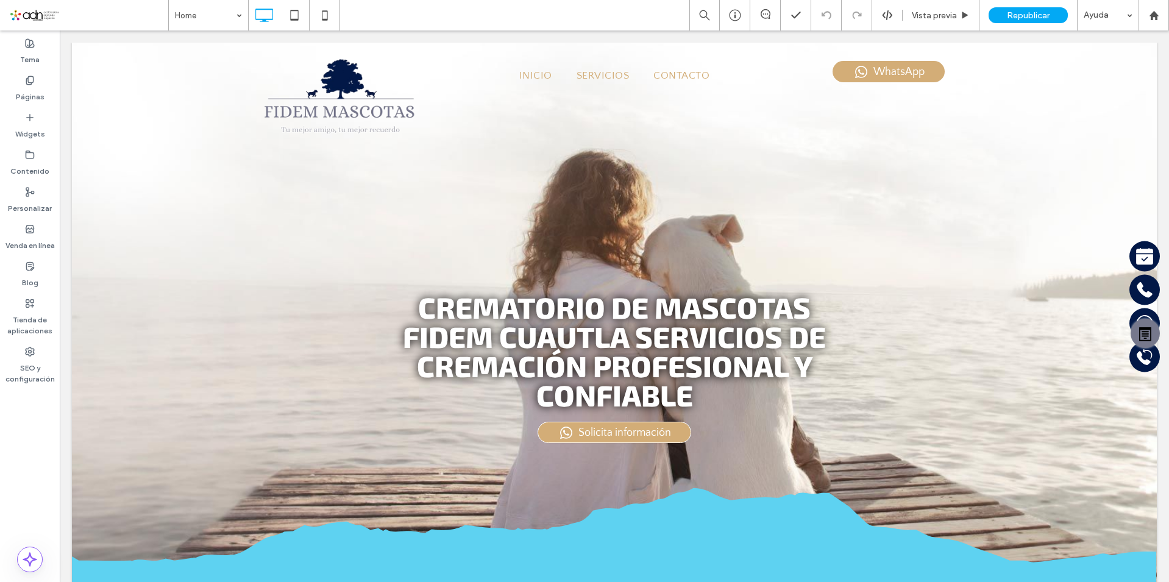
click at [54, 13] on span at bounding box center [88, 15] width 159 height 24
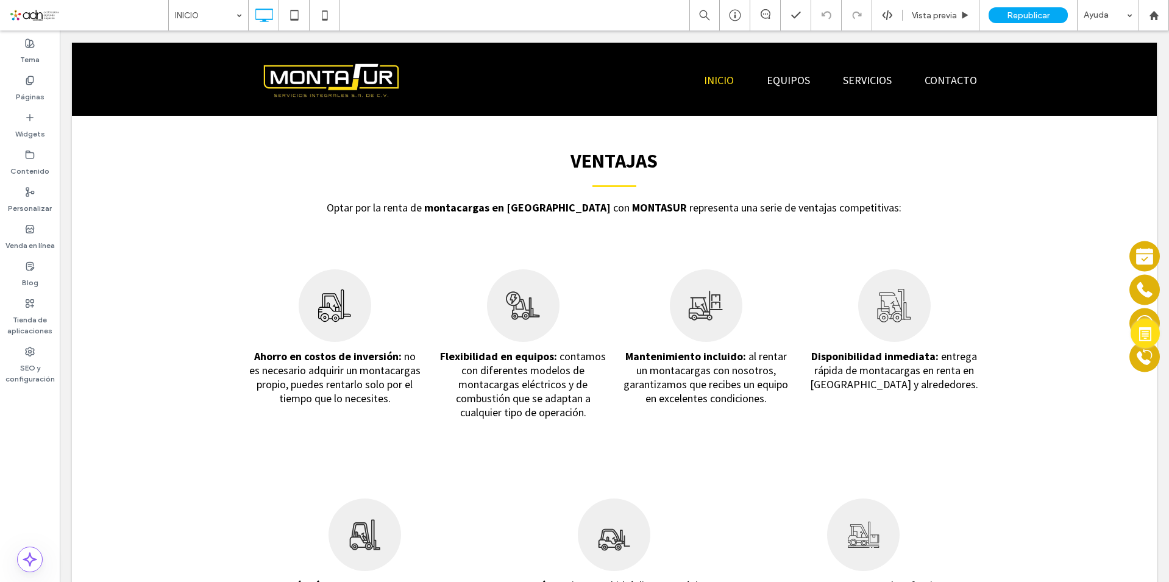
scroll to position [1693, 0]
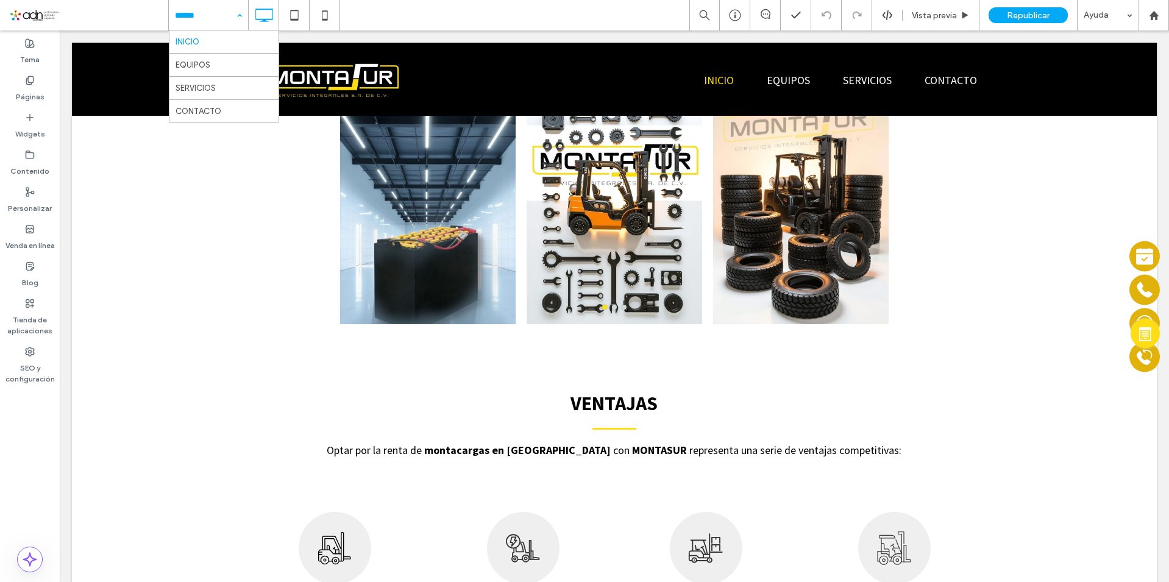
drag, startPoint x: 233, startPoint y: 19, endPoint x: 233, endPoint y: 35, distance: 15.8
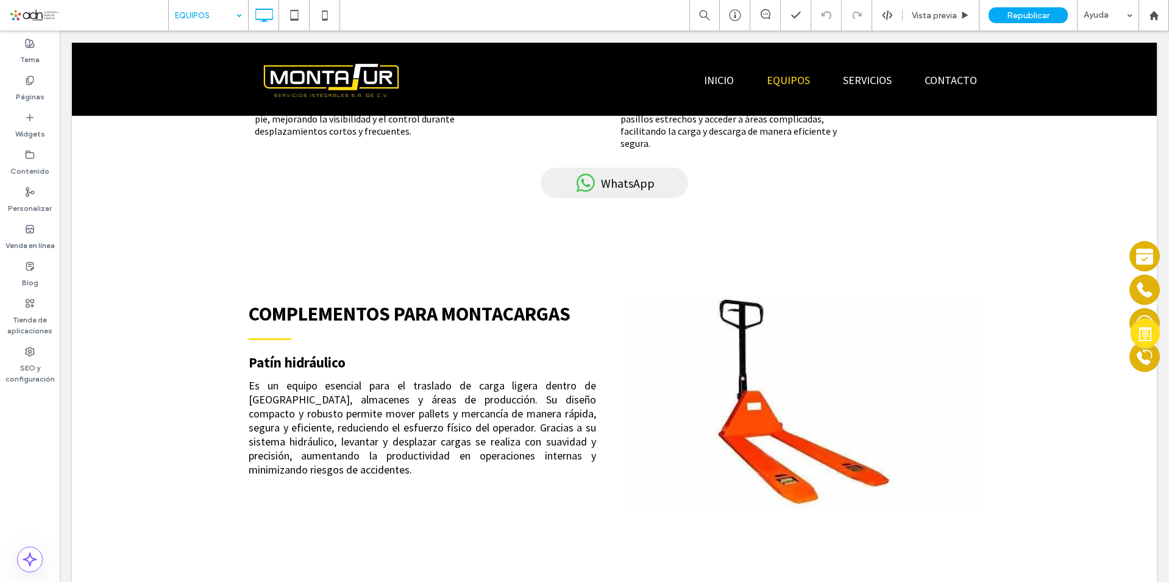
scroll to position [914, 0]
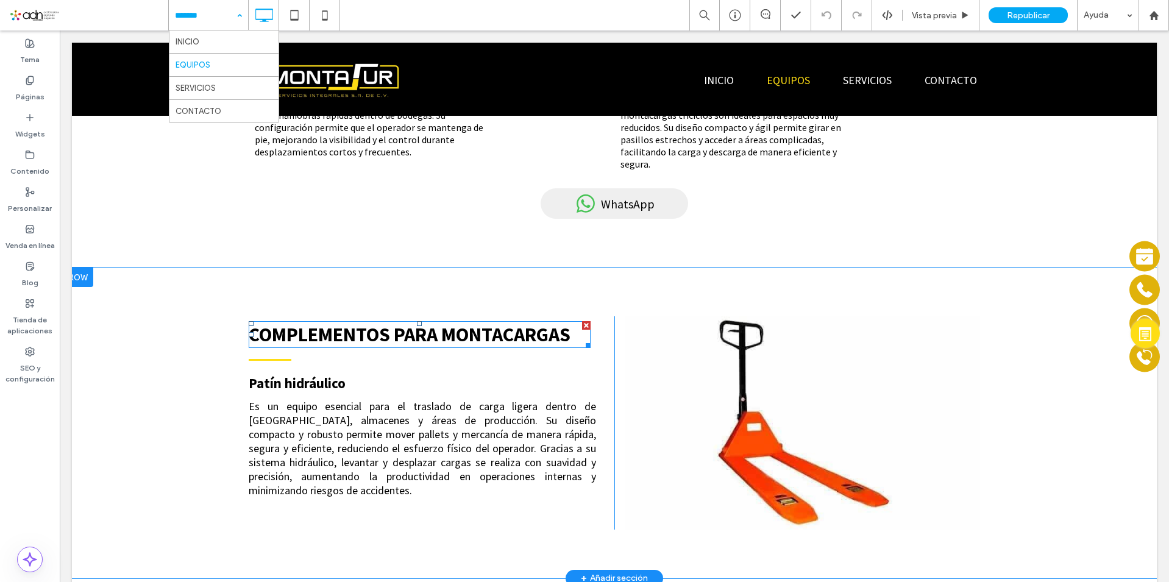
click at [346, 322] on span "COMPLEMENTOS PARA MONTACARGAS" at bounding box center [410, 334] width 322 height 24
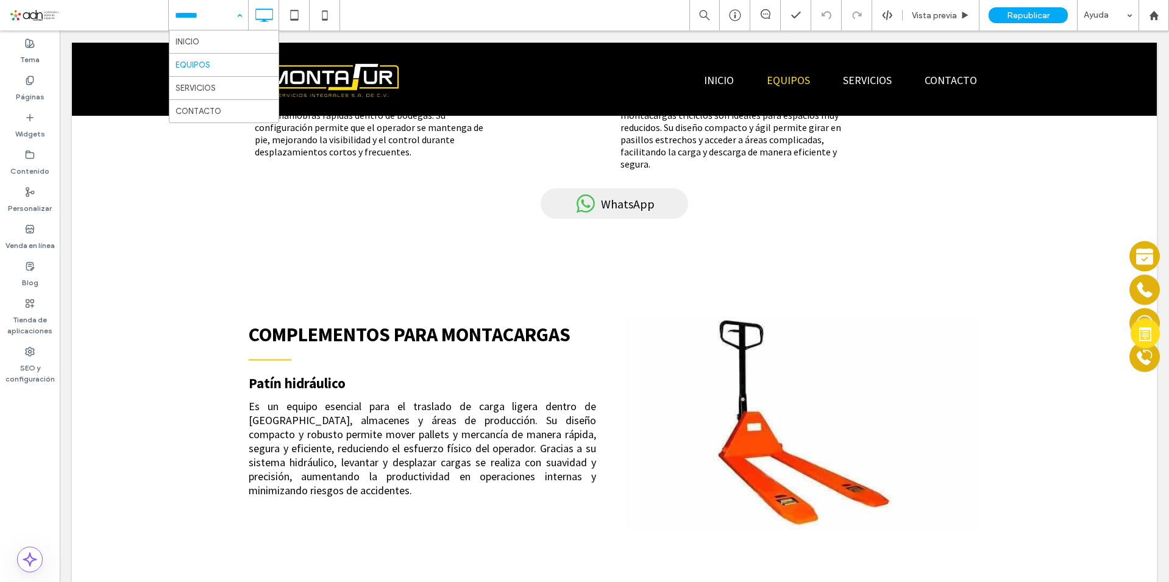
click at [346, 322] on span "COMPLEMENTOS PARA MONTACARGAS" at bounding box center [410, 334] width 322 height 24
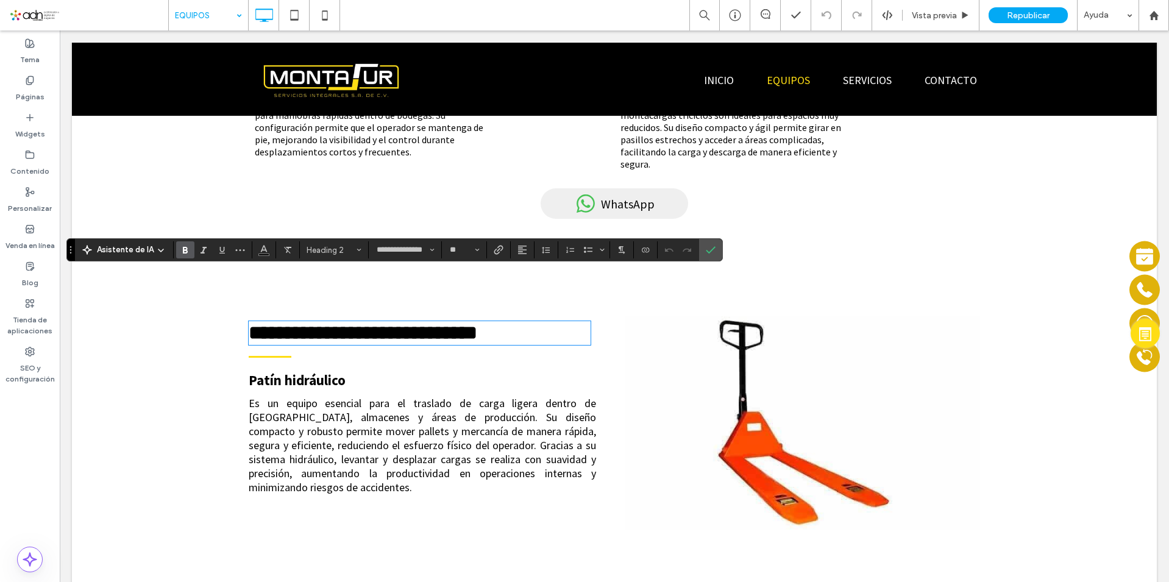
type input "**********"
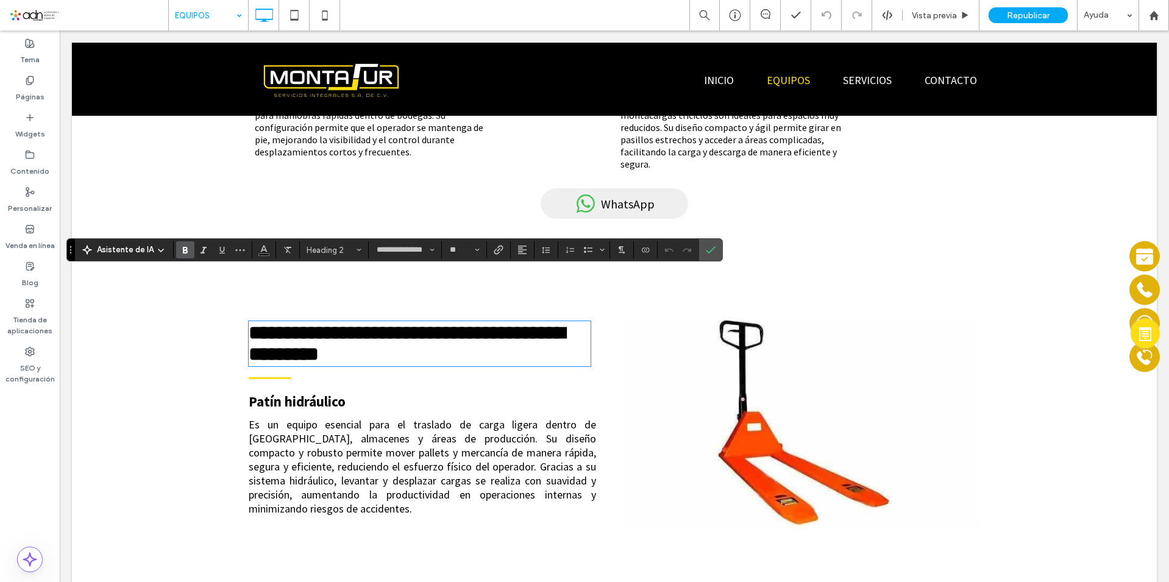
type input "**"
click at [711, 245] on icon "Confirmar" at bounding box center [711, 250] width 10 height 10
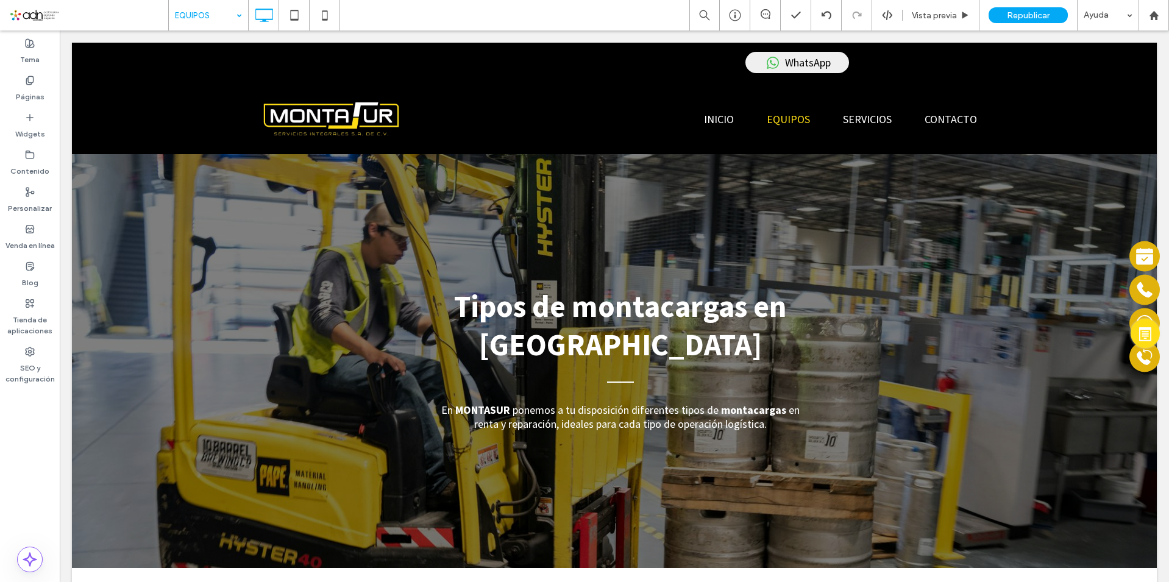
scroll to position [183, 0]
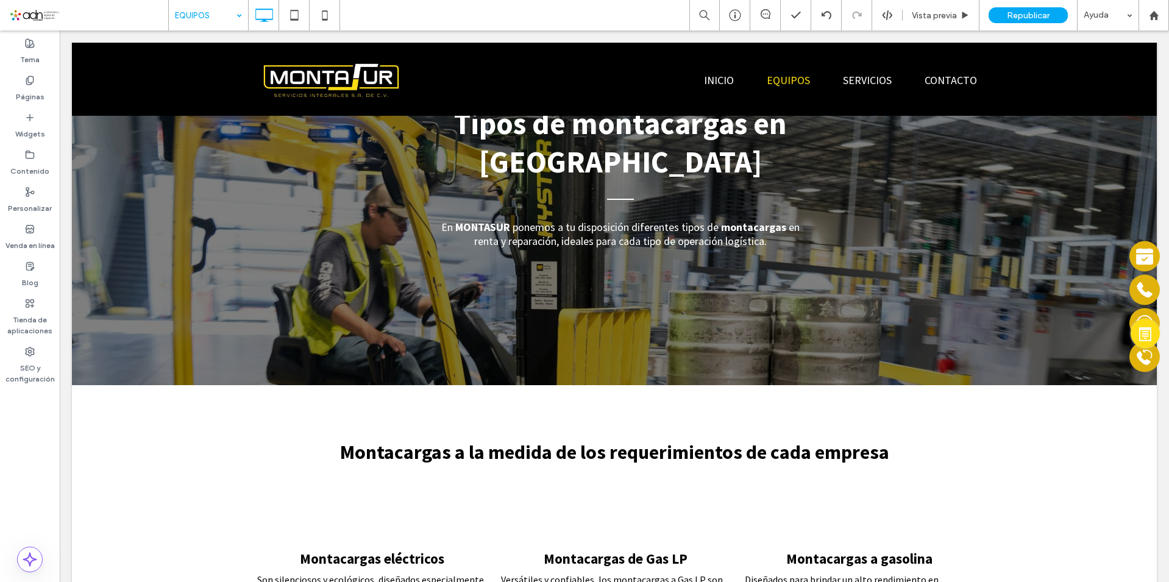
click at [630, 16] on div "EQUIPOS Vista previa Republicar Ayuda" at bounding box center [668, 15] width 1001 height 30
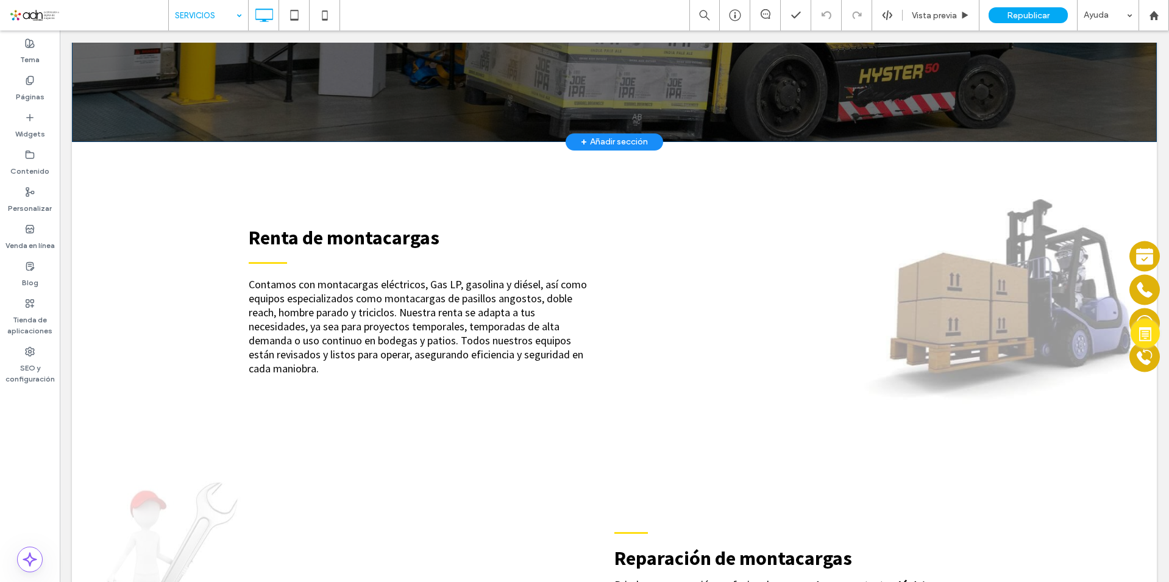
scroll to position [549, 0]
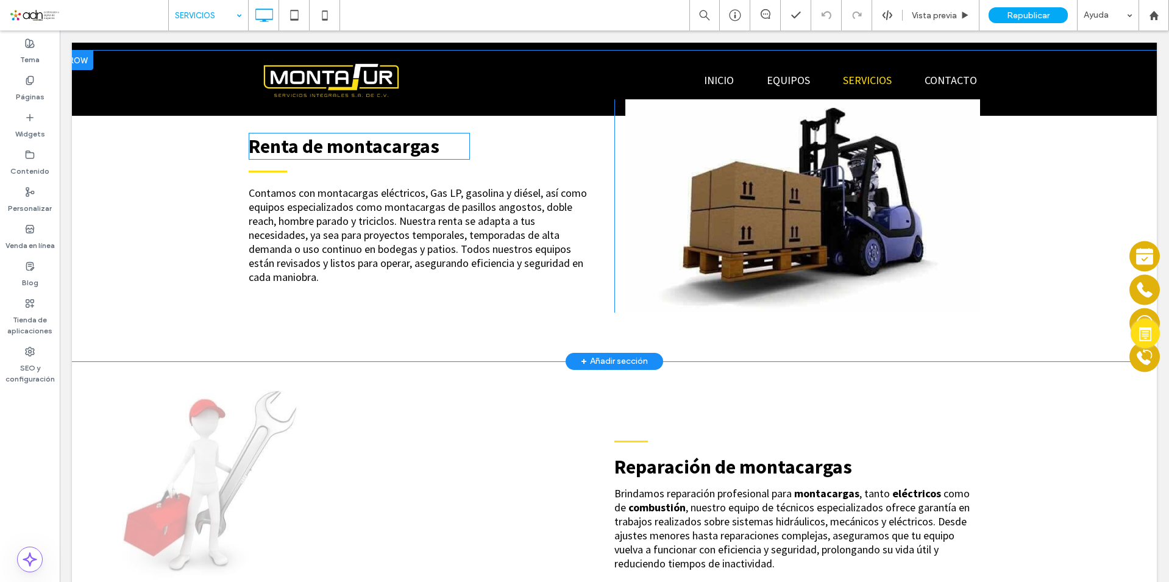
click at [372, 137] on span "Renta de montacargas" at bounding box center [344, 146] width 191 height 24
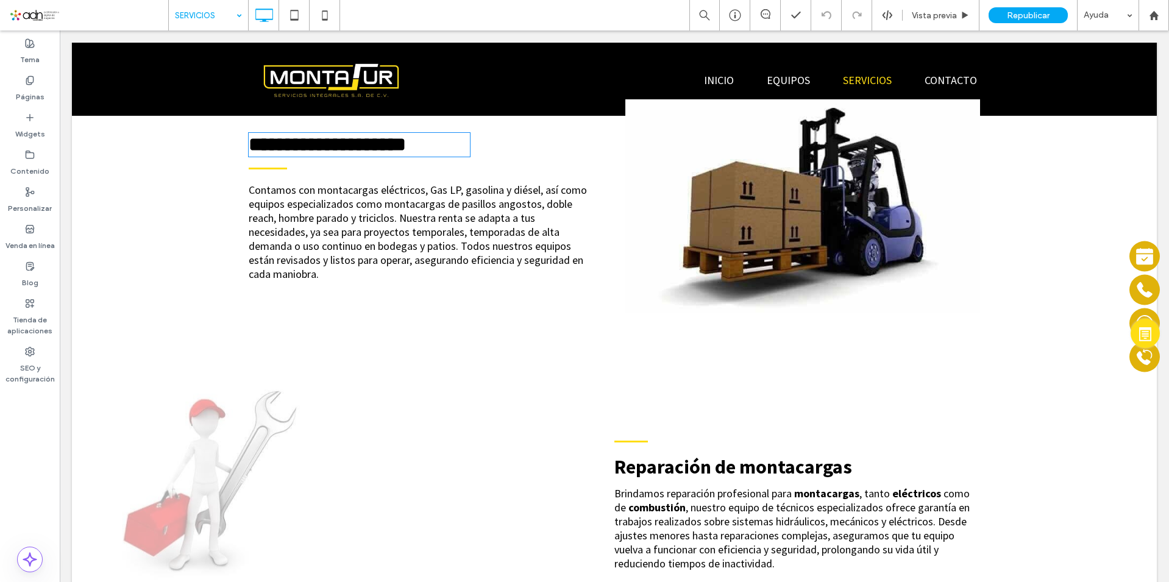
click at [372, 137] on span "**********" at bounding box center [327, 145] width 157 height 20
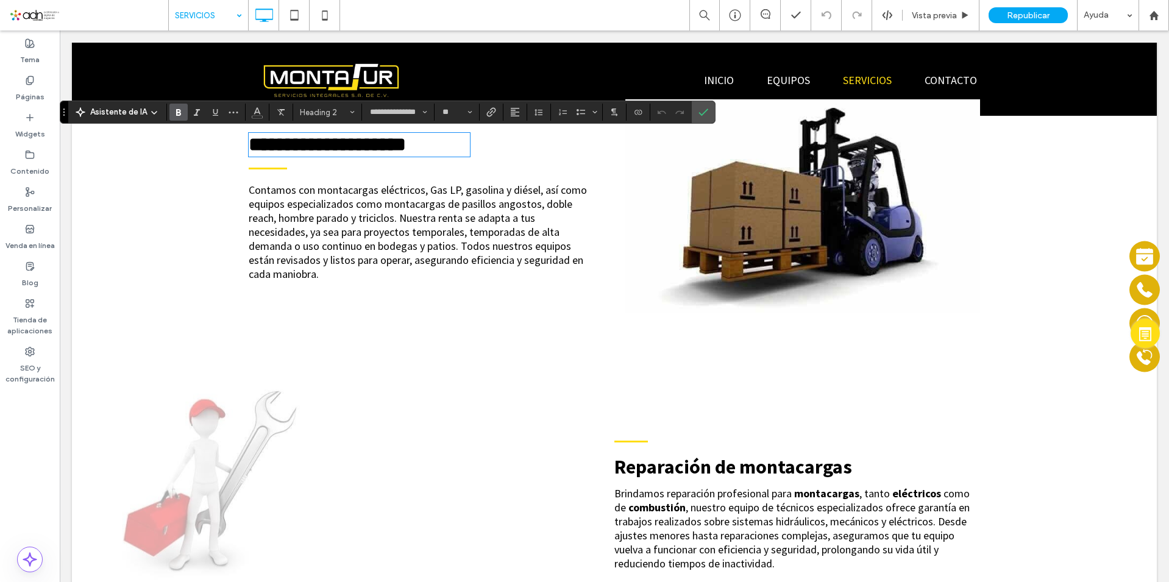
click at [372, 137] on span "**********" at bounding box center [327, 145] width 157 height 20
type input "**"
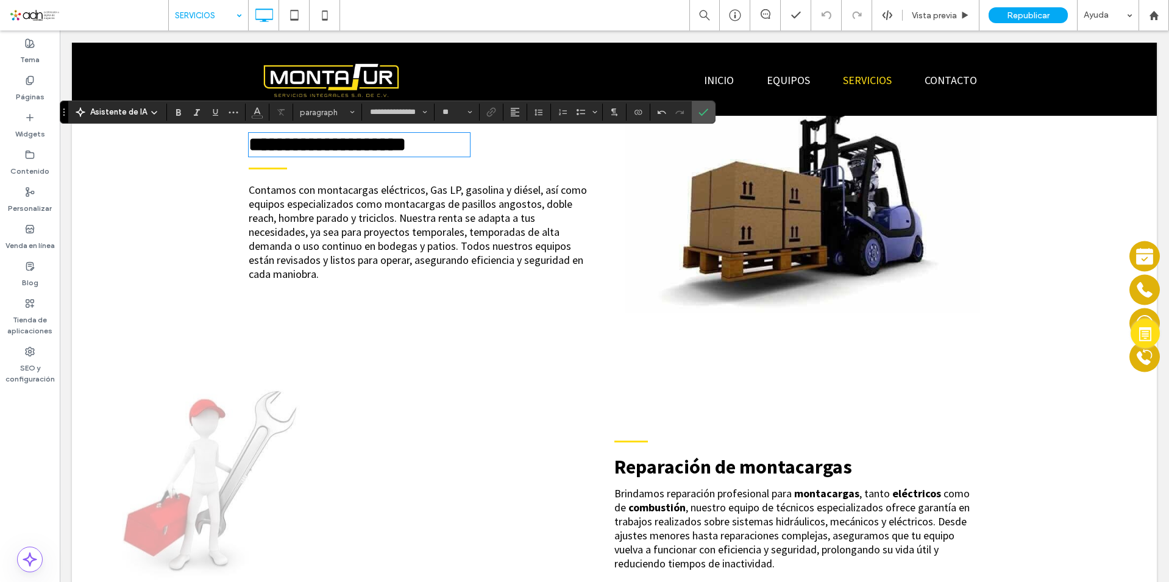
click at [701, 466] on span "Reparación de montacargas" at bounding box center [733, 467] width 238 height 24
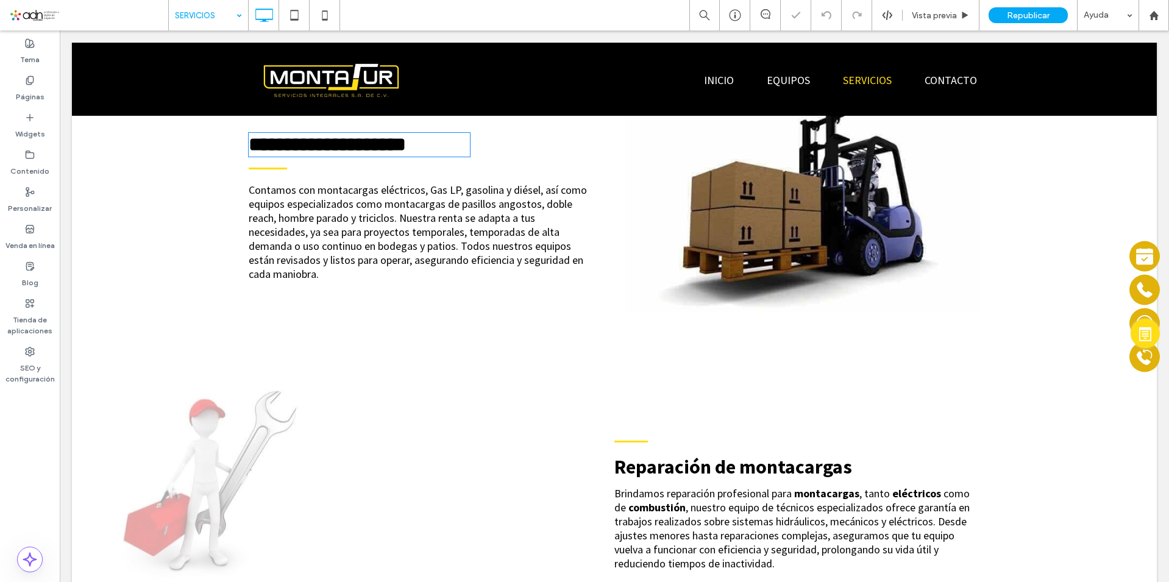
click at [701, 466] on span "Reparación de montacargas" at bounding box center [733, 467] width 238 height 24
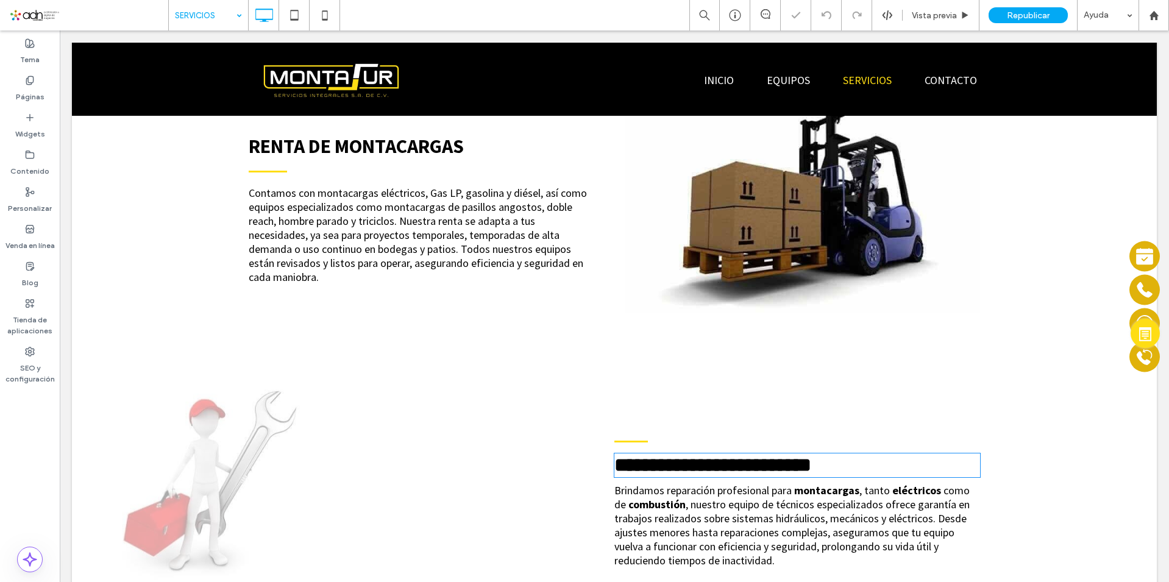
click at [701, 466] on span "**********" at bounding box center [712, 465] width 197 height 20
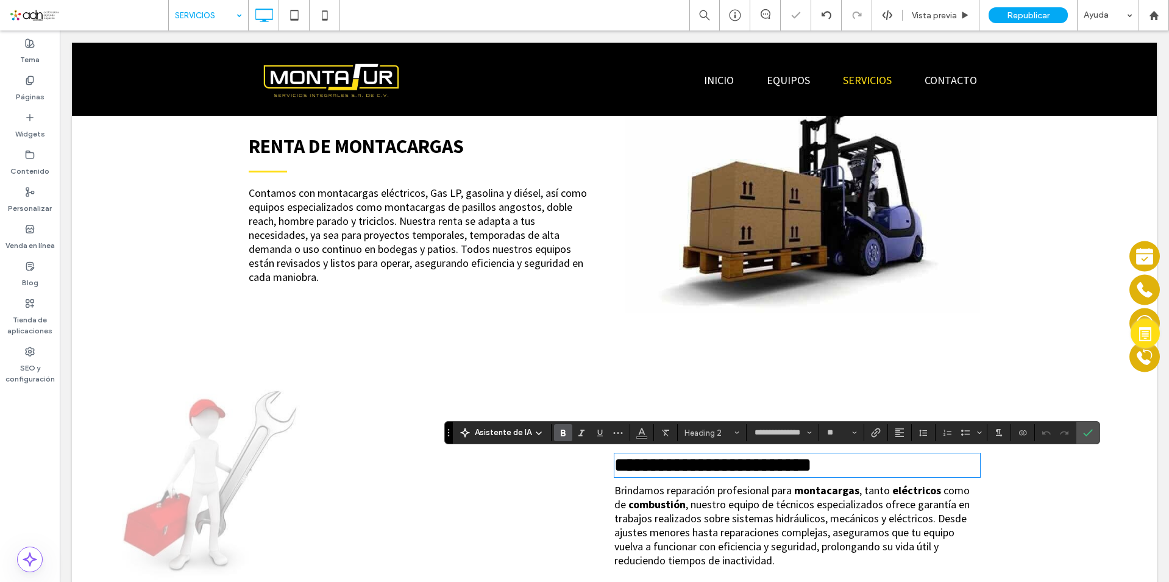
type input "**********"
click at [853, 469] on h2 "**********" at bounding box center [797, 465] width 366 height 21
drag, startPoint x: 870, startPoint y: 478, endPoint x: 511, endPoint y: 471, distance: 359.1
click at [511, 471] on div "**********" at bounding box center [614, 484] width 731 height 197
type input "**"
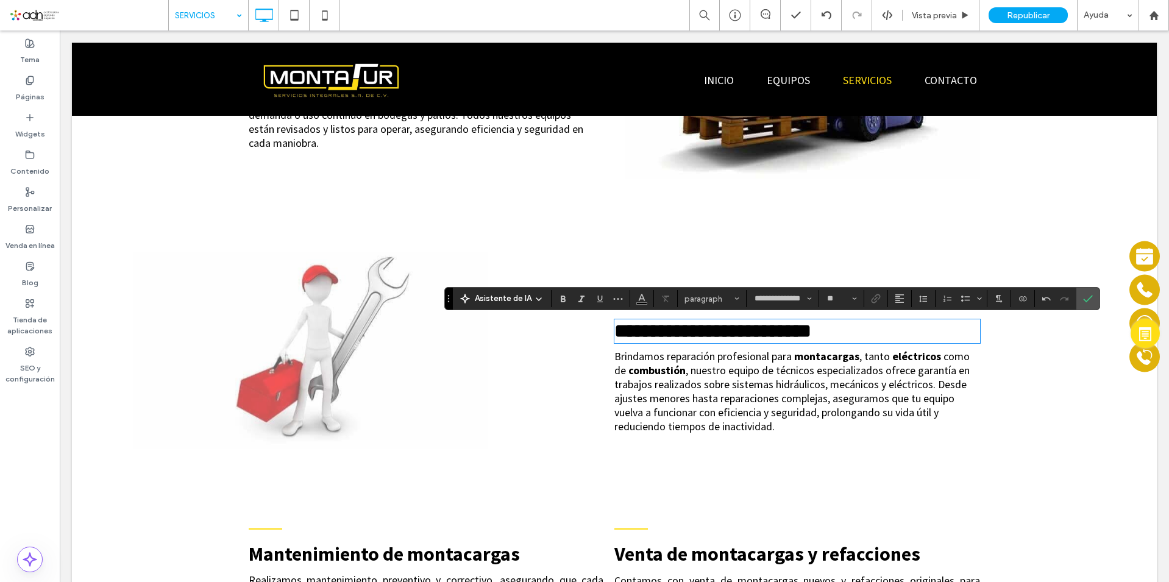
scroll to position [670, 0]
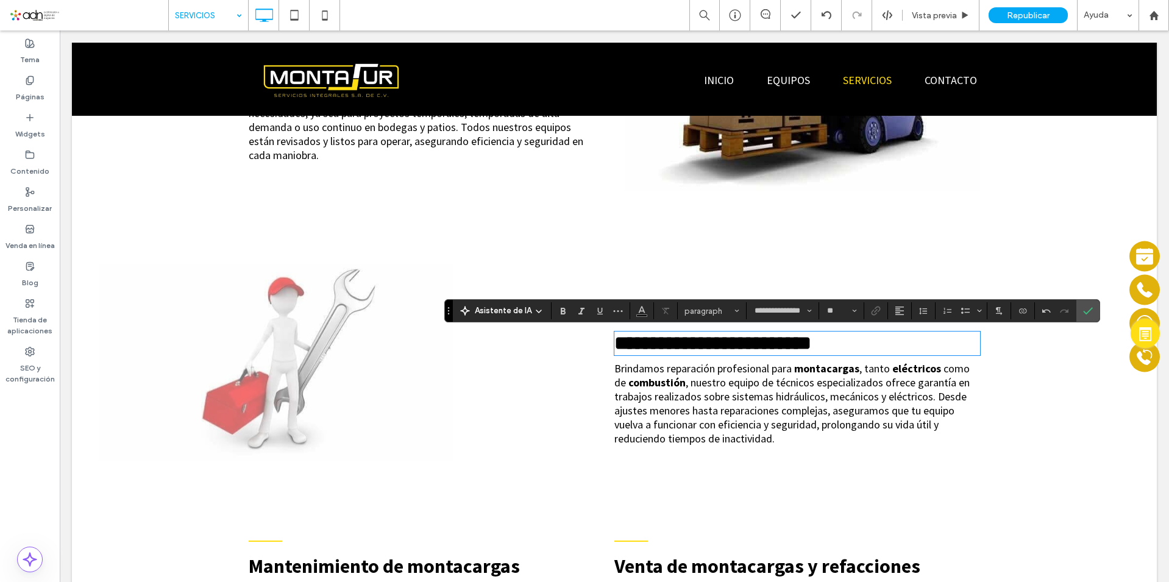
click at [302, 397] on img at bounding box center [276, 362] width 355 height 197
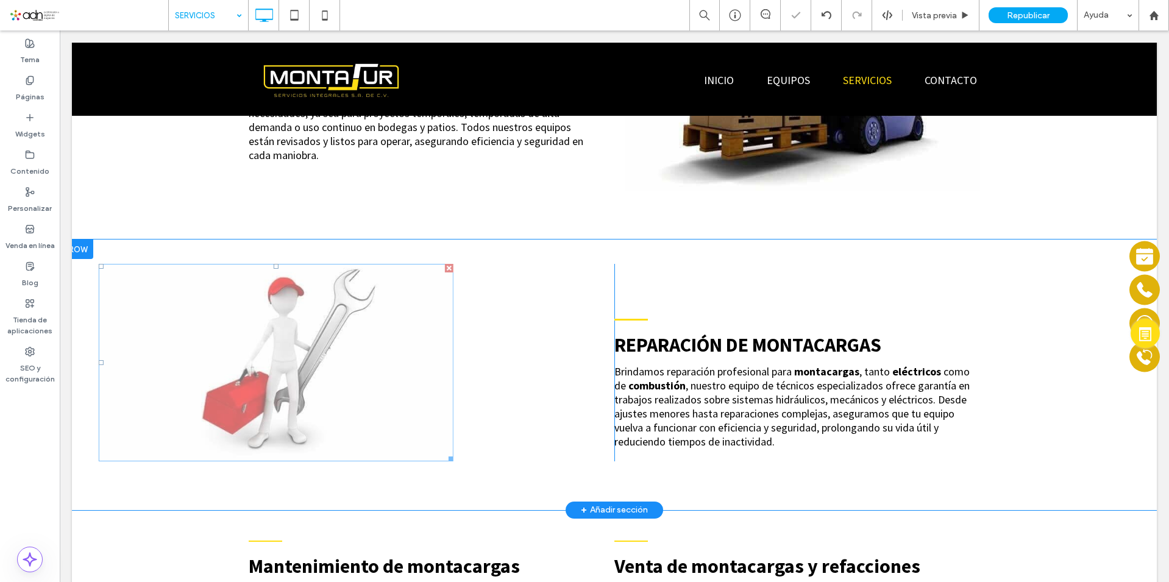
click at [302, 397] on img at bounding box center [276, 362] width 355 height 197
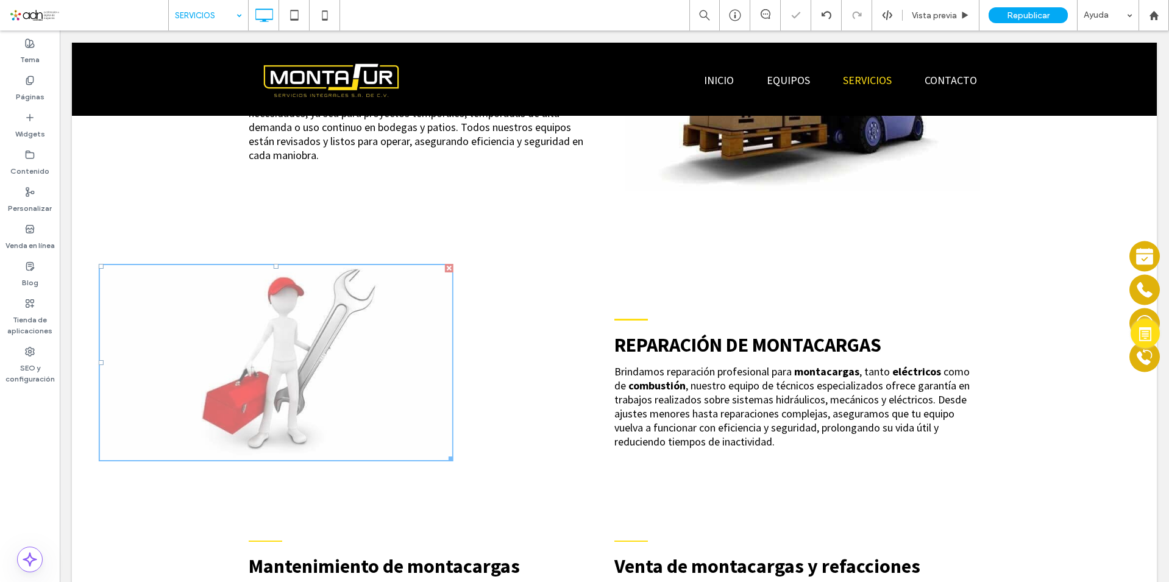
click at [330, 381] on img at bounding box center [276, 362] width 355 height 197
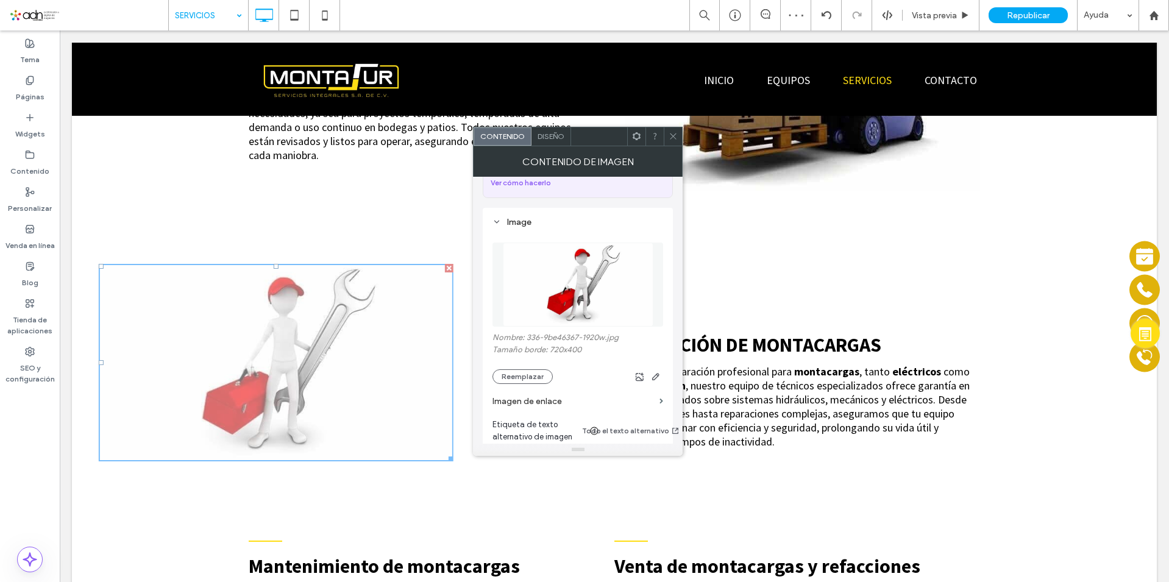
scroll to position [183, 0]
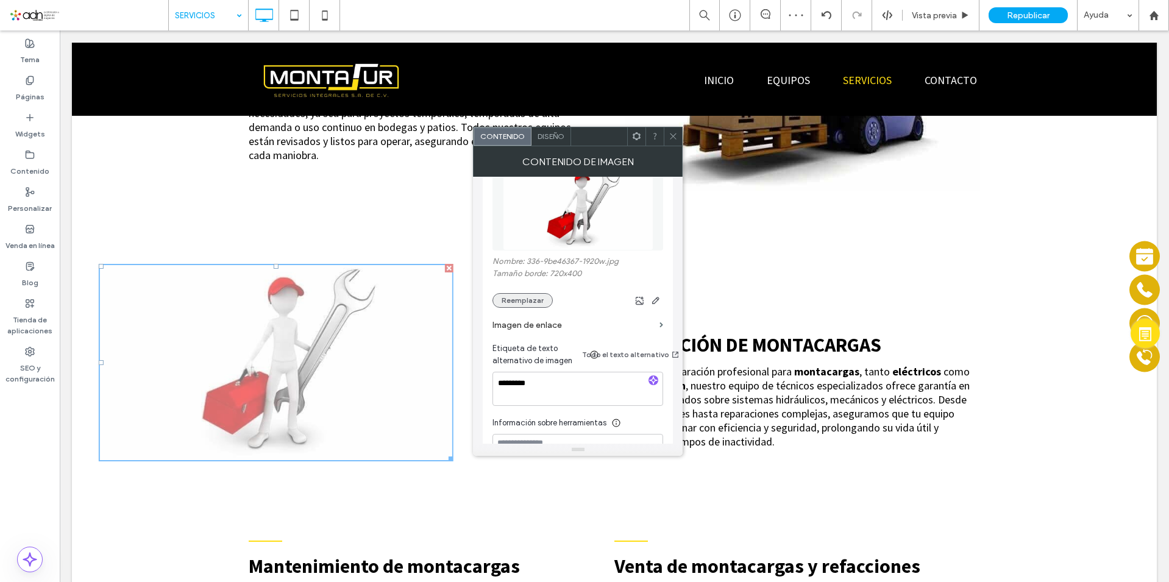
click at [519, 293] on button "Reemplazar" at bounding box center [522, 300] width 60 height 15
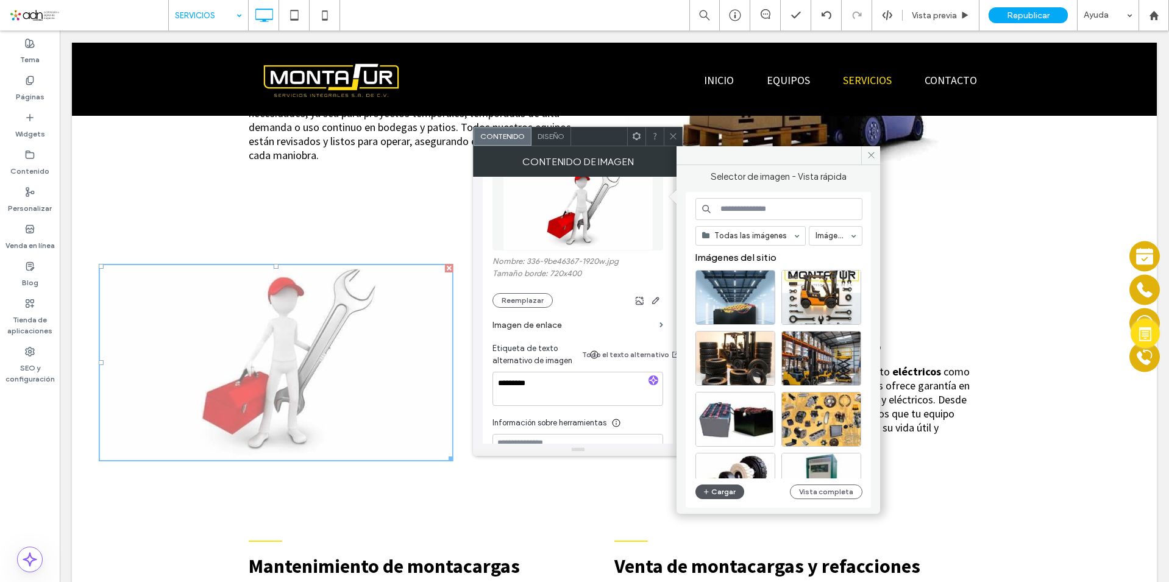
click at [732, 489] on button "Cargar" at bounding box center [719, 492] width 49 height 15
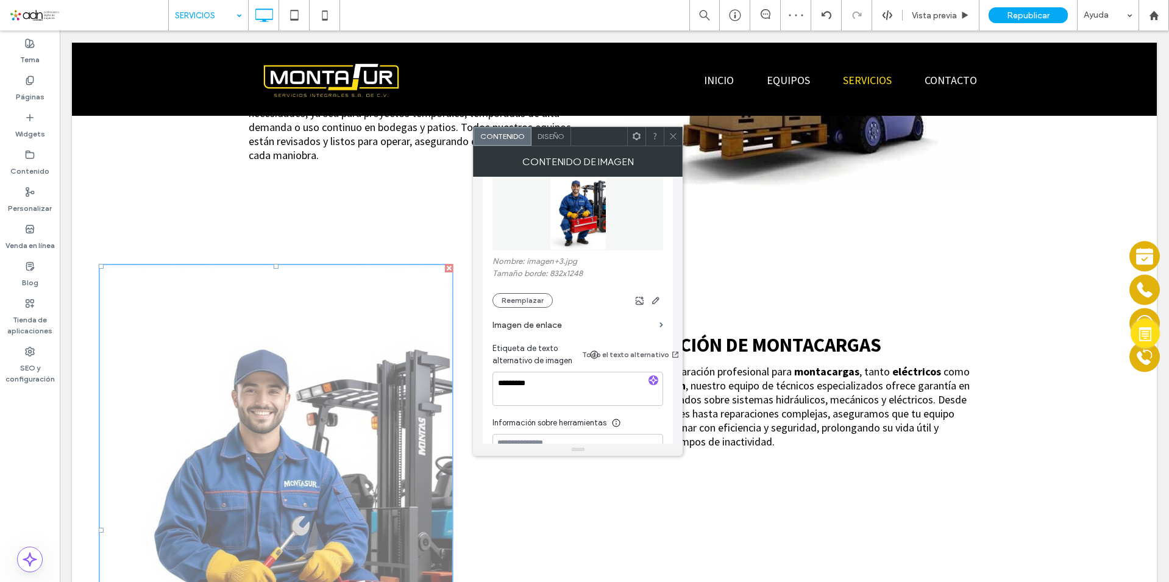
click at [561, 140] on span "Diseño" at bounding box center [551, 136] width 27 height 9
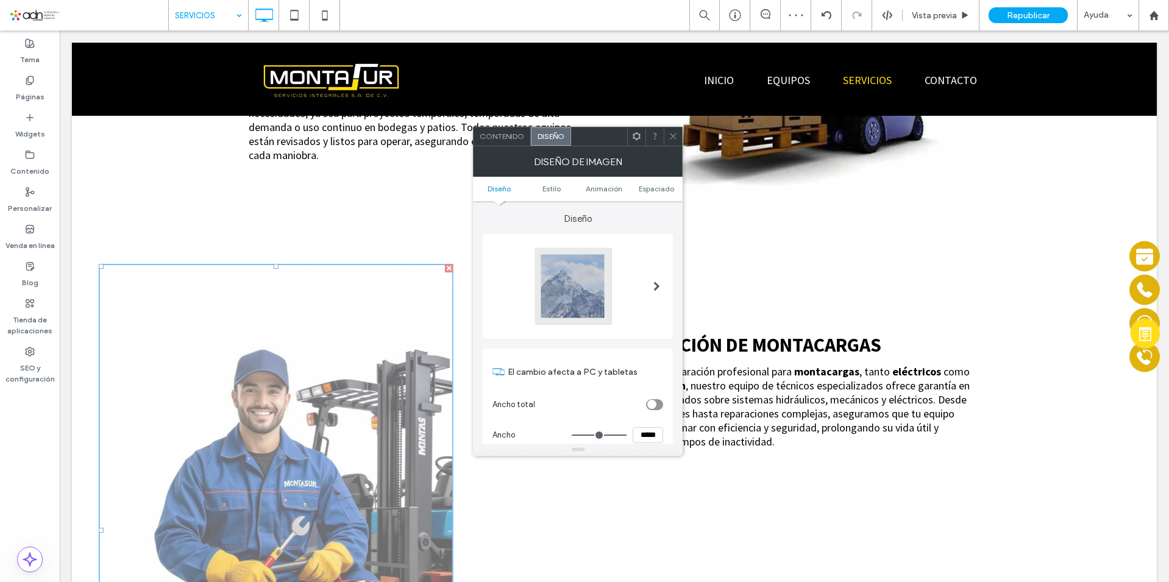
click at [559, 134] on span "Diseño" at bounding box center [551, 136] width 27 height 9
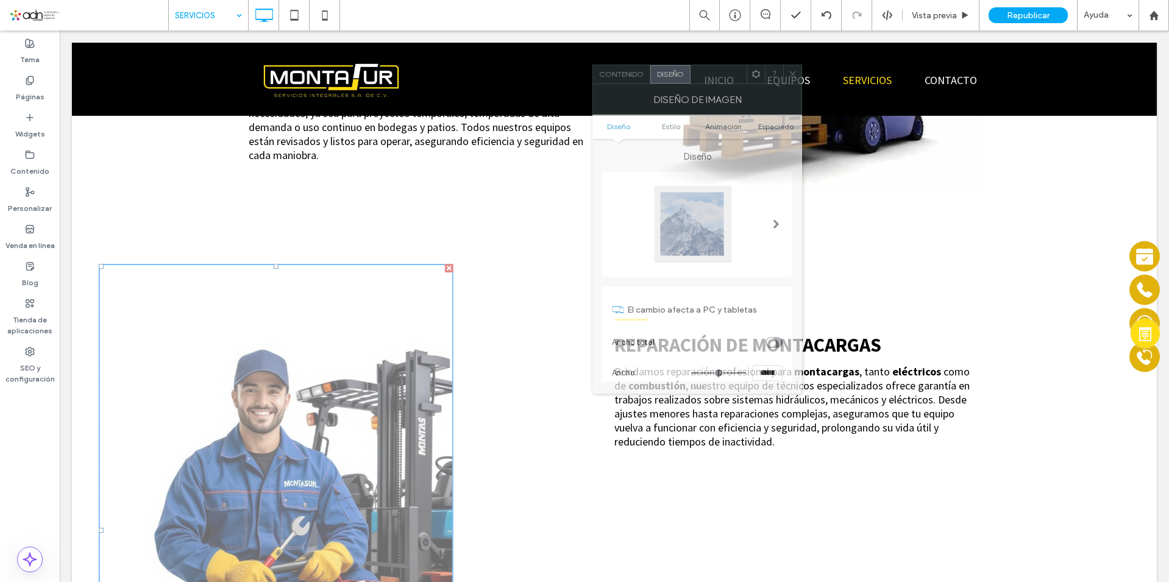
drag, startPoint x: 594, startPoint y: 144, endPoint x: 716, endPoint y: 77, distance: 139.1
click at [716, 77] on div at bounding box center [719, 74] width 56 height 18
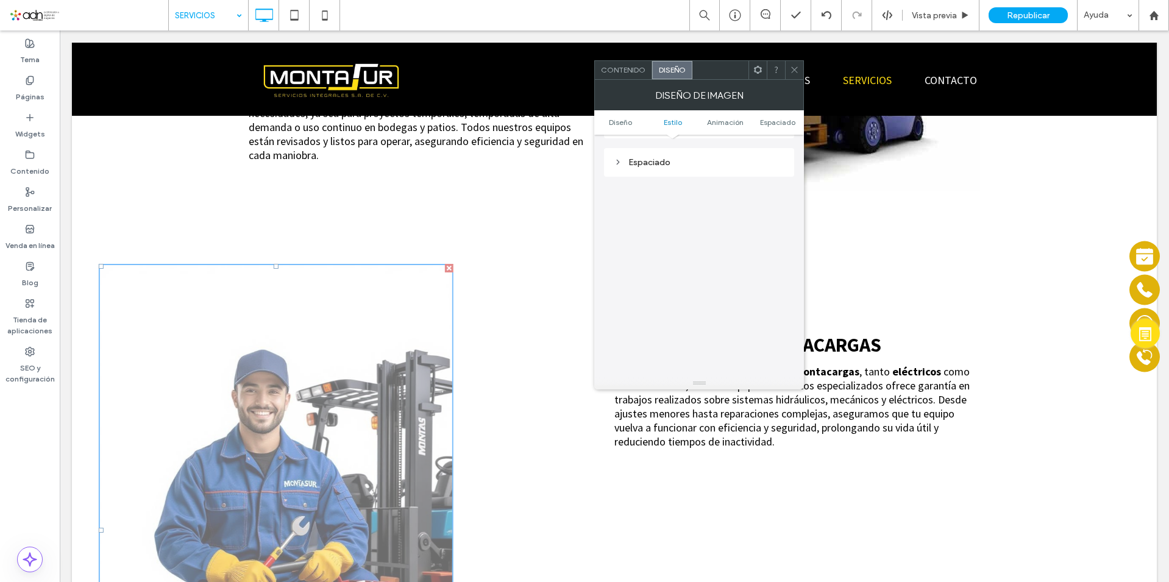
scroll to position [488, 0]
click at [667, 241] on div "Animación" at bounding box center [699, 246] width 171 height 10
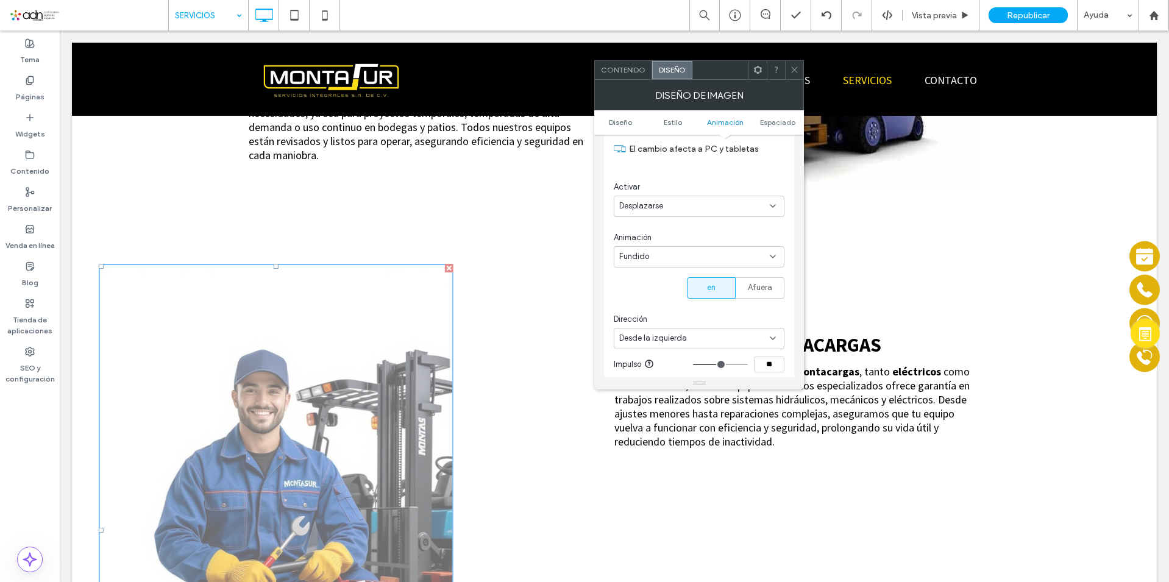
scroll to position [609, 0]
click at [705, 207] on div "Desplazarse" at bounding box center [694, 207] width 151 height 12
click at [688, 254] on div "Entrada" at bounding box center [698, 249] width 169 height 21
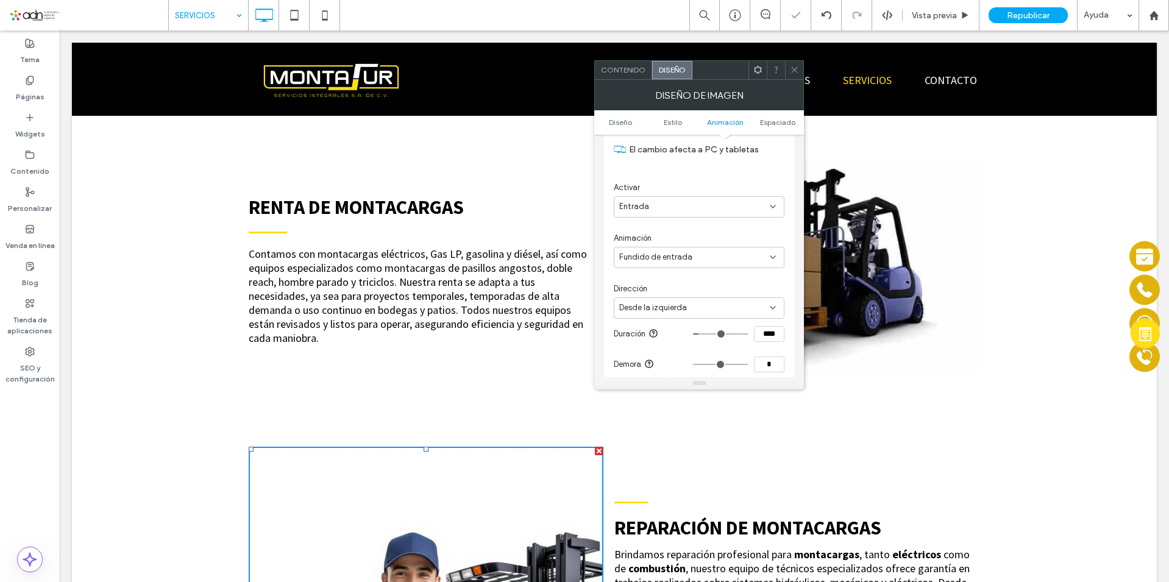
scroll to position [427, 0]
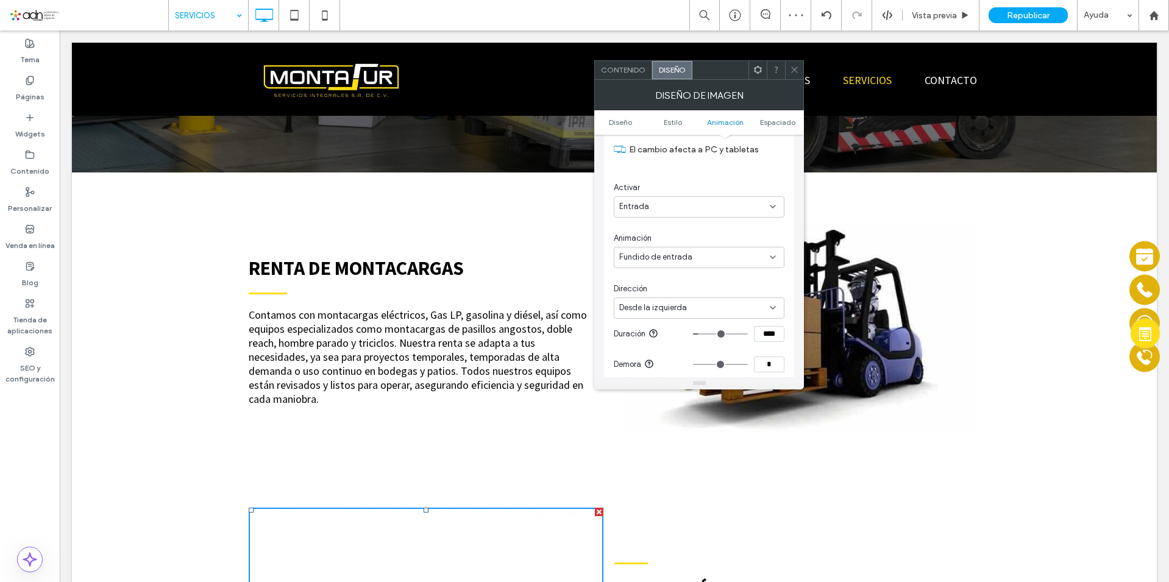
click at [900, 332] on li "Título de diapositiva Escriba el subtítulo aquí Botón" at bounding box center [802, 327] width 355 height 213
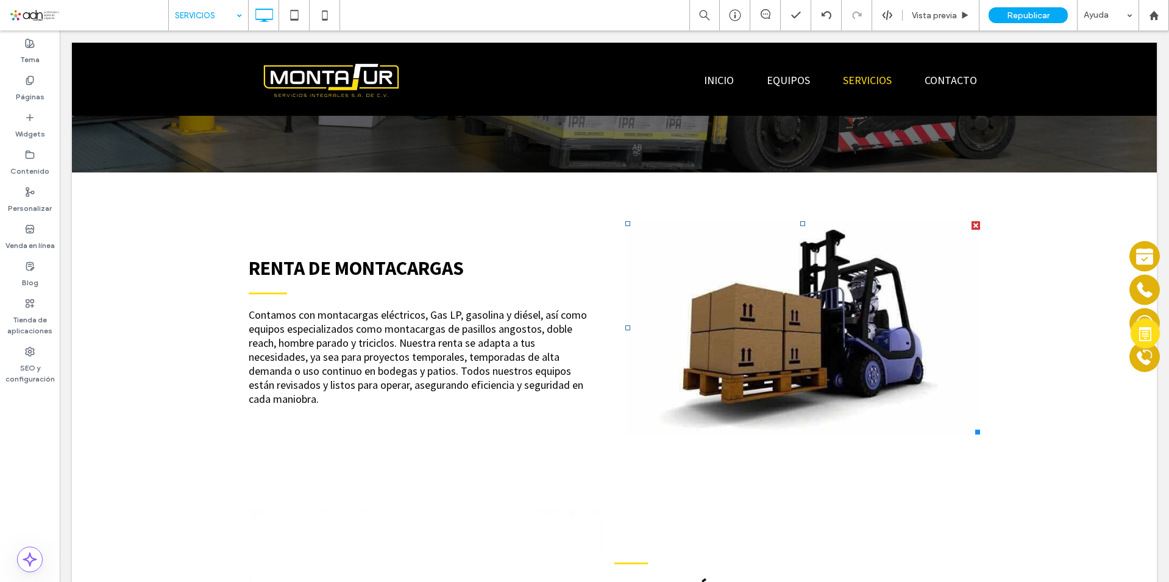
click at [833, 310] on li "Título de diapositiva Escriba el subtítulo aquí Botón" at bounding box center [802, 327] width 355 height 213
click at [836, 310] on li "Título de diapositiva Escriba el subtítulo aquí Botón" at bounding box center [802, 327] width 355 height 213
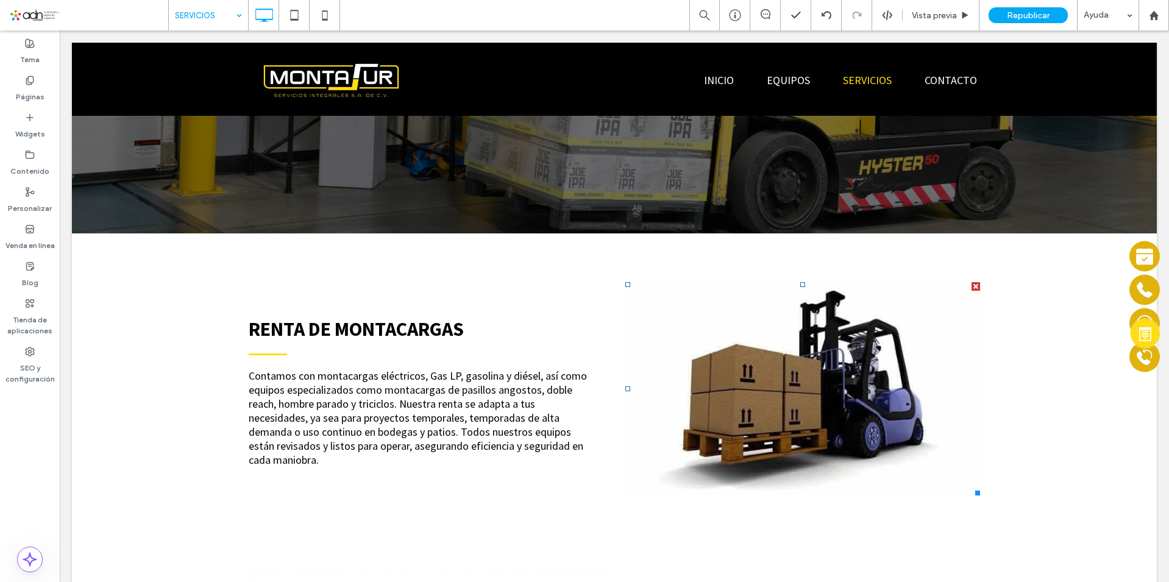
click at [714, 351] on li "Título de diapositiva Escriba el subtítulo aquí Botón" at bounding box center [802, 388] width 355 height 213
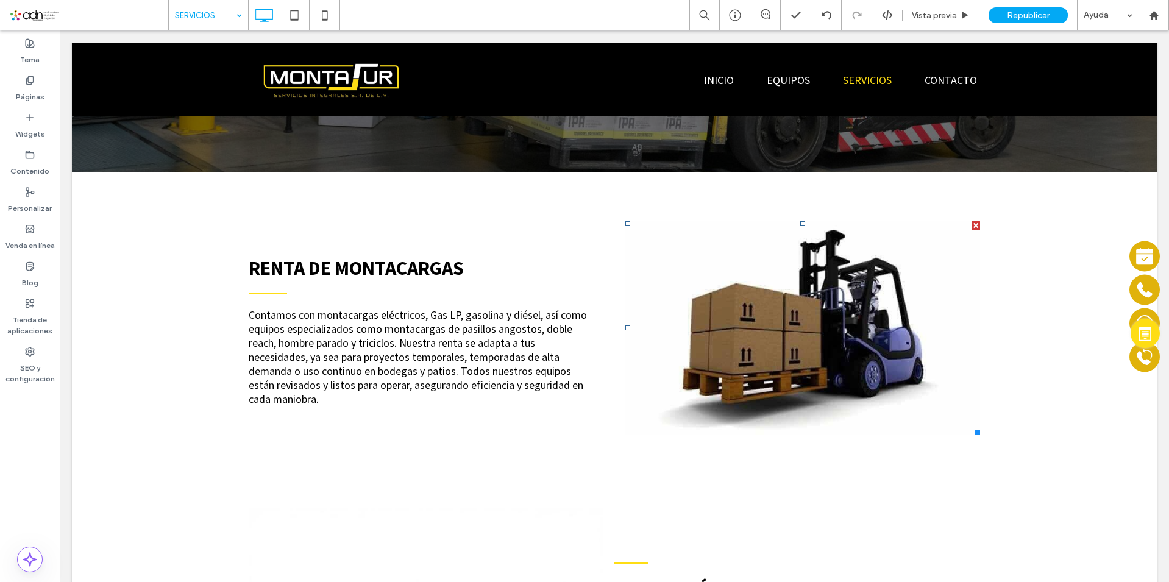
click at [1131, 464] on div "RENTA DE MONTACARGAS Contamos con montacargas eléctricos, Gas LP, gasolina y di…" at bounding box center [614, 327] width 1085 height 311
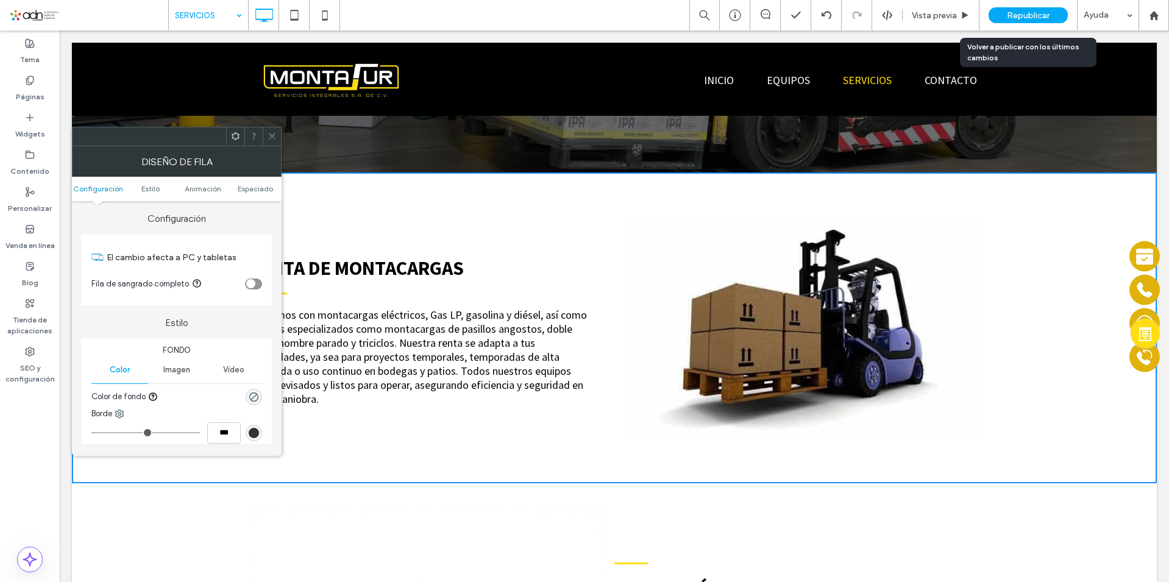
click at [1022, 16] on span "Republicar" at bounding box center [1028, 15] width 43 height 10
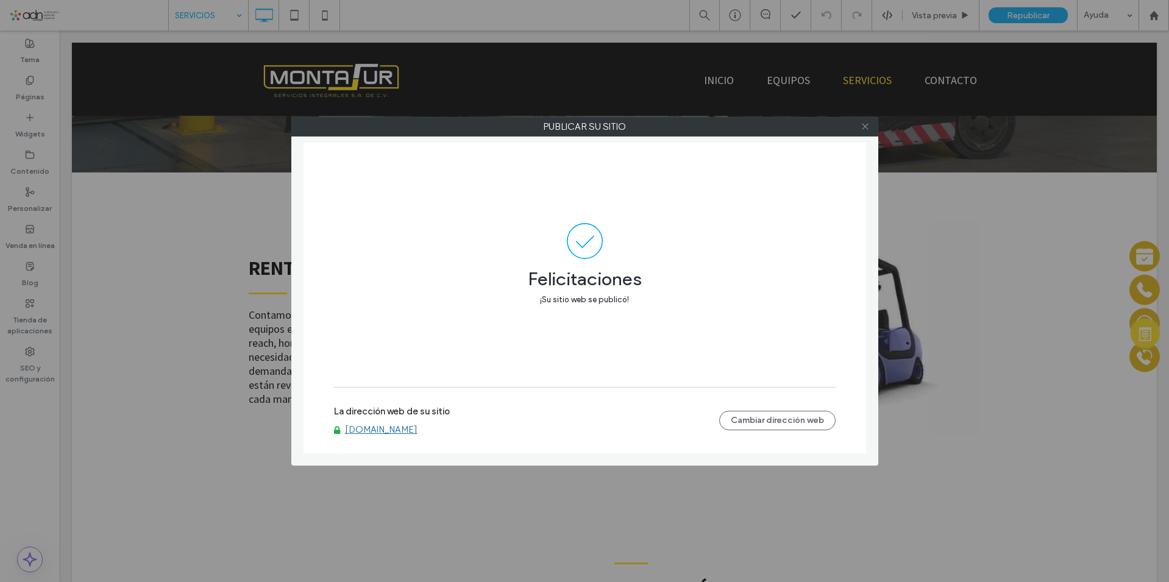
click at [868, 131] on span at bounding box center [865, 127] width 9 height 18
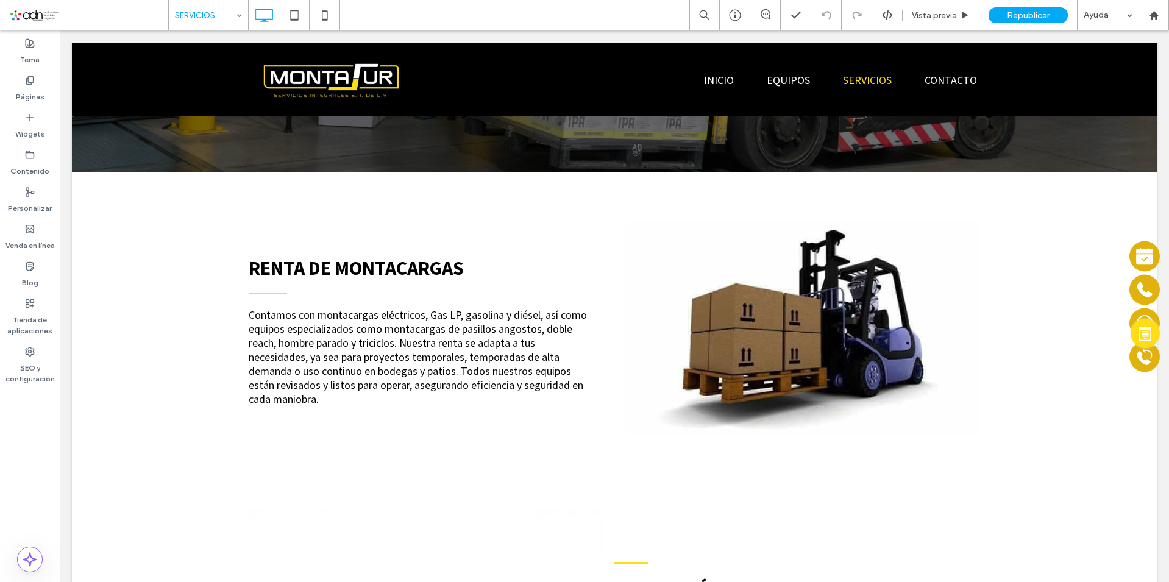
click at [767, 81] on div at bounding box center [614, 79] width 1085 height 73
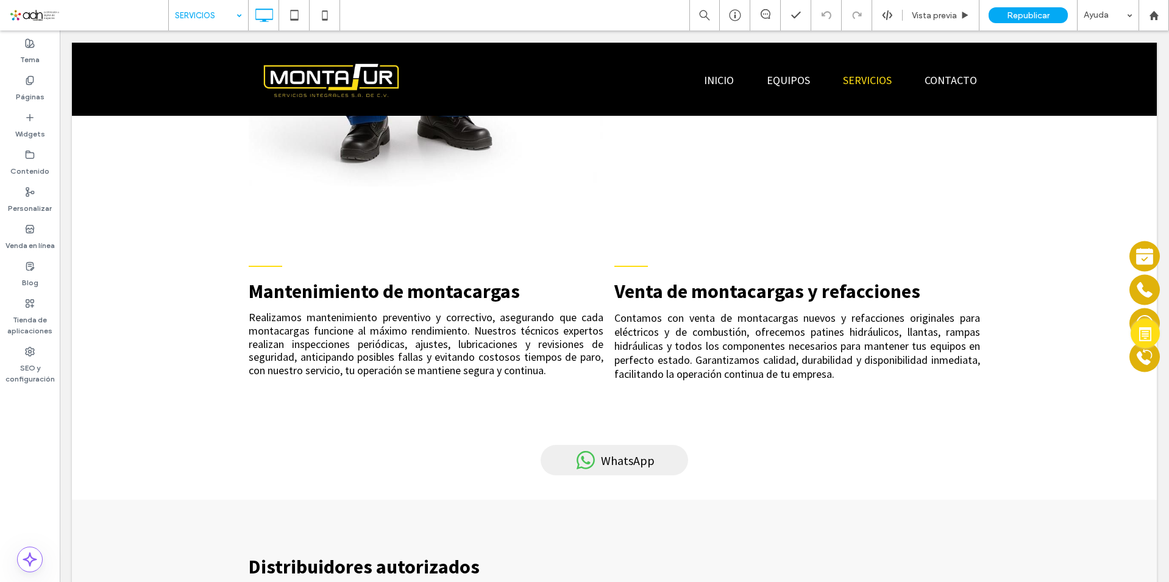
scroll to position [1402, 0]
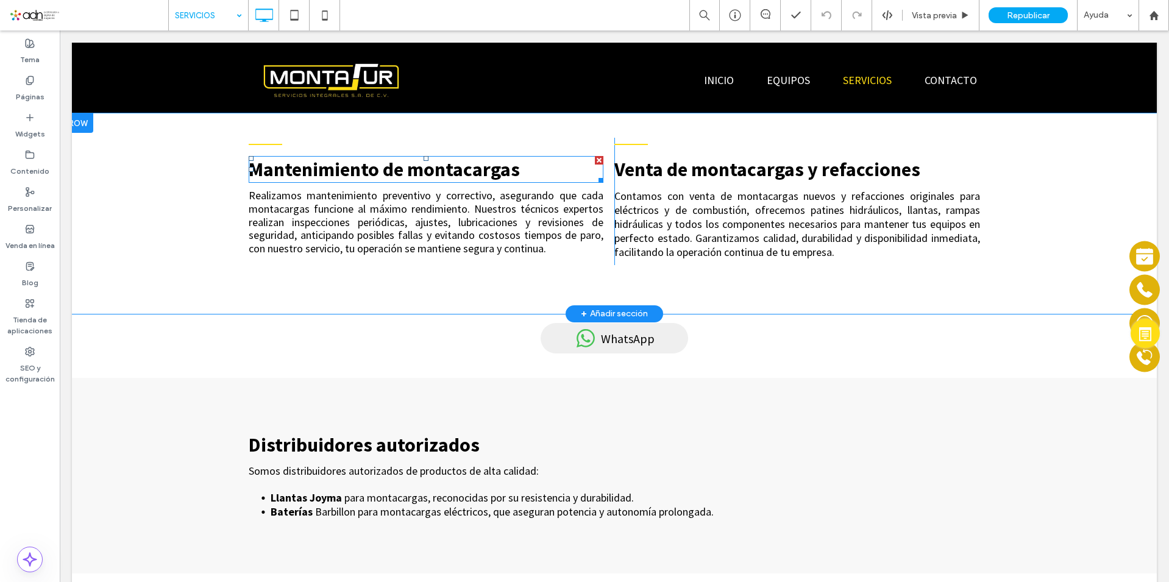
click at [446, 169] on span "Mantenimiento de montacargas" at bounding box center [384, 169] width 271 height 24
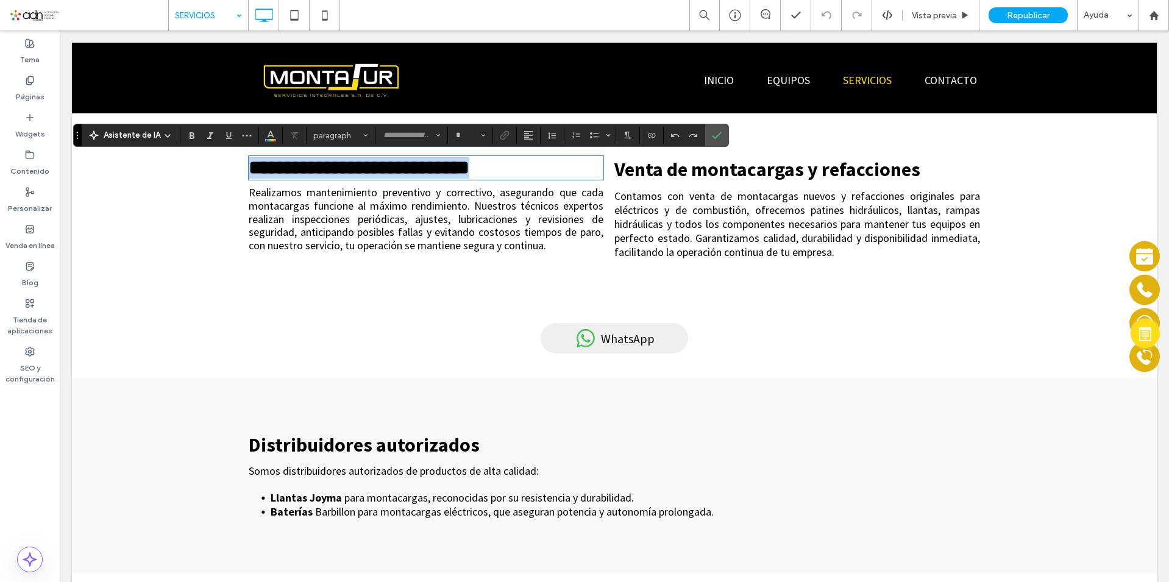
copy span "**********"
type input "**********"
type input "**"
click at [673, 169] on span "Venta de montacargas y refacciones" at bounding box center [767, 169] width 306 height 24
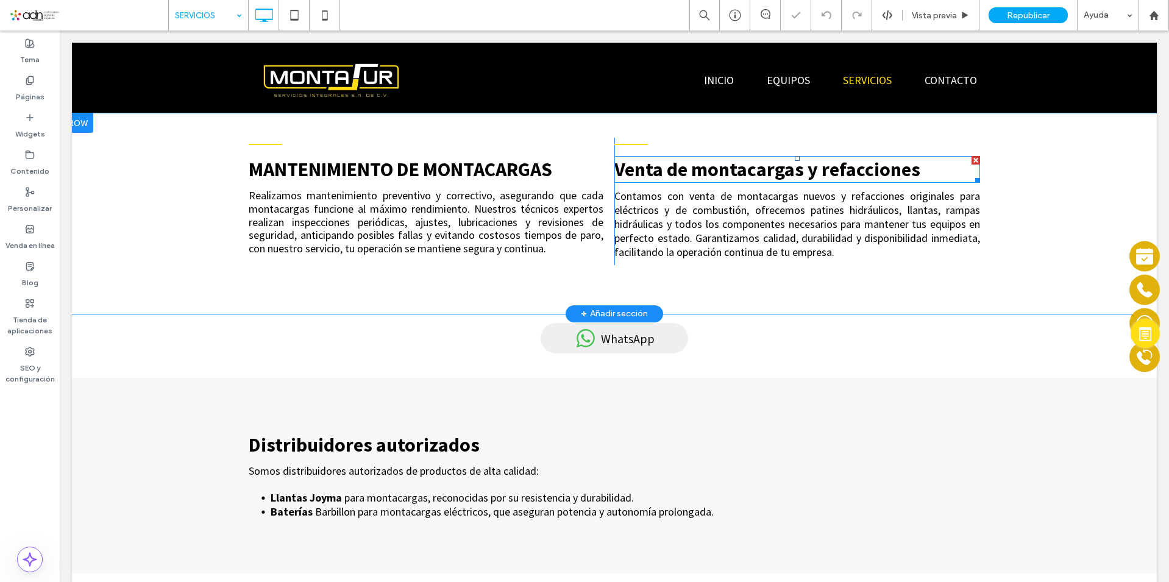
click at [673, 169] on span "Venta de montacargas y refacciones" at bounding box center [767, 169] width 306 height 24
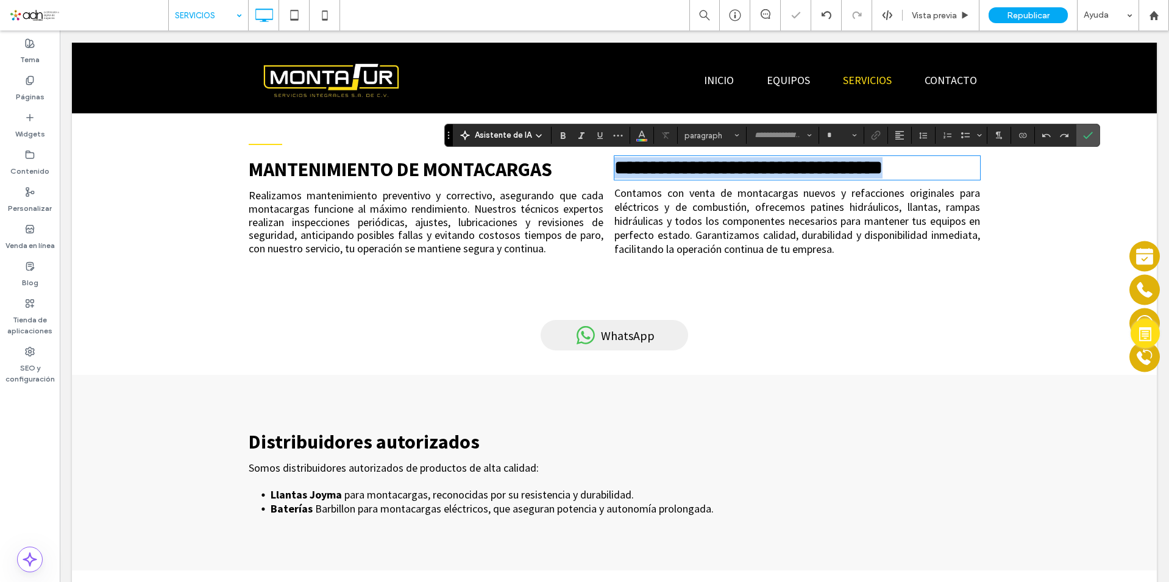
type input "**********"
paste div
copy span "**********"
type input "**"
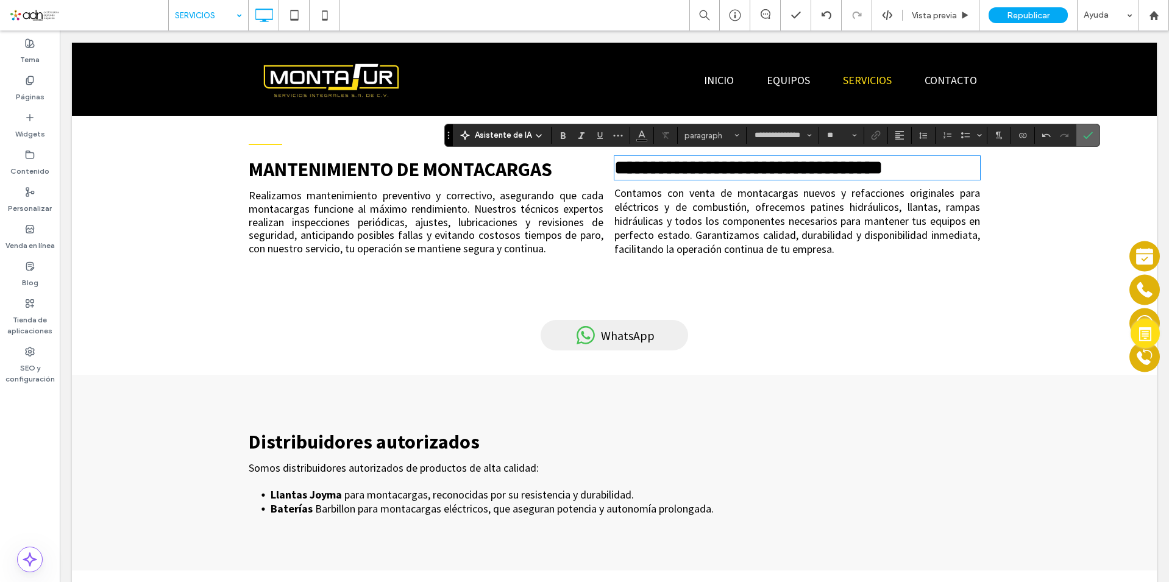
click at [1088, 132] on icon "Confirmar" at bounding box center [1088, 135] width 10 height 10
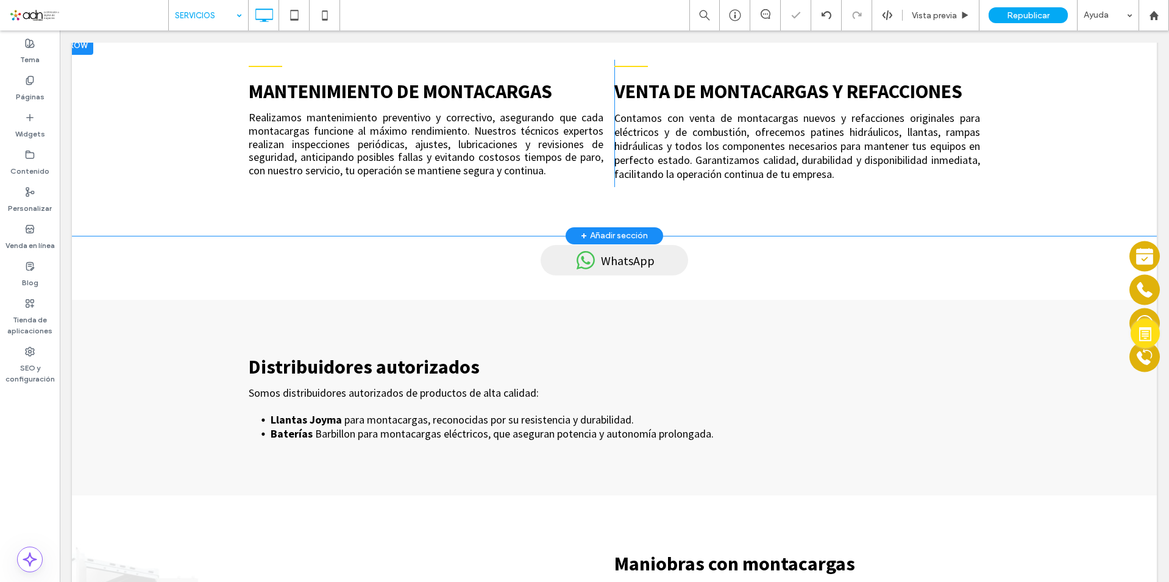
scroll to position [1646, 0]
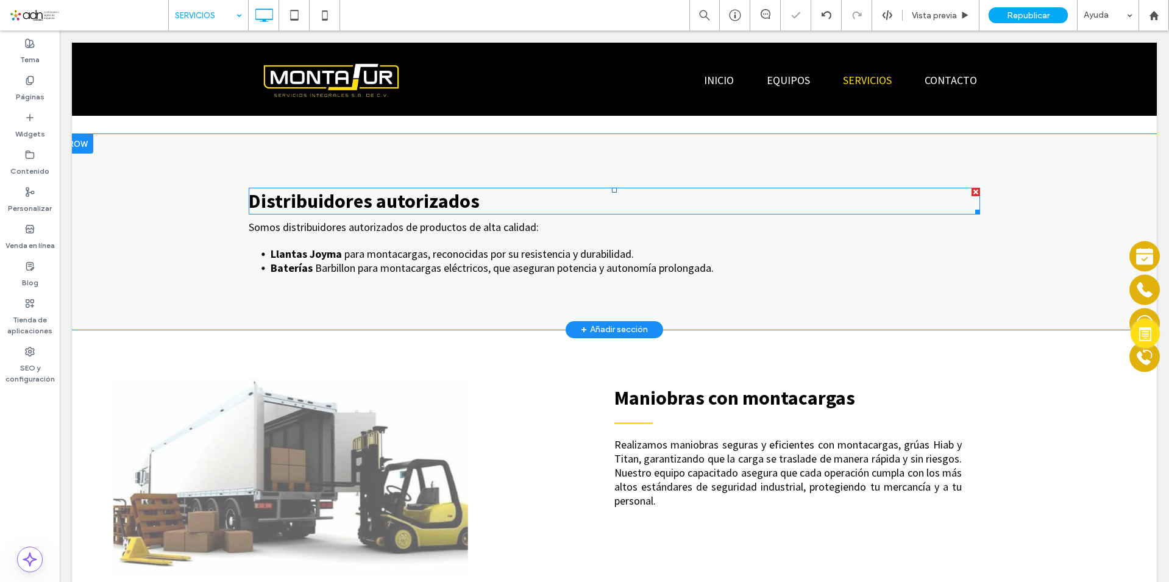
click at [386, 198] on span "Distribuidores autorizados" at bounding box center [364, 201] width 231 height 24
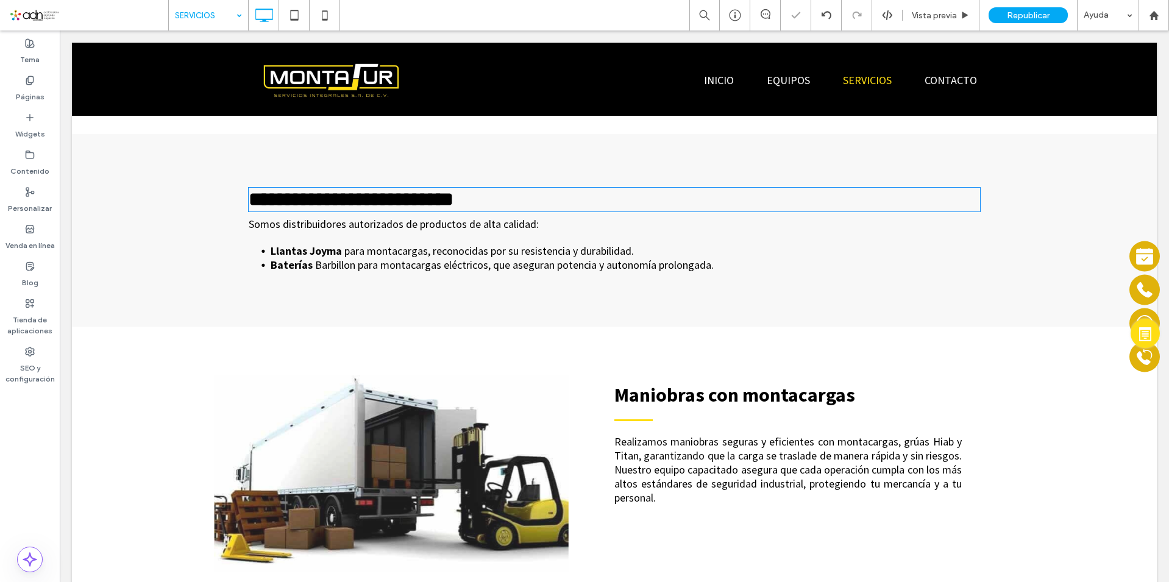
click at [386, 198] on span "**********" at bounding box center [351, 200] width 205 height 20
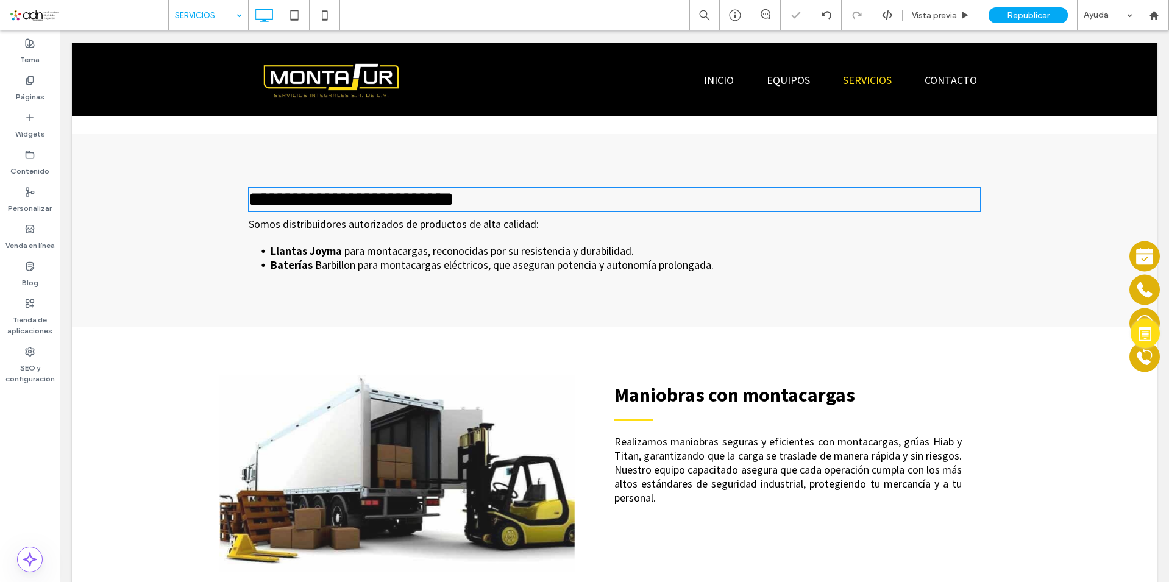
click at [386, 198] on span "**********" at bounding box center [351, 200] width 205 height 20
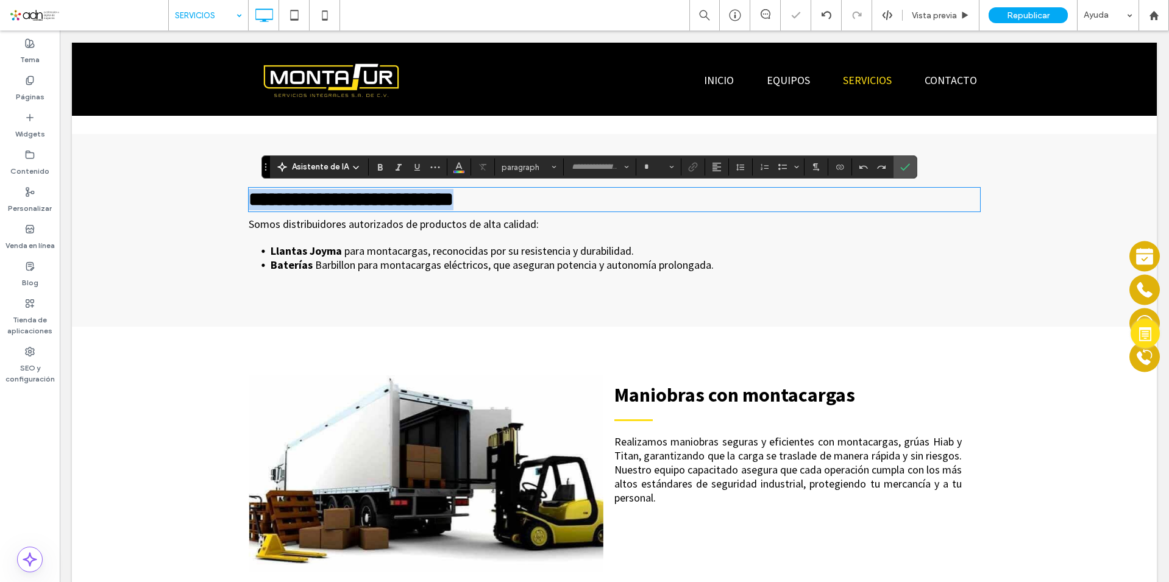
copy span "**********"
type input "**********"
type input "**"
click at [717, 394] on span "Maniobras con montacargas" at bounding box center [734, 395] width 241 height 24
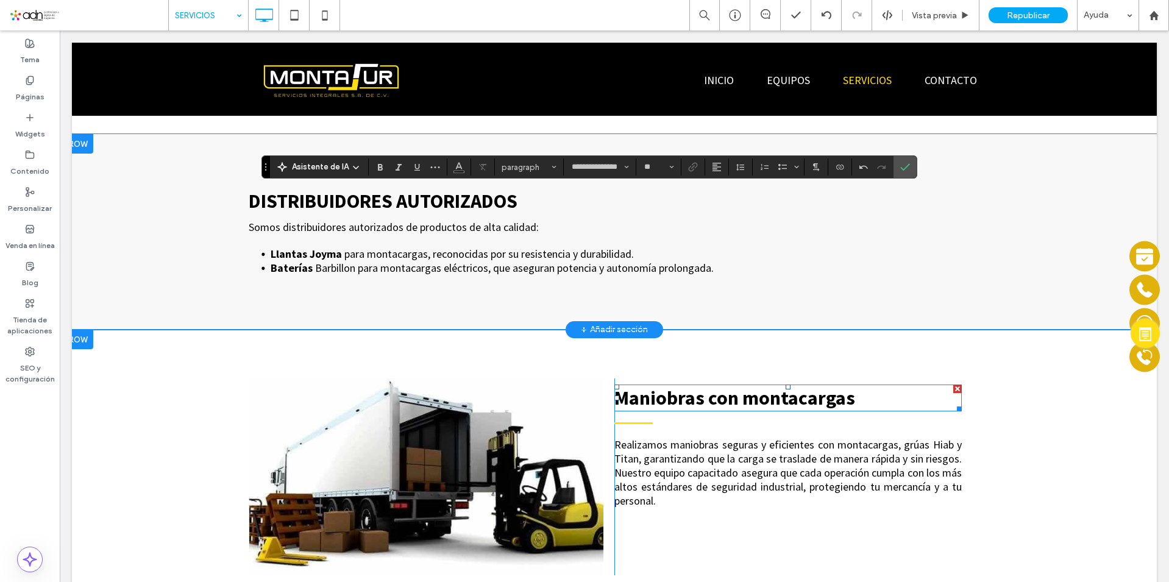
click at [717, 394] on span "Maniobras con montacargas" at bounding box center [734, 398] width 241 height 24
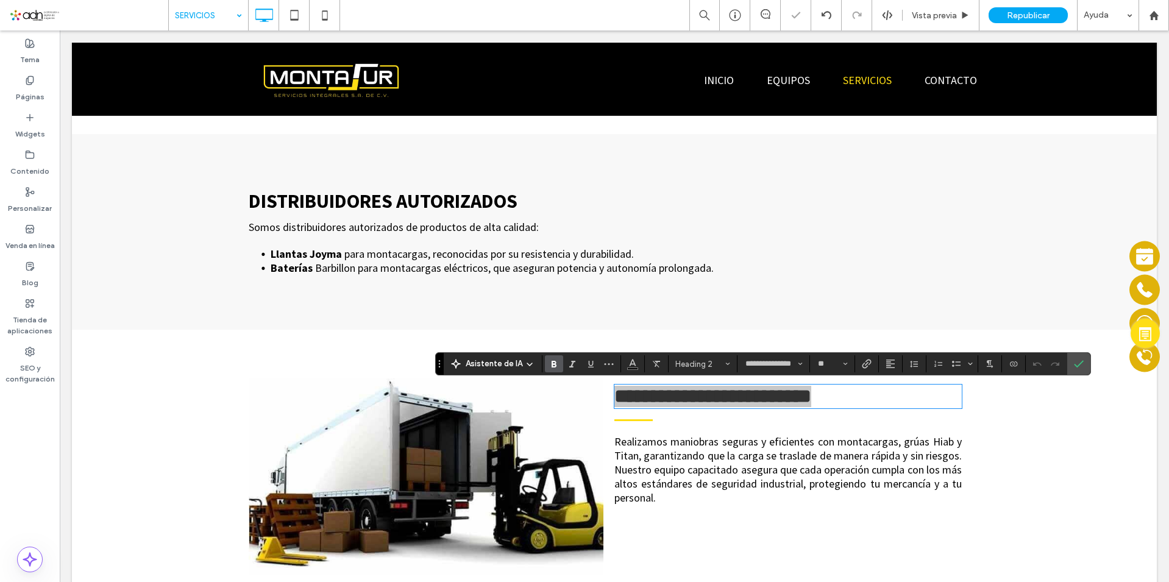
type input "**********"
type input "**"
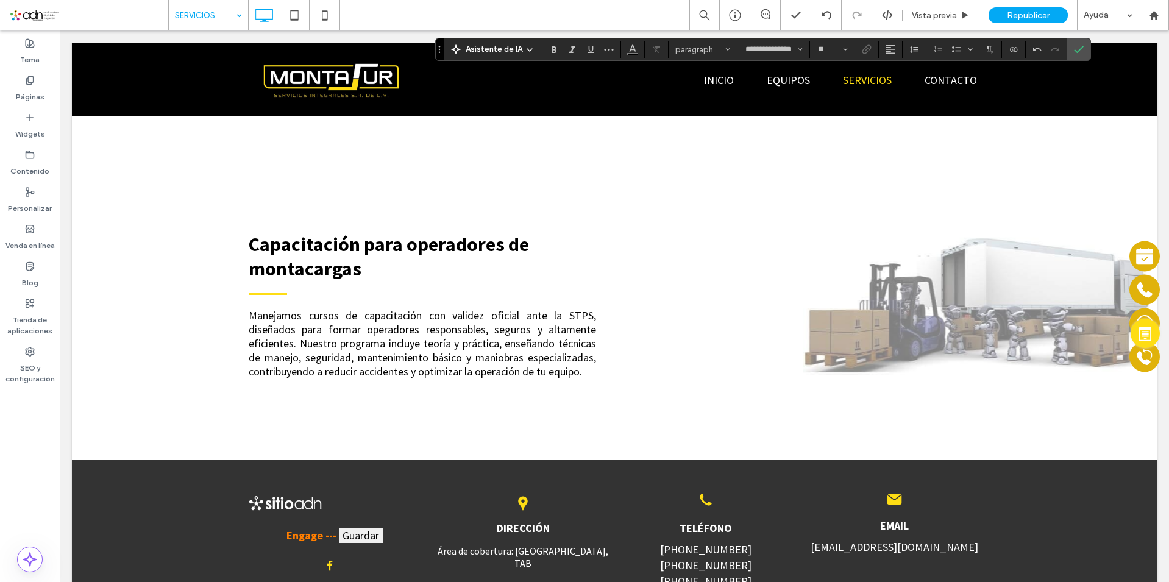
scroll to position [2133, 0]
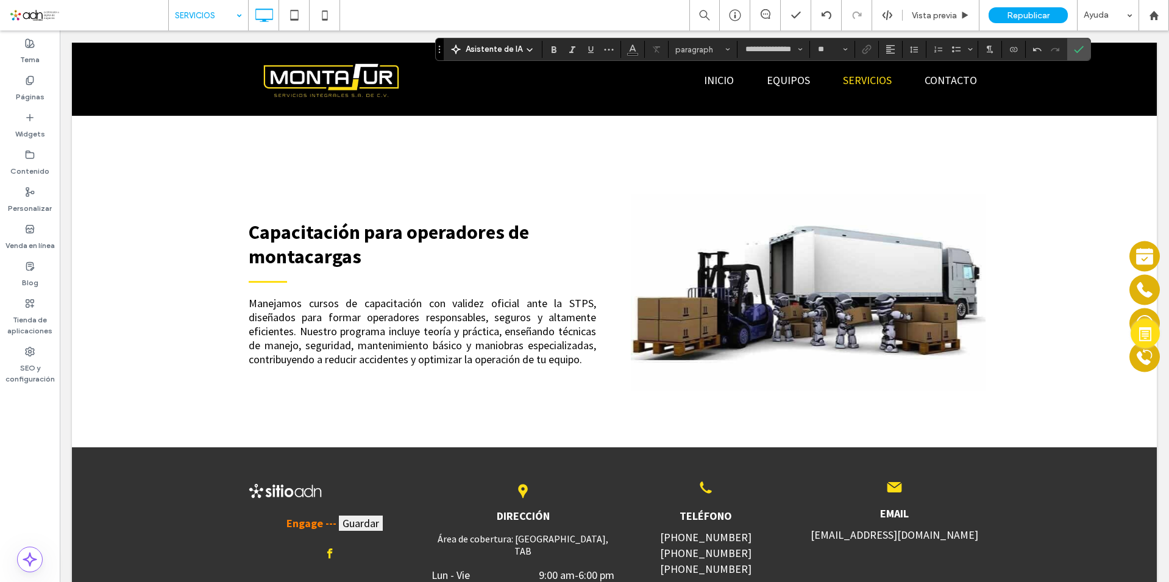
click at [385, 240] on span "Capacitación para operadores de montacargas" at bounding box center [389, 244] width 280 height 49
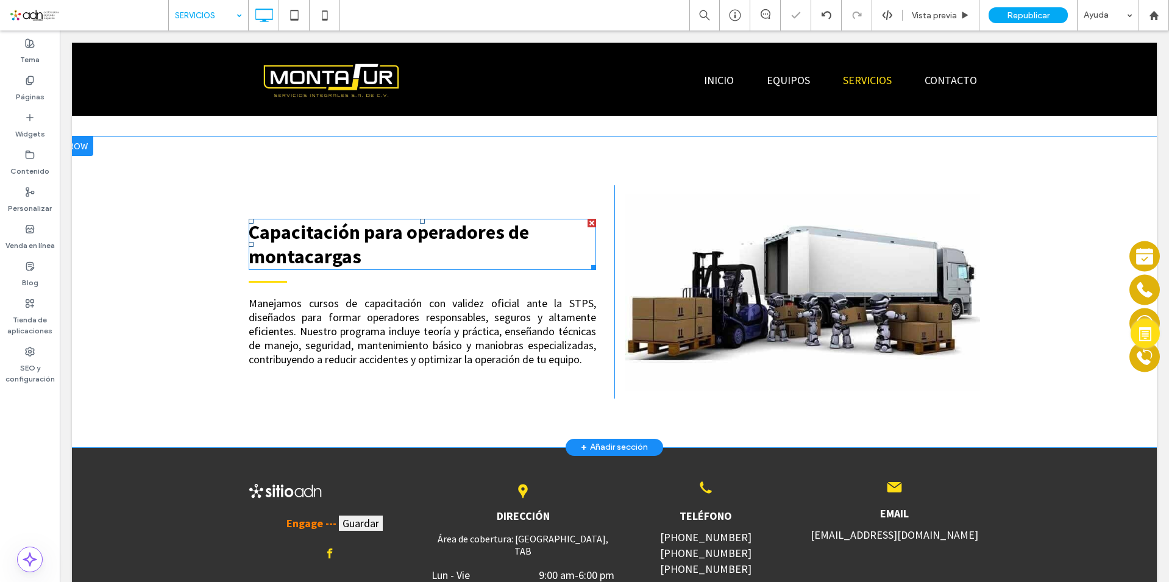
click at [385, 240] on span "Capacitación para operadores de montacargas" at bounding box center [389, 244] width 280 height 49
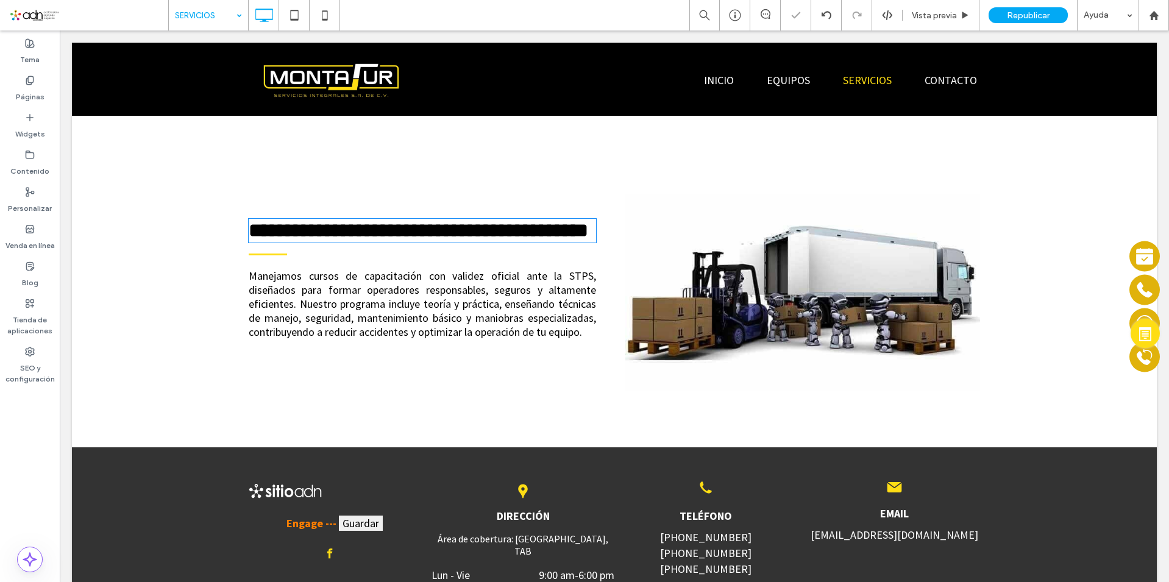
click at [385, 240] on span "**********" at bounding box center [418, 231] width 339 height 20
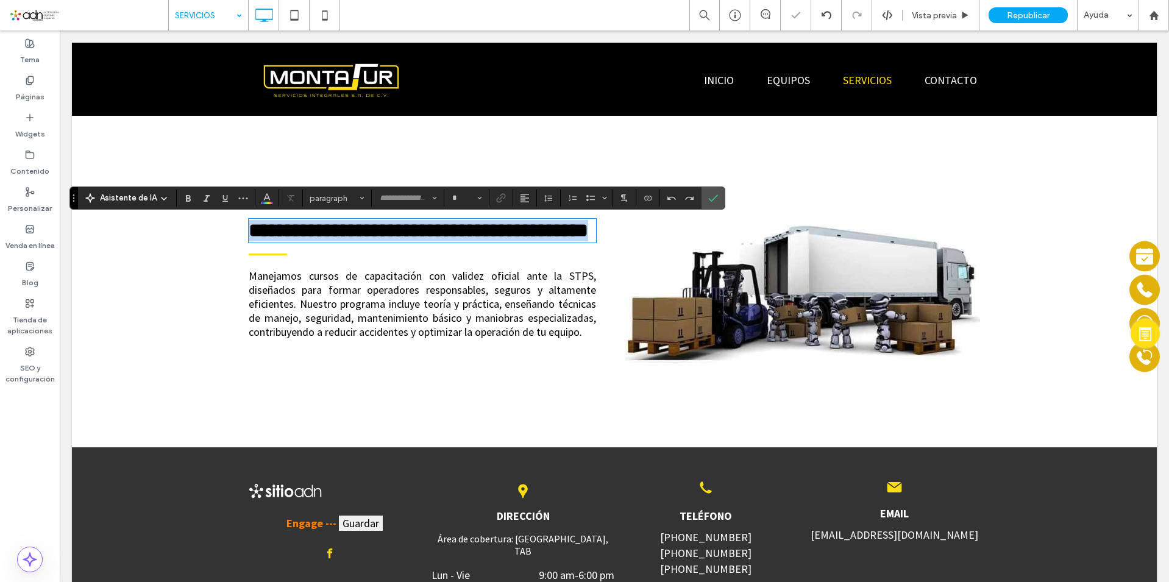
copy span "**********"
type input "**********"
type input "**"
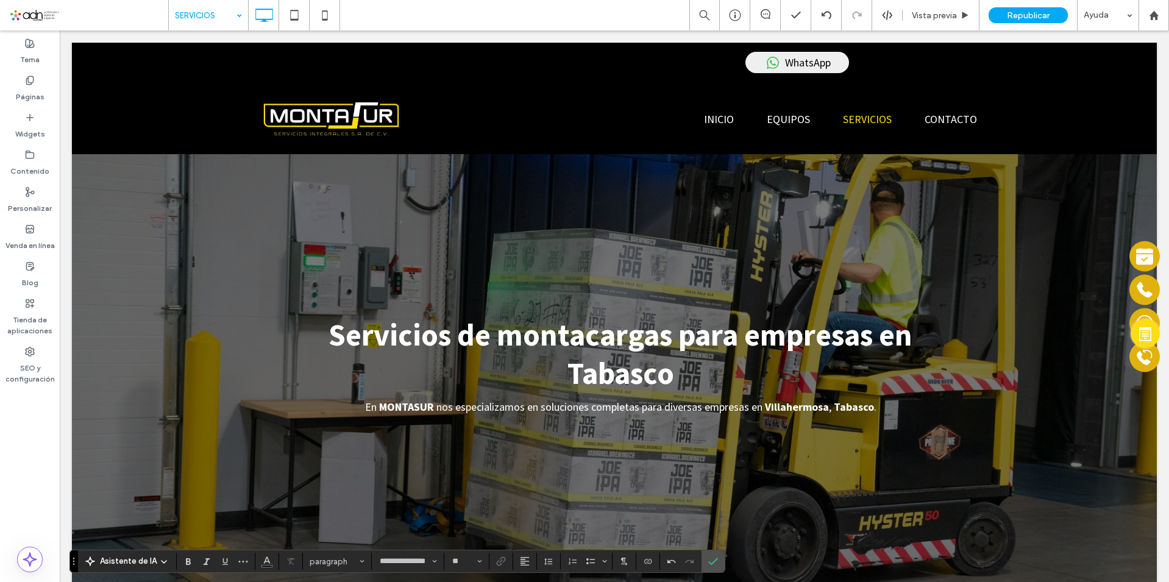
scroll to position [0, 0]
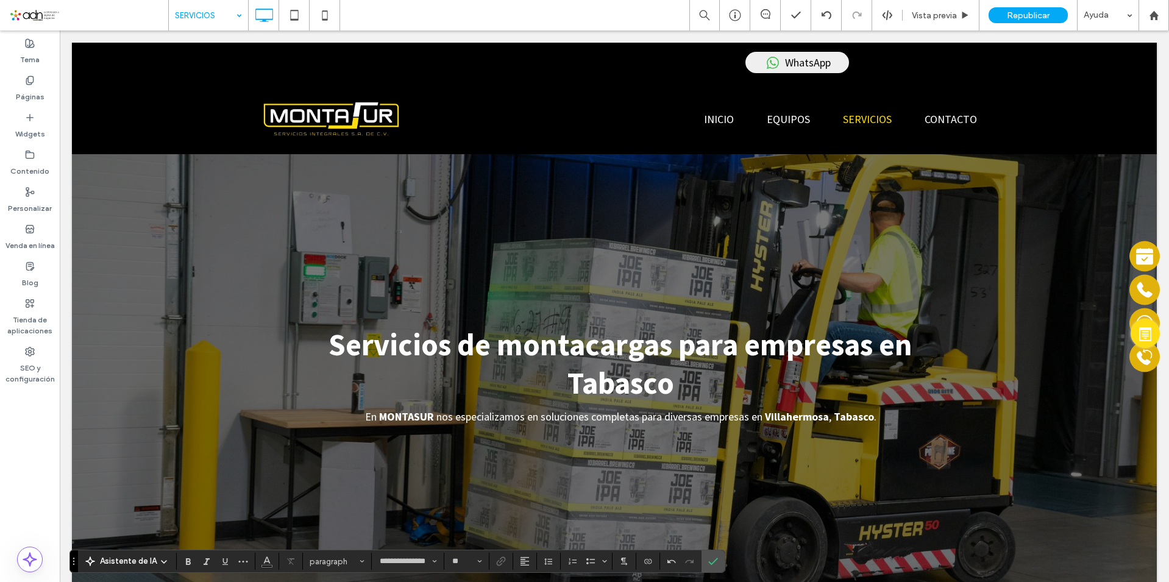
click at [613, 343] on span "Servicios de montacargas para empresas en Tabasco" at bounding box center [621, 363] width 584 height 77
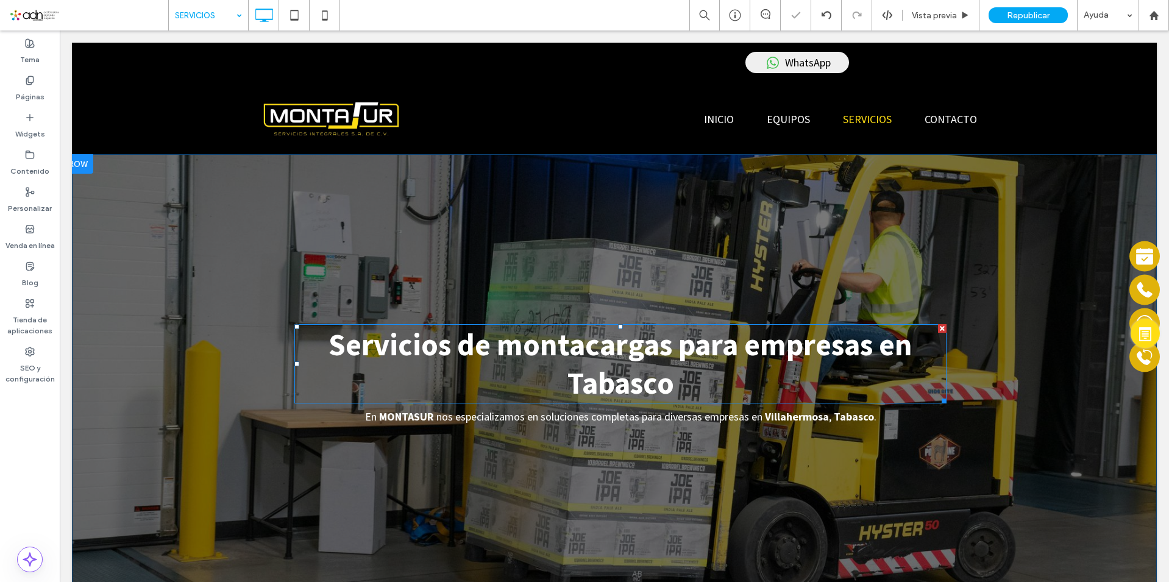
click at [613, 343] on span "Servicios de montacargas para empresas en Tabasco" at bounding box center [621, 363] width 584 height 77
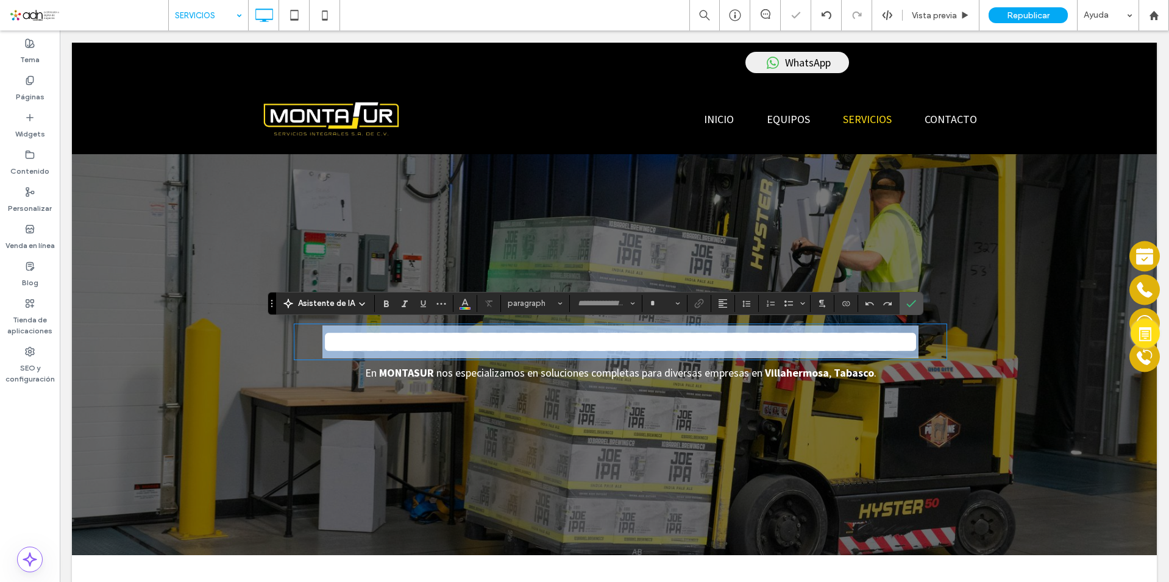
type input "**********"
type input "**"
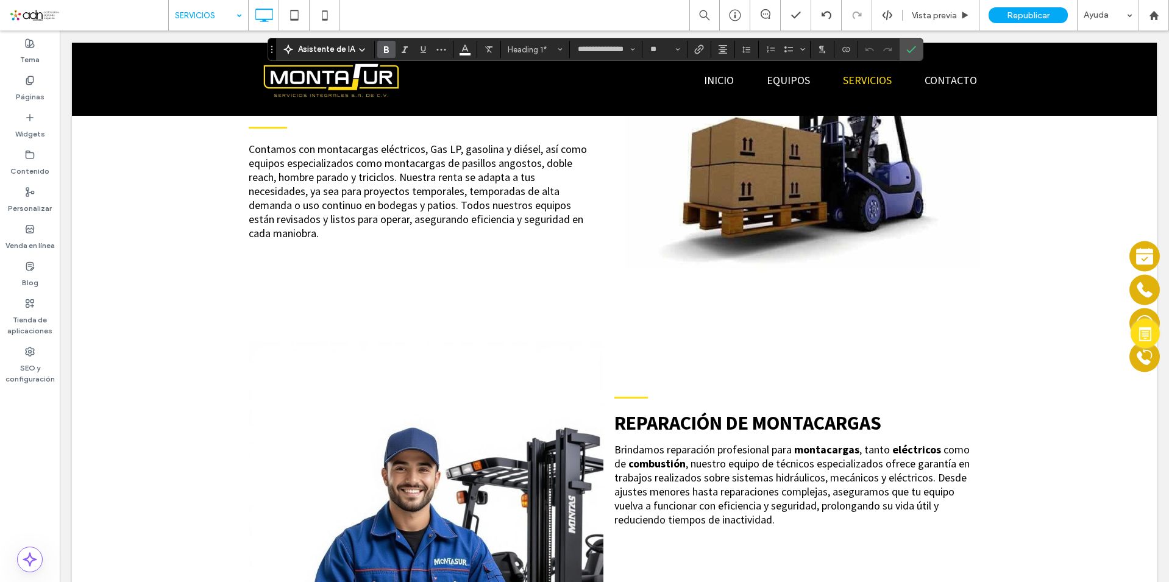
scroll to position [914, 0]
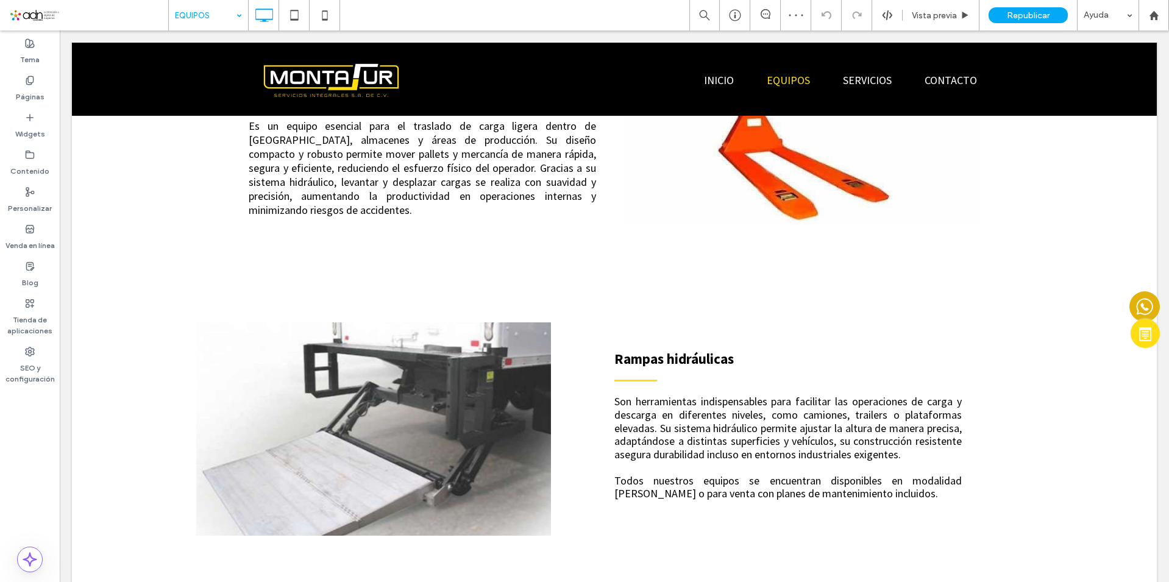
scroll to position [1341, 0]
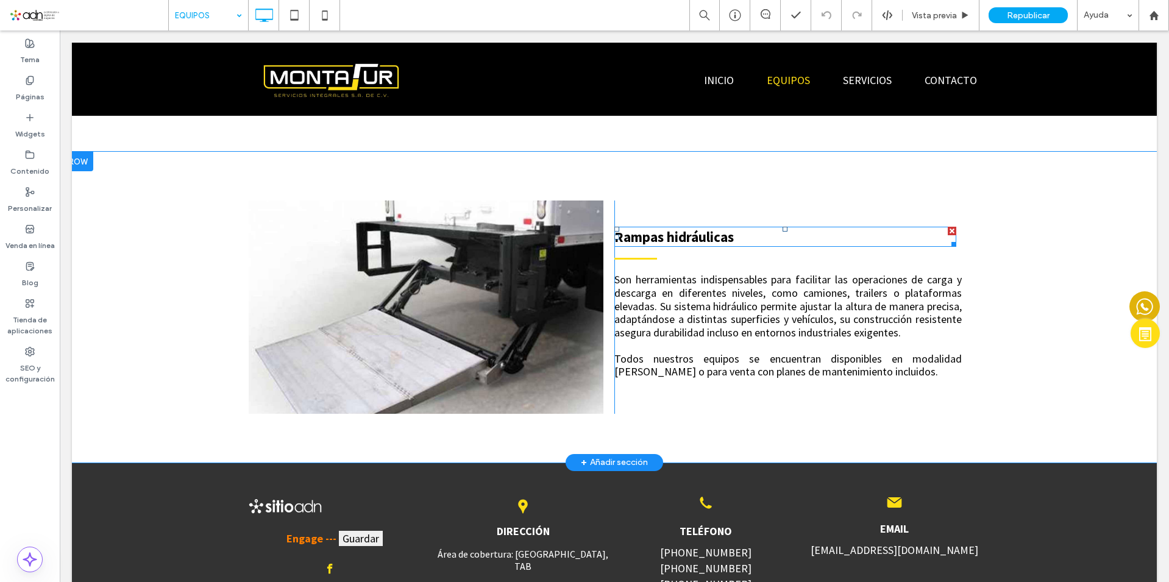
click at [694, 228] on strong "Rampas hidráulicas" at bounding box center [673, 237] width 119 height 18
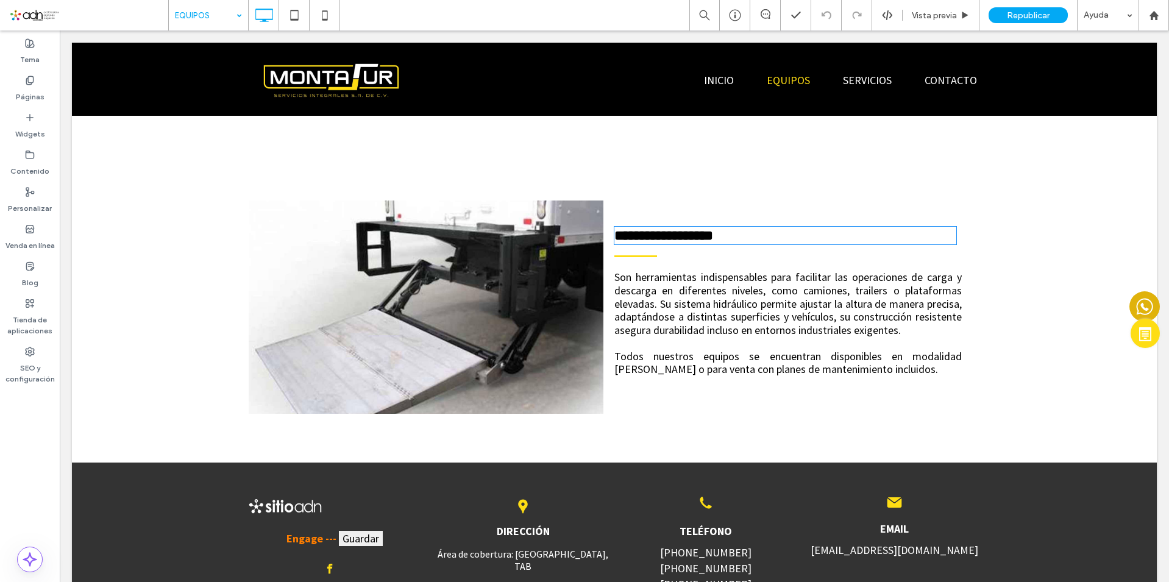
type input "**********"
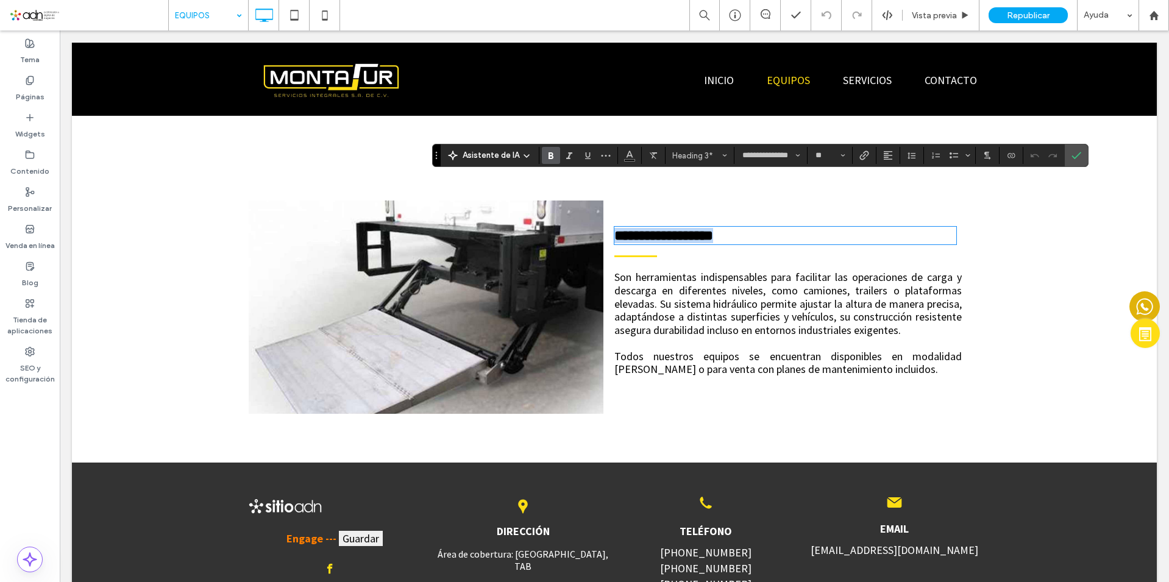
type input "**"
click at [808, 228] on h3 "**********" at bounding box center [785, 235] width 342 height 15
click at [1078, 151] on icon "Confirmar" at bounding box center [1076, 156] width 10 height 10
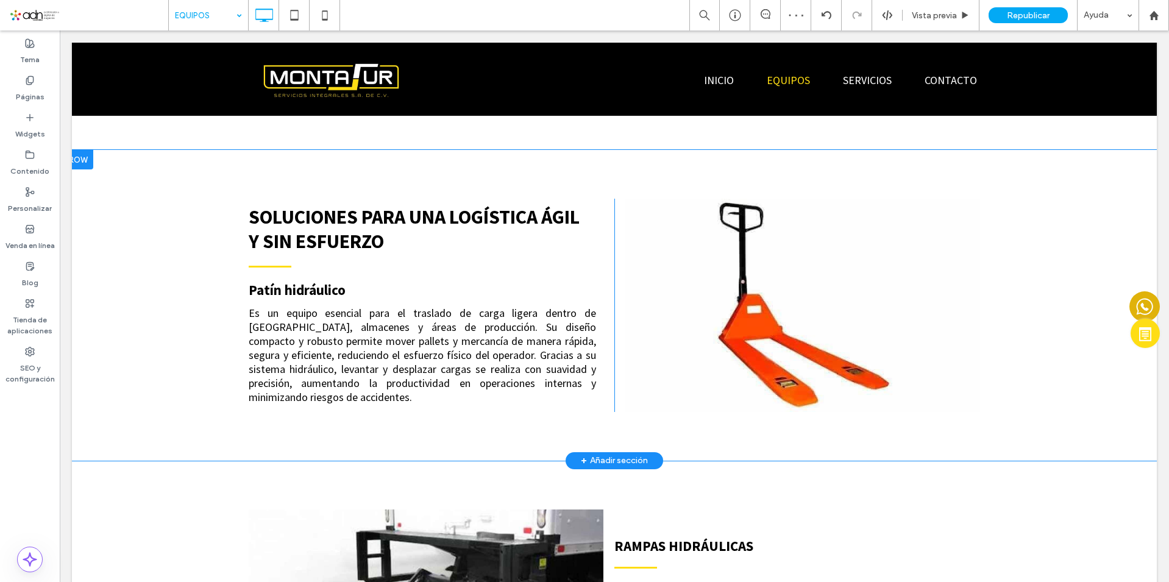
scroll to position [975, 0]
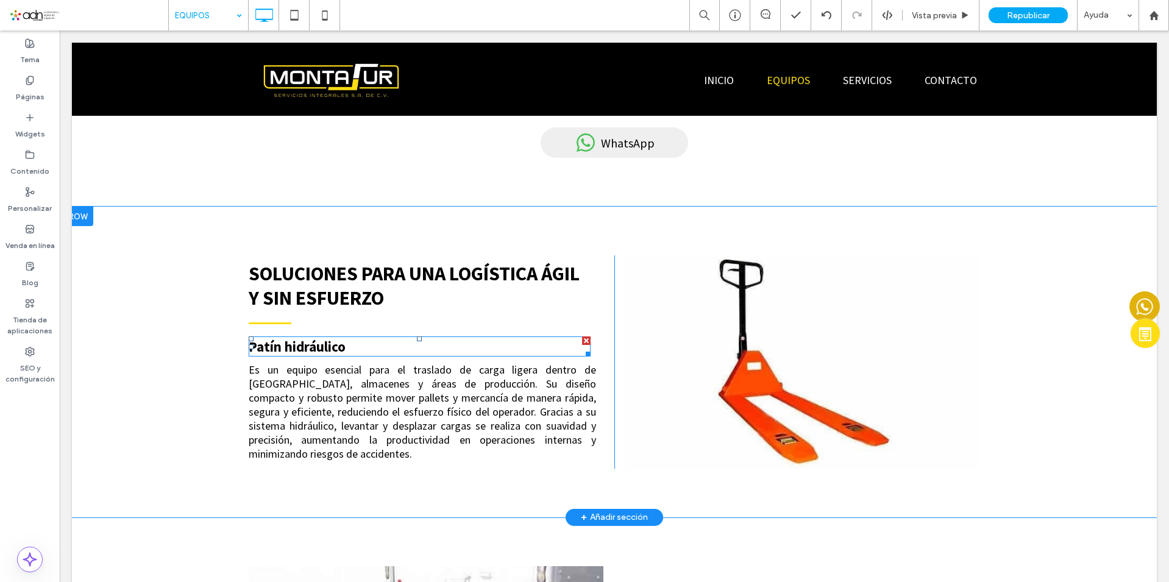
click at [314, 336] on div "Patín hidráulico" at bounding box center [420, 346] width 342 height 20
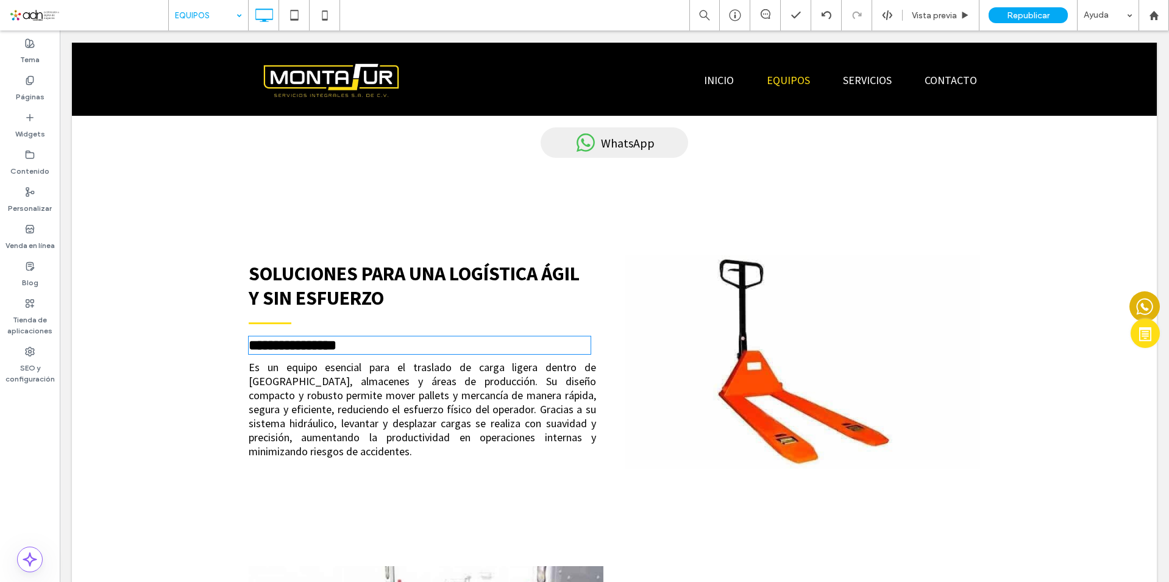
click at [314, 336] on div "**********" at bounding box center [420, 345] width 342 height 18
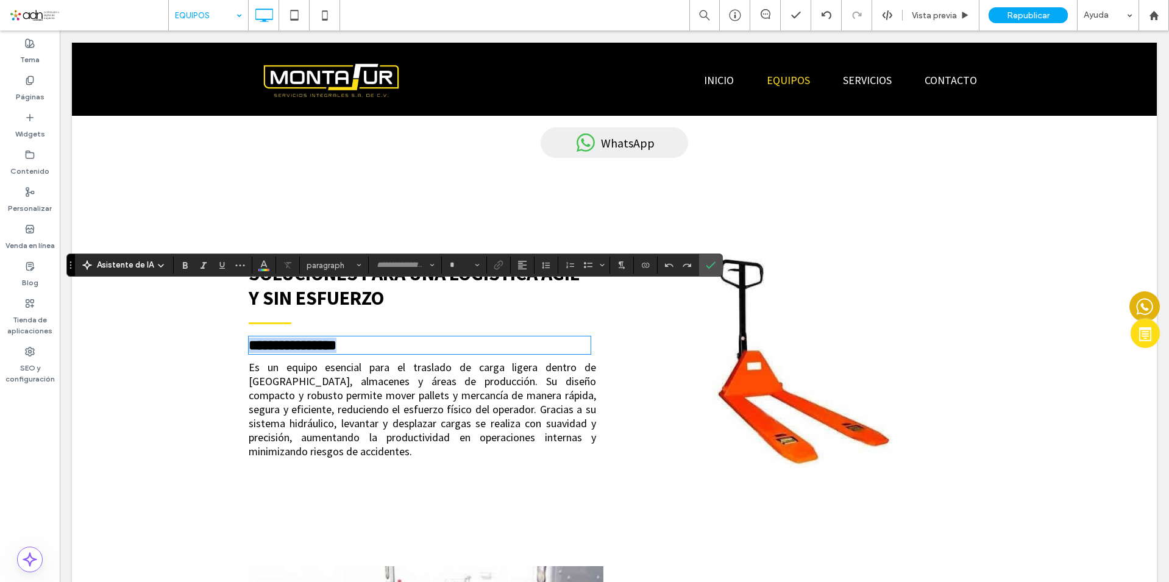
copy strong "**********"
type input "**********"
type input "**"
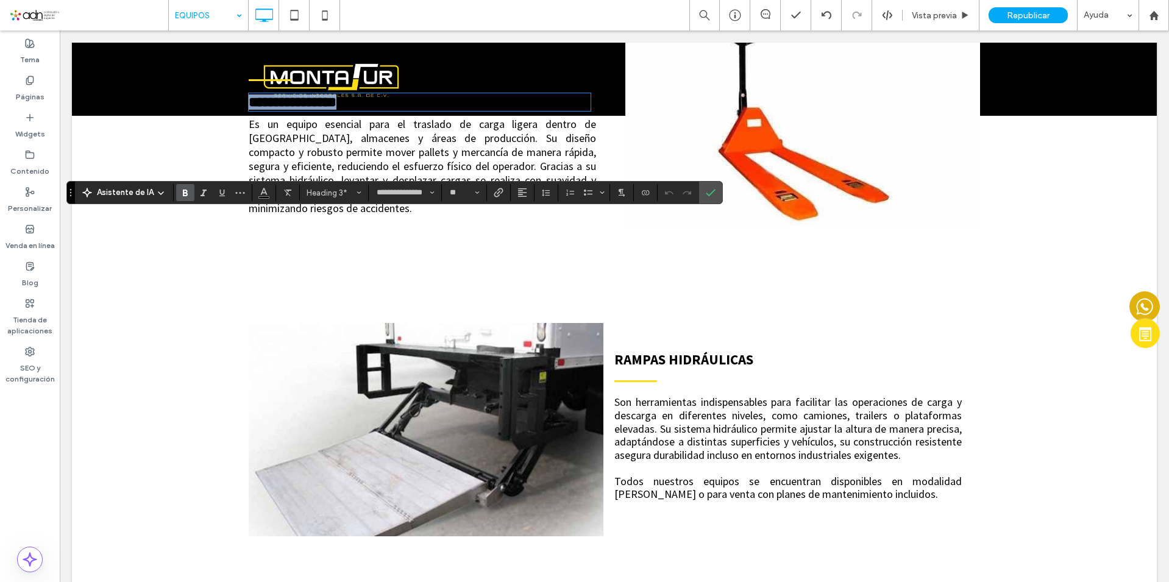
scroll to position [1219, 0]
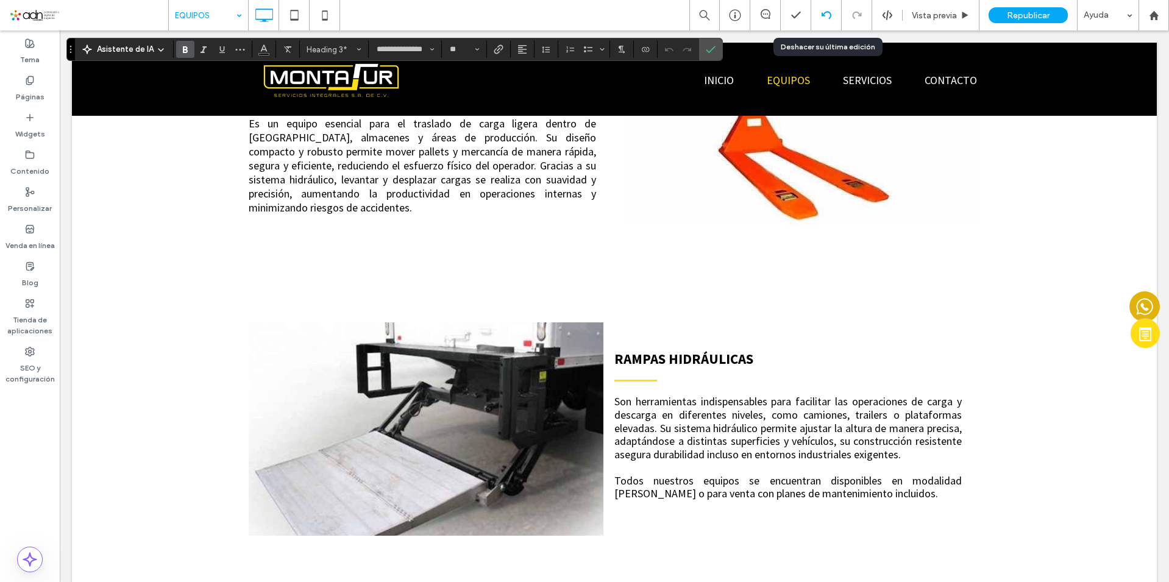
click at [825, 16] on icon at bounding box center [827, 15] width 10 height 10
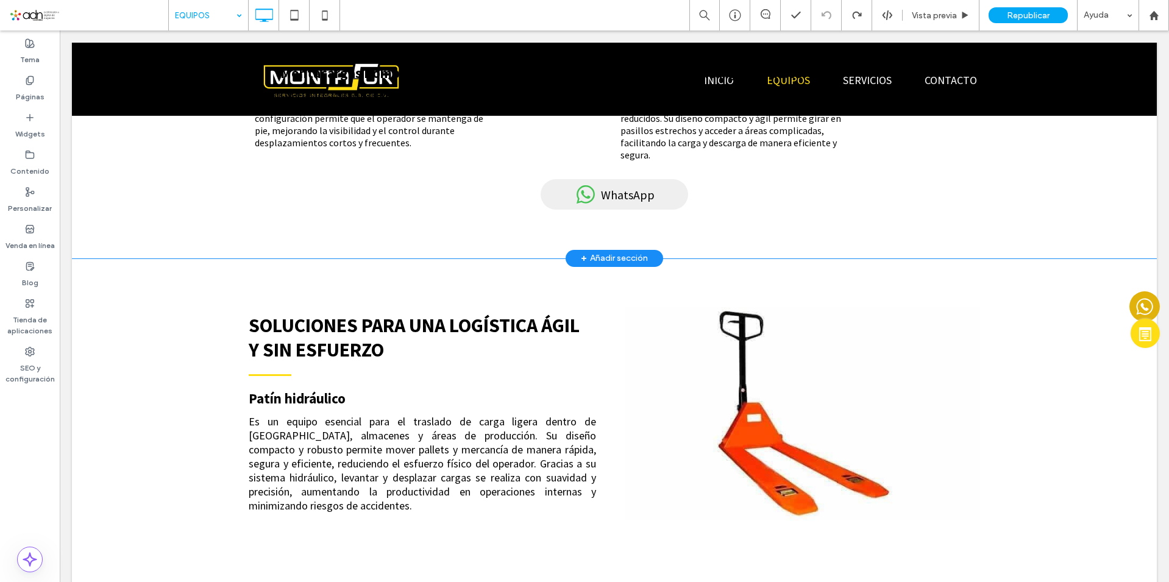
scroll to position [839, 0]
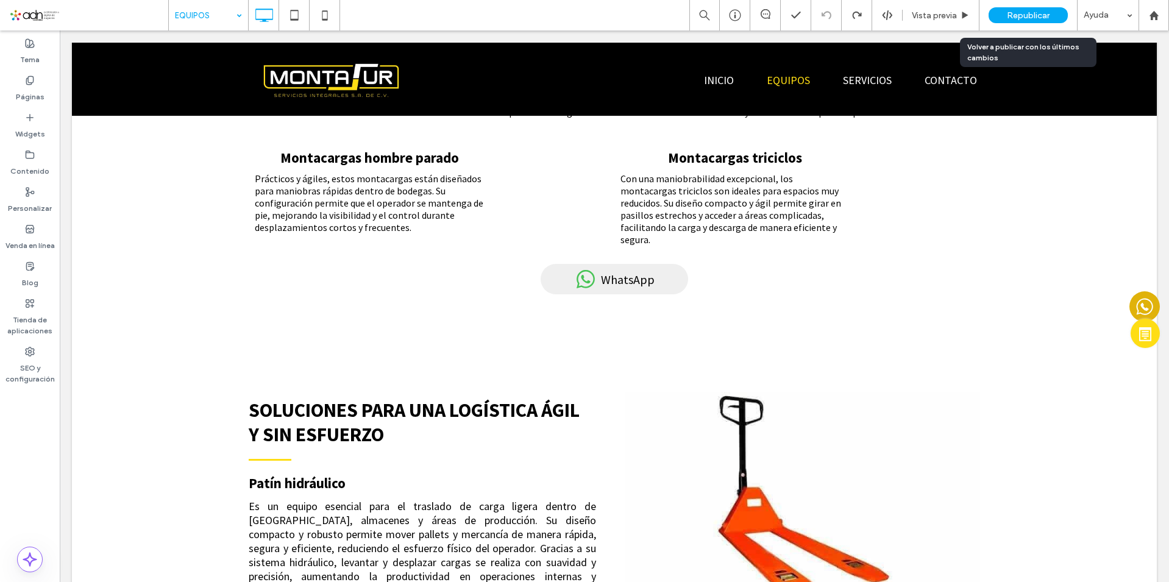
click at [1013, 13] on span "Republicar" at bounding box center [1028, 15] width 43 height 10
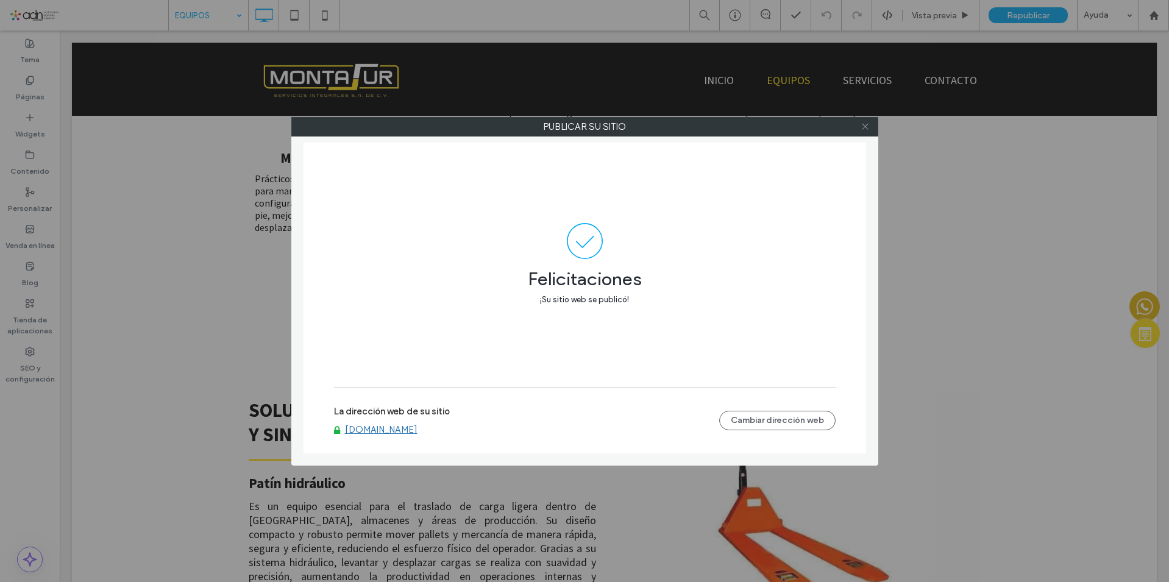
click at [865, 134] on span at bounding box center [865, 127] width 9 height 18
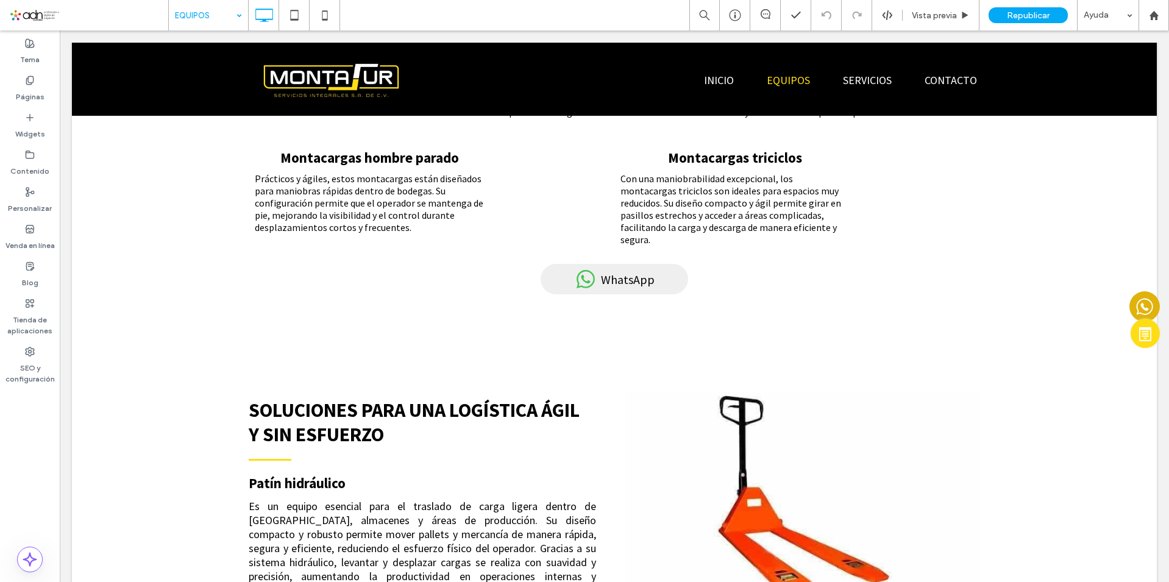
click at [31, 12] on span at bounding box center [88, 15] width 159 height 24
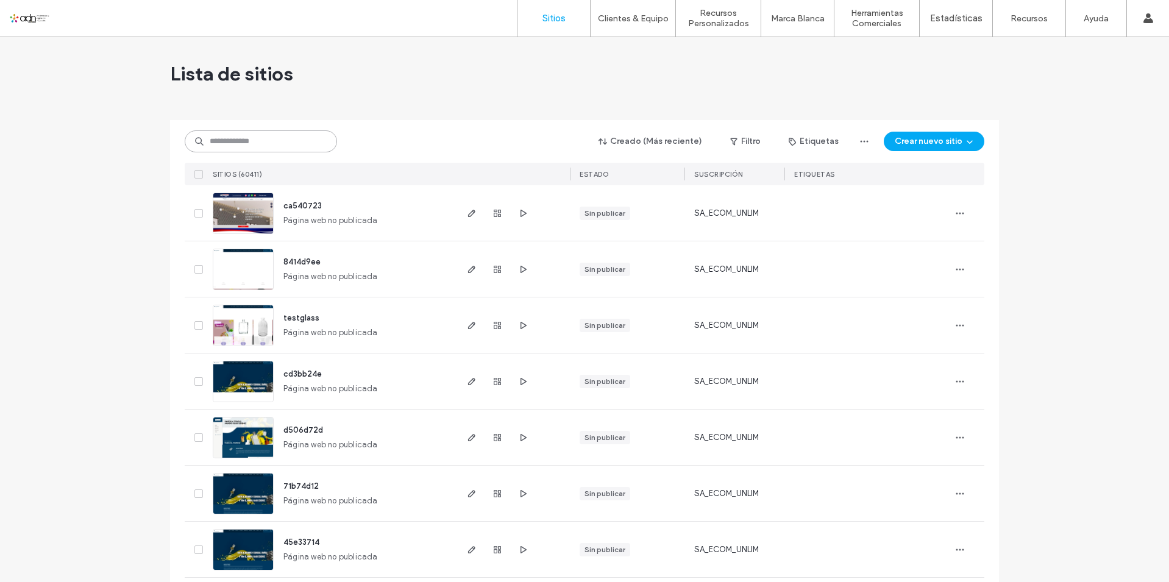
click at [240, 141] on input at bounding box center [261, 141] width 152 height 22
paste input "**********"
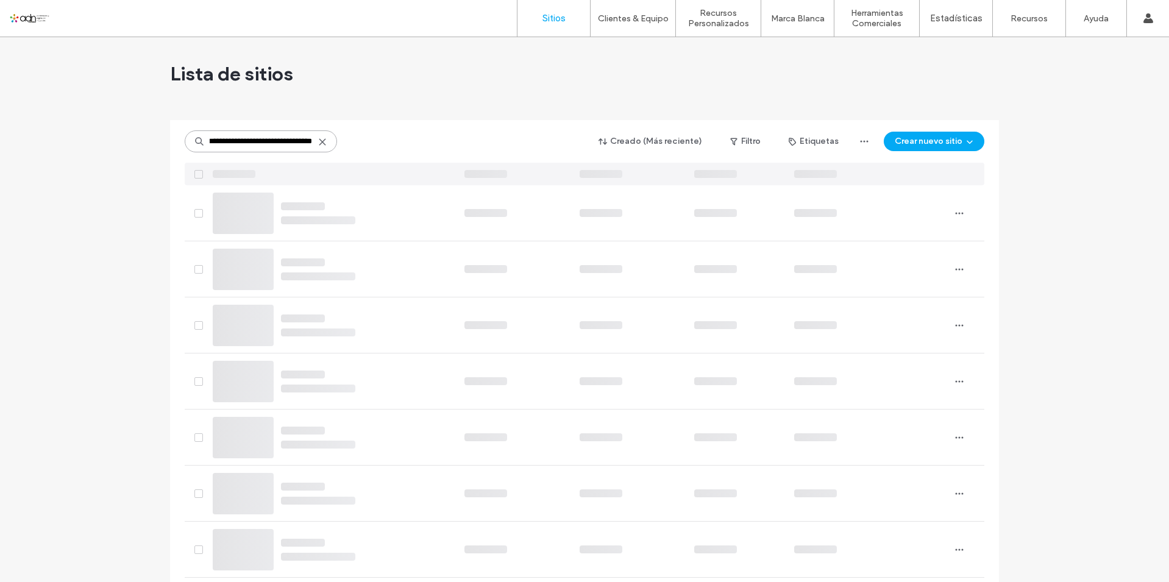
scroll to position [0, 38]
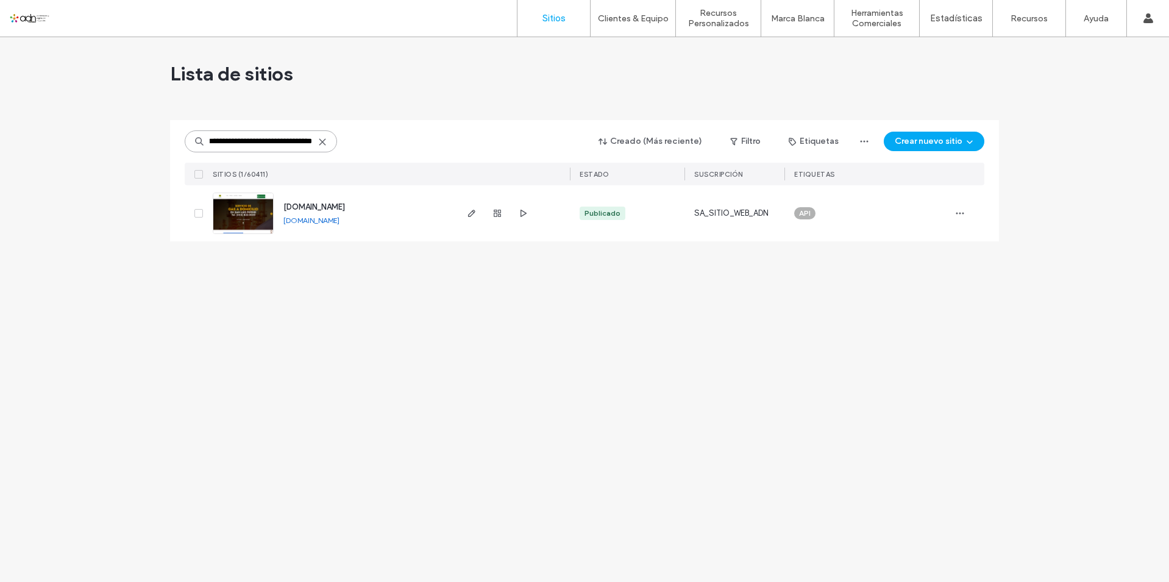
type input "**********"
click at [463, 211] on div at bounding box center [512, 213] width 115 height 56
click at [470, 211] on icon "button" at bounding box center [472, 213] width 10 height 10
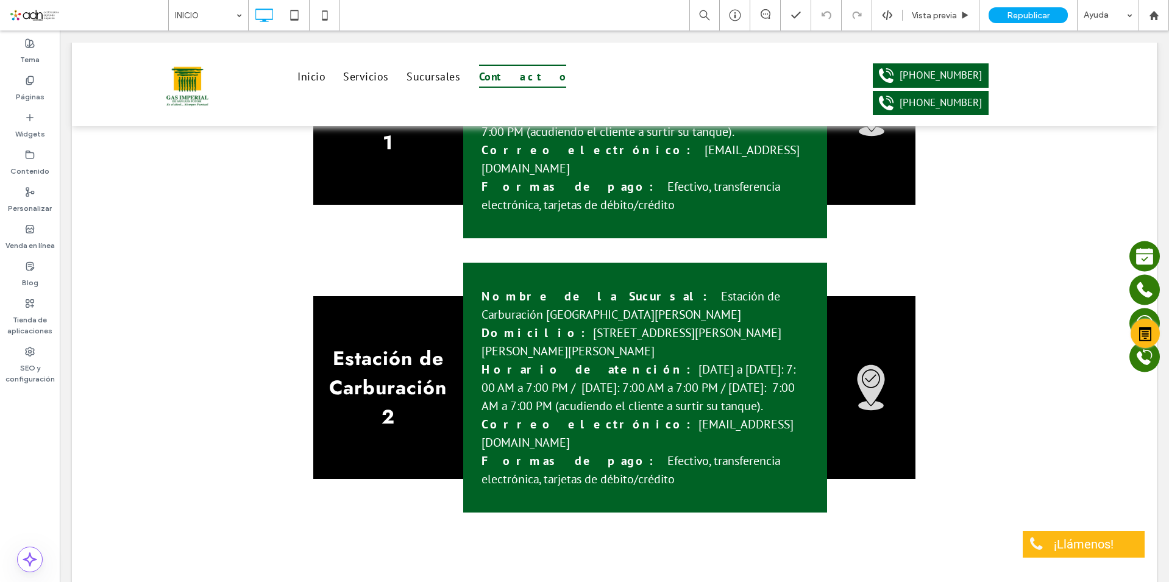
scroll to position [4205, 0]
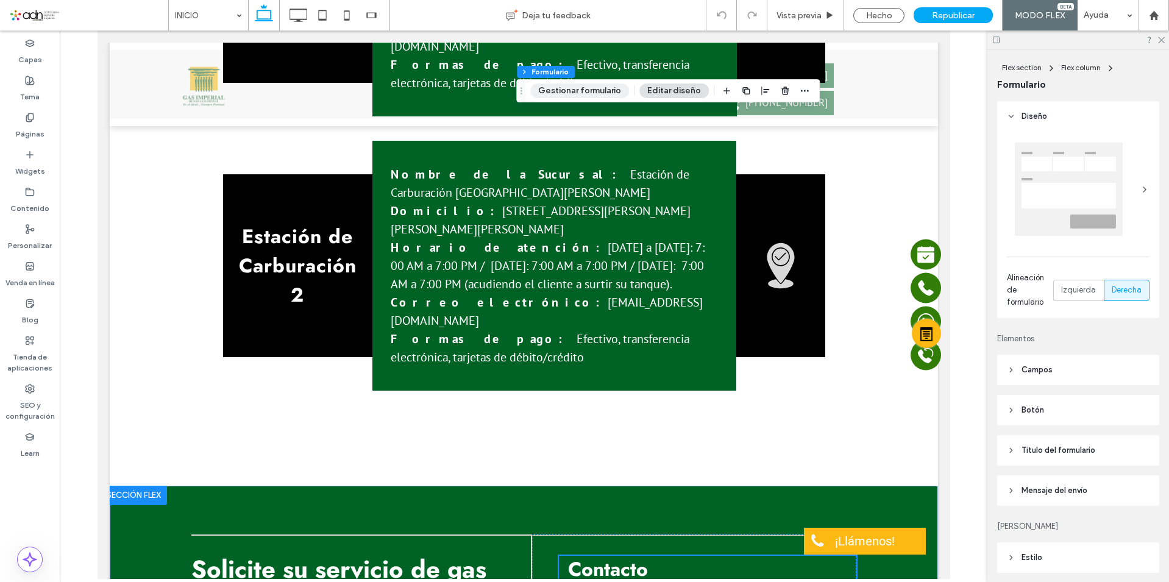
scroll to position [4175, 0]
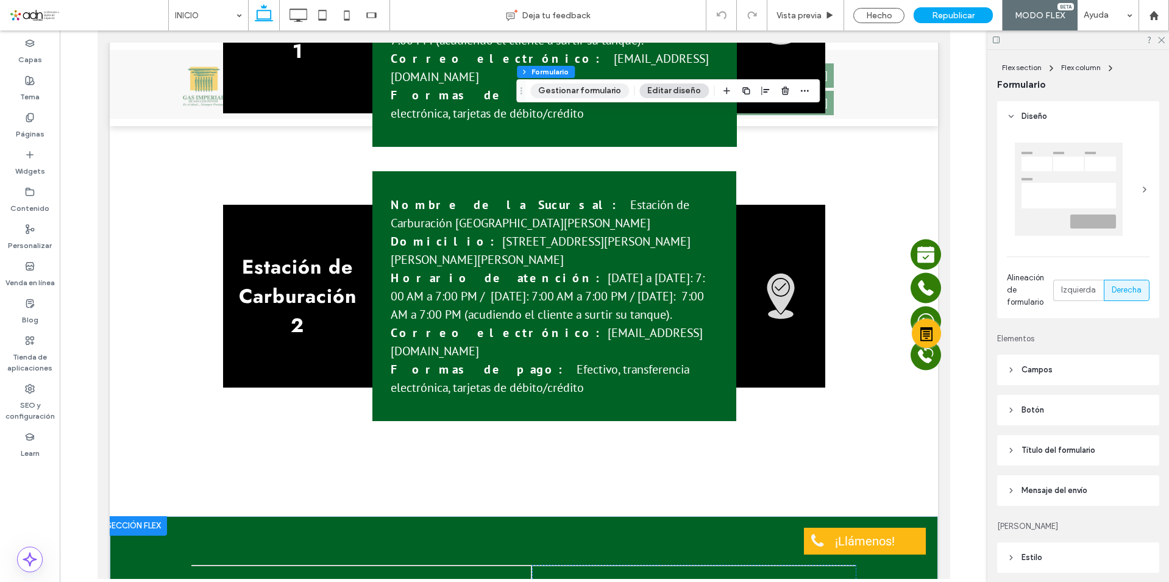
click at [604, 87] on button "Gestionar formulario" at bounding box center [579, 90] width 99 height 15
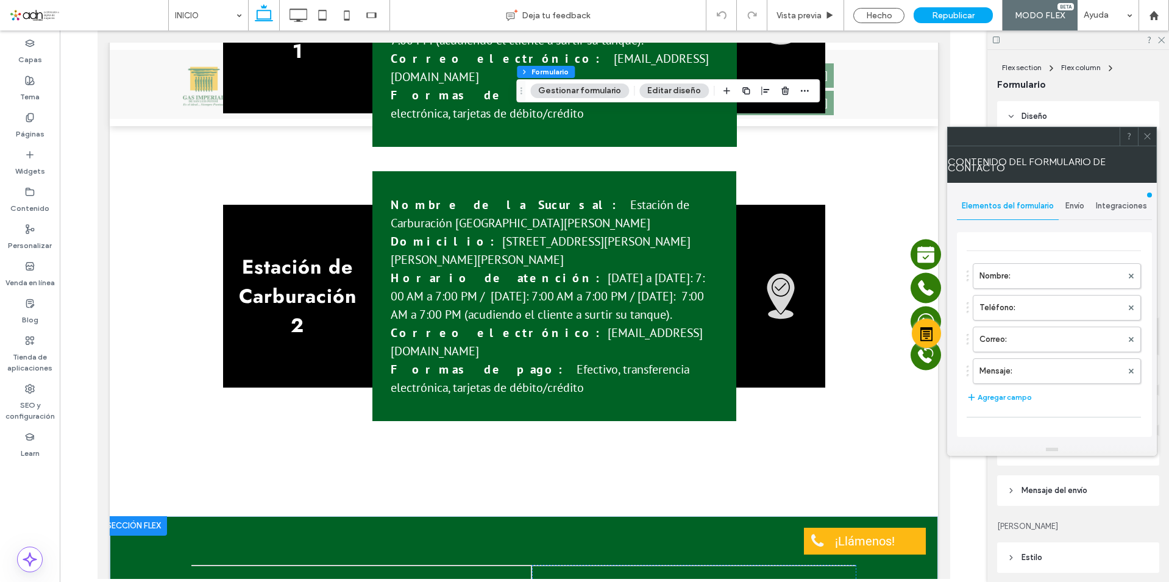
click at [1115, 205] on span "Integraciones" at bounding box center [1121, 206] width 51 height 10
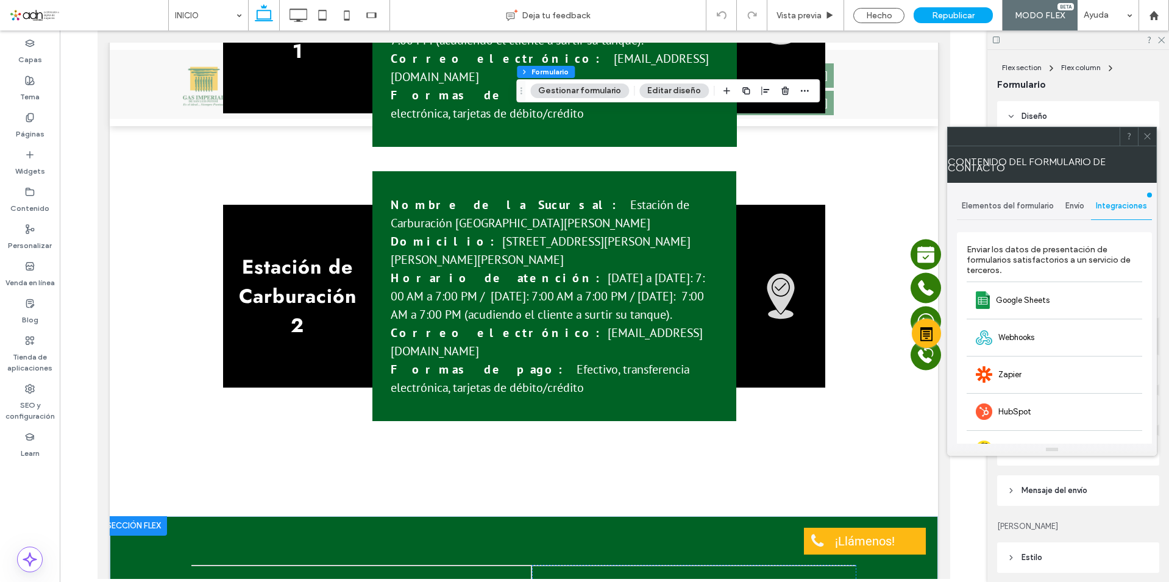
click at [1077, 203] on span "Envío" at bounding box center [1074, 206] width 19 height 10
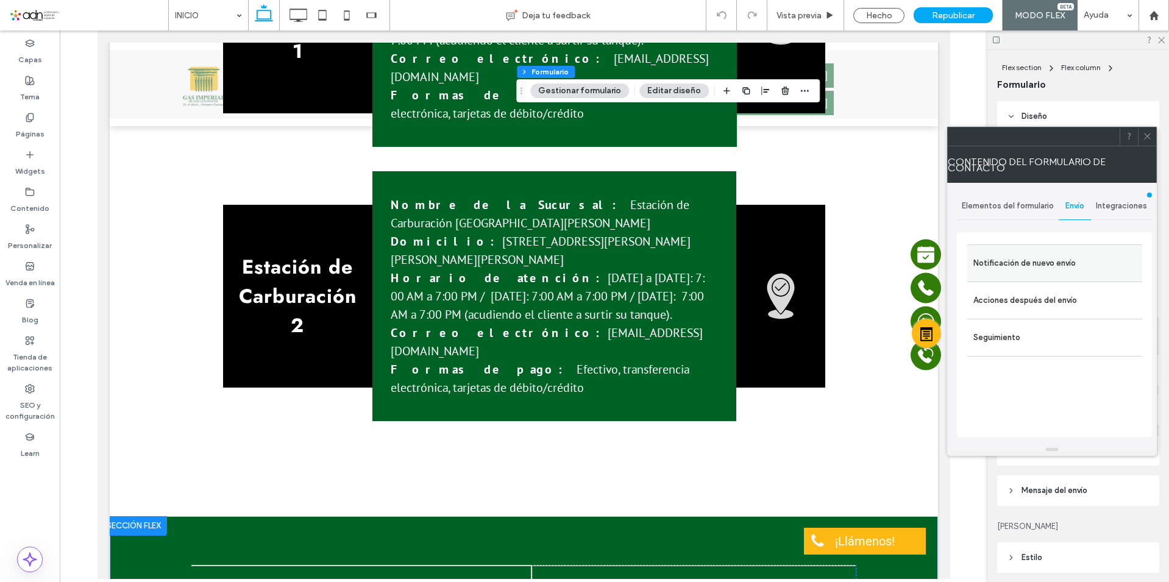
click at [1073, 263] on label "Notificación de nuevo envío" at bounding box center [1054, 263] width 163 height 24
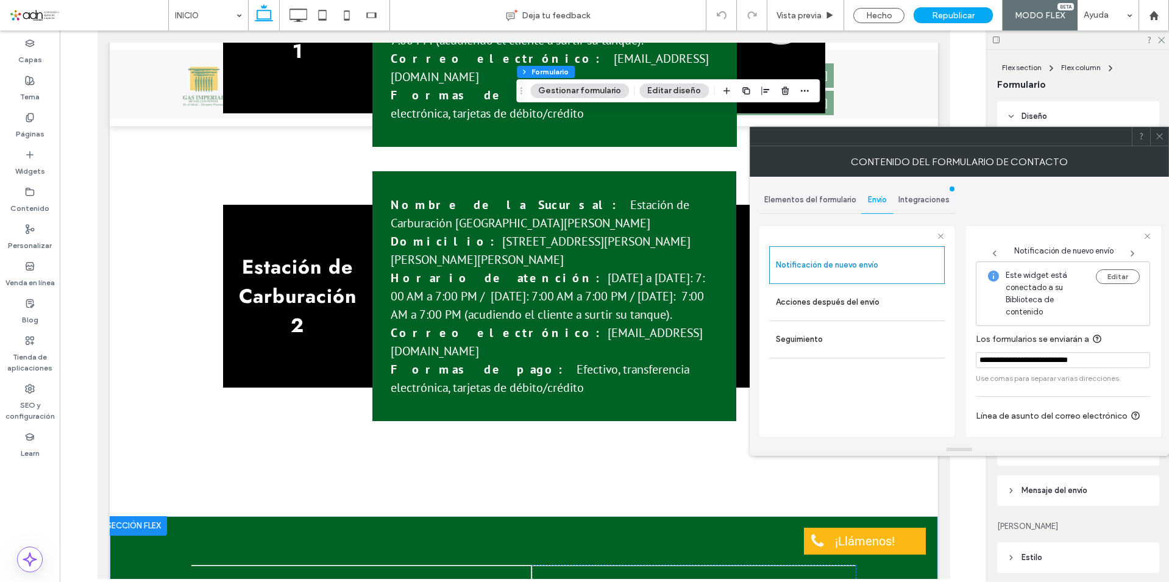
click at [1164, 134] on icon at bounding box center [1159, 136] width 9 height 9
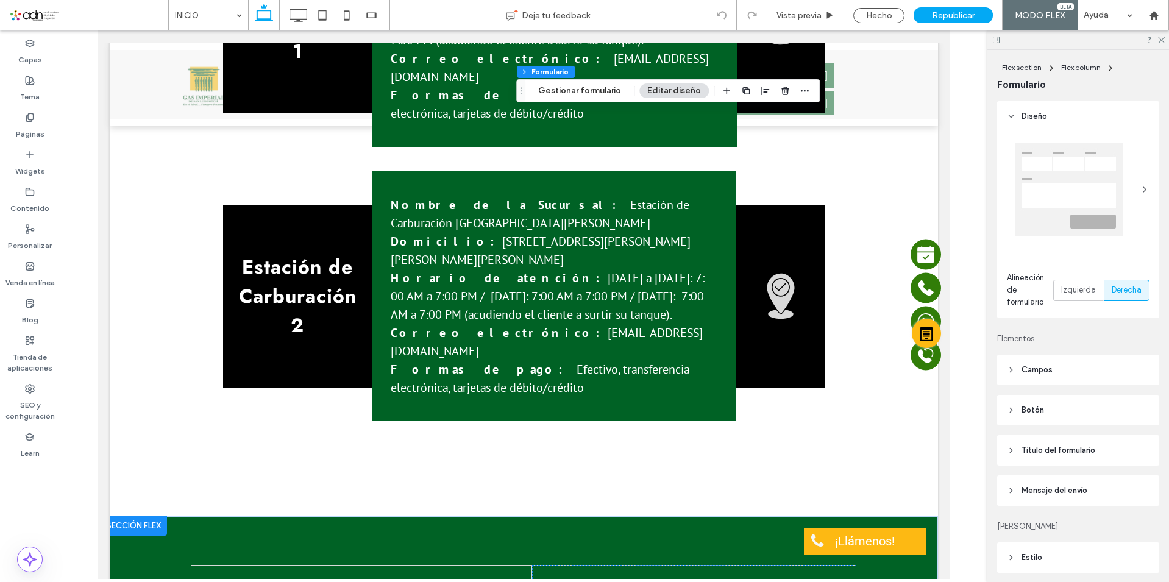
click at [589, 85] on button "Gestionar formulario" at bounding box center [579, 90] width 99 height 15
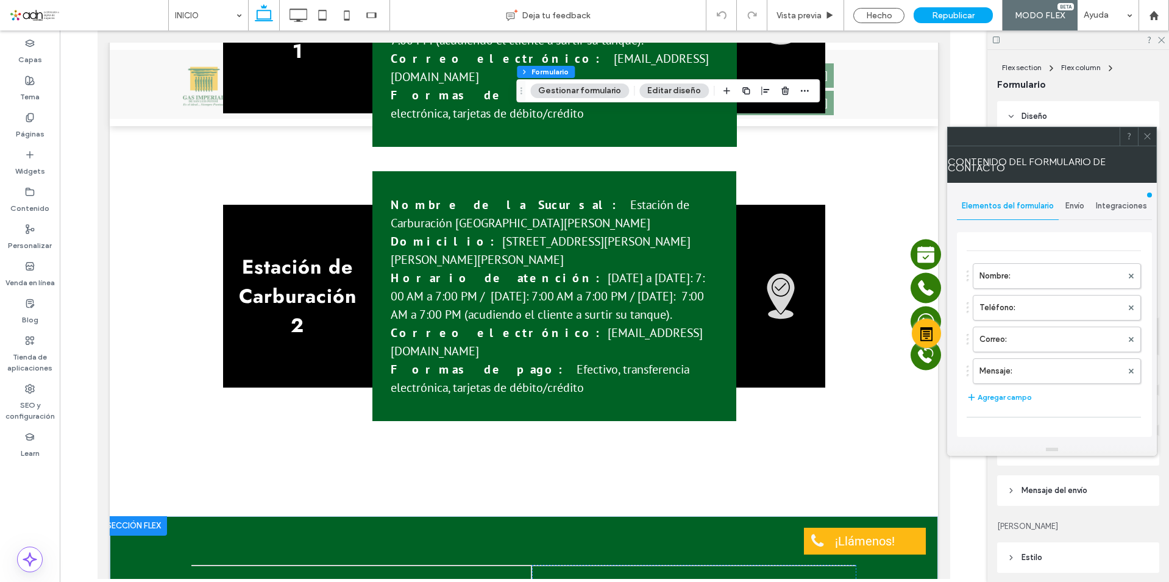
click at [1077, 205] on span "Envío" at bounding box center [1074, 206] width 19 height 10
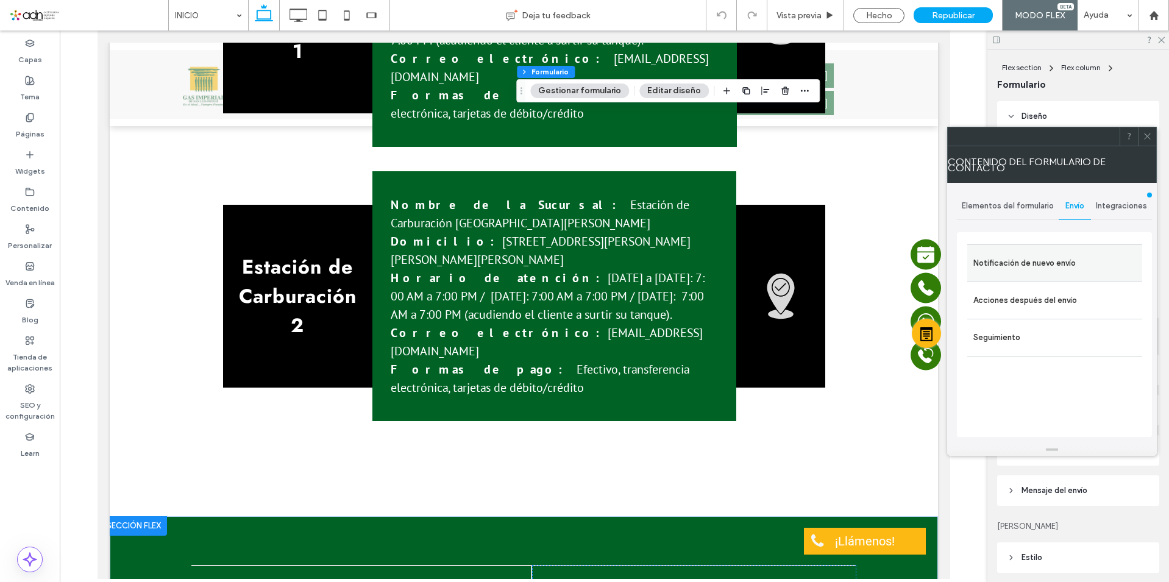
click at [1043, 261] on label "Notificación de nuevo envío" at bounding box center [1054, 263] width 163 height 24
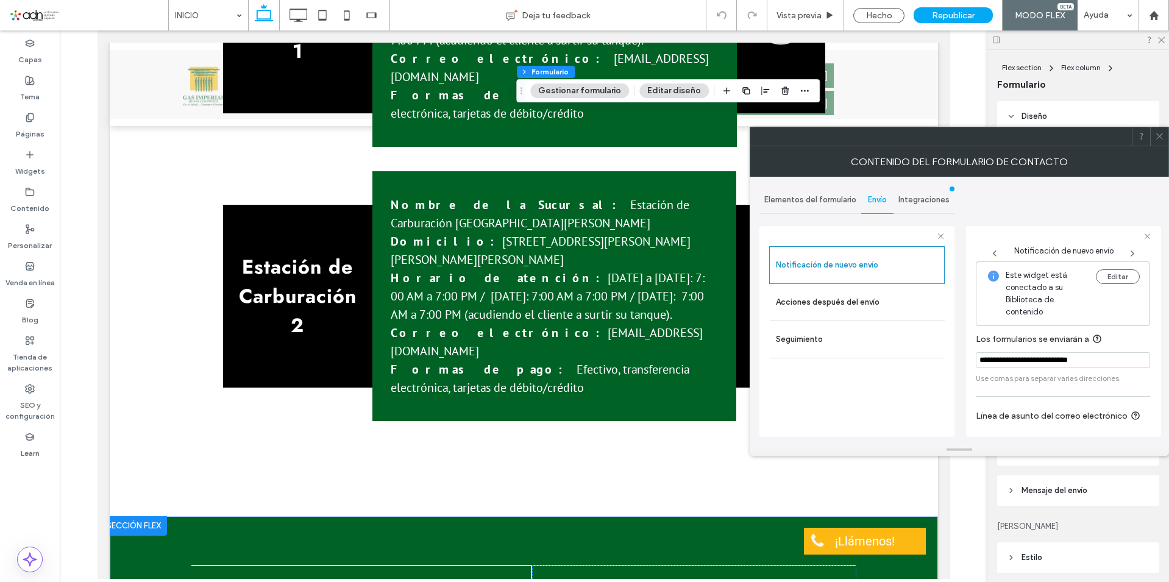
drag, startPoint x: 1117, startPoint y: 360, endPoint x: 965, endPoint y: 363, distance: 151.2
click at [965, 363] on div "**********" at bounding box center [959, 310] width 400 height 267
click at [1156, 137] on icon at bounding box center [1159, 136] width 9 height 9
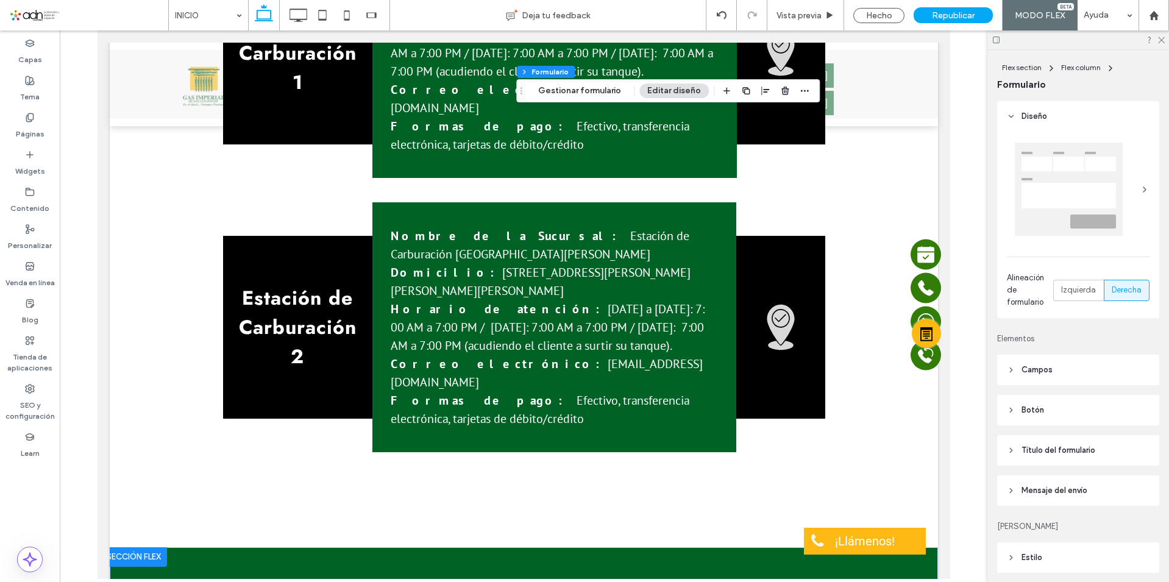
scroll to position [4114, 0]
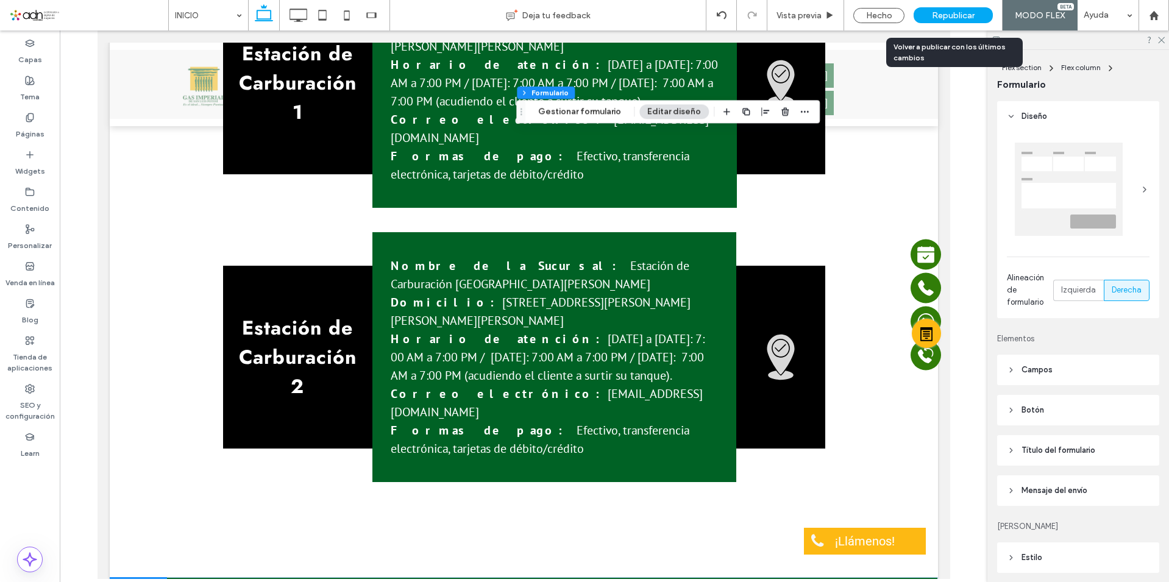
click at [982, 13] on div "Republicar" at bounding box center [953, 15] width 79 height 16
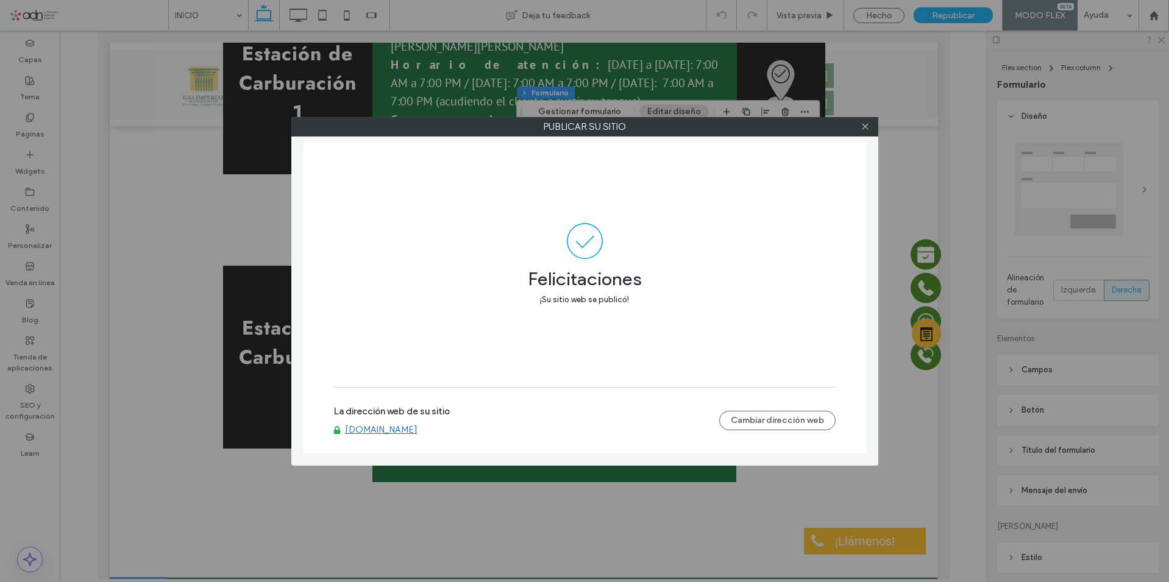
click at [367, 428] on link "[DOMAIN_NAME]" at bounding box center [381, 429] width 73 height 11
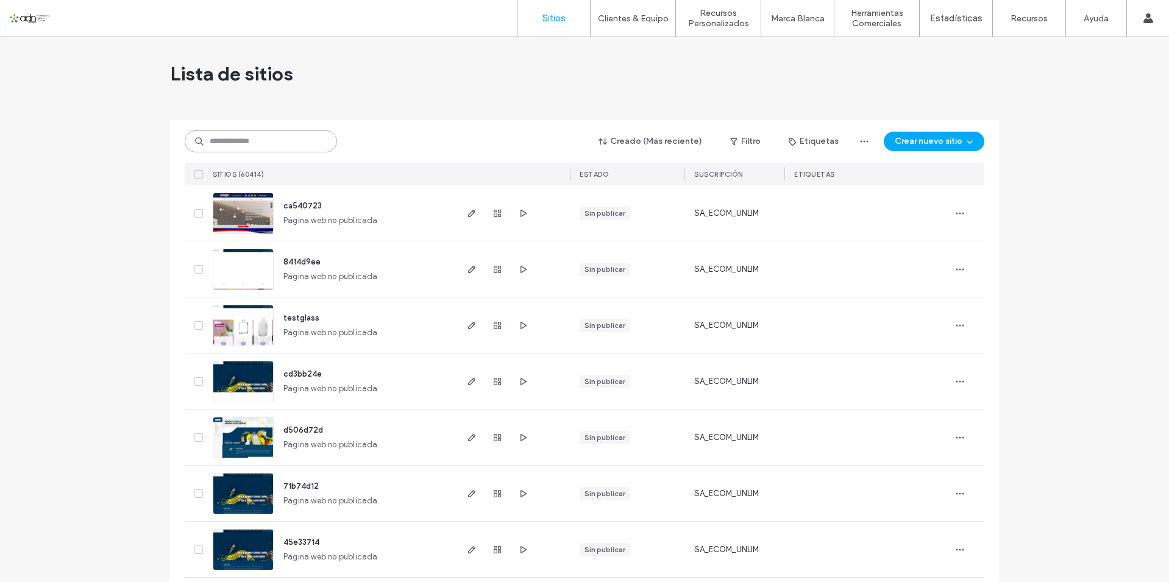
click at [253, 146] on input at bounding box center [261, 141] width 152 height 22
paste input "**********"
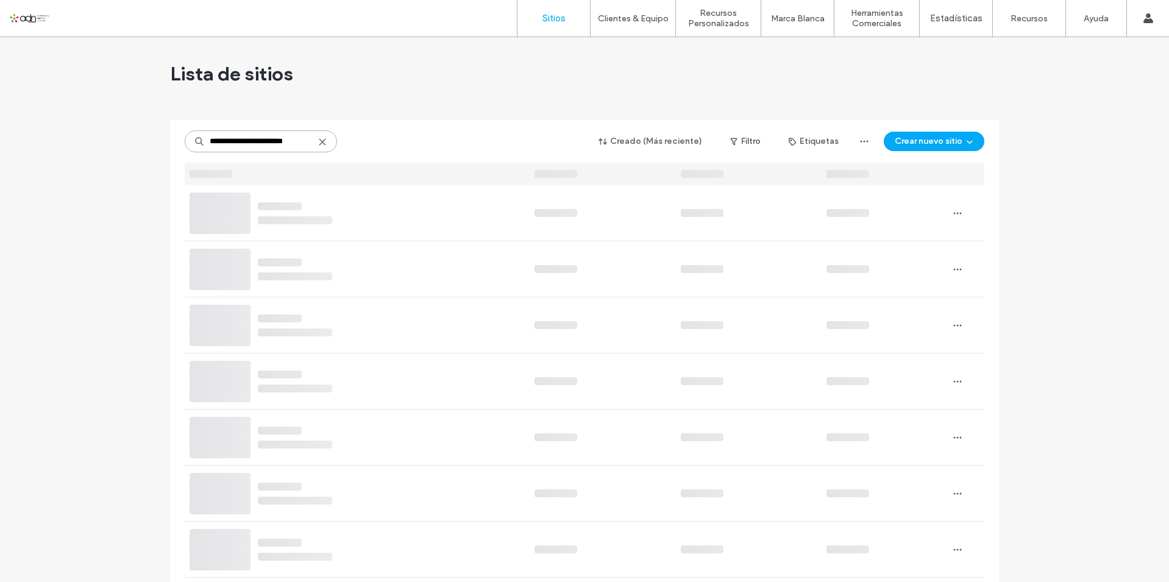
scroll to position [0, 1]
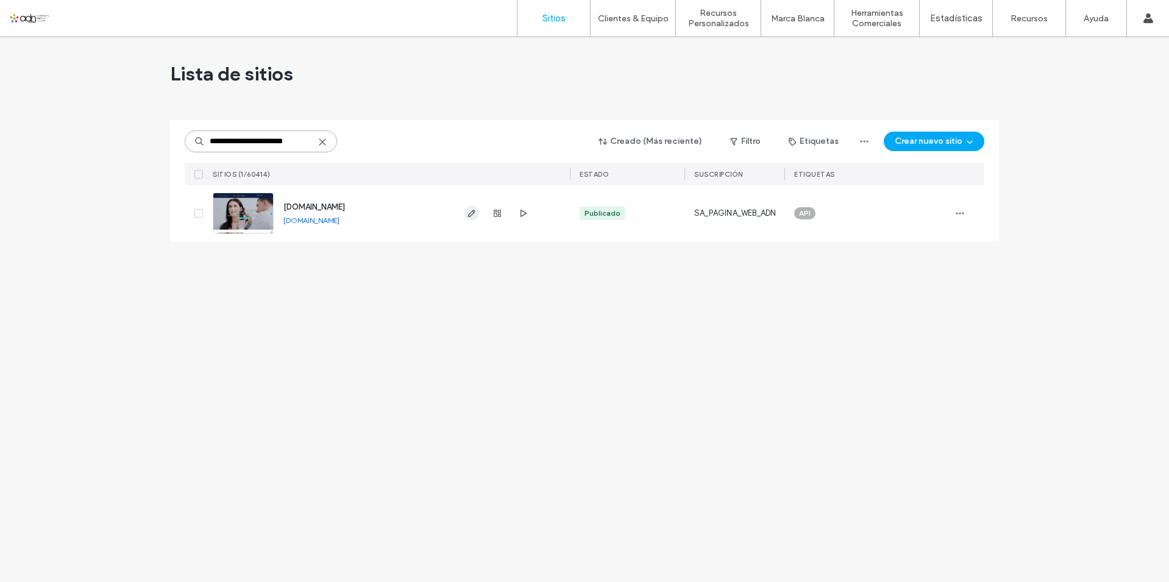
type input "**********"
click at [469, 217] on use "button" at bounding box center [471, 213] width 7 height 7
